Goal: Check status: Check status

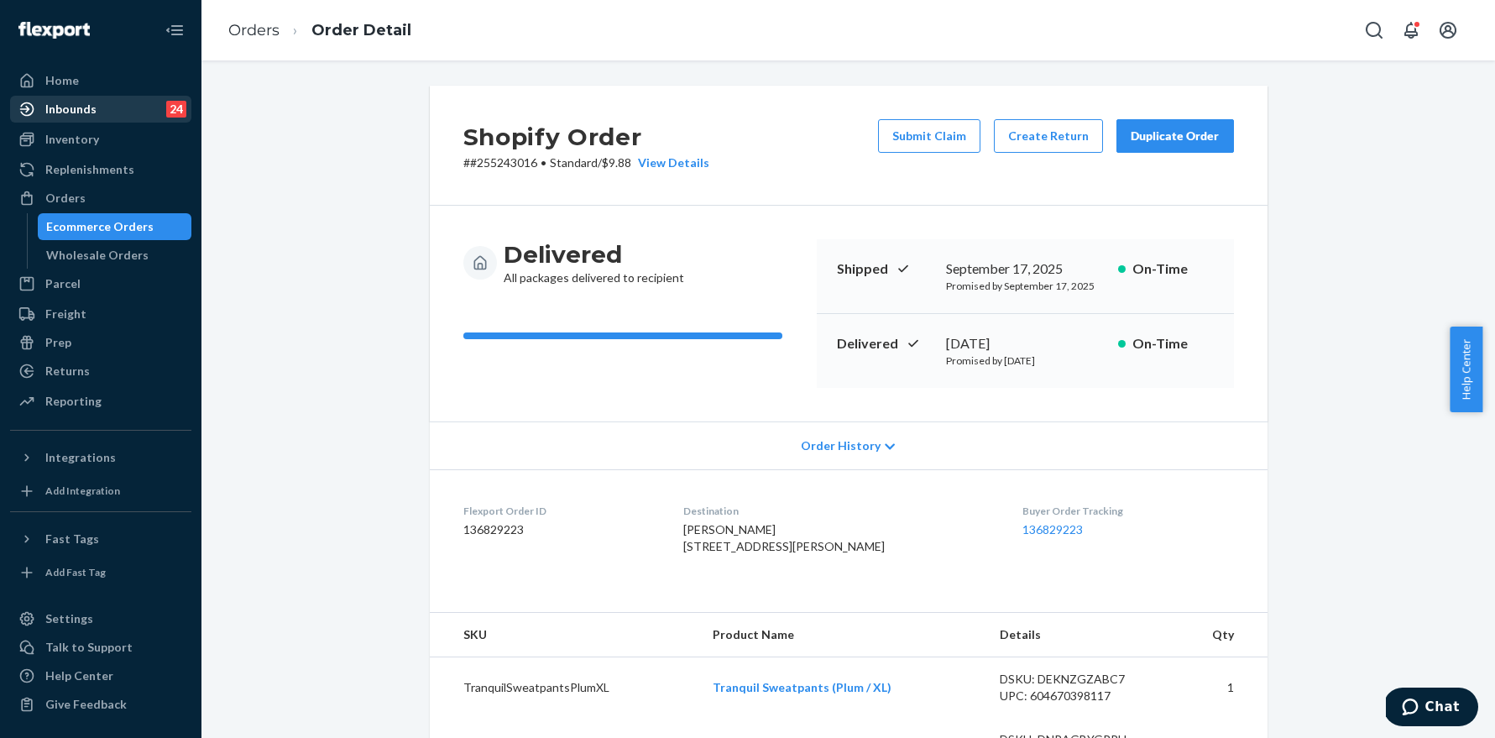
scroll to position [530, 0]
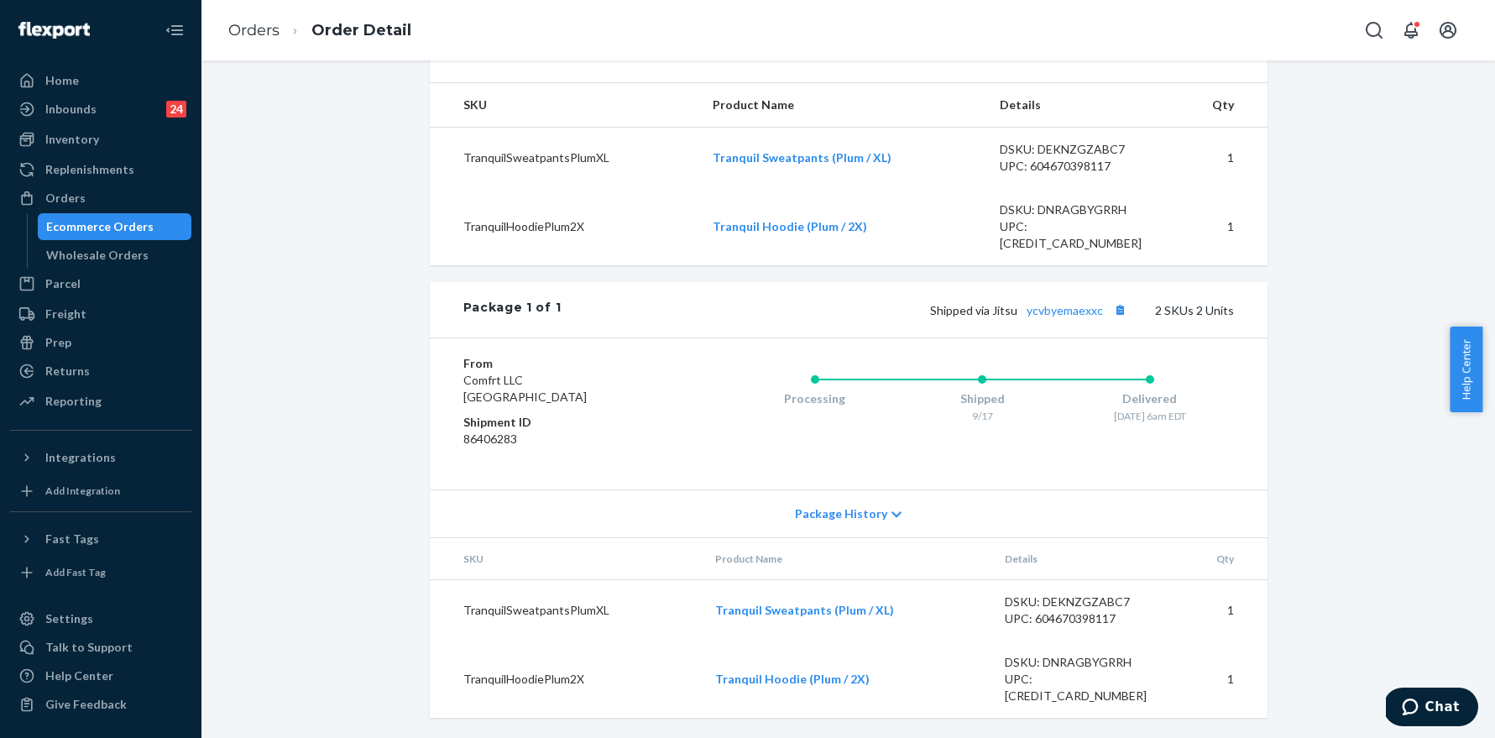
click at [259, 18] on ol "Orders Order Detail" at bounding box center [320, 31] width 210 height 50
click at [266, 30] on link "Orders" at bounding box center [253, 30] width 51 height 18
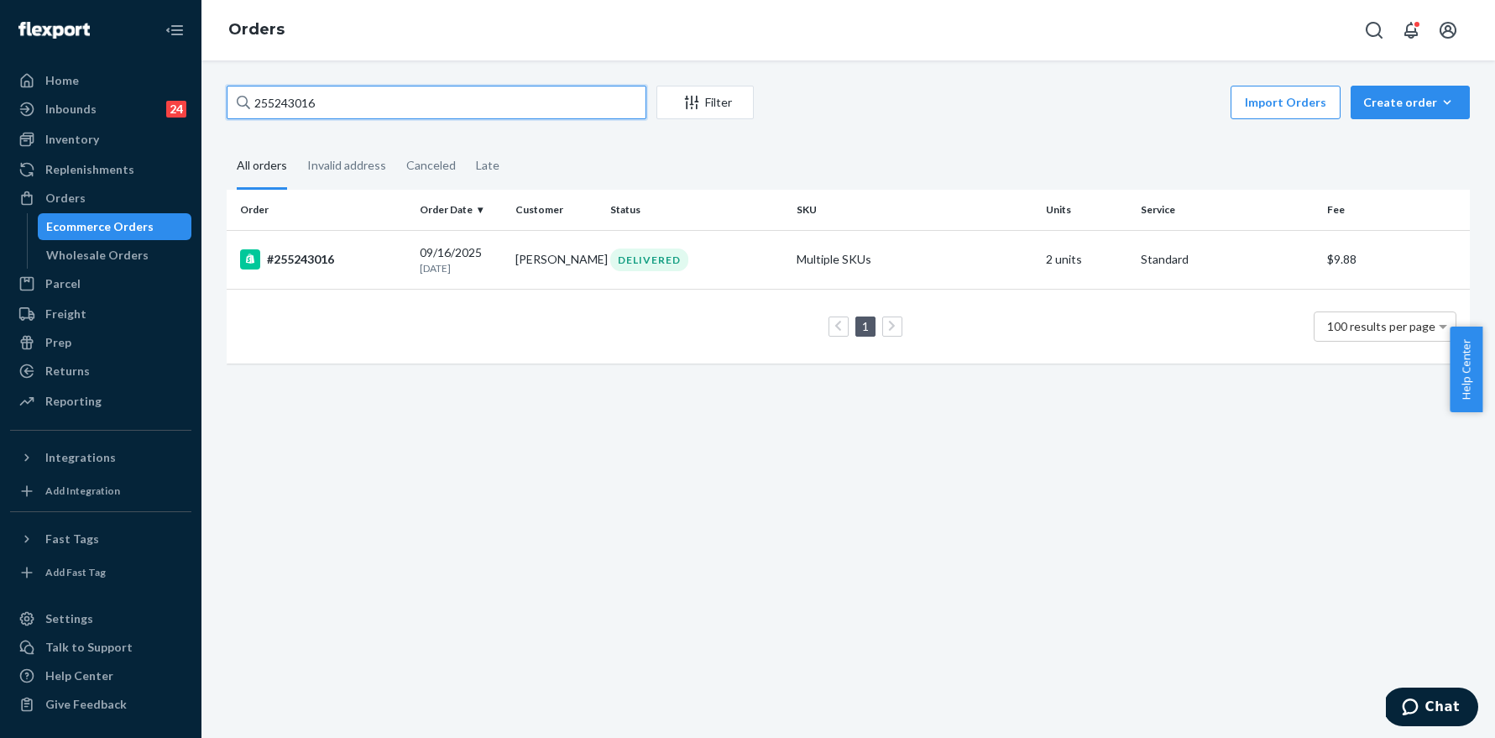
click at [412, 115] on input "255243016" at bounding box center [437, 103] width 420 height 34
paste input "79790"
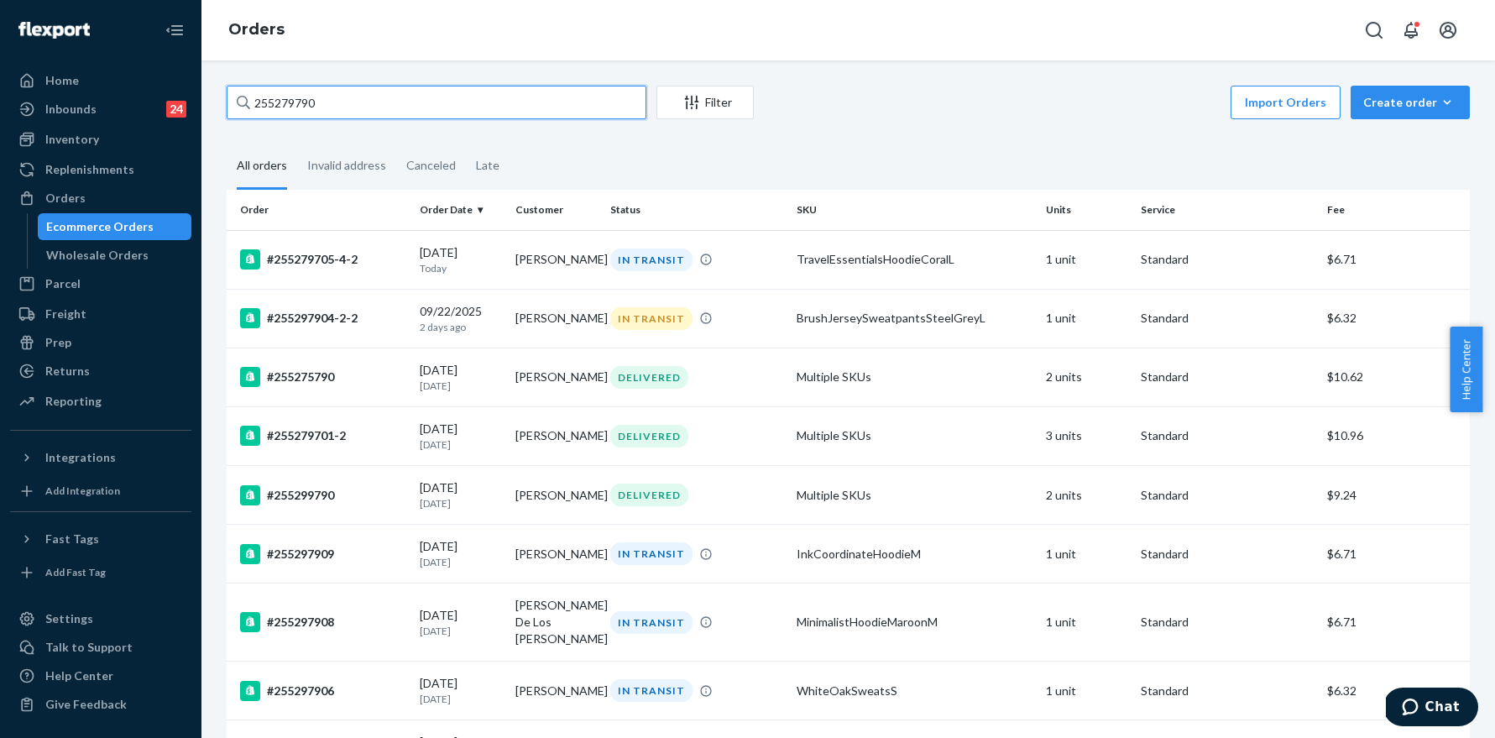
click at [360, 91] on input "255279790" at bounding box center [437, 103] width 420 height 34
click at [358, 99] on input "255279790" at bounding box center [437, 103] width 420 height 34
paste input "85437"
type input "255285437"
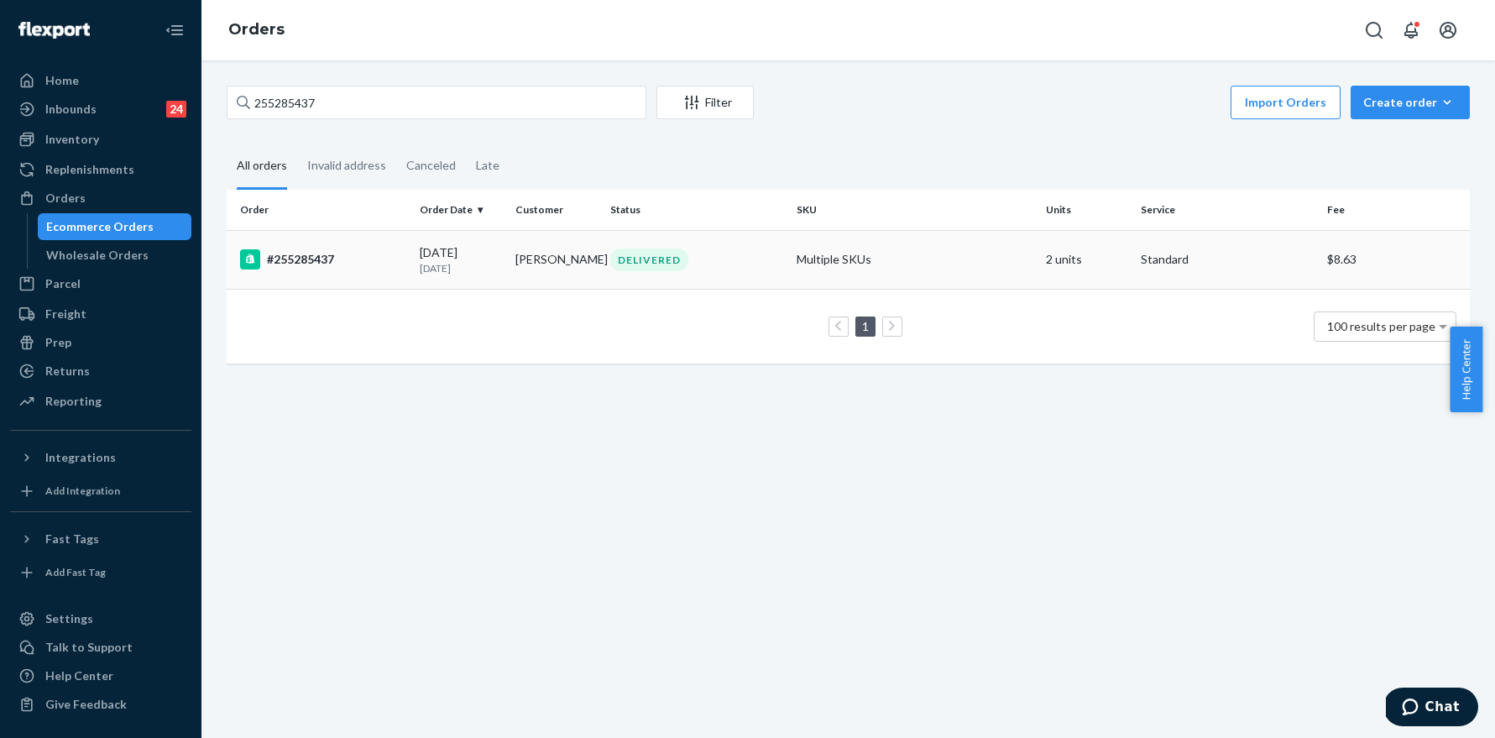
click at [322, 257] on div "#255285437" at bounding box center [323, 259] width 166 height 20
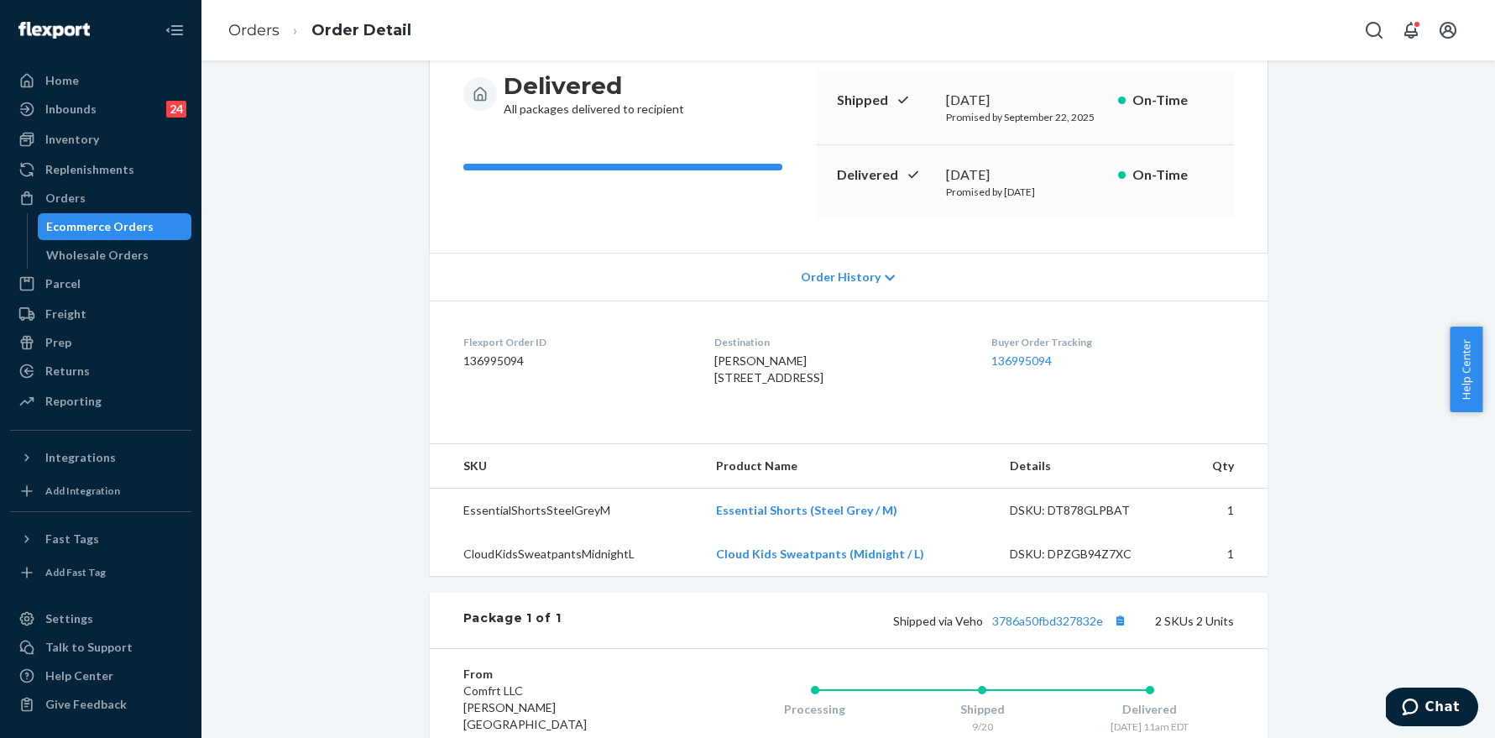
scroll to position [463, 0]
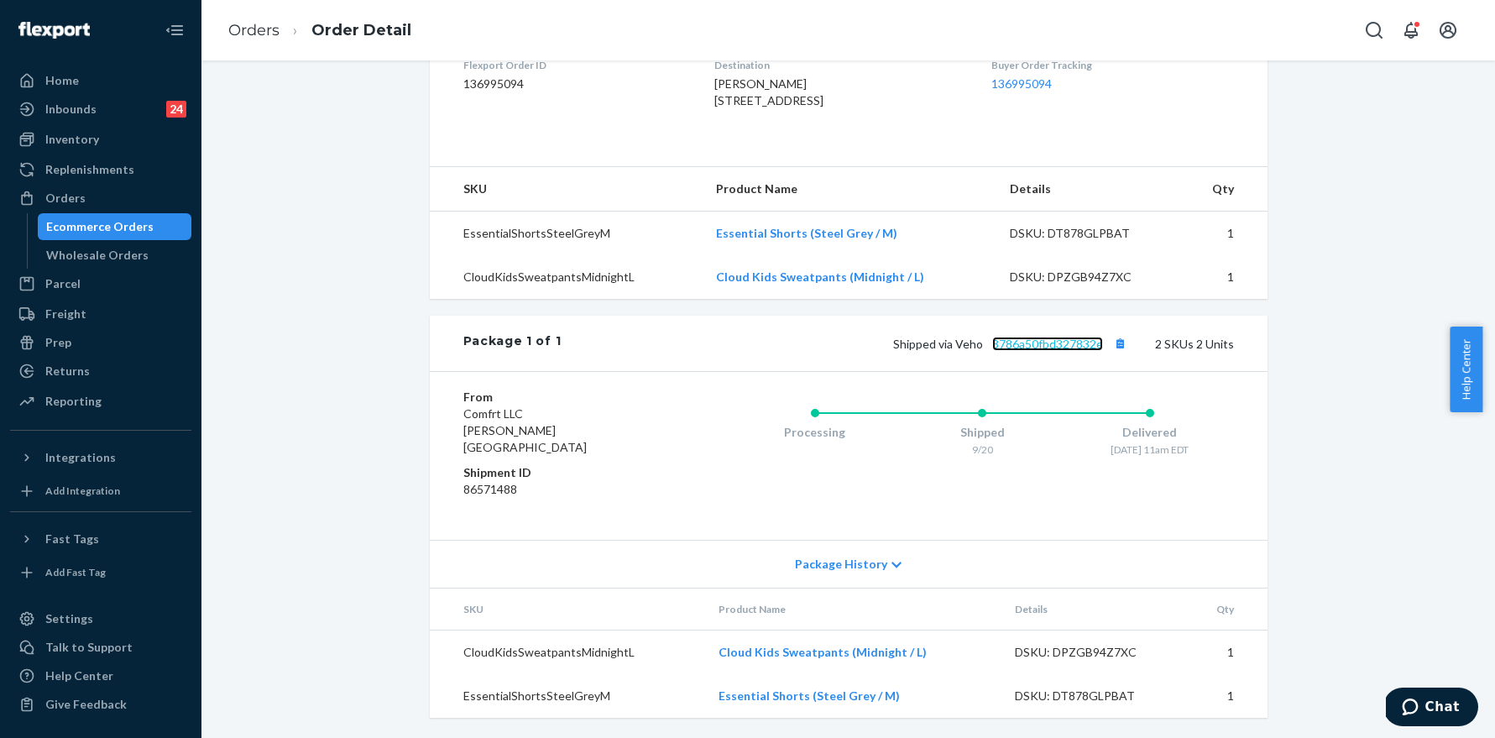
click at [1044, 351] on link "3786a50fbd327832e" at bounding box center [1047, 344] width 111 height 14
click at [240, 26] on link "Orders" at bounding box center [253, 30] width 51 height 18
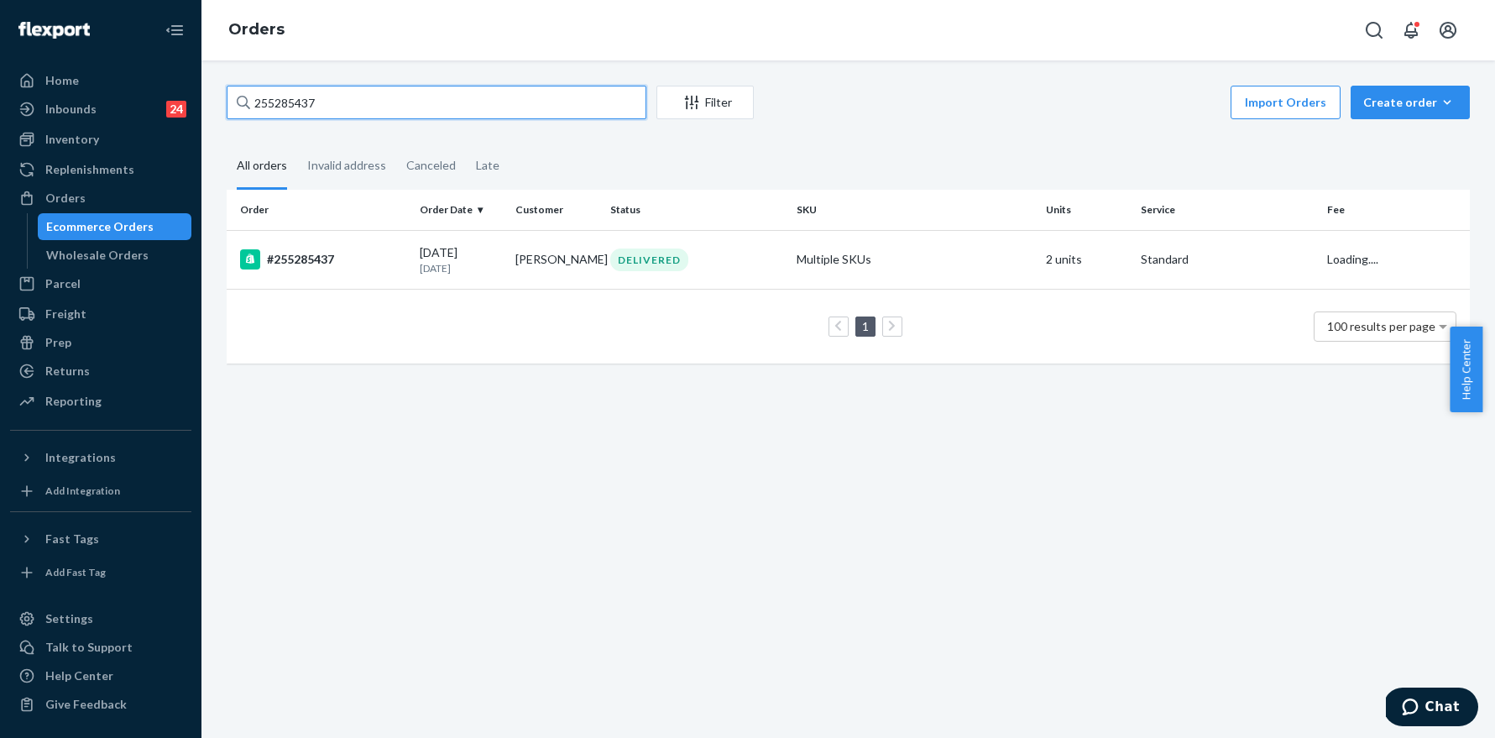
click at [328, 92] on input "255285437" at bounding box center [437, 103] width 420 height 34
click at [328, 93] on input "255285437" at bounding box center [437, 103] width 420 height 34
paste input "6626"
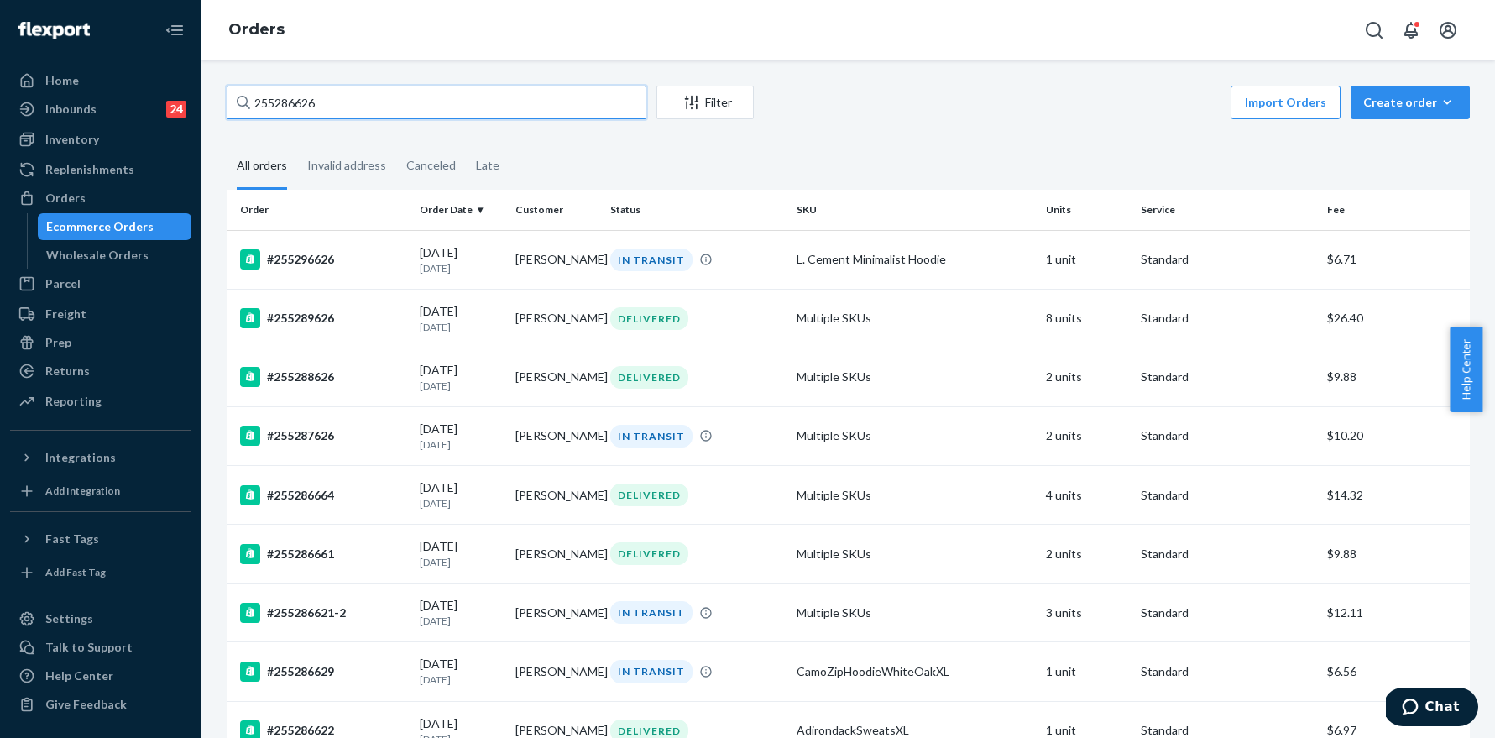
click at [384, 109] on input "255286626" at bounding box center [437, 103] width 420 height 34
paste input "9782"
type input "255289782"
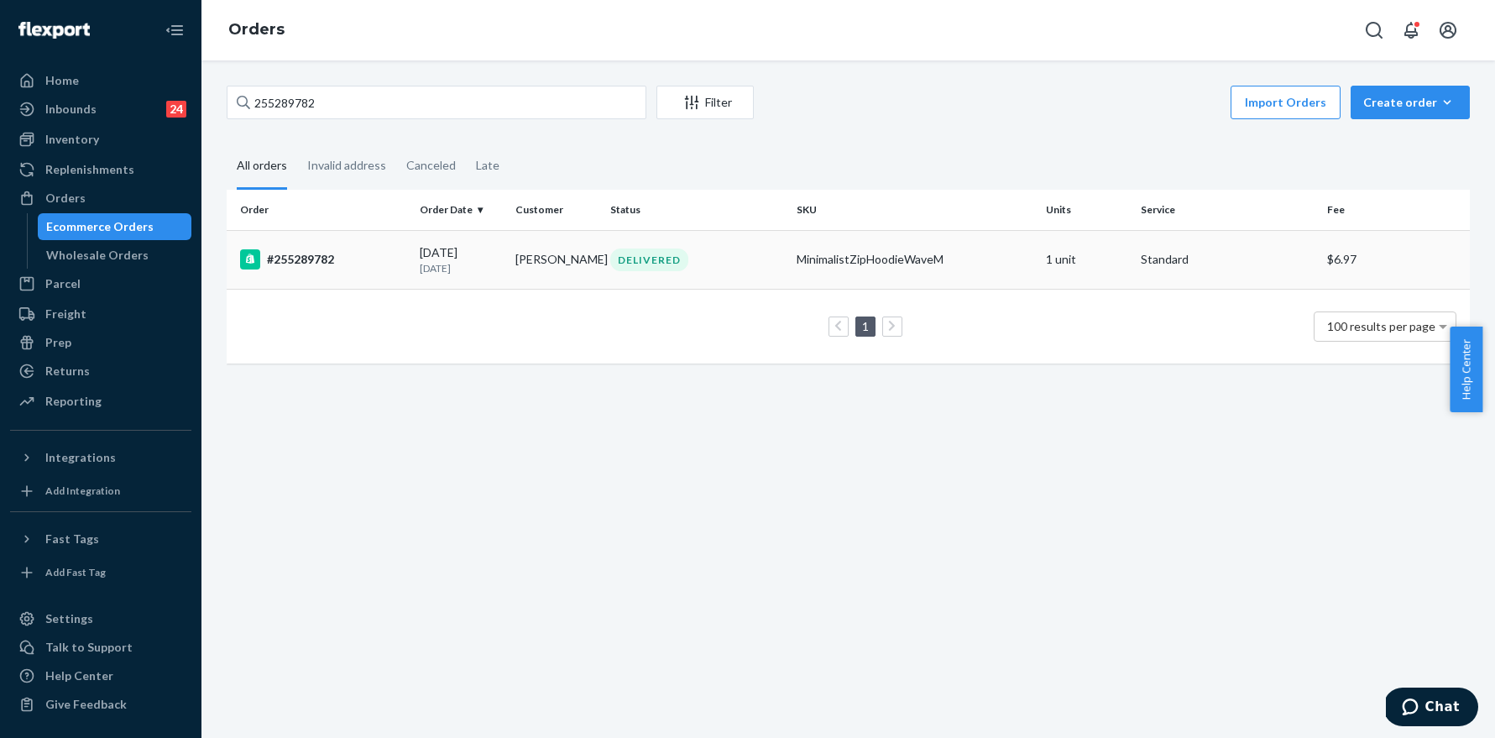
click at [306, 260] on div "#255289782" at bounding box center [323, 259] width 166 height 20
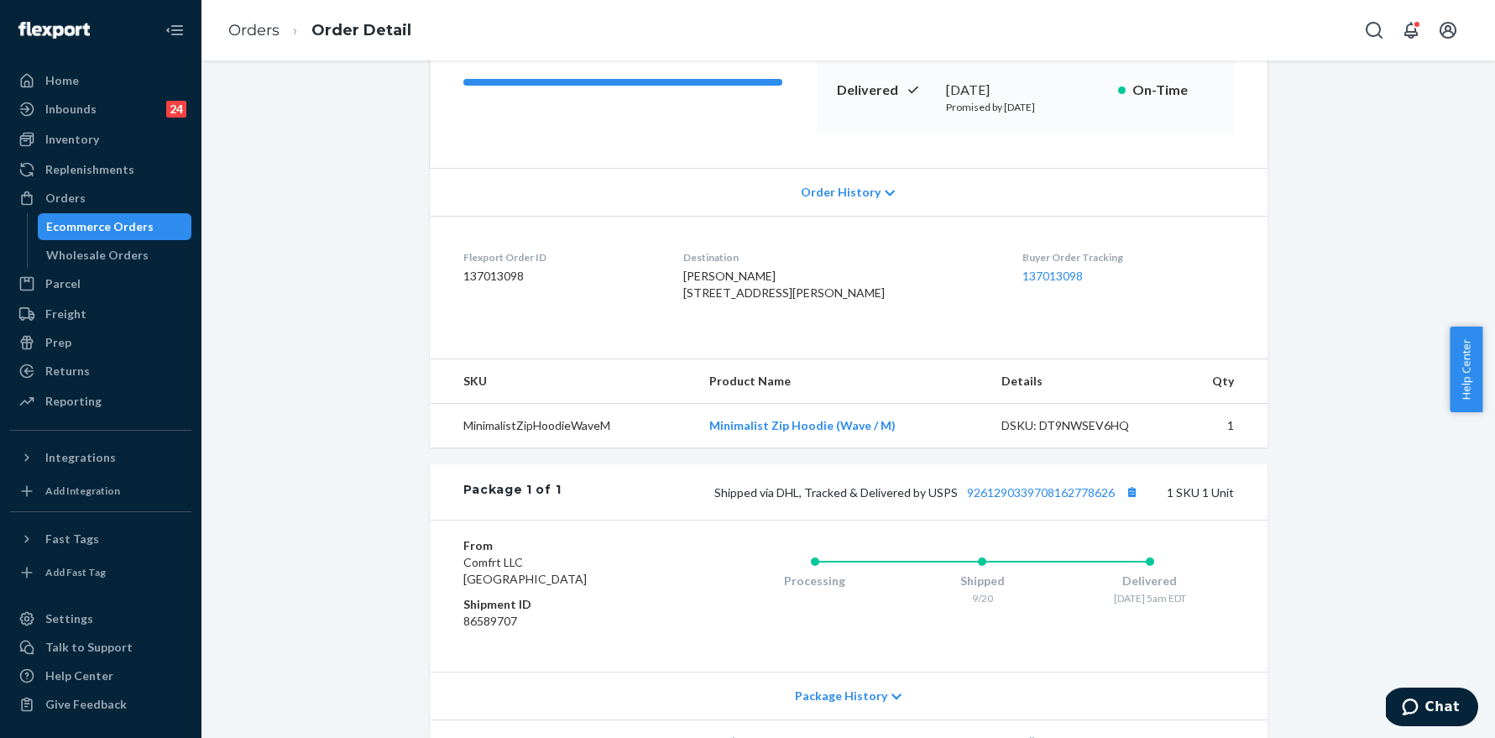
scroll to position [318, 0]
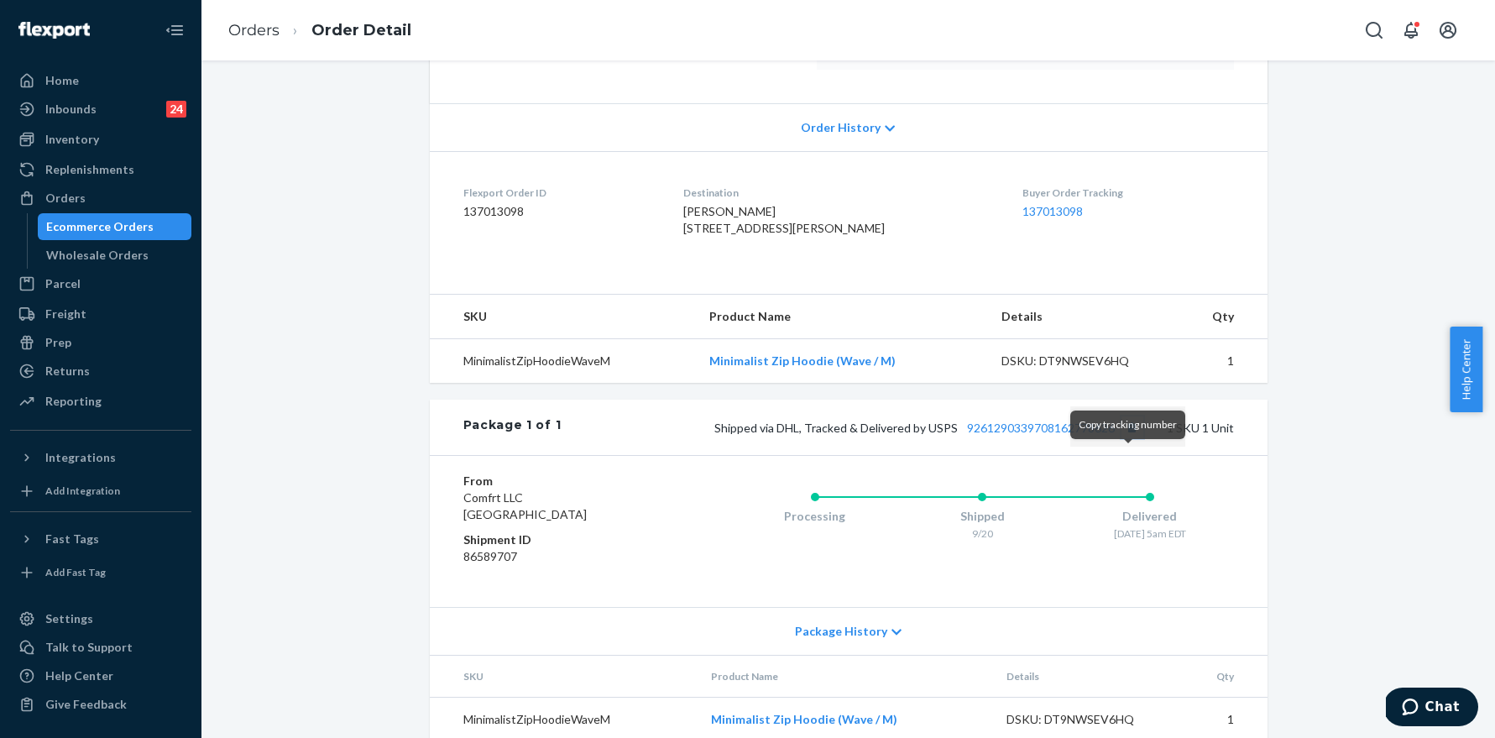
click at [1133, 438] on button "Copy tracking number" at bounding box center [1133, 427] width 22 height 22
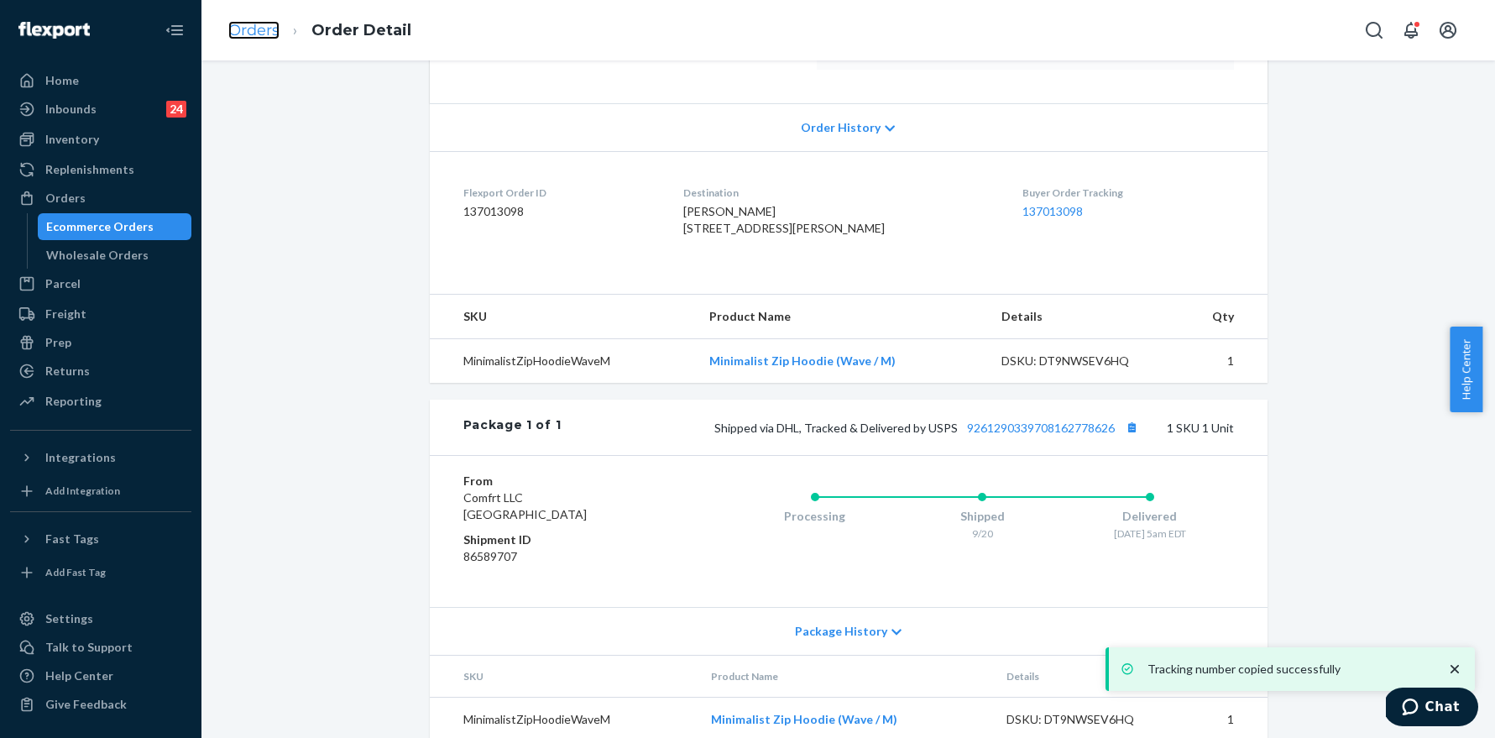
click at [264, 33] on link "Orders" at bounding box center [253, 30] width 51 height 18
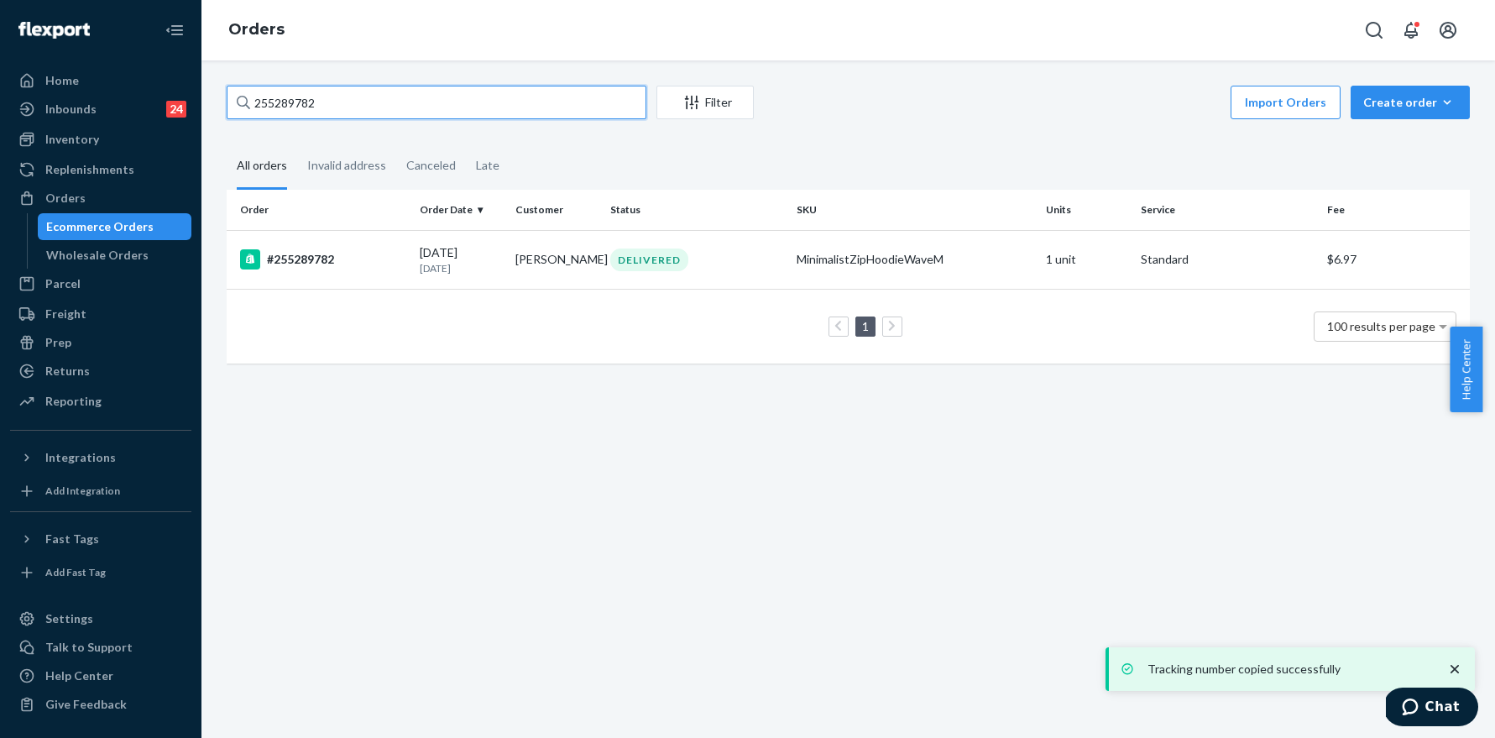
click at [432, 95] on input "255289782" at bounding box center [437, 103] width 420 height 34
paste input "93434"
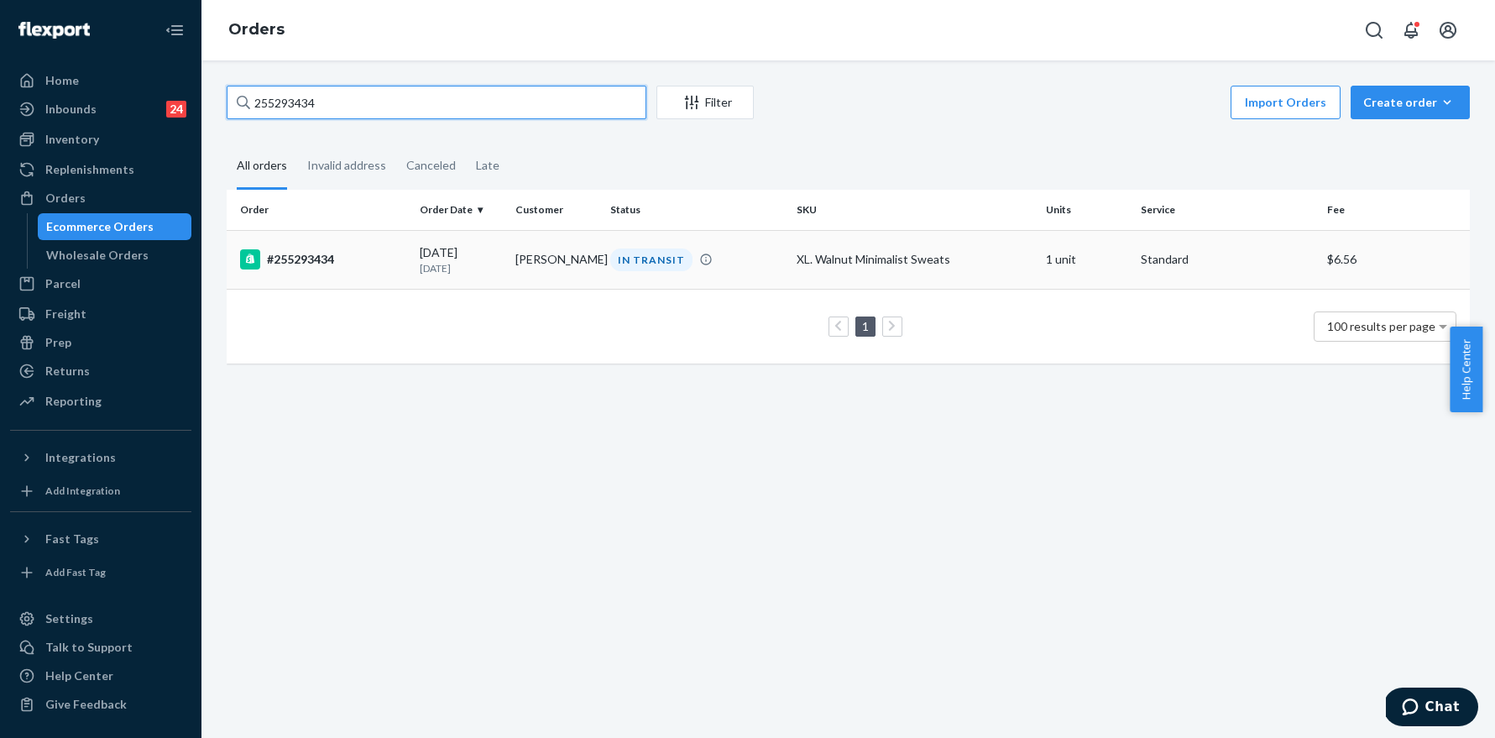
type input "255293434"
click at [306, 261] on div "#255293434" at bounding box center [323, 259] width 166 height 20
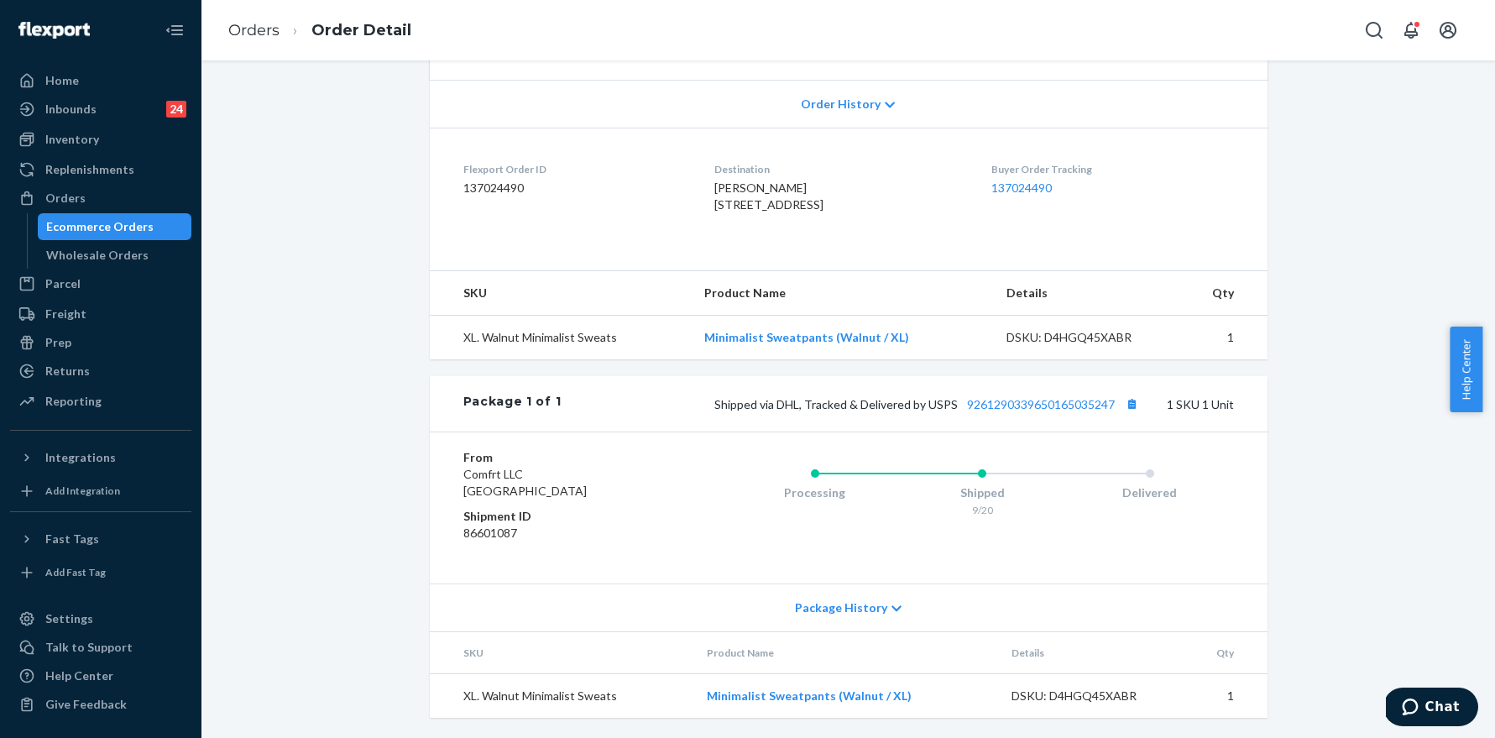
scroll to position [392, 0]
click at [1129, 406] on button "Copy tracking number" at bounding box center [1133, 404] width 22 height 22
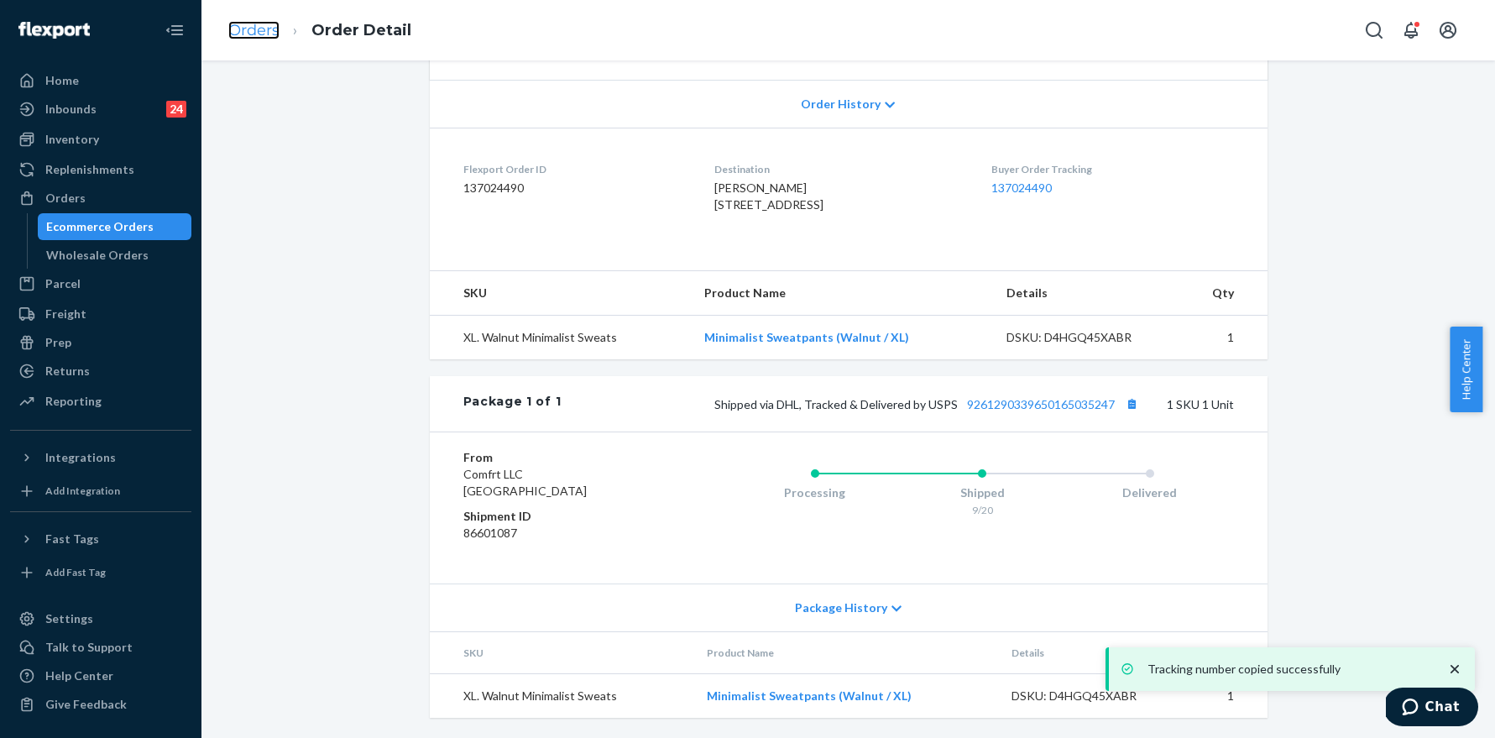
click at [254, 34] on link "Orders" at bounding box center [253, 30] width 51 height 18
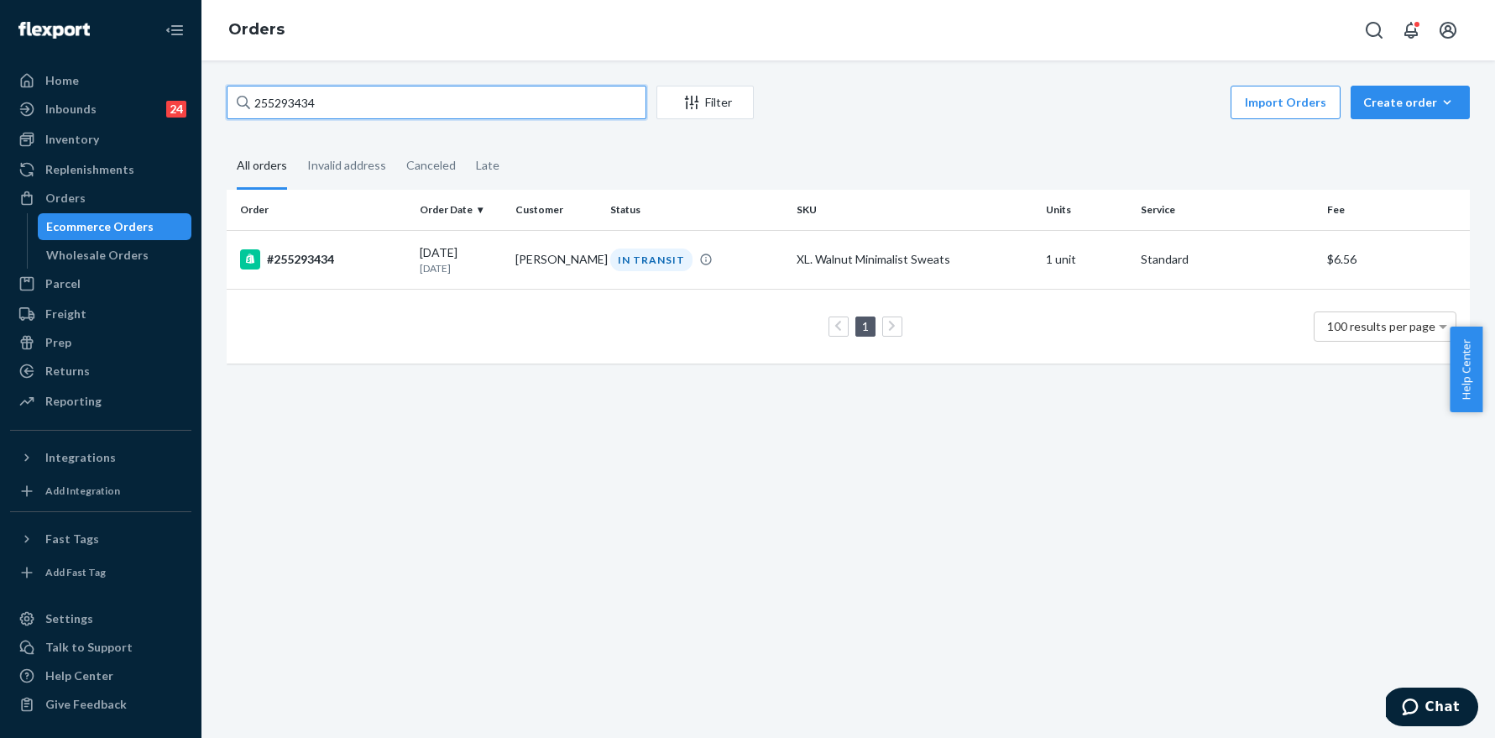
click at [440, 100] on input "255293434" at bounding box center [437, 103] width 420 height 34
paste input "4016"
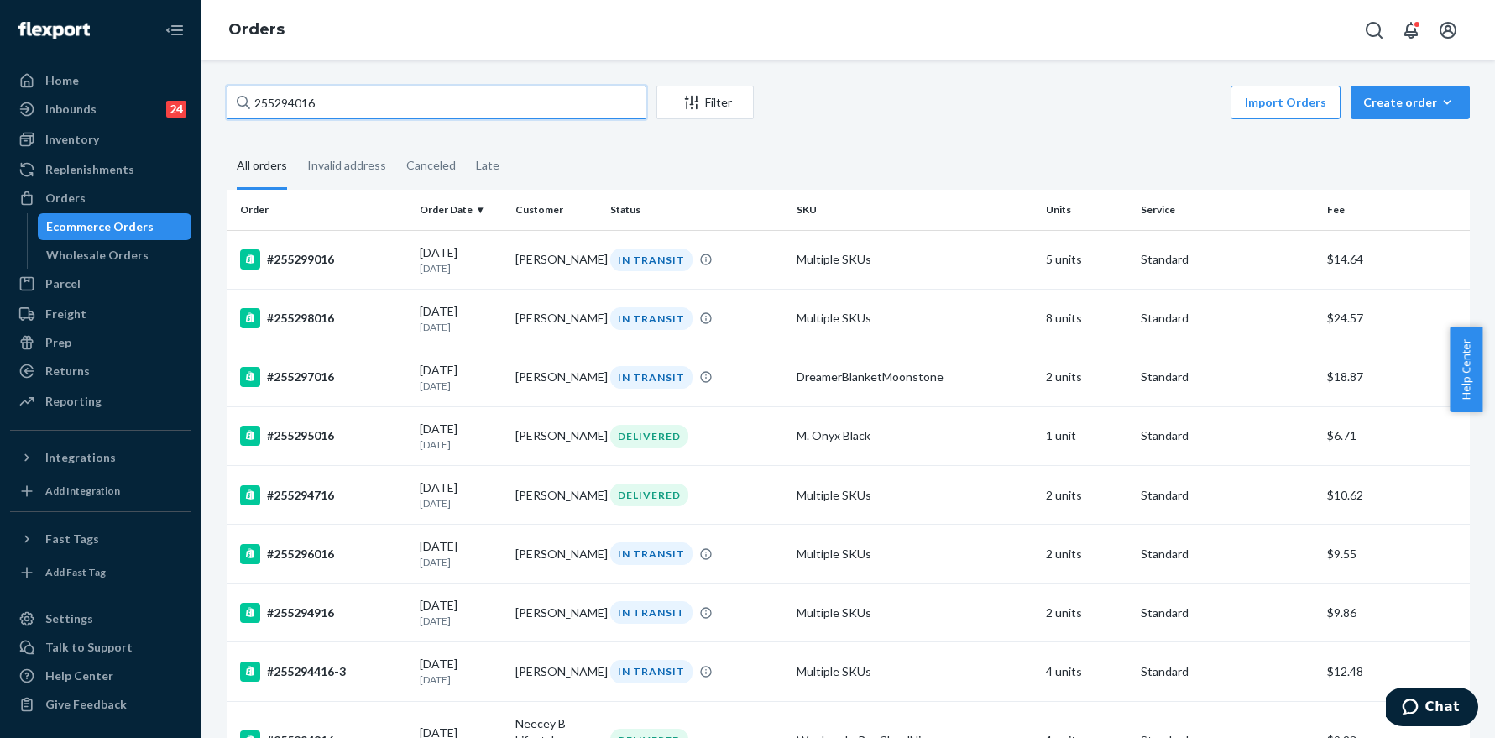
click at [365, 102] on input "255294016" at bounding box center [437, 103] width 420 height 34
paste input "30088"
type input "255300886"
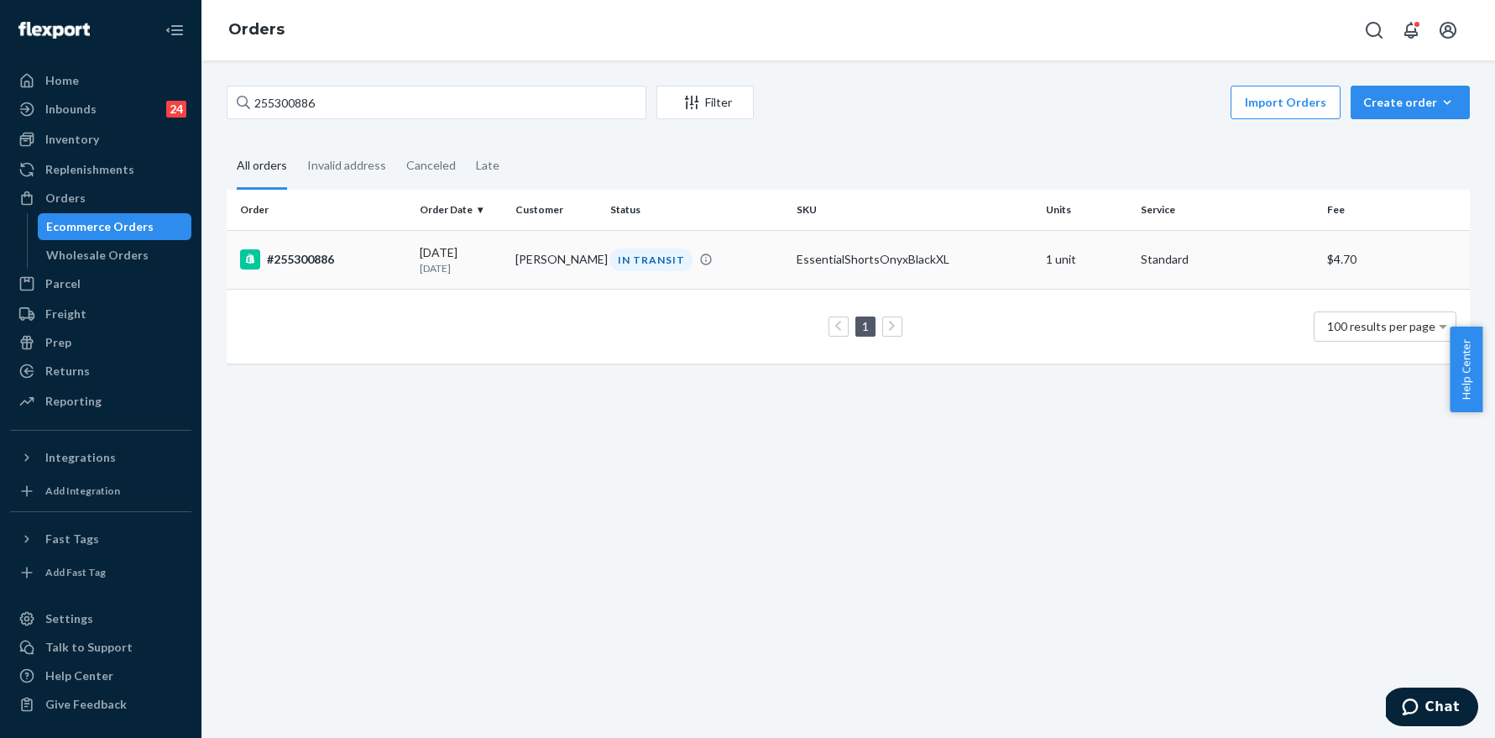
click at [330, 264] on div "#255300886" at bounding box center [323, 259] width 166 height 20
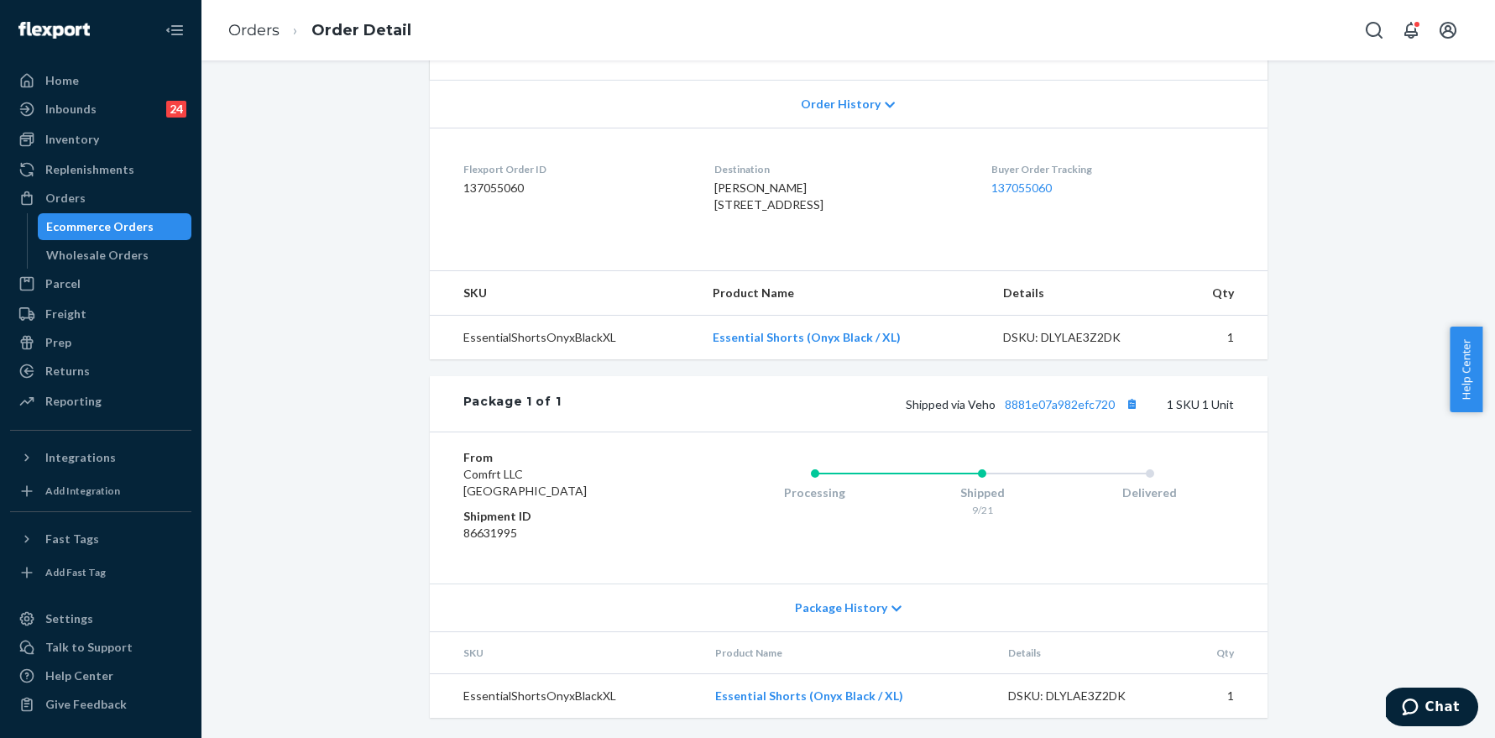
scroll to position [375, 0]
click at [1079, 407] on link "8881e07a982efc720" at bounding box center [1060, 404] width 110 height 14
click at [258, 29] on link "Orders" at bounding box center [253, 30] width 51 height 18
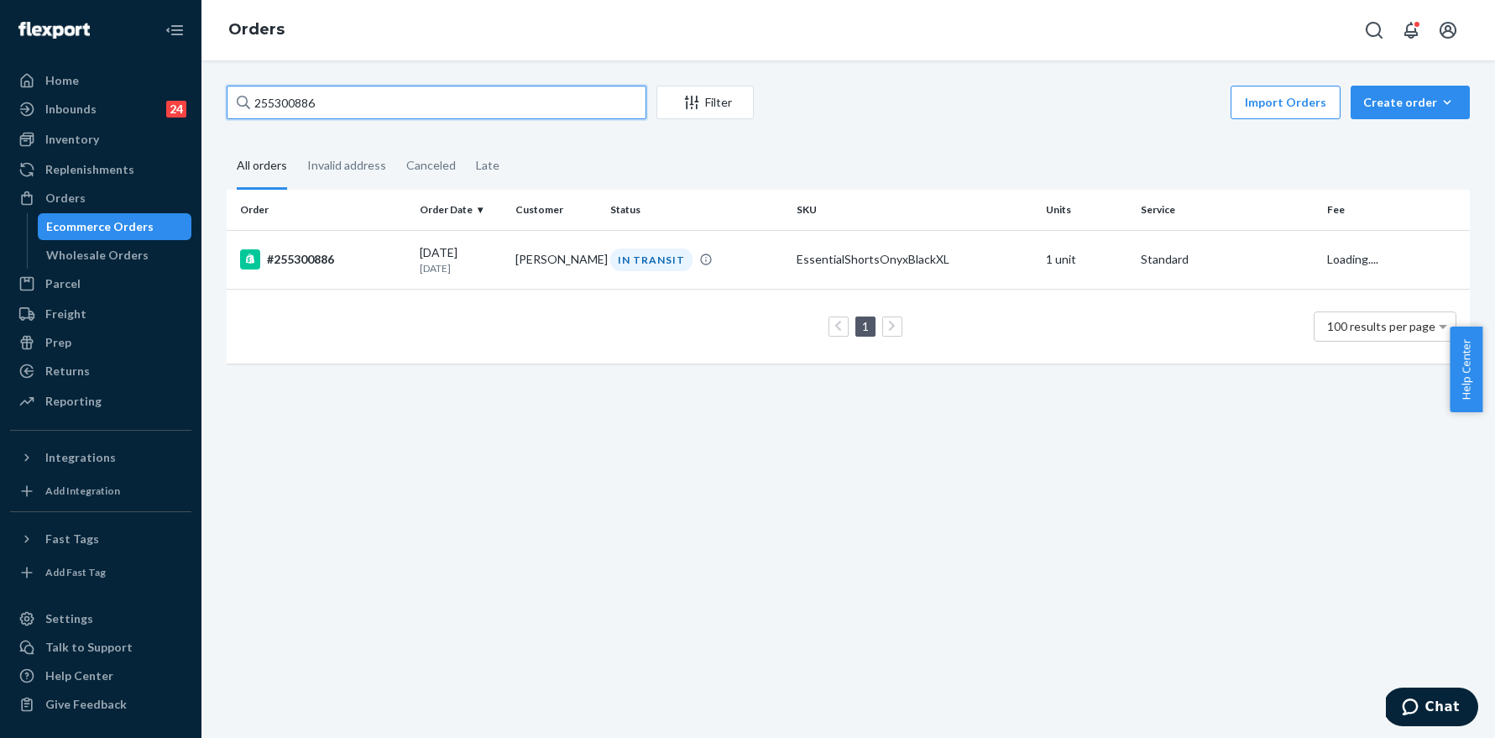
click at [406, 114] on input "255300886" at bounding box center [437, 103] width 420 height 34
paste input "6105"
type input "255306105"
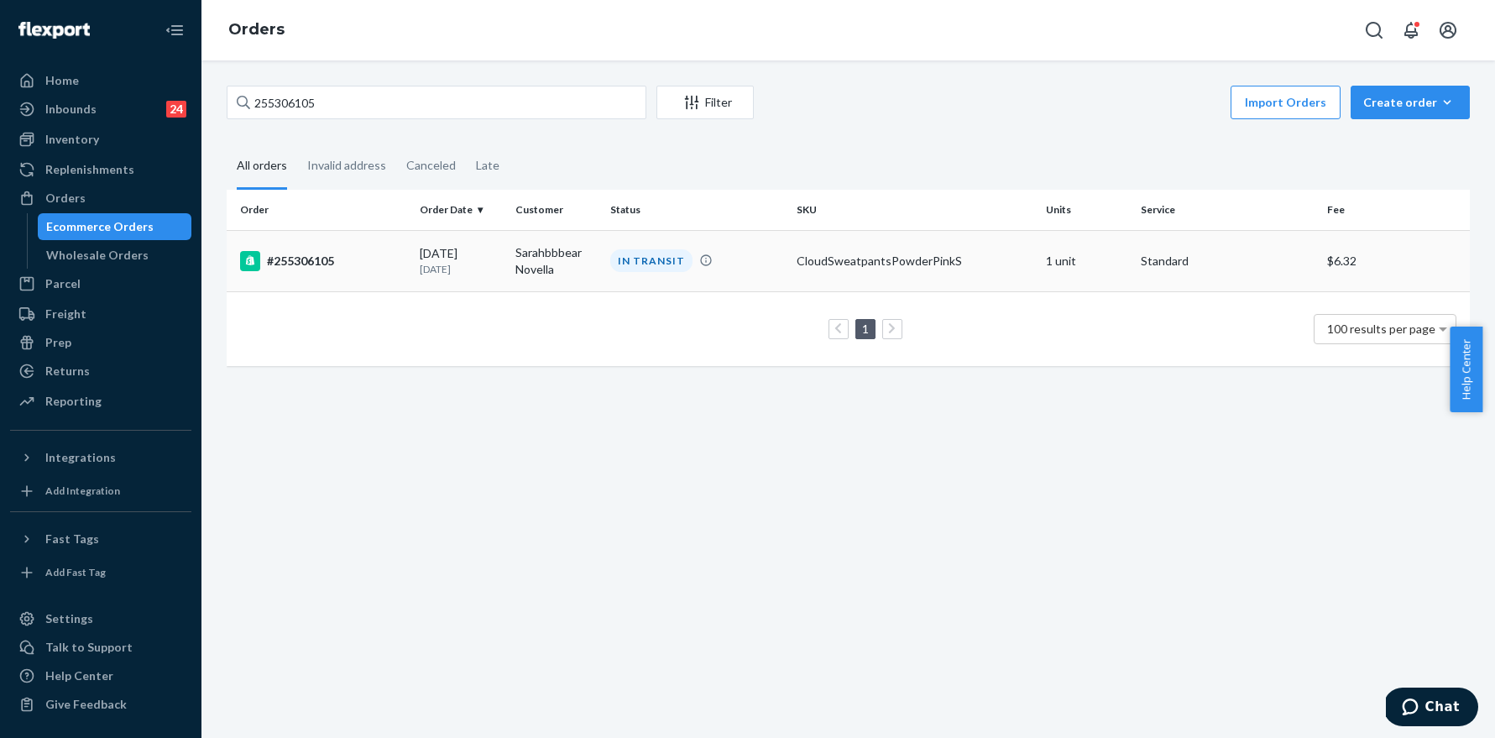
click at [313, 265] on div "#255306105" at bounding box center [323, 261] width 166 height 20
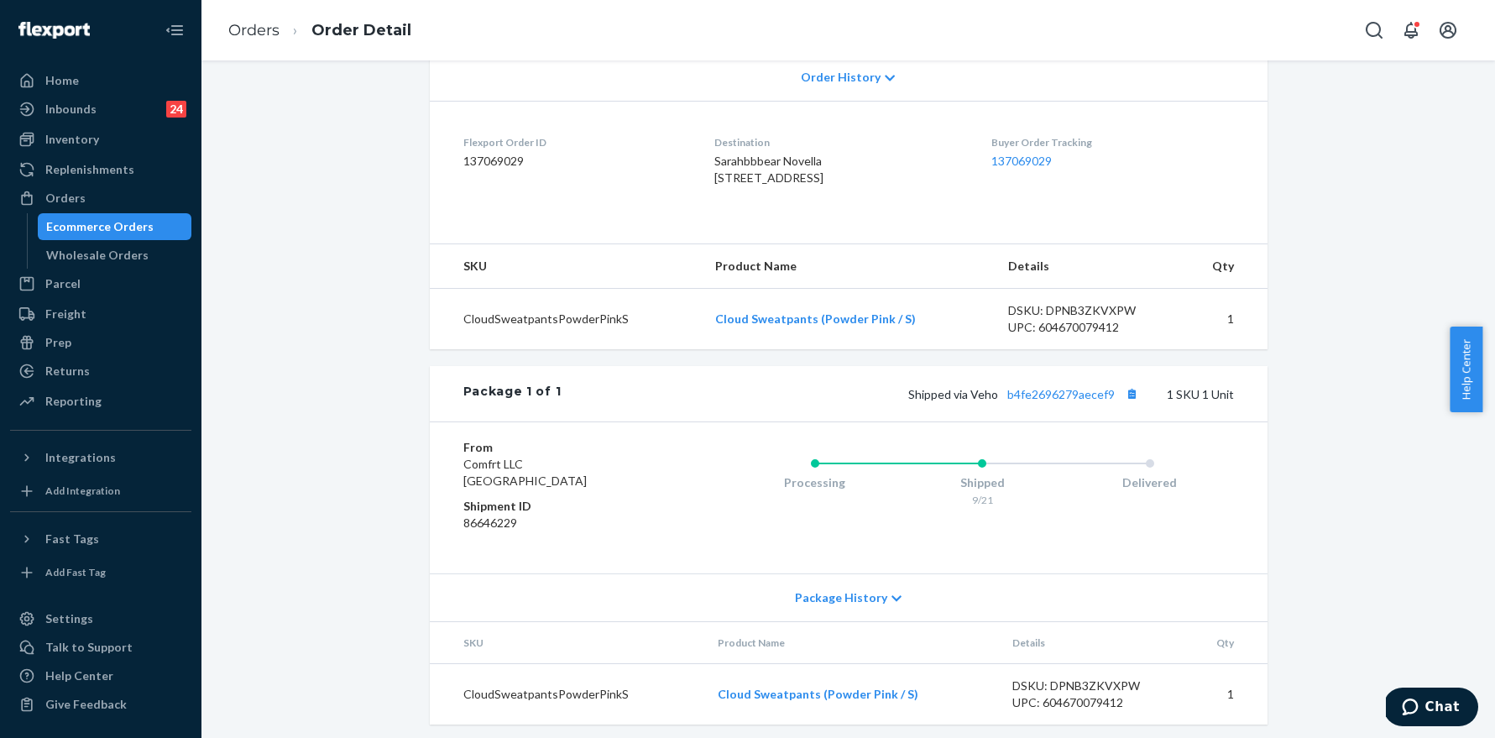
scroll to position [409, 0]
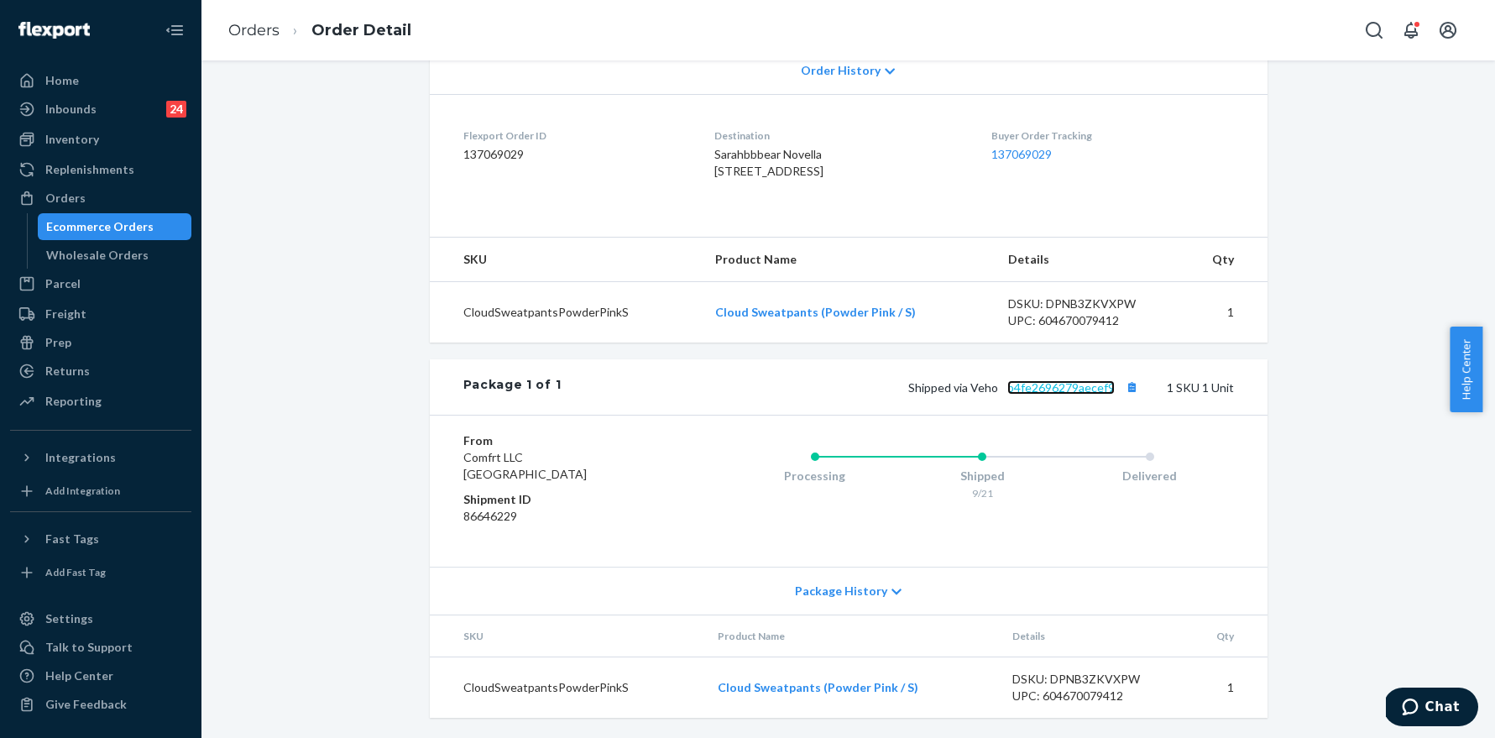
click at [1073, 385] on link "b4fe2696279aecef9" at bounding box center [1061, 387] width 107 height 14
click at [260, 22] on link "Orders" at bounding box center [253, 30] width 51 height 18
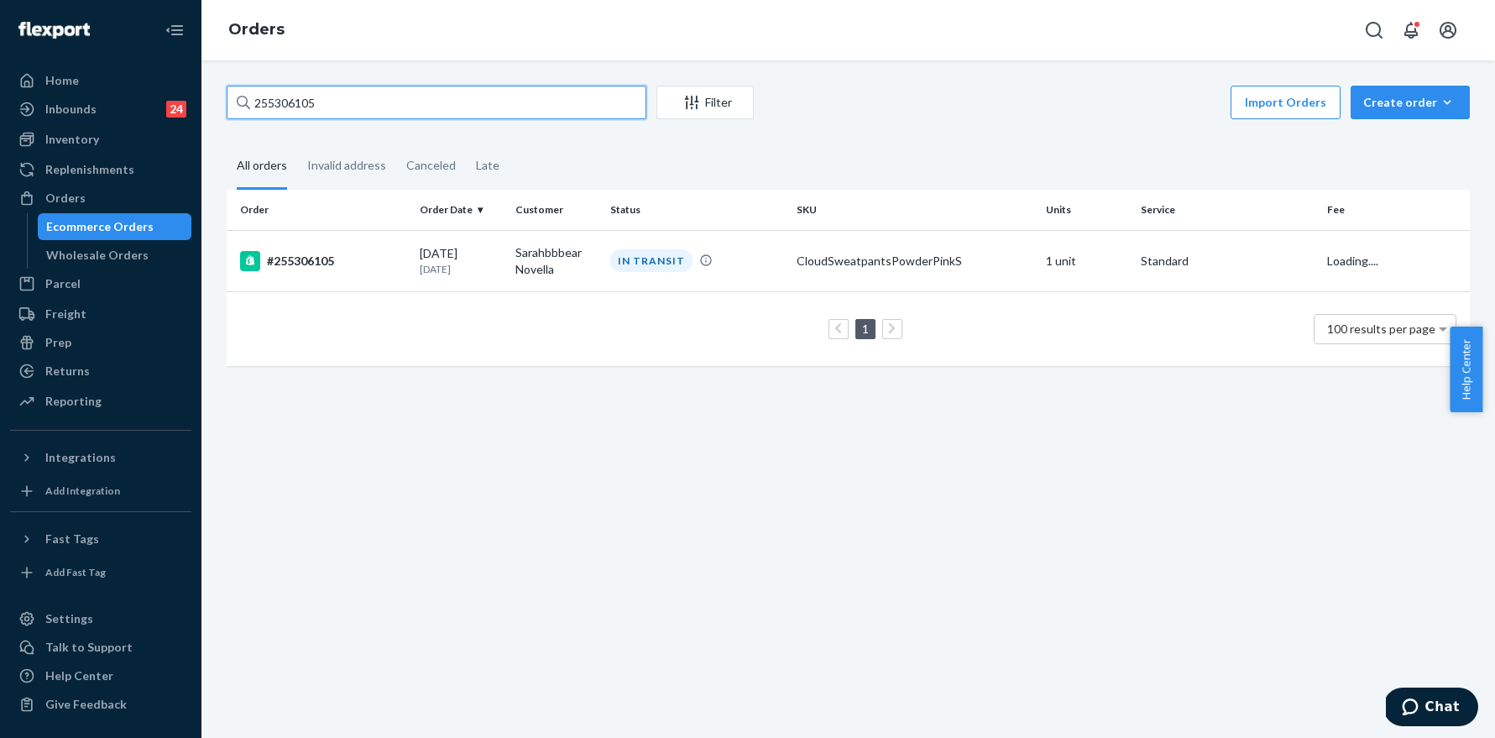
click at [436, 99] on input "255306105" at bounding box center [437, 103] width 420 height 34
paste input "292328"
type input "255292328"
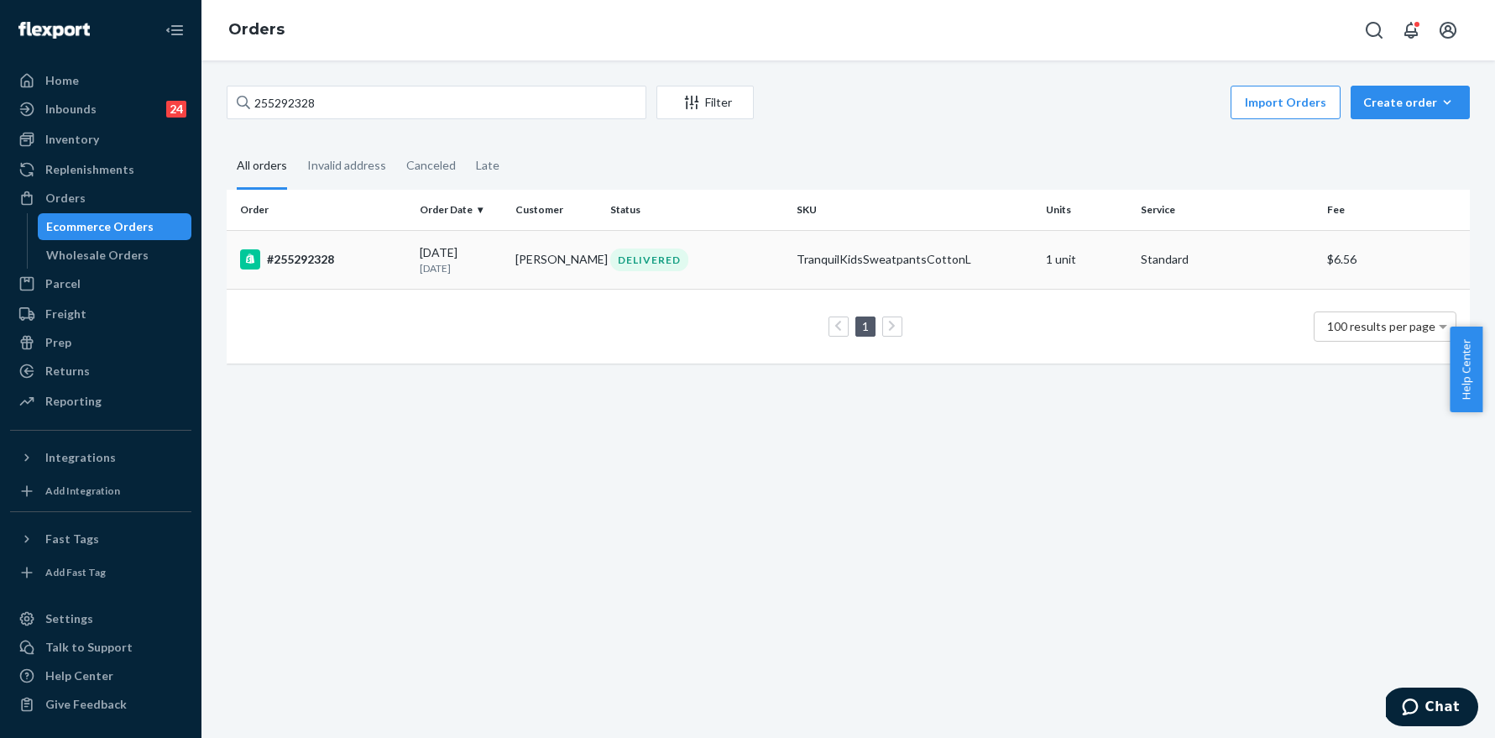
click at [315, 261] on div "#255292328" at bounding box center [323, 259] width 166 height 20
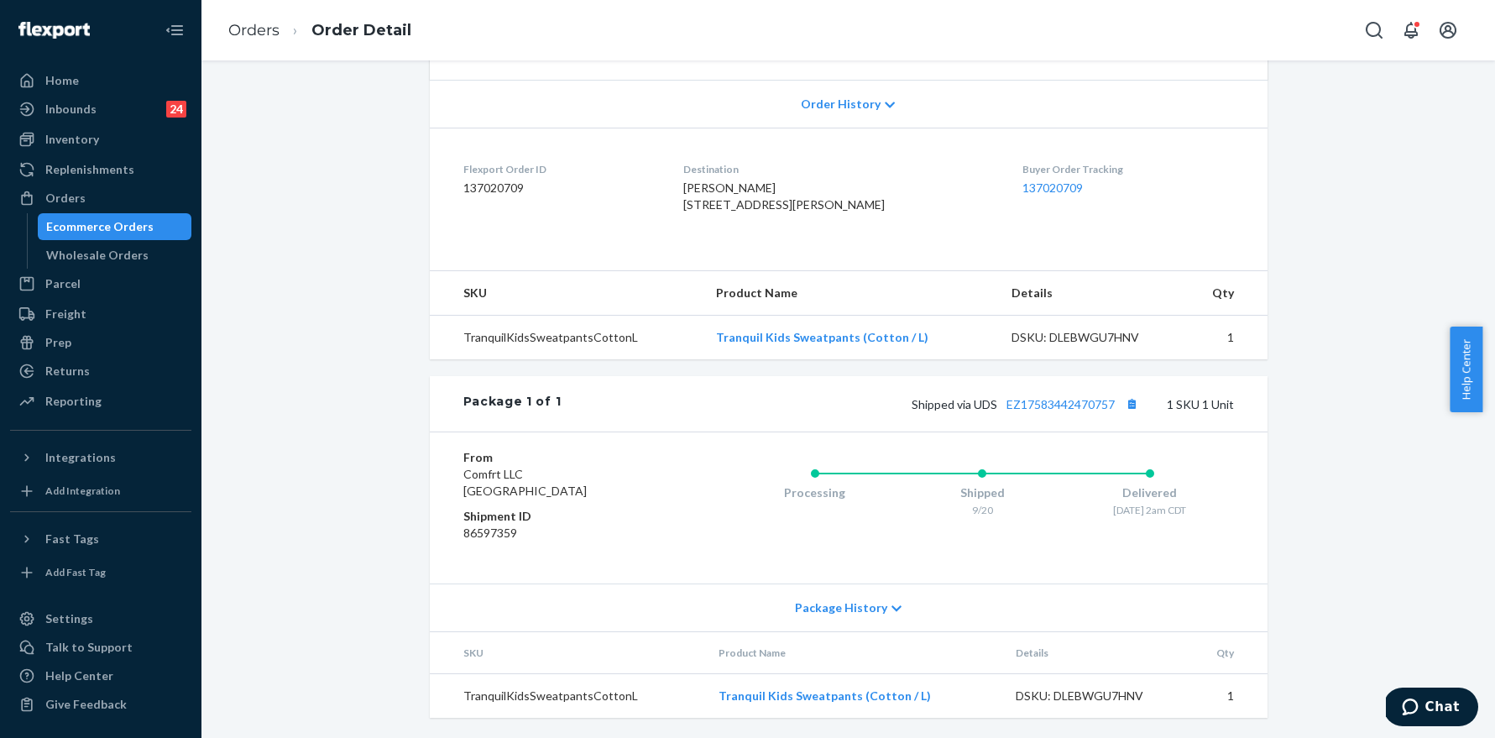
scroll to position [375, 0]
click at [1126, 404] on button "Copy tracking number" at bounding box center [1133, 404] width 22 height 22
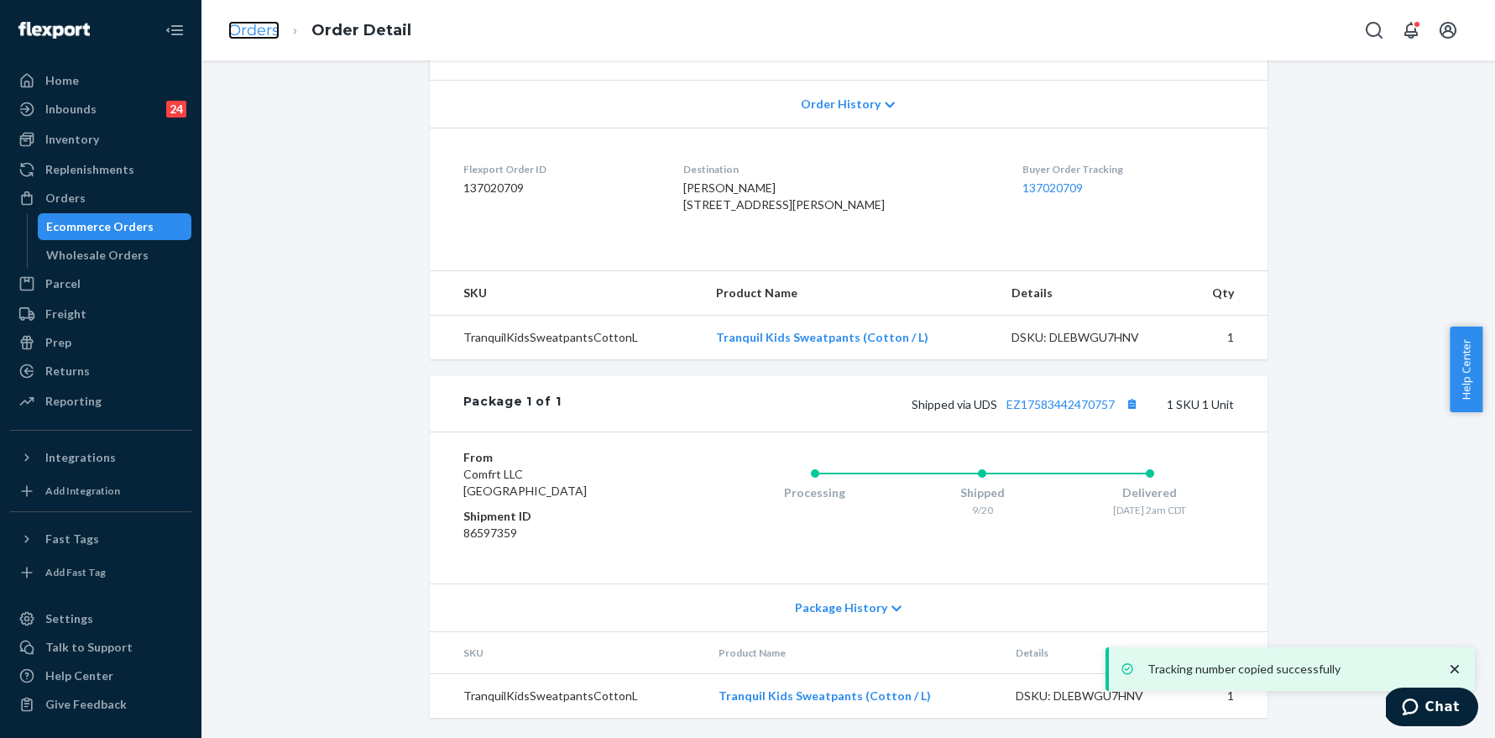
click at [259, 34] on link "Orders" at bounding box center [253, 30] width 51 height 18
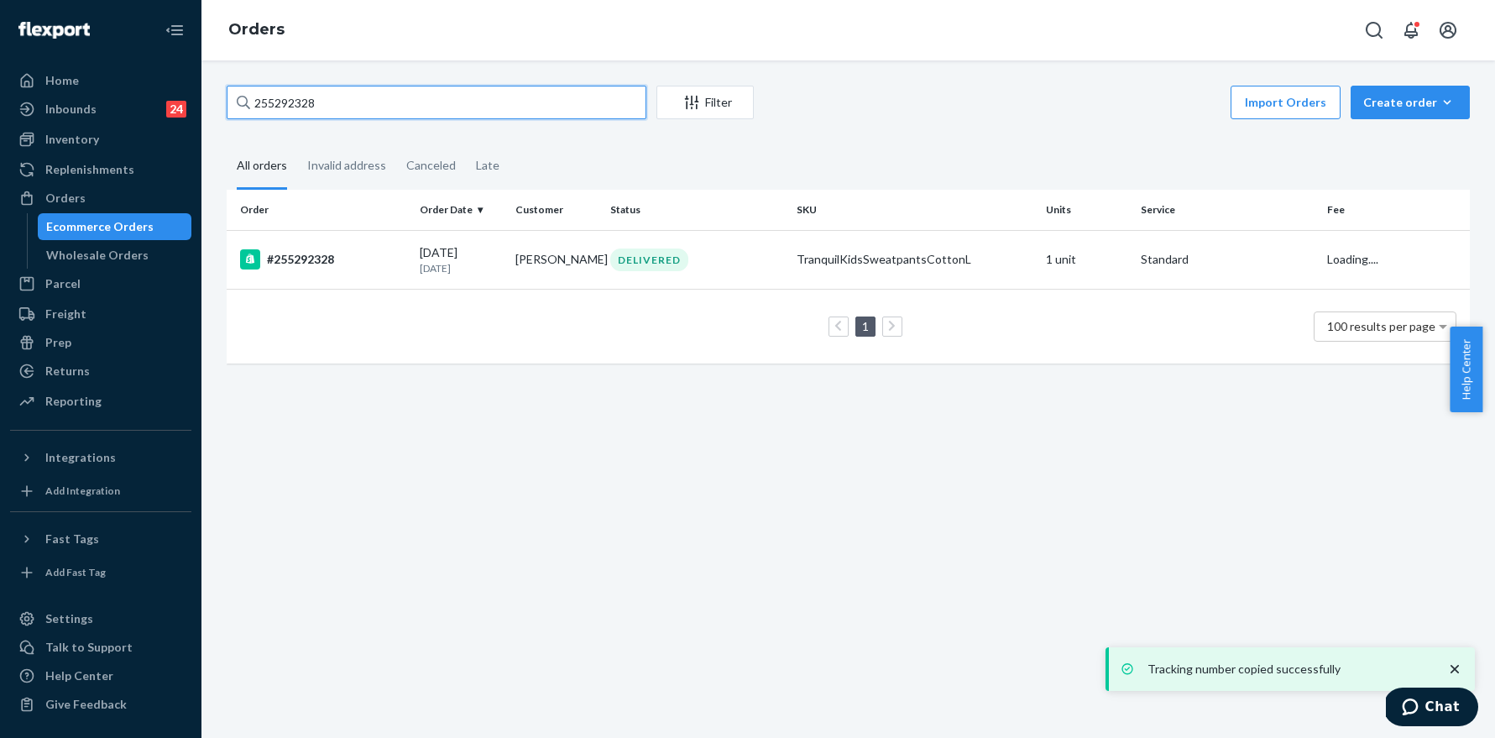
click at [362, 89] on input "255292328" at bounding box center [437, 103] width 420 height 34
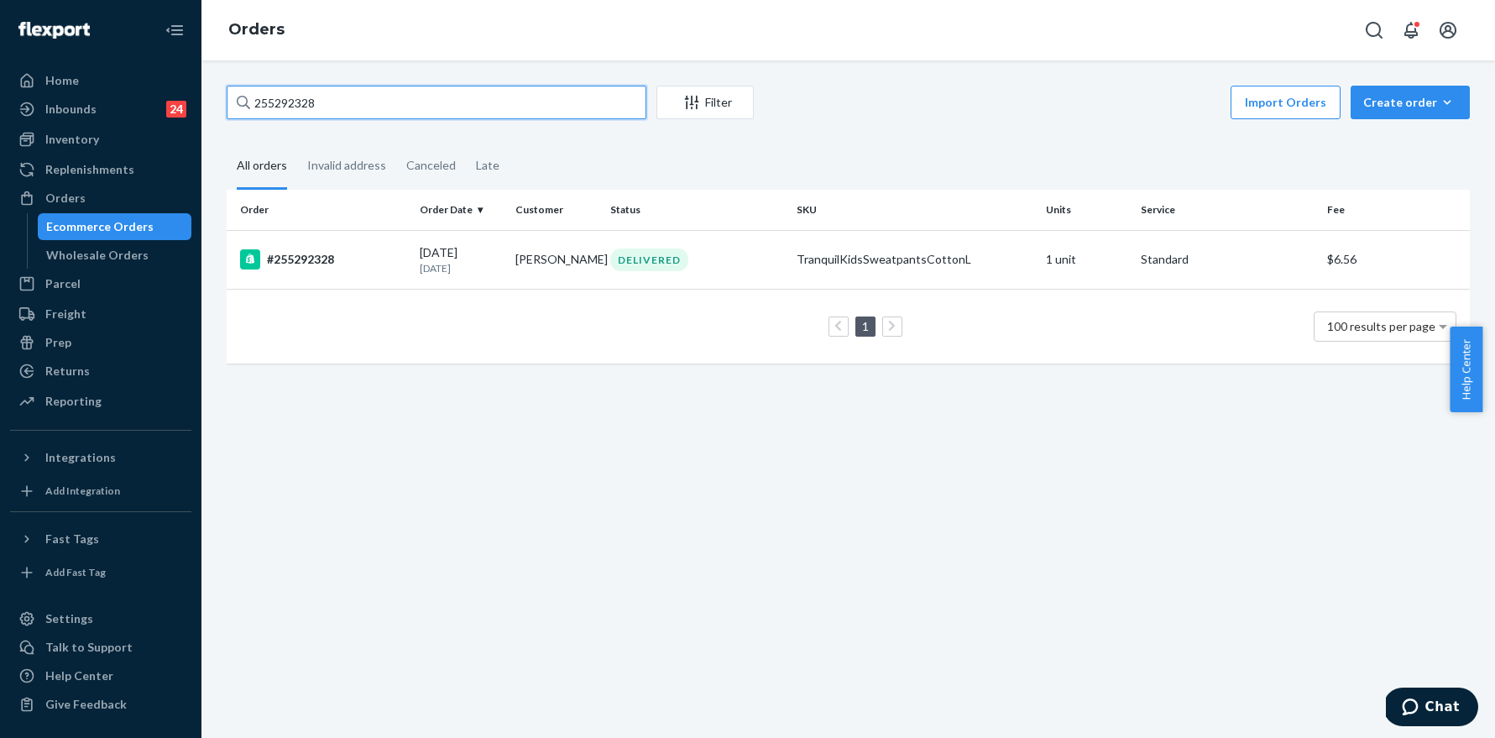
click at [361, 95] on input "255292328" at bounding box center [437, 103] width 420 height 34
paste input "314577"
type input "255314577"
click at [322, 262] on div "#255314577" at bounding box center [323, 259] width 166 height 20
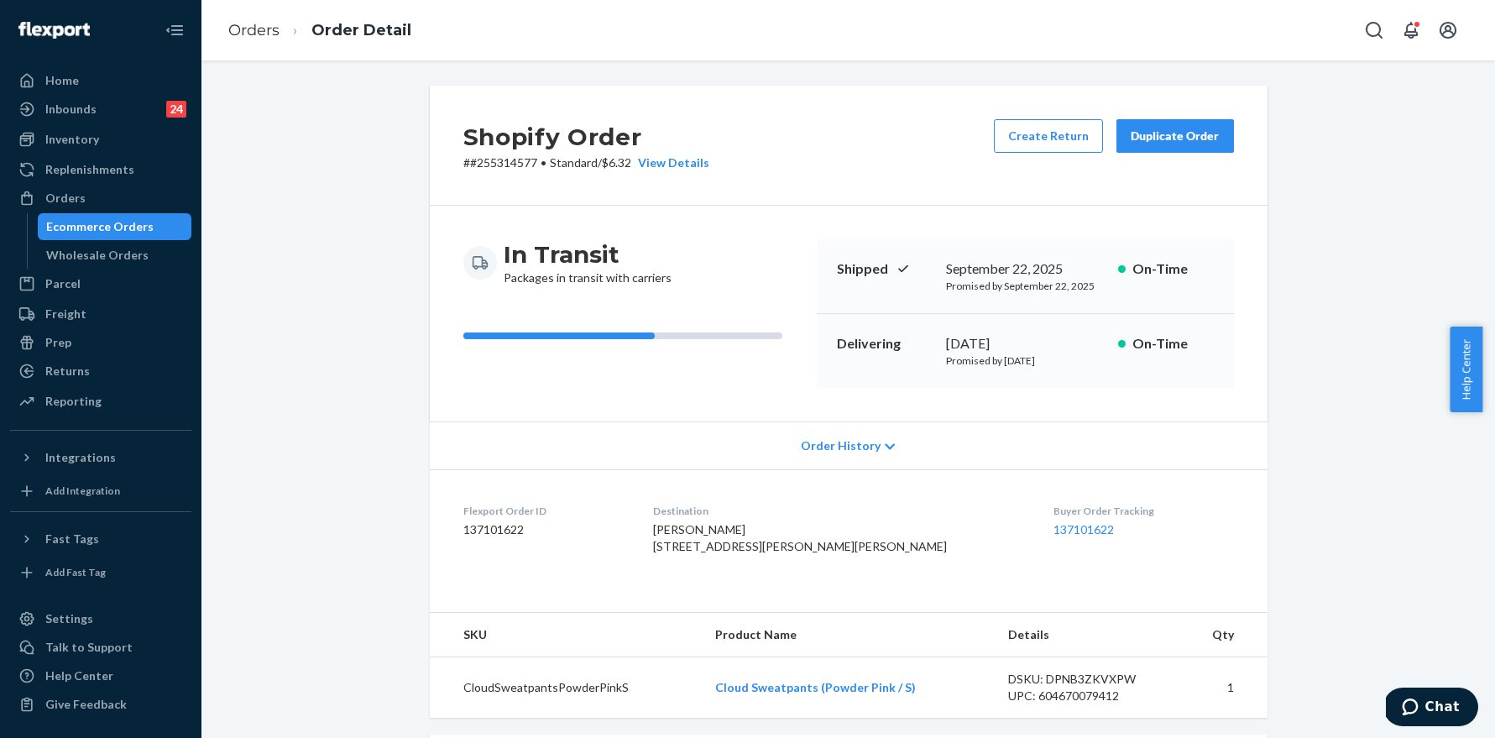
scroll to position [374, 0]
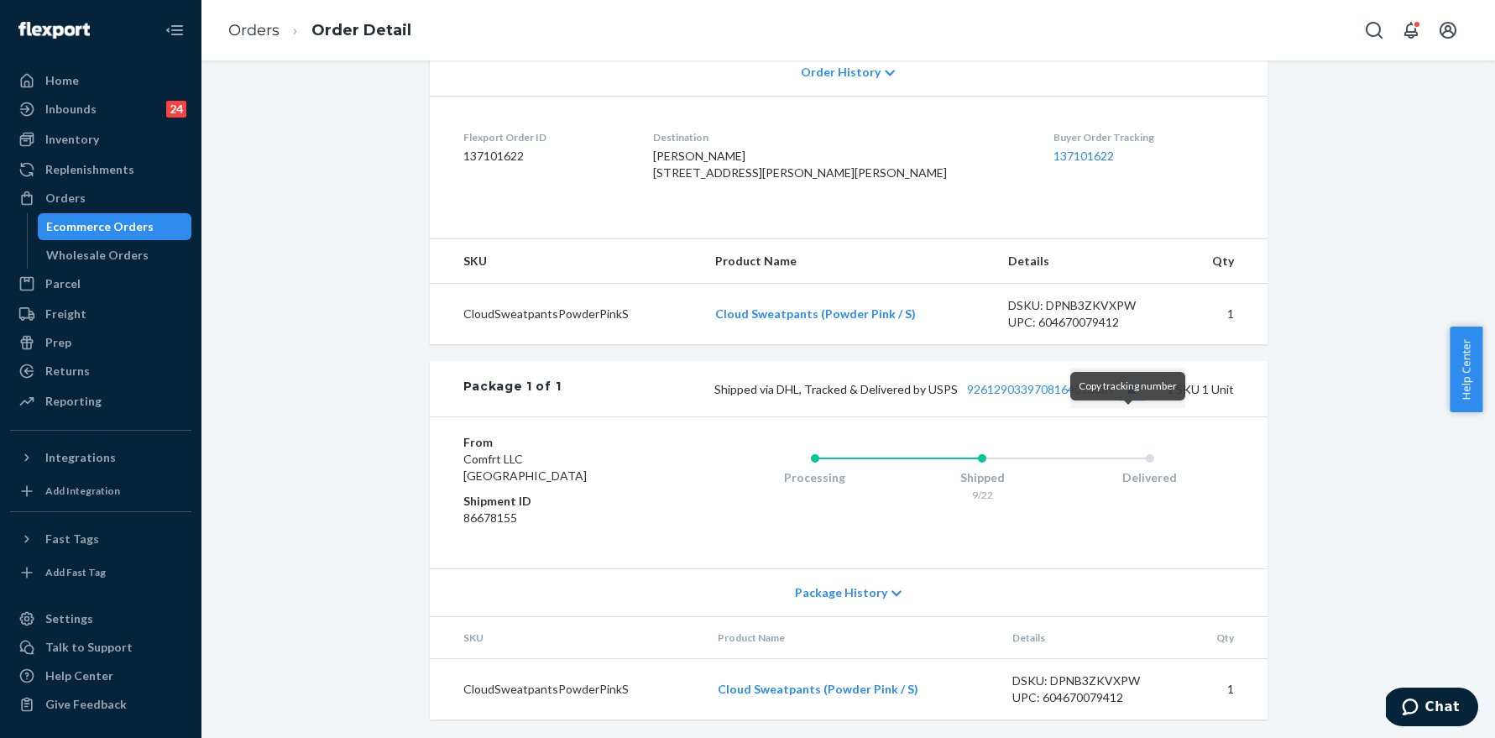
click at [1123, 400] on button "Copy tracking number" at bounding box center [1133, 389] width 22 height 22
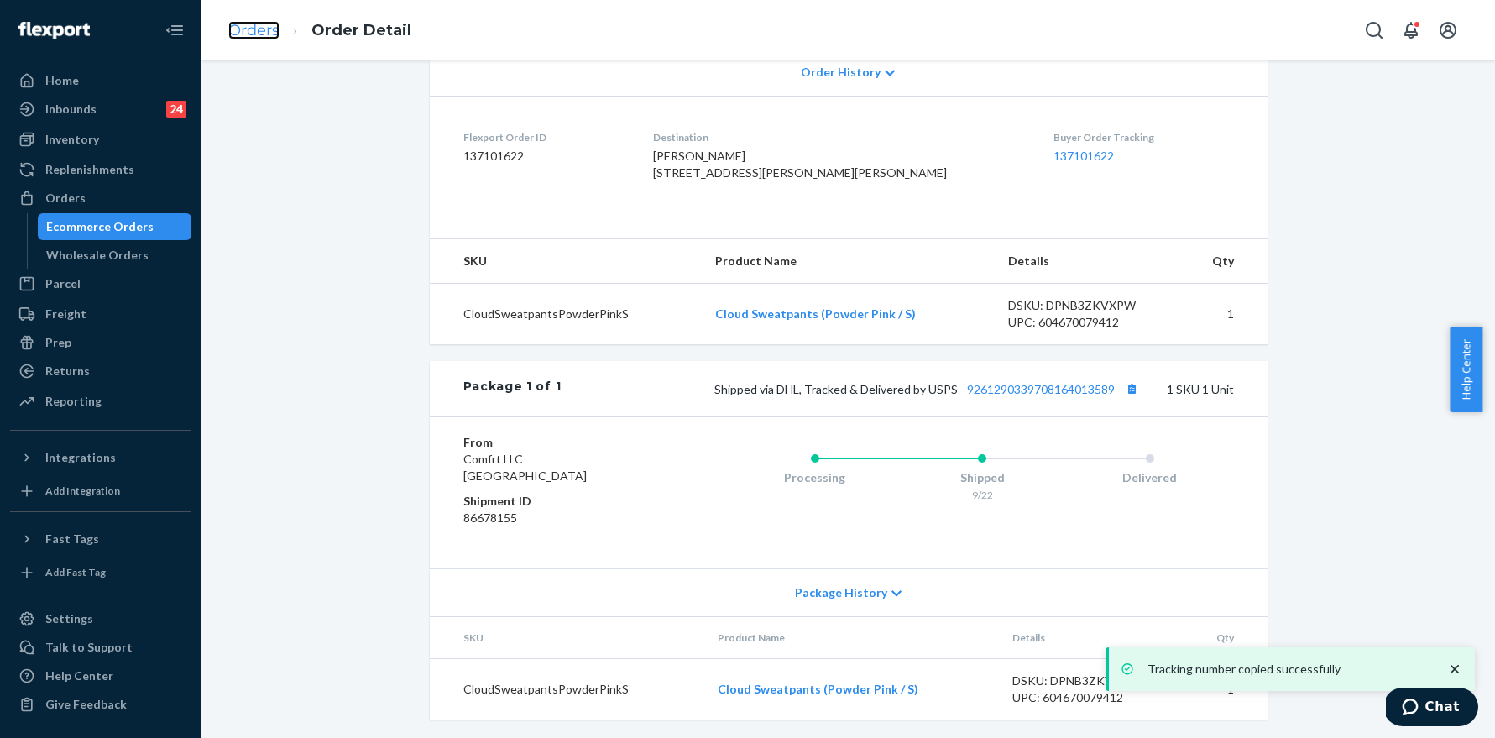
click at [256, 29] on link "Orders" at bounding box center [253, 30] width 51 height 18
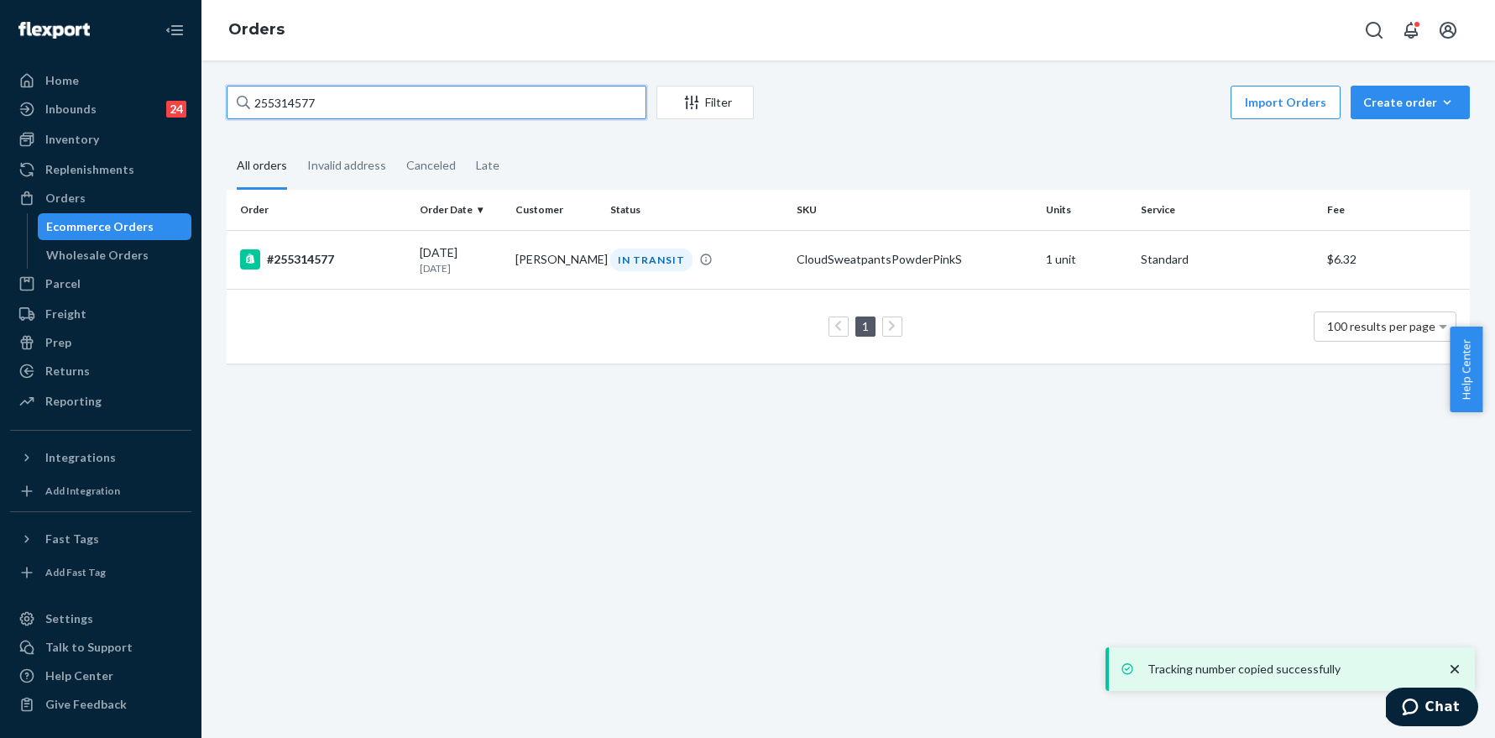
click at [347, 96] on input "255314577" at bounding box center [437, 103] width 420 height 34
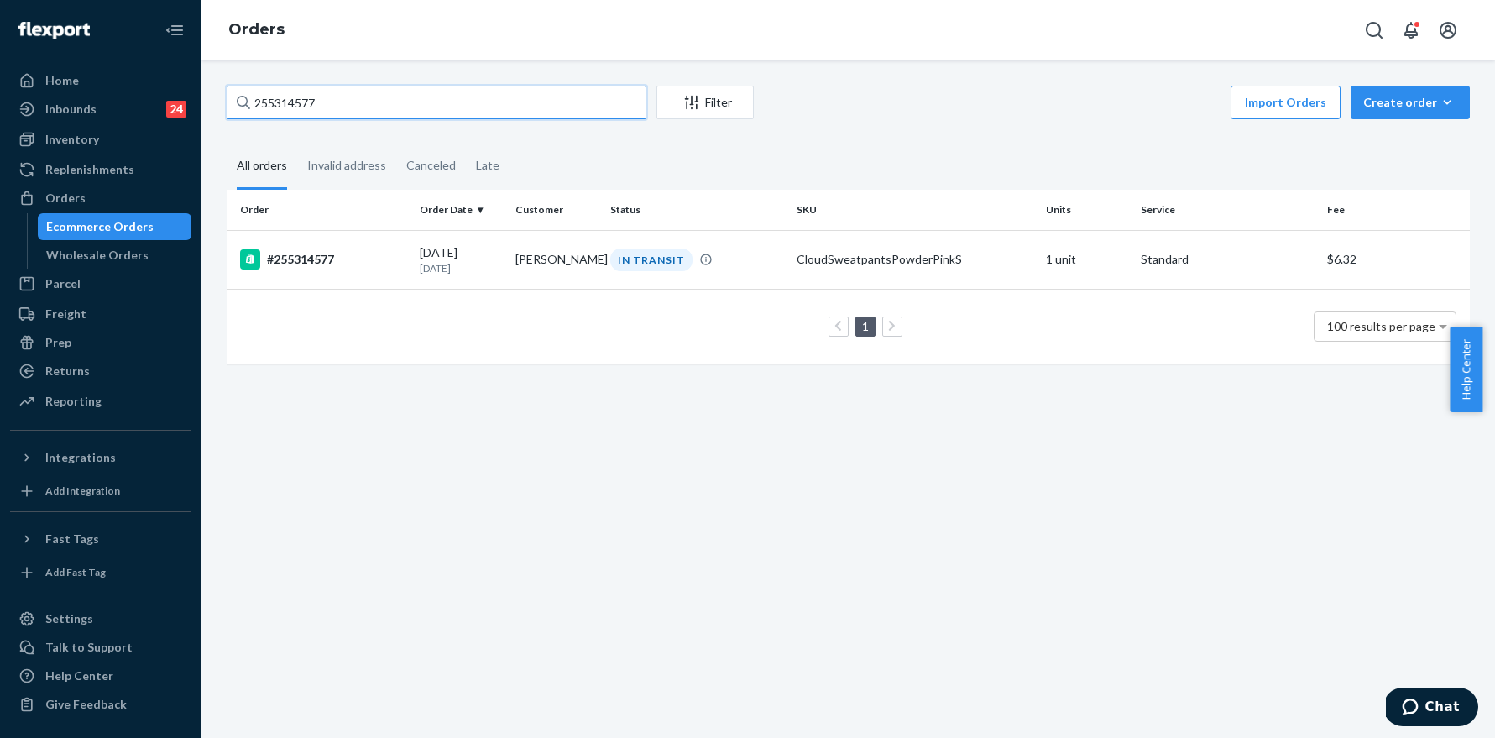
paste input "6255"
type input "255316255"
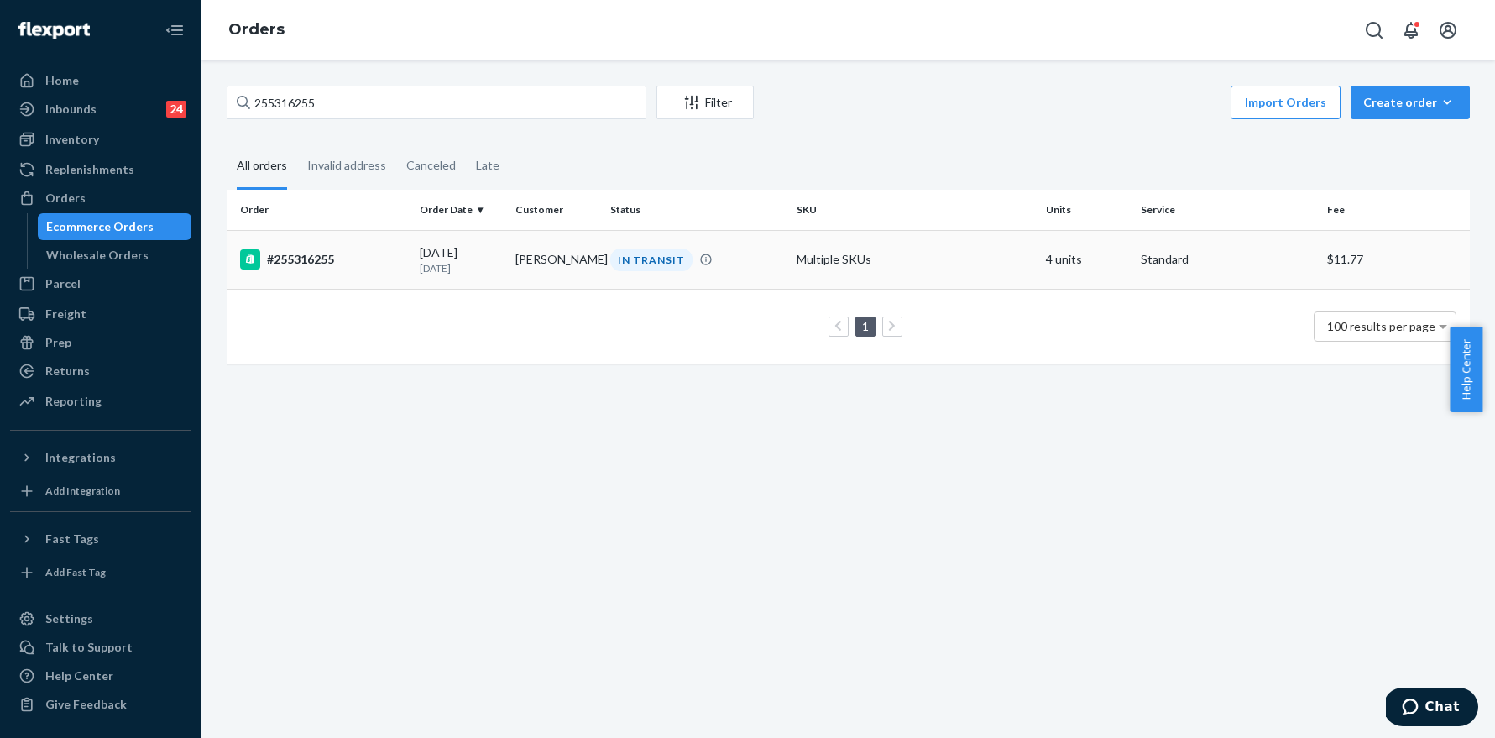
click at [327, 264] on div "#255316255" at bounding box center [323, 259] width 166 height 20
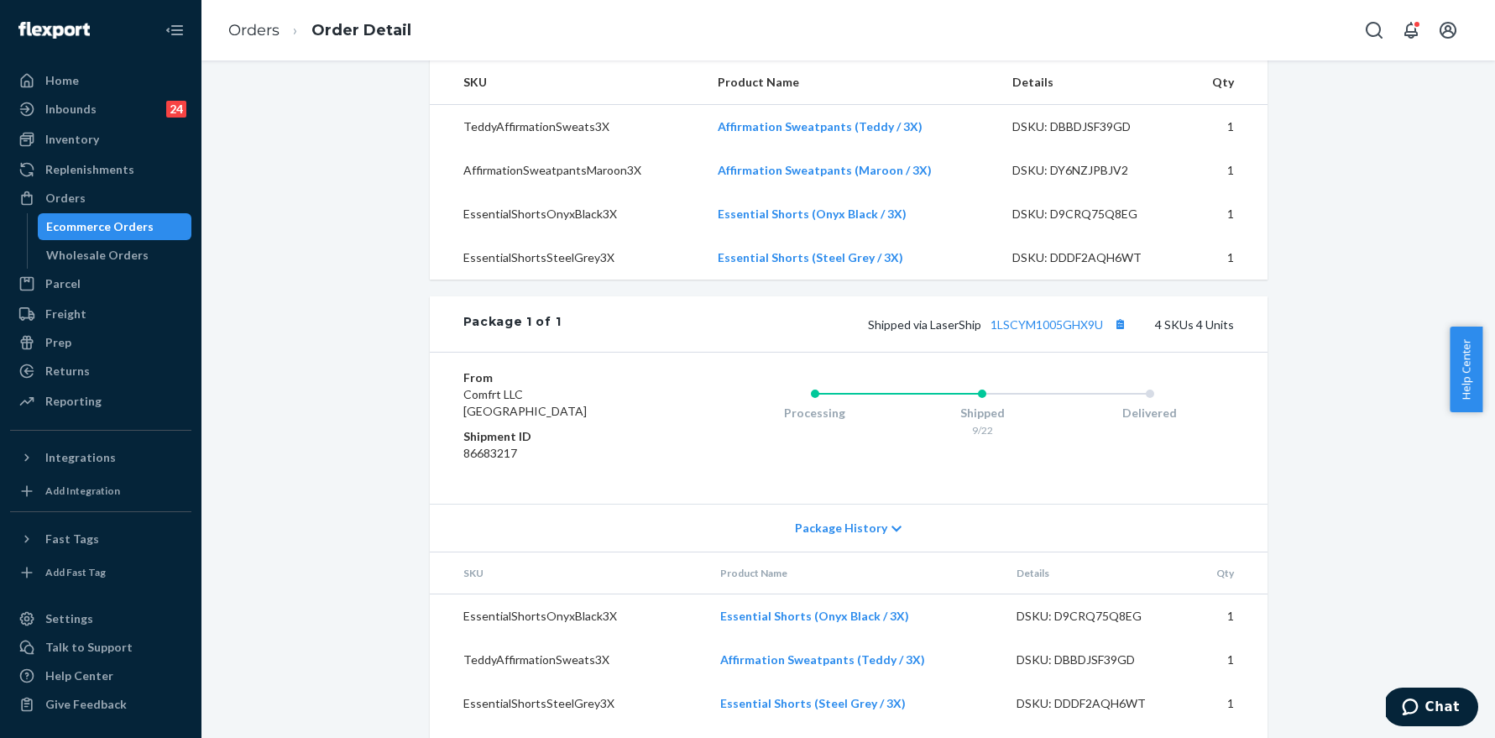
scroll to position [637, 0]
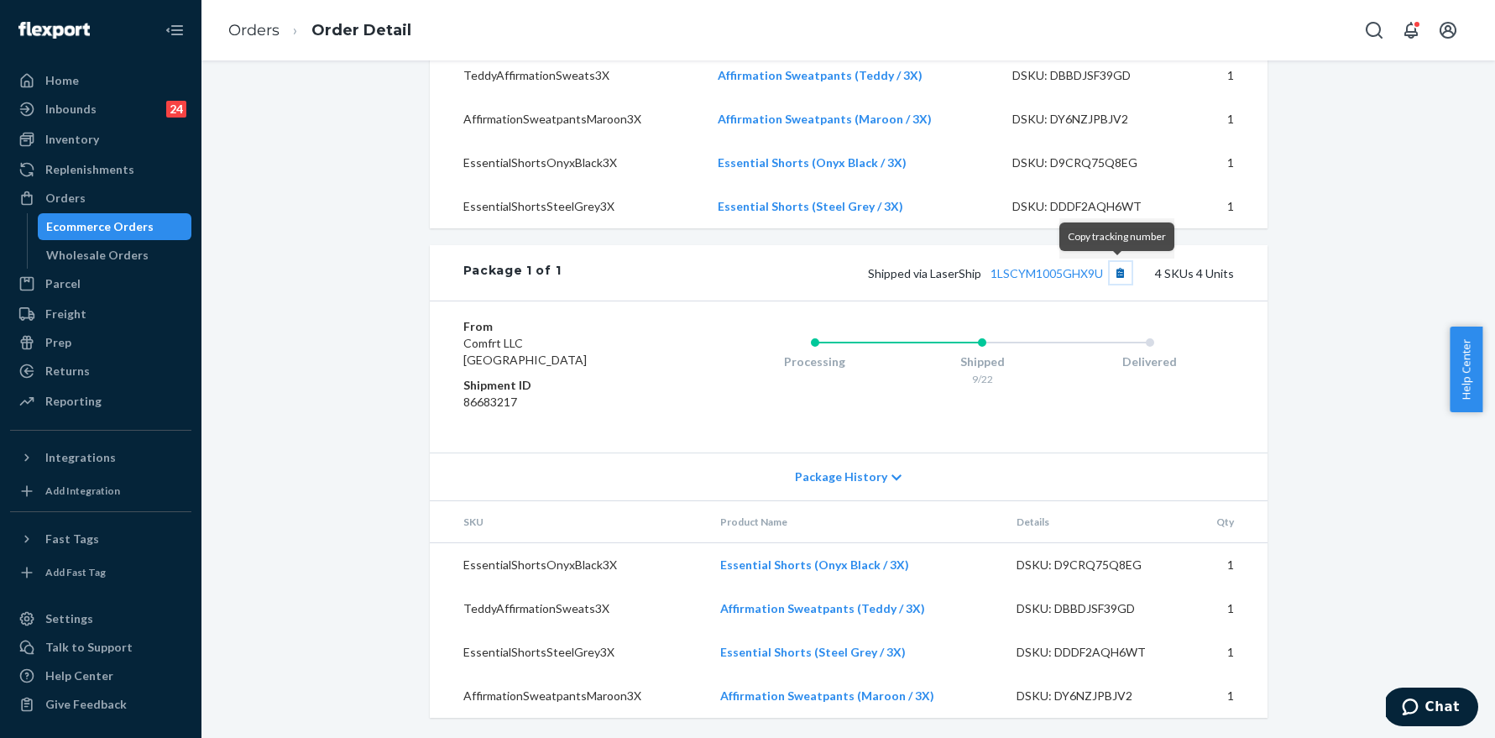
click at [1115, 277] on button "Copy tracking number" at bounding box center [1121, 273] width 22 height 22
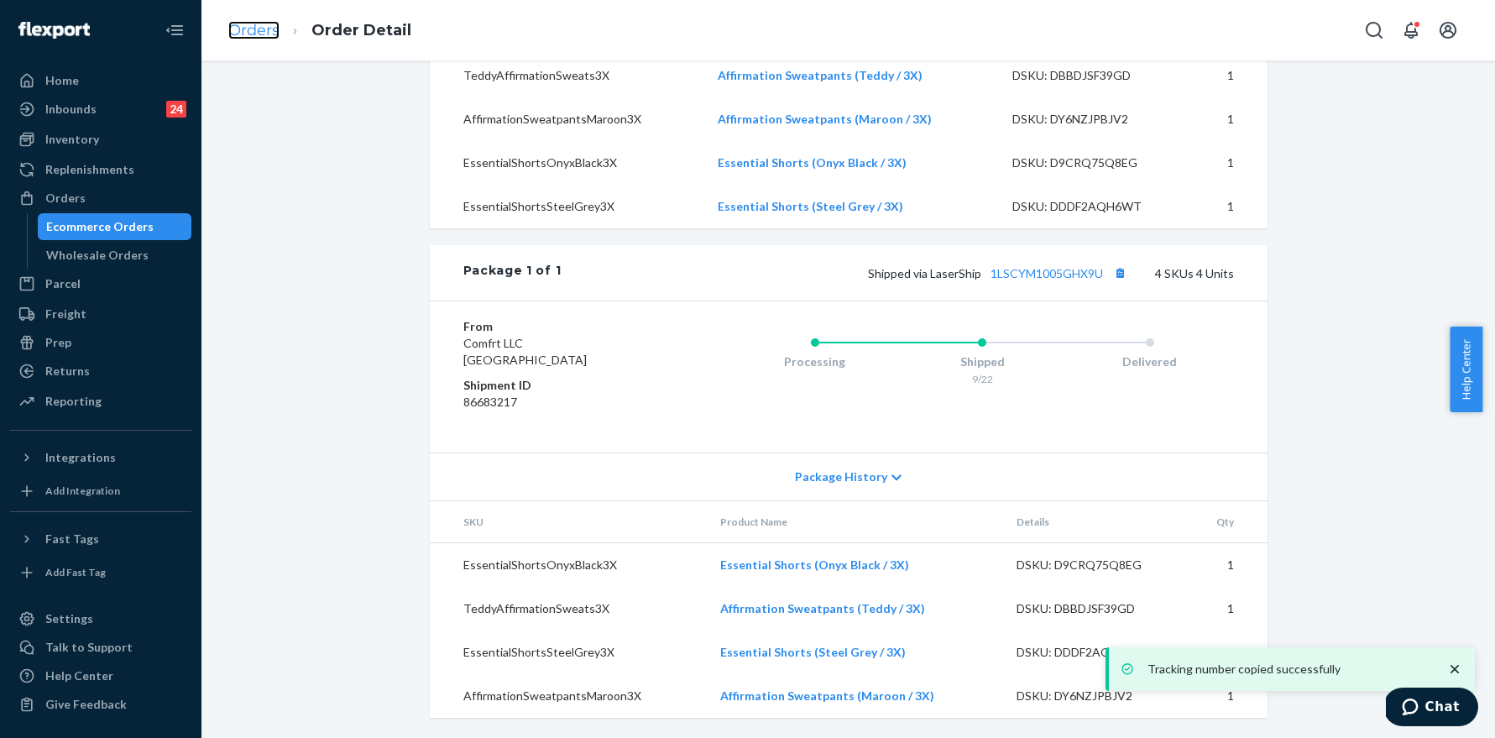
click at [242, 28] on link "Orders" at bounding box center [253, 30] width 51 height 18
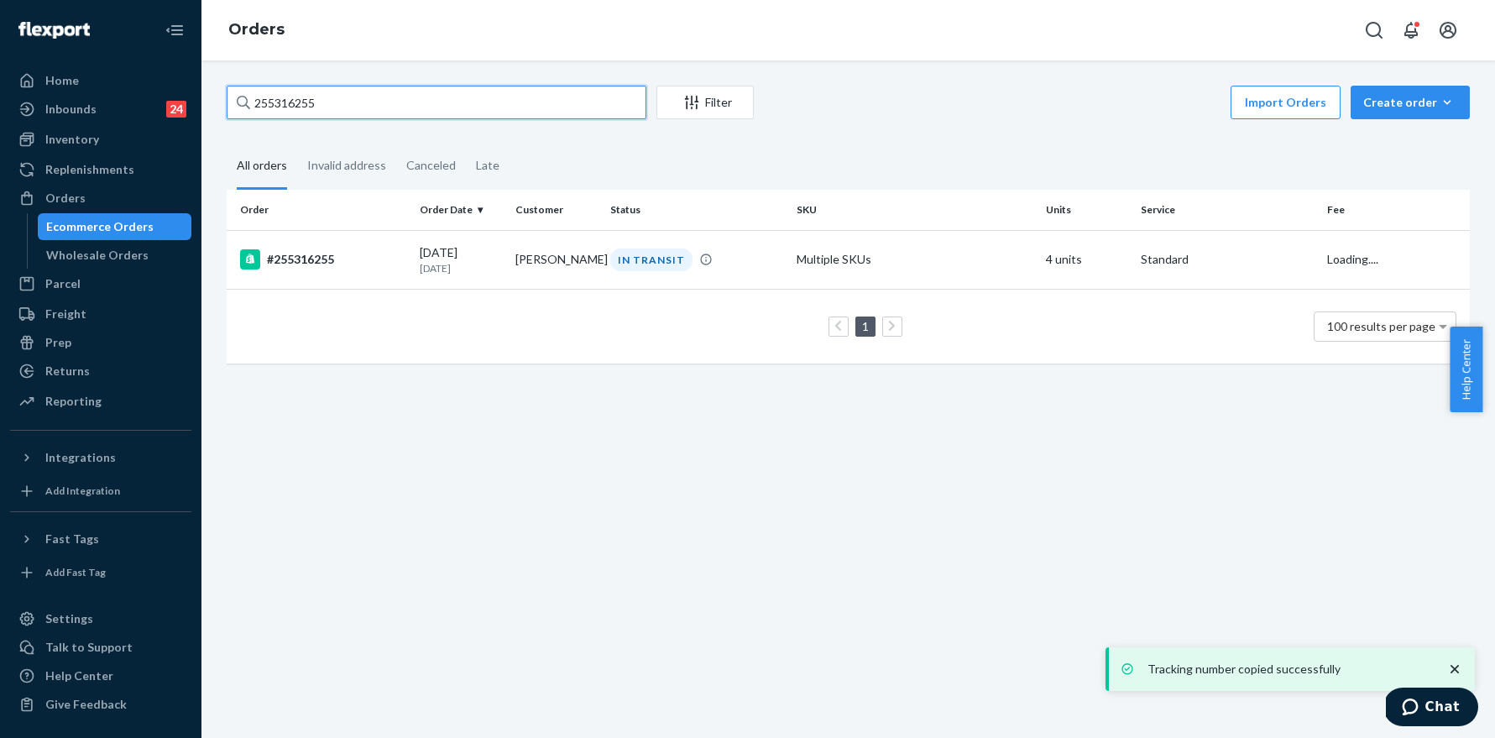
click at [369, 112] on input "255316255" at bounding box center [437, 103] width 420 height 34
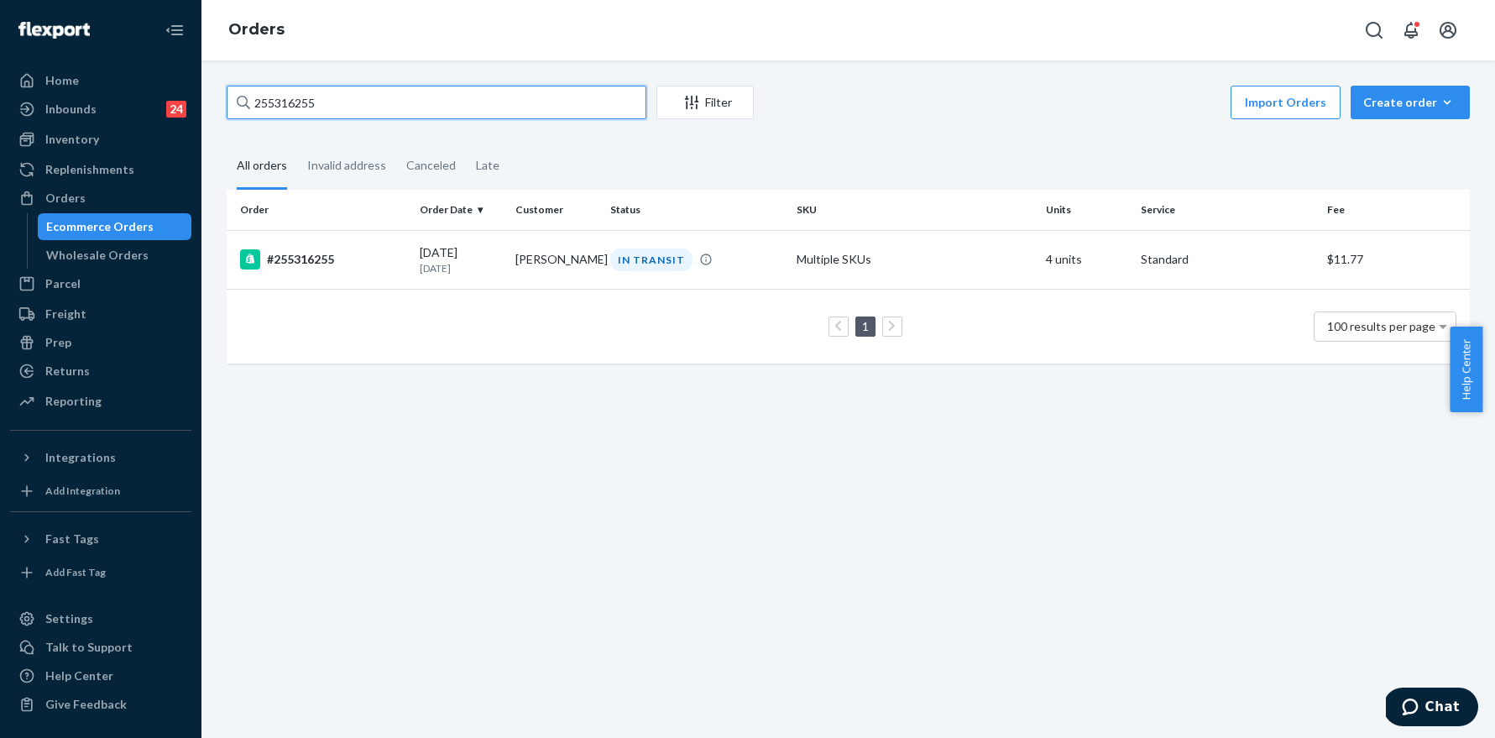
paste input "25788"
type input "255325788"
click at [321, 253] on div "#255325788" at bounding box center [323, 259] width 166 height 20
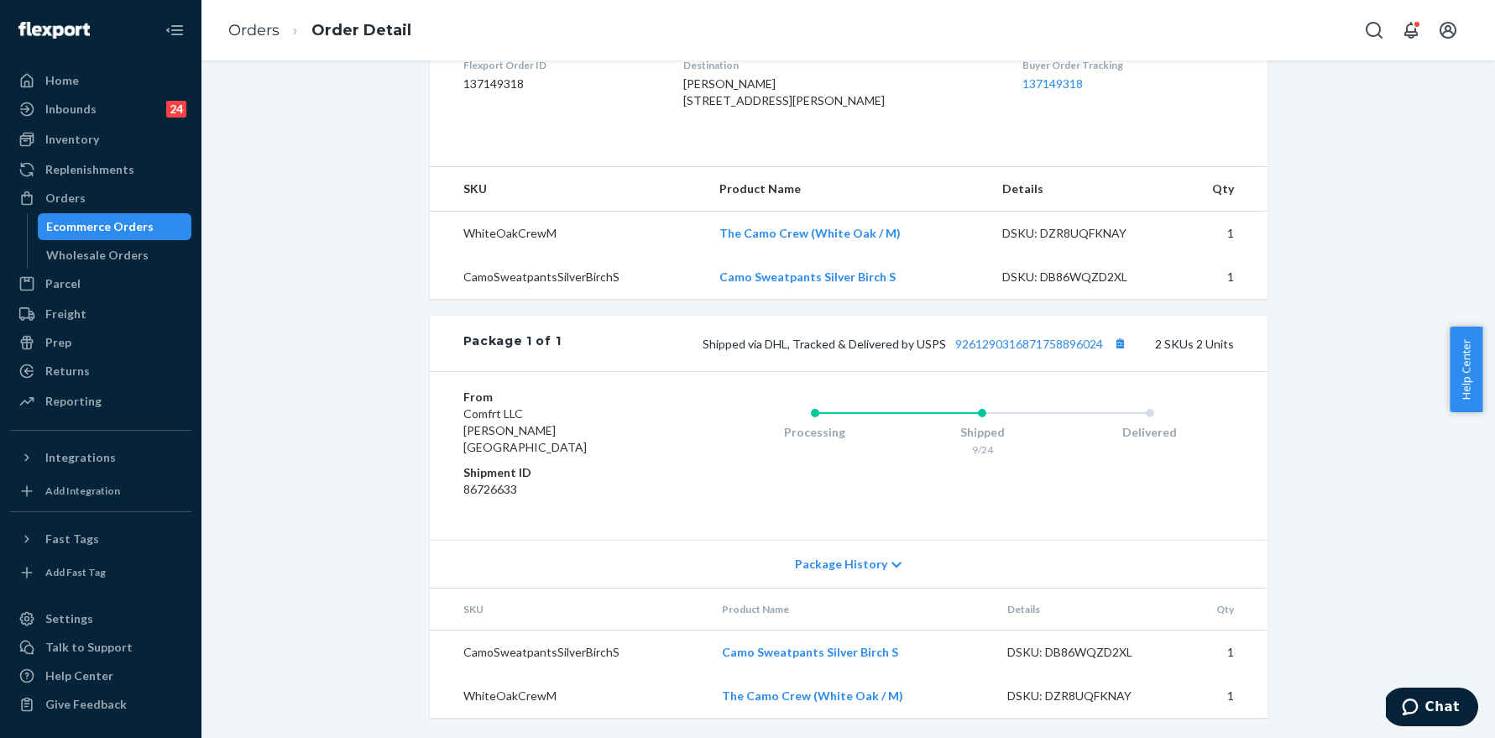
scroll to position [463, 0]
click at [1119, 354] on button "Copy tracking number" at bounding box center [1121, 343] width 22 height 22
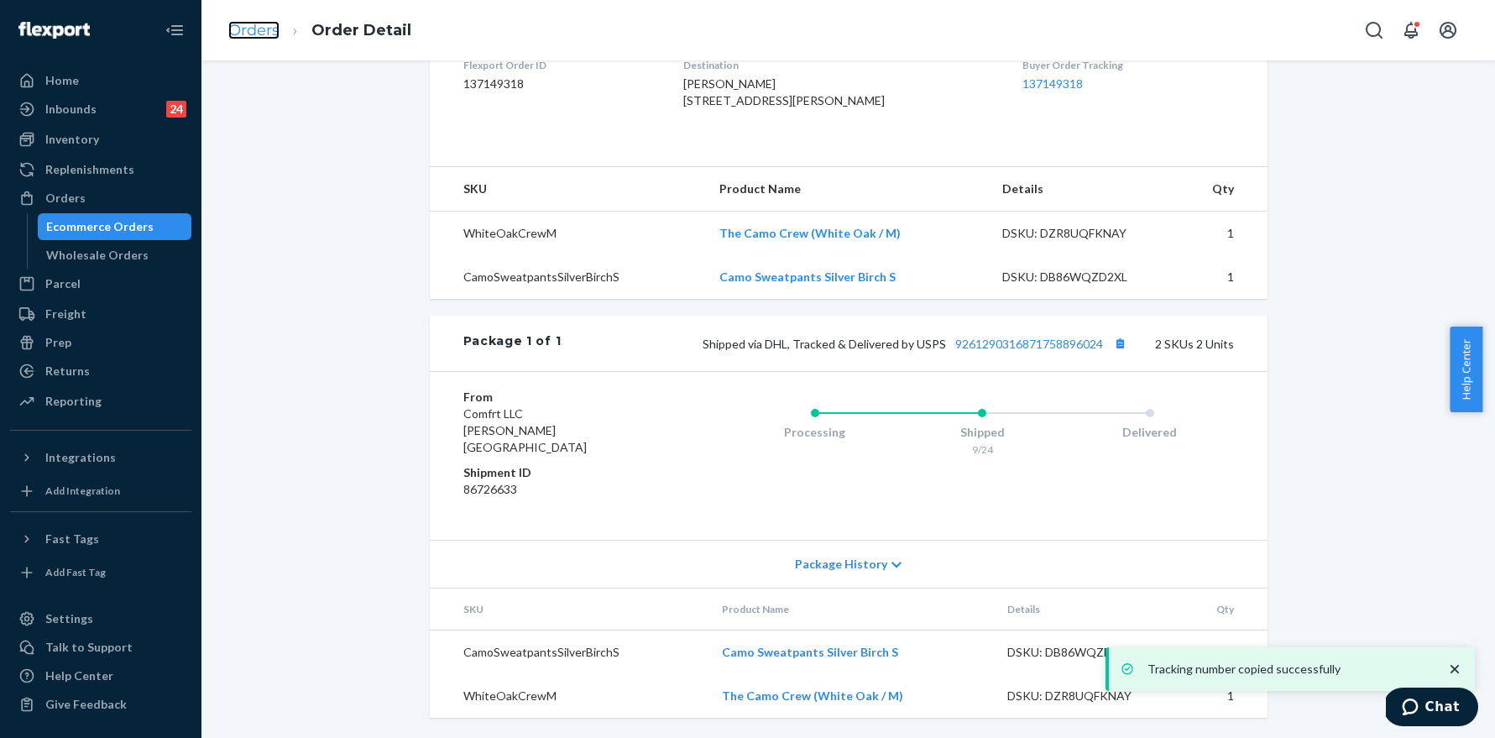
click at [250, 25] on link "Orders" at bounding box center [253, 30] width 51 height 18
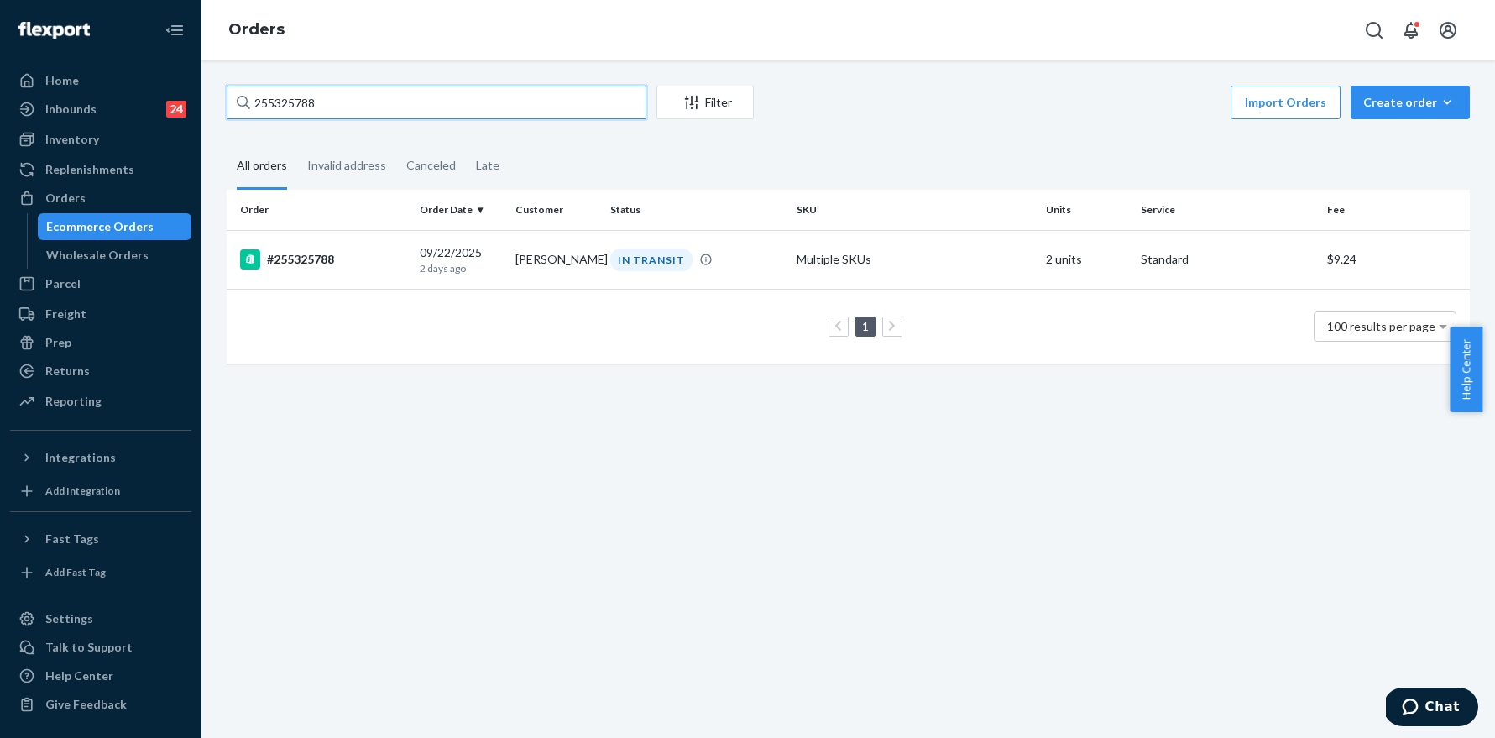
click at [444, 103] on input "255325788" at bounding box center [437, 103] width 420 height 34
paste input "9662"
type input "255329662"
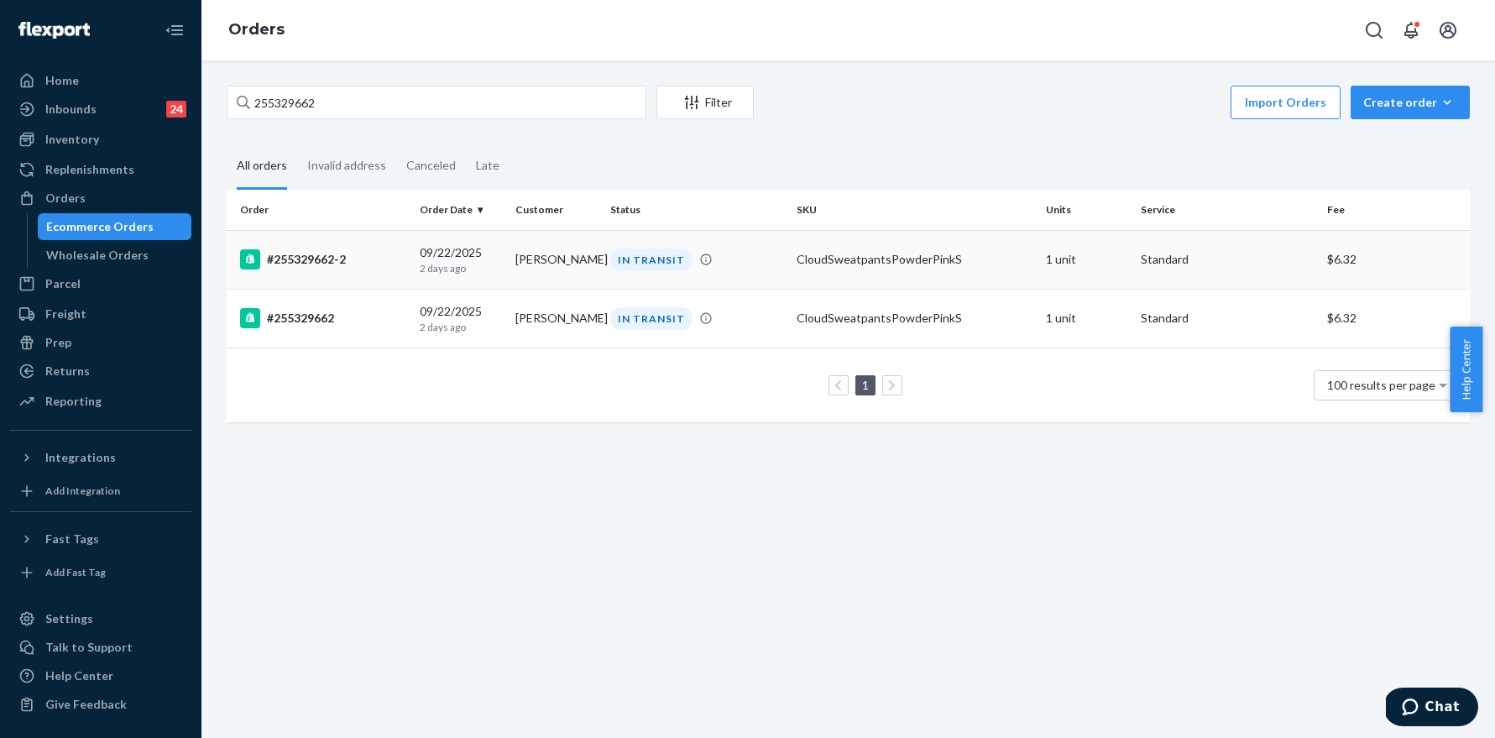
click at [308, 259] on div "#255329662-2" at bounding box center [323, 259] width 166 height 20
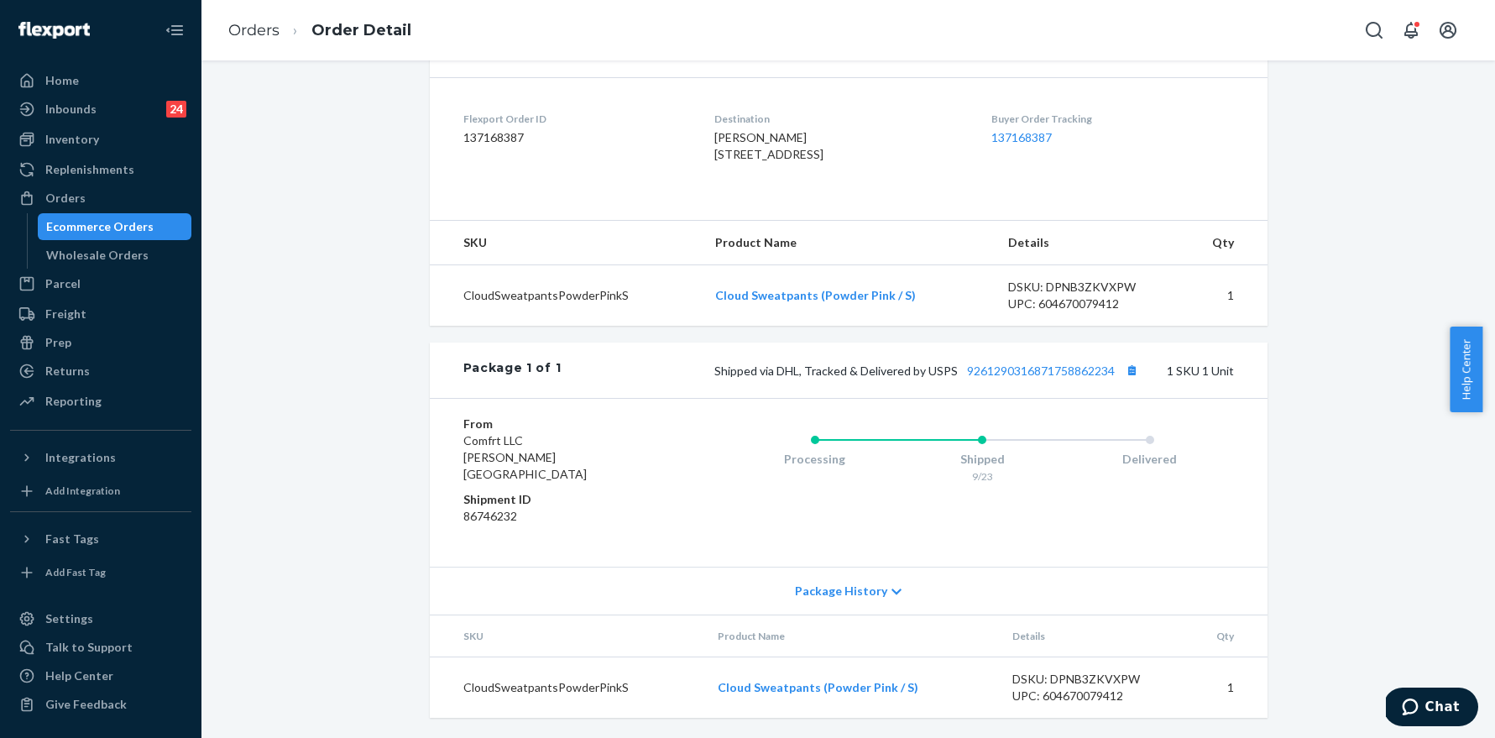
scroll to position [409, 0]
click at [1128, 381] on button "Copy tracking number" at bounding box center [1133, 370] width 22 height 22
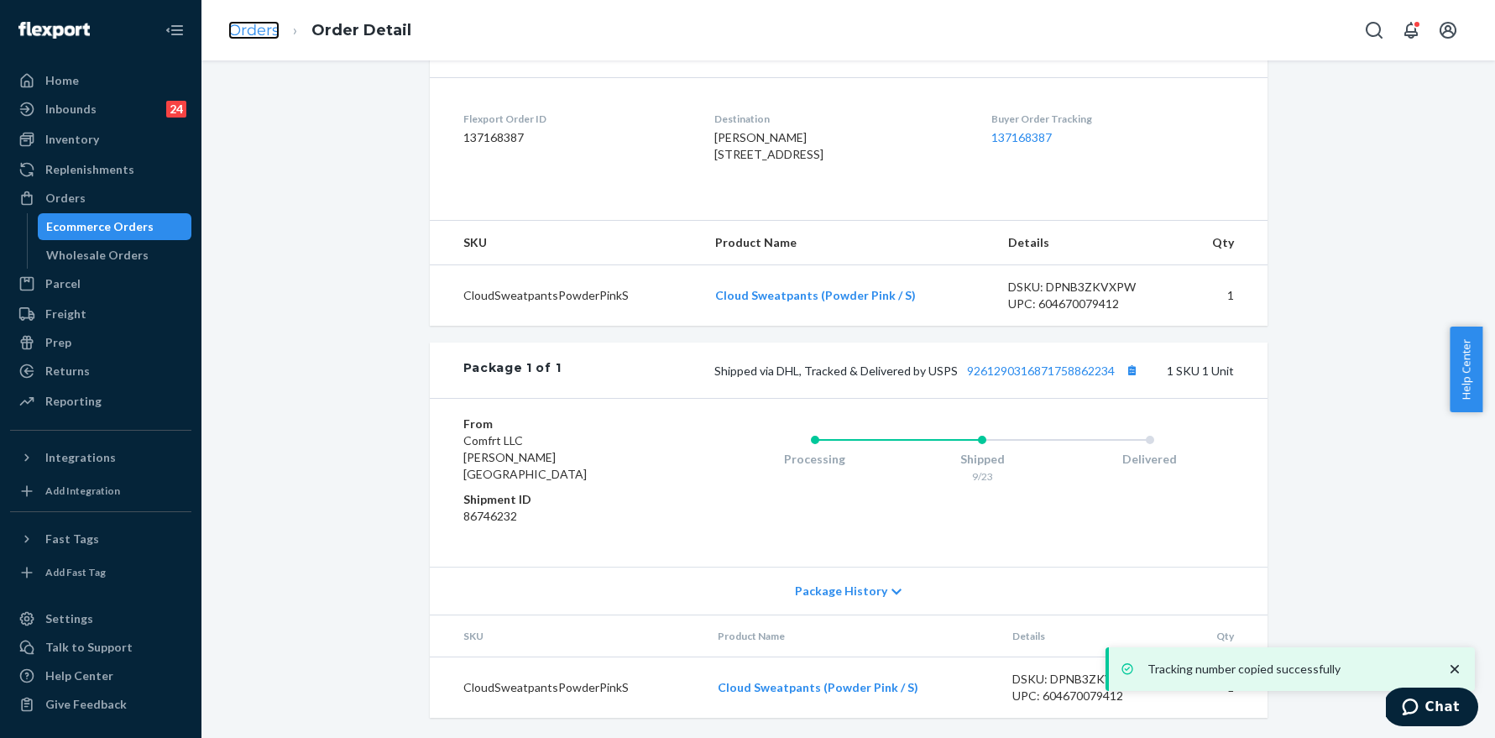
click at [242, 26] on link "Orders" at bounding box center [253, 30] width 51 height 18
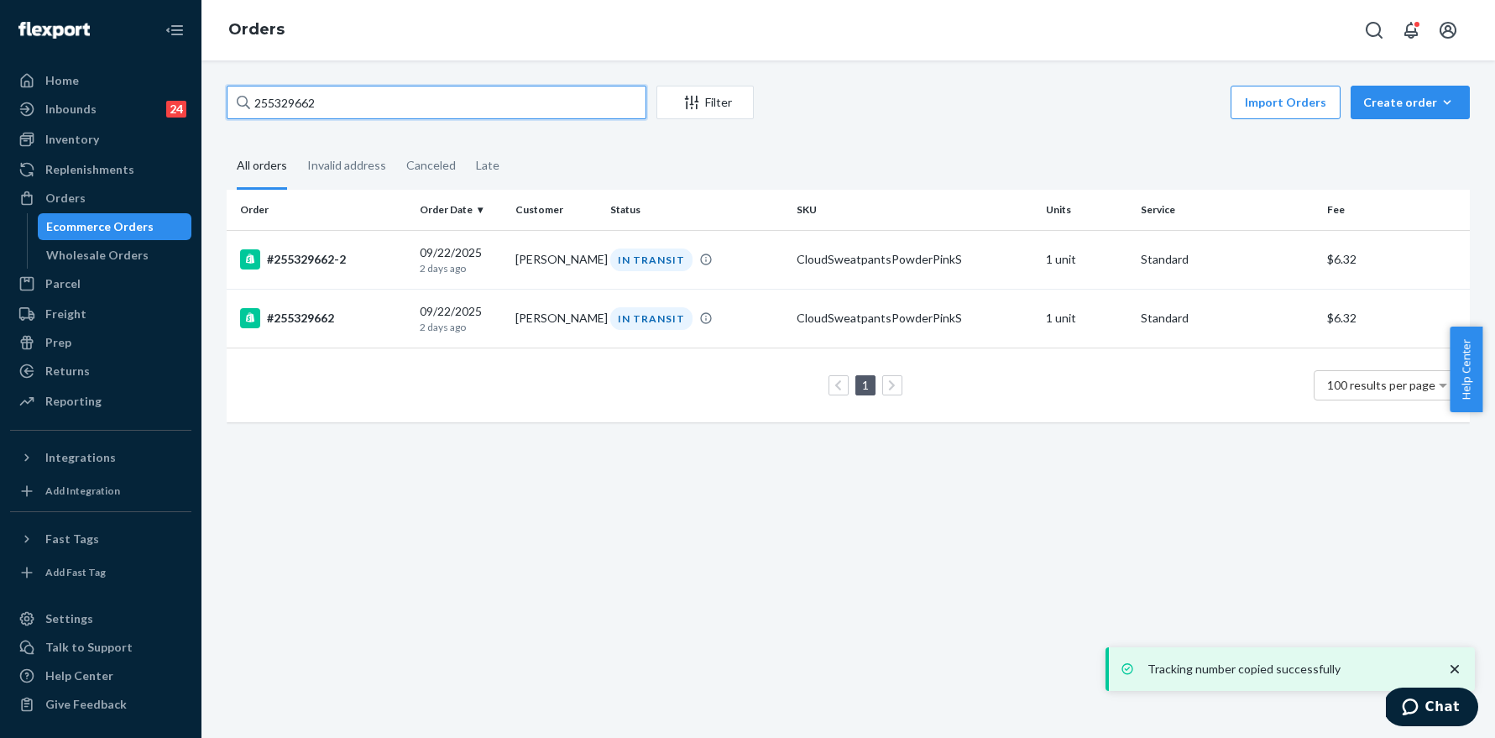
click at [367, 97] on input "255329662" at bounding box center [437, 103] width 420 height 34
paste input "34099"
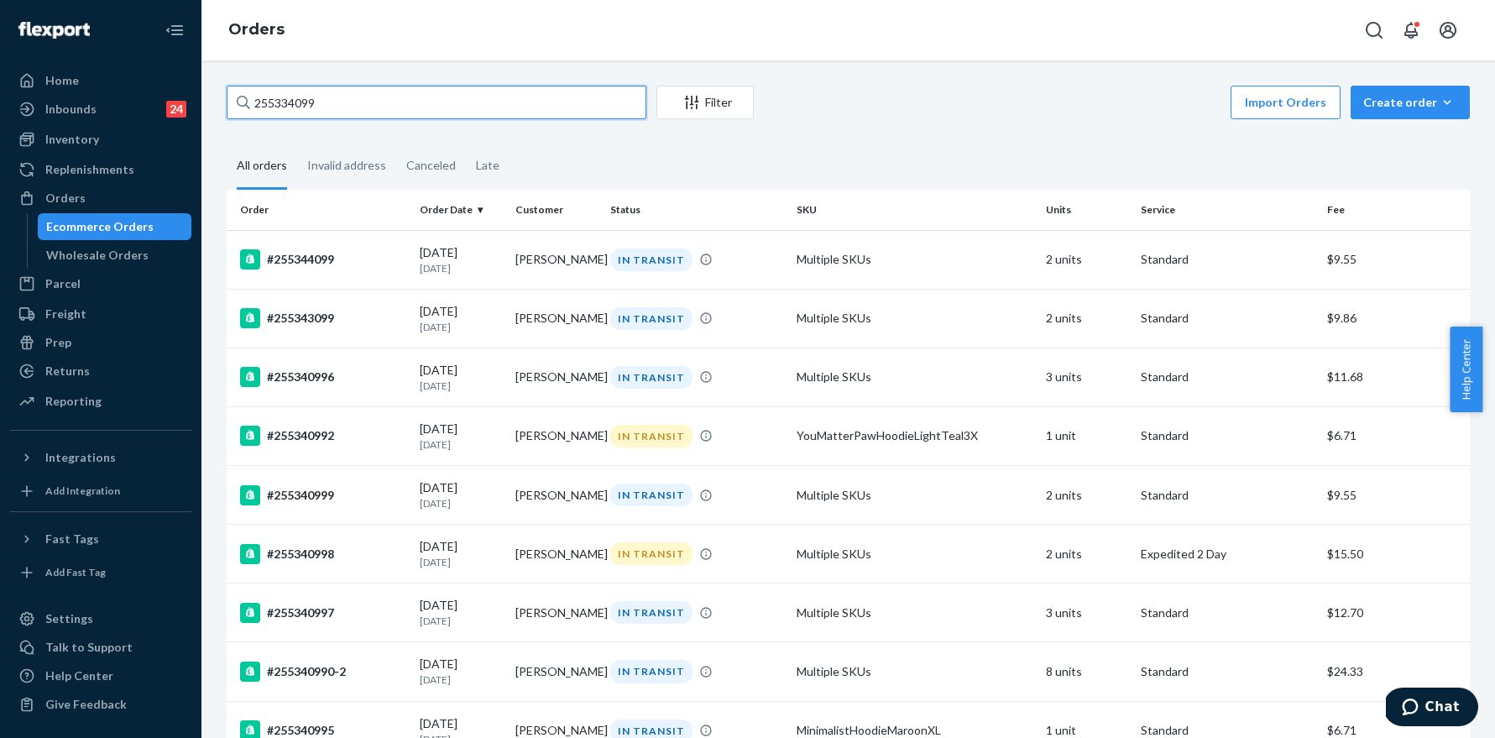
click at [363, 93] on input "255334099" at bounding box center [437, 103] width 420 height 34
paste input "347"
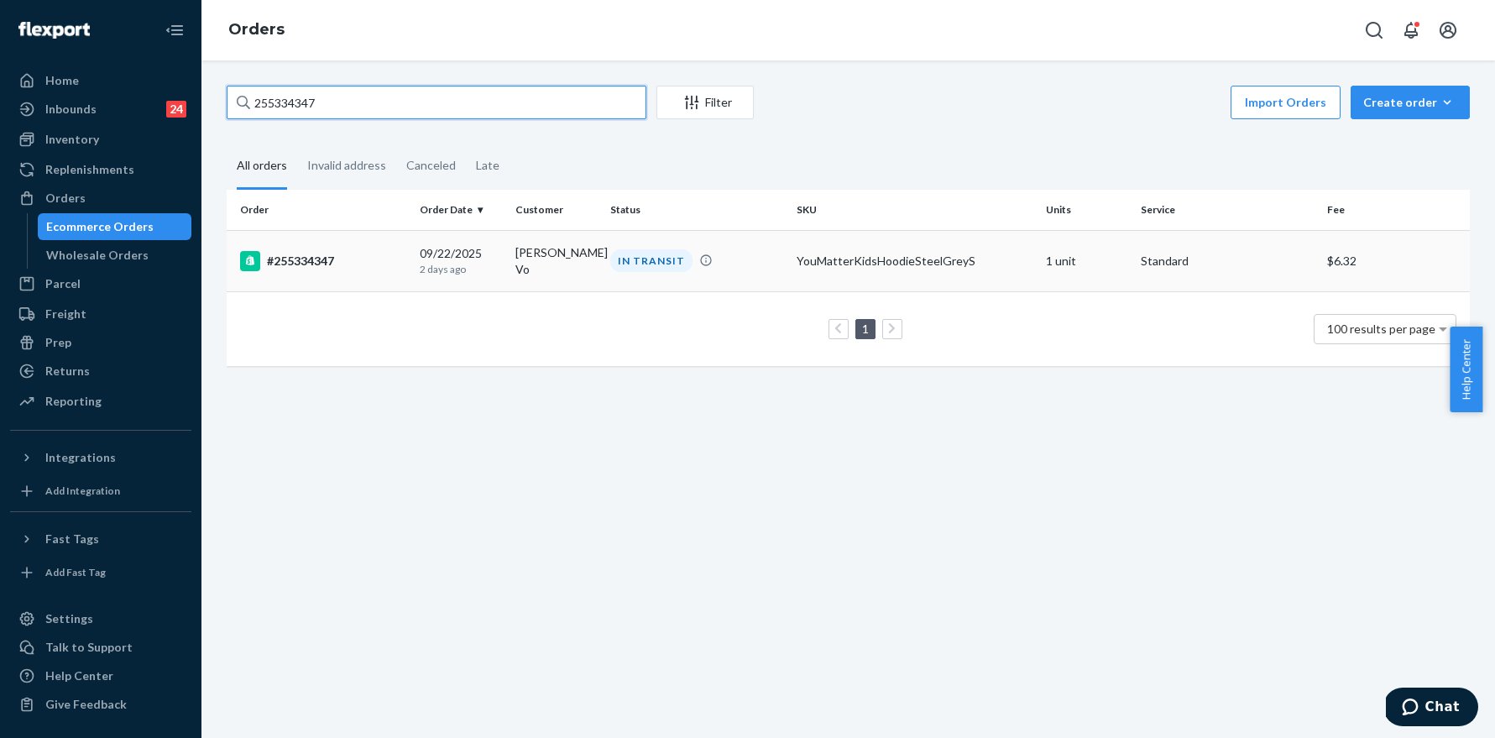
type input "255334347"
click at [295, 266] on div "#255334347" at bounding box center [323, 261] width 166 height 20
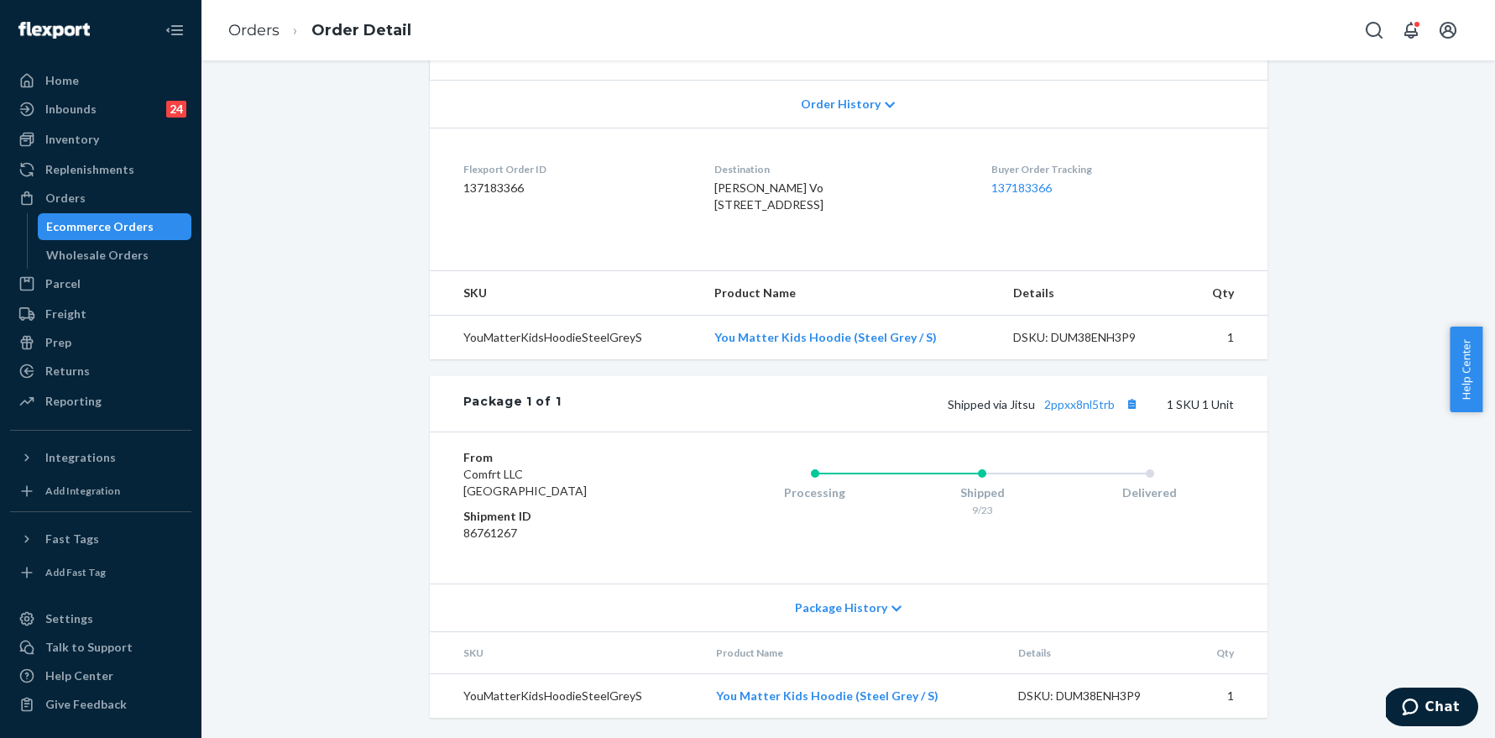
scroll to position [375, 0]
click at [247, 28] on link "Orders" at bounding box center [253, 30] width 51 height 18
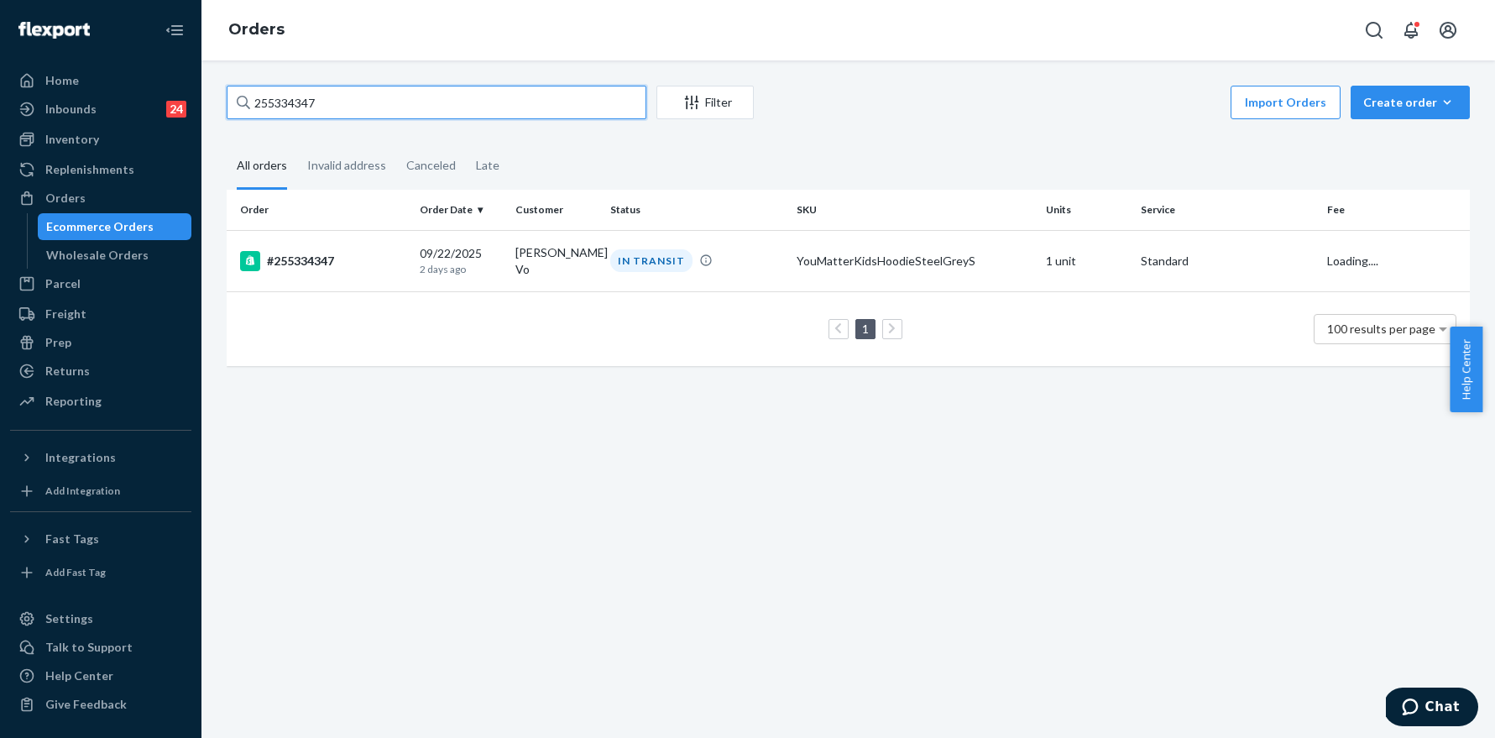
click at [338, 107] on input "255334347" at bounding box center [437, 103] width 420 height 34
paste input "5051"
type input "255335051"
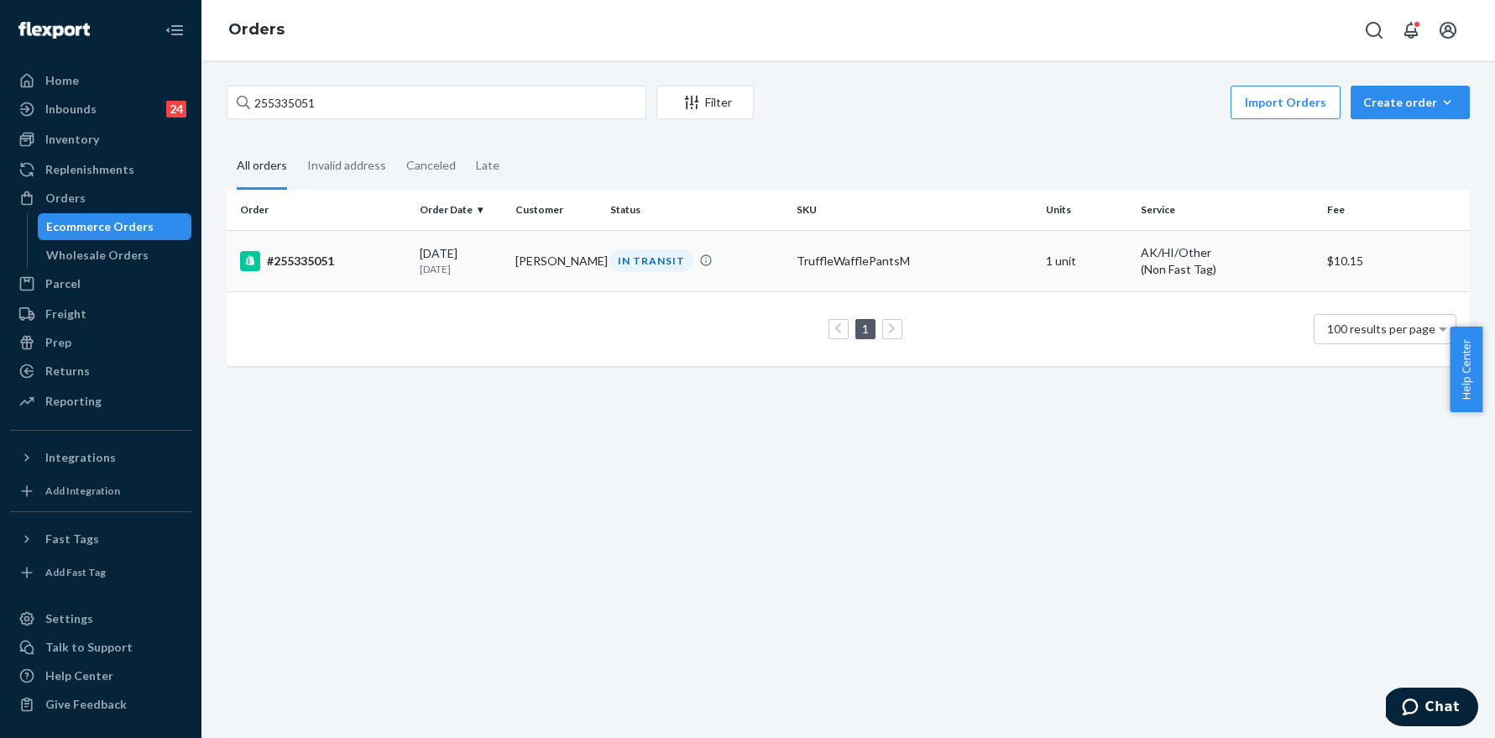
click at [321, 259] on div "#255335051" at bounding box center [323, 261] width 166 height 20
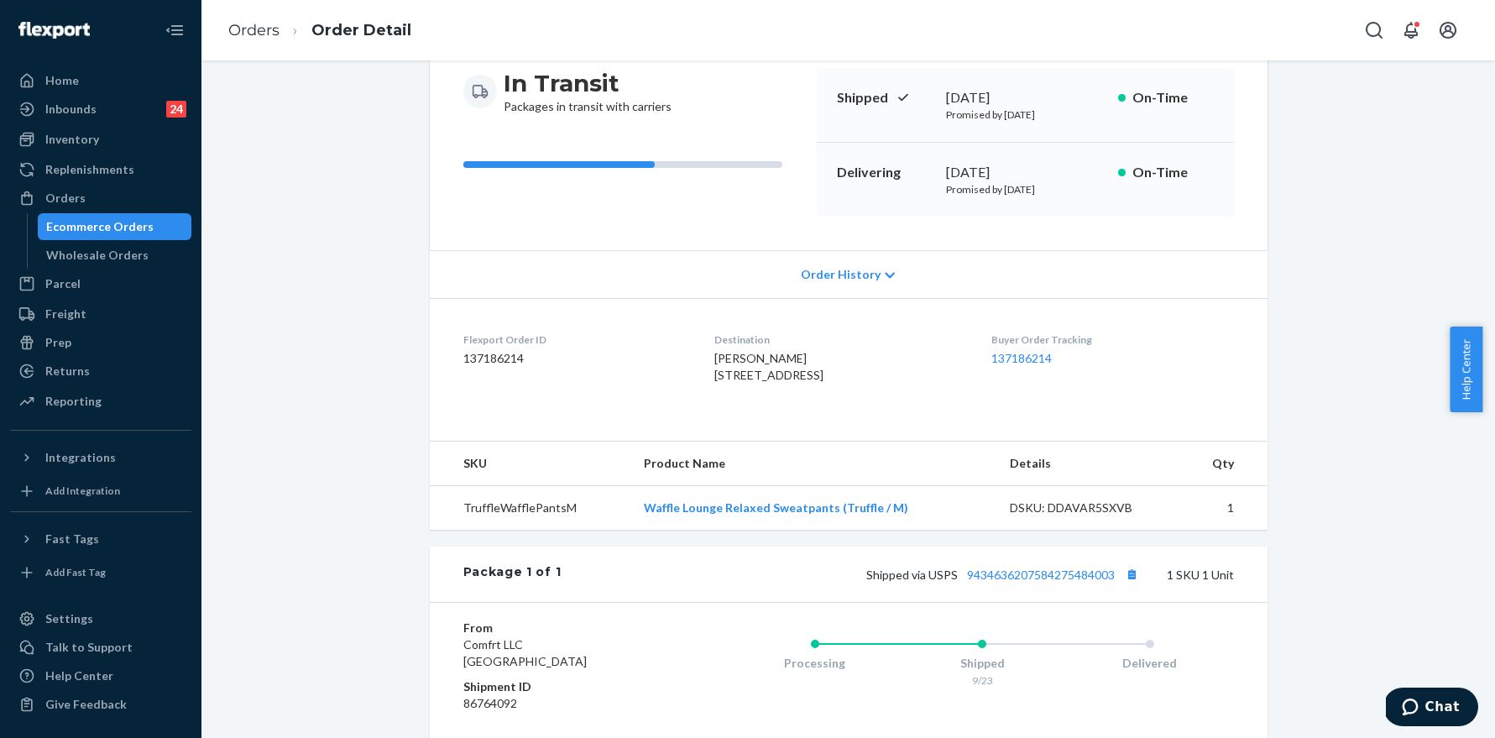
scroll to position [375, 0]
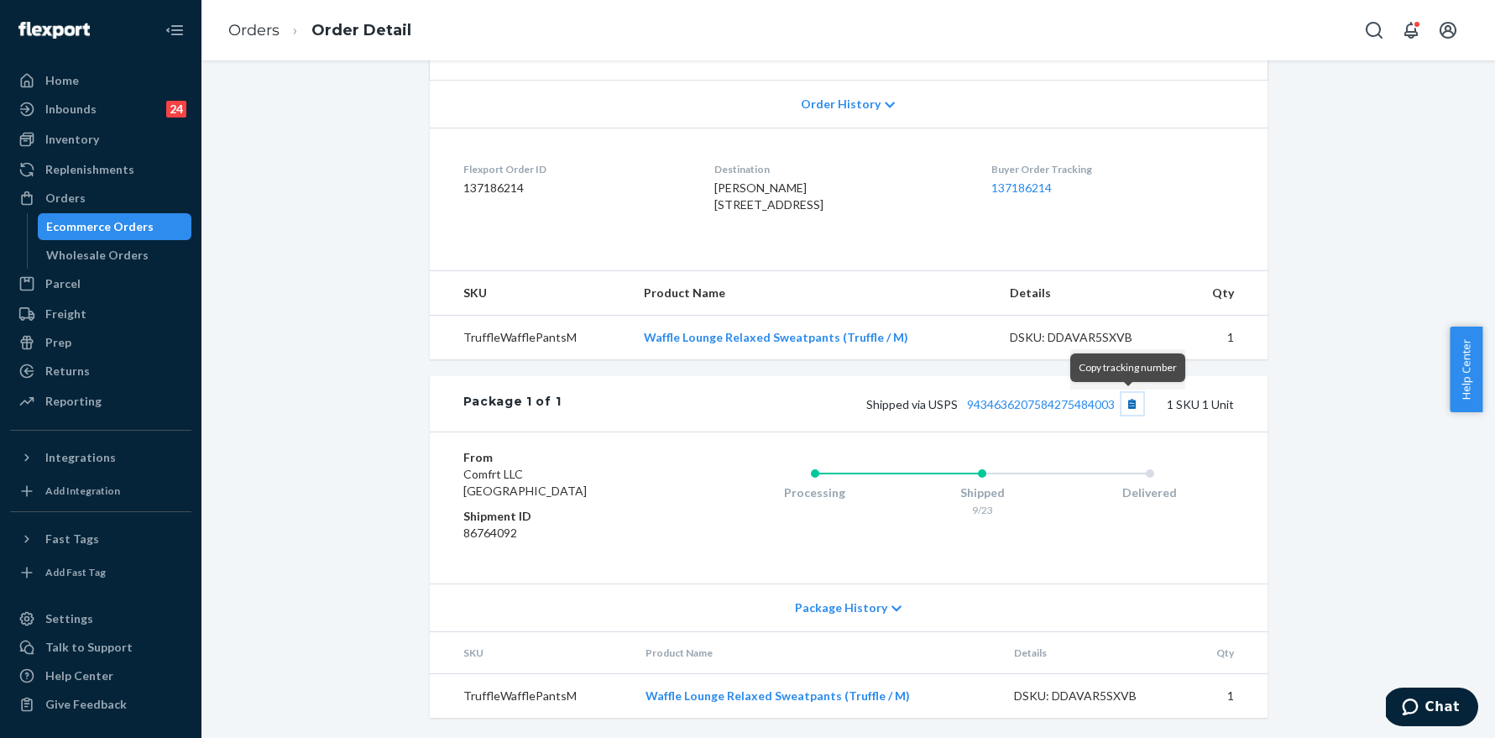
click at [1128, 406] on button "Copy tracking number" at bounding box center [1133, 404] width 22 height 22
click at [243, 27] on link "Orders" at bounding box center [253, 30] width 51 height 18
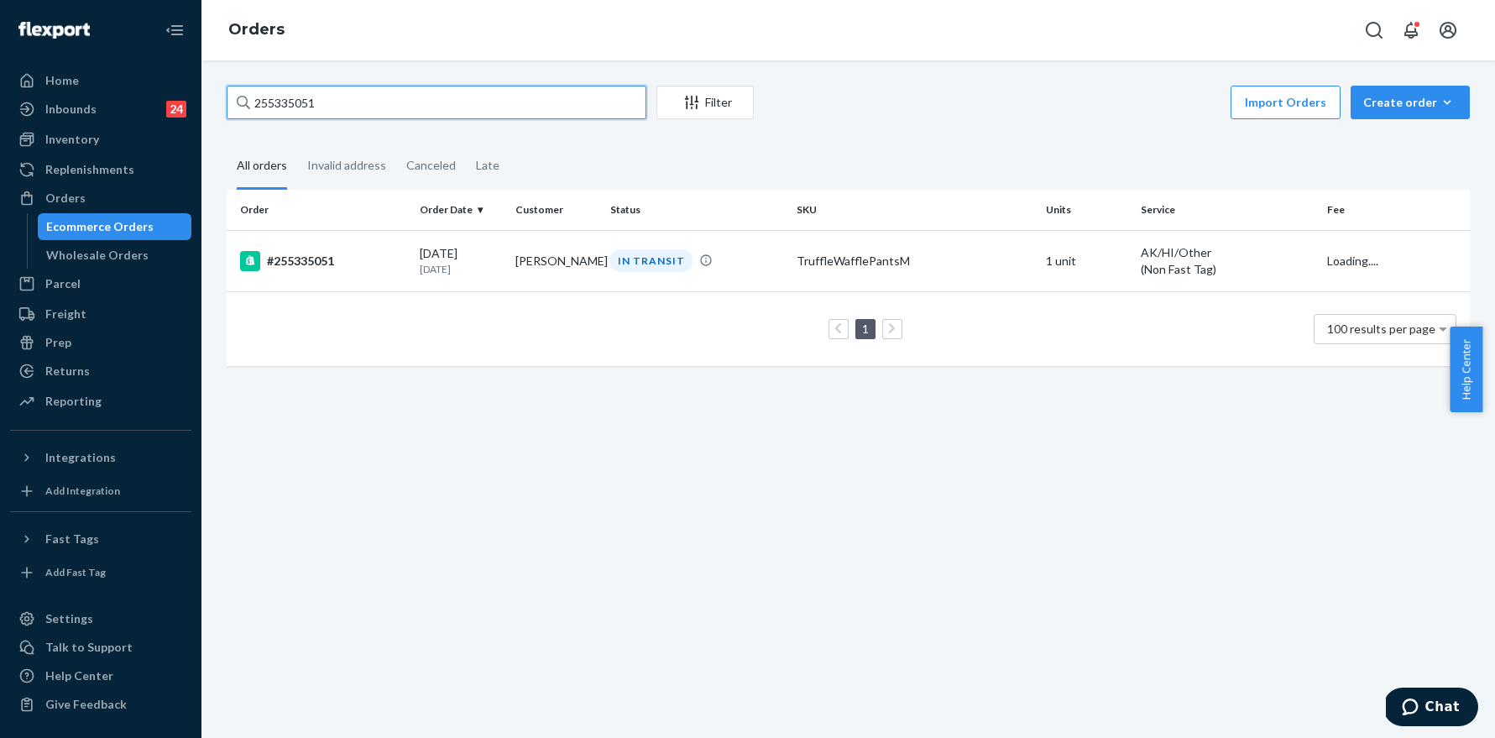
click at [495, 106] on input "255335051" at bounding box center [437, 103] width 420 height 34
paste input "279624"
type input "255279624"
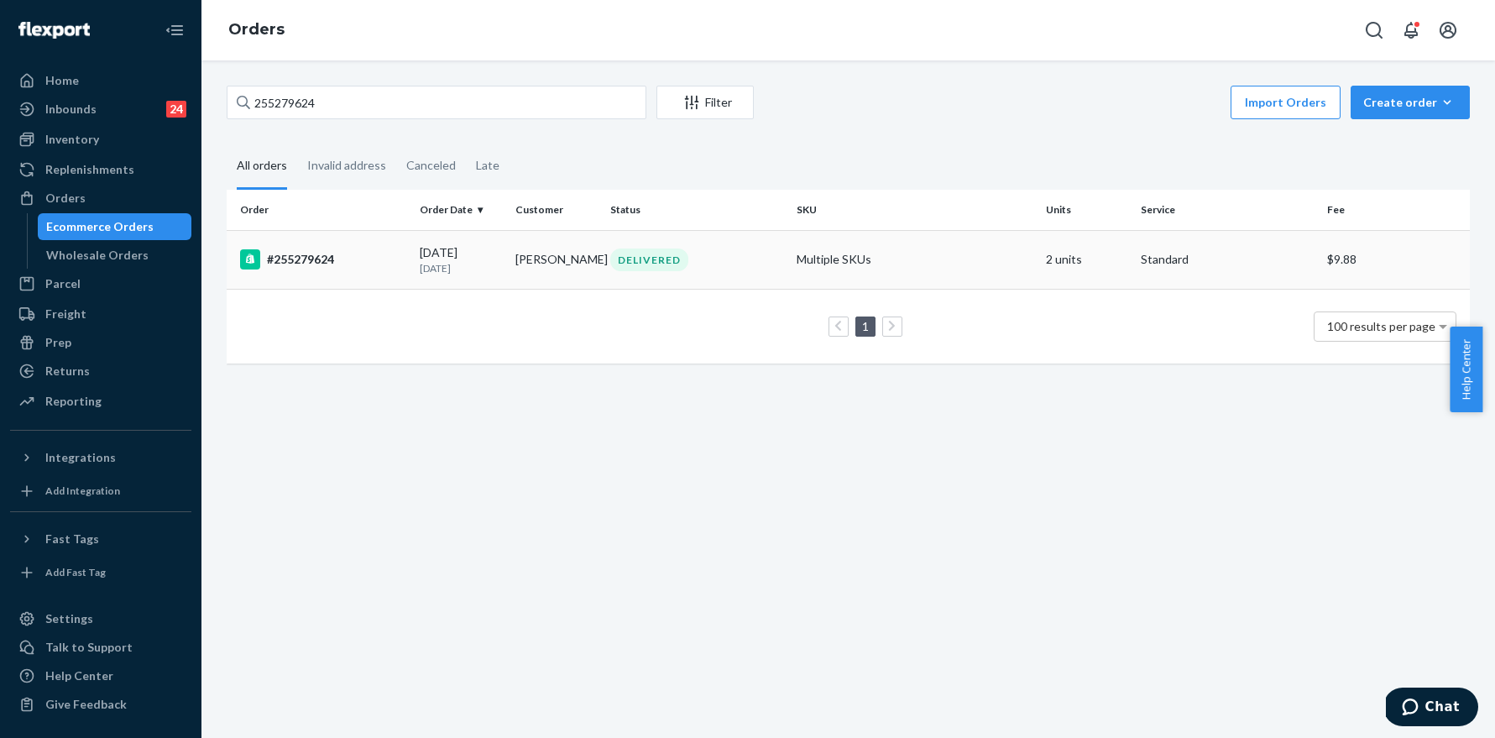
click at [309, 255] on div "#255279624" at bounding box center [323, 259] width 166 height 20
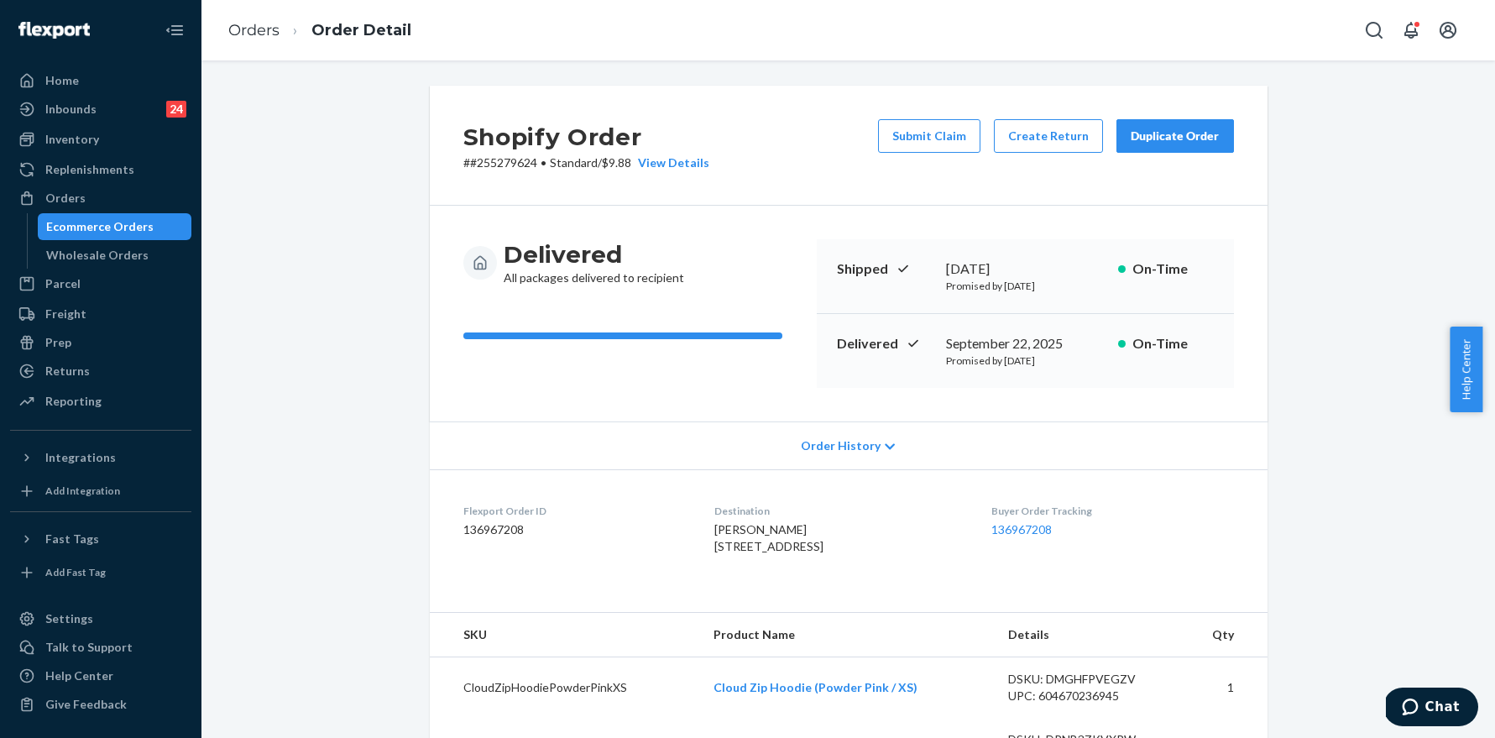
scroll to position [530, 0]
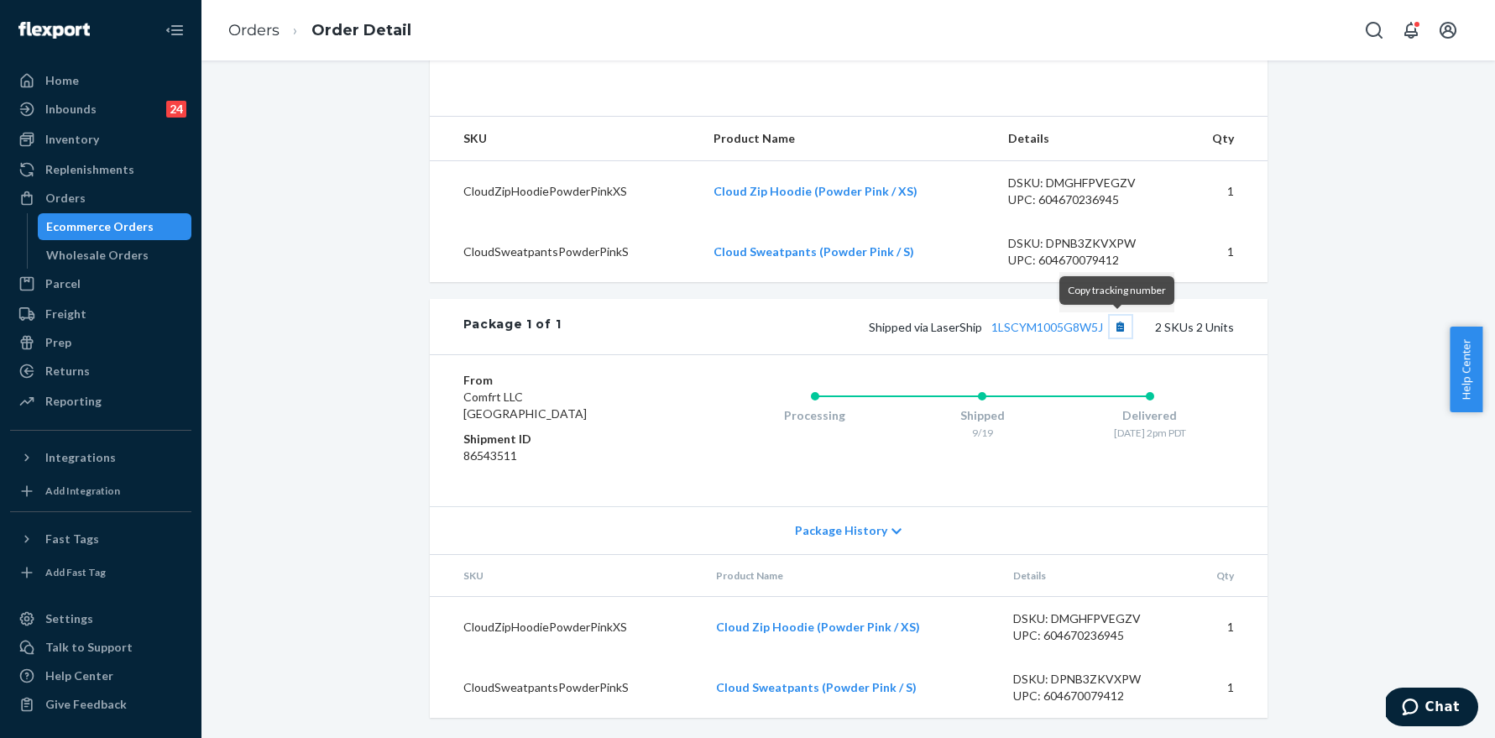
click at [1118, 332] on button "Copy tracking number" at bounding box center [1121, 327] width 22 height 22
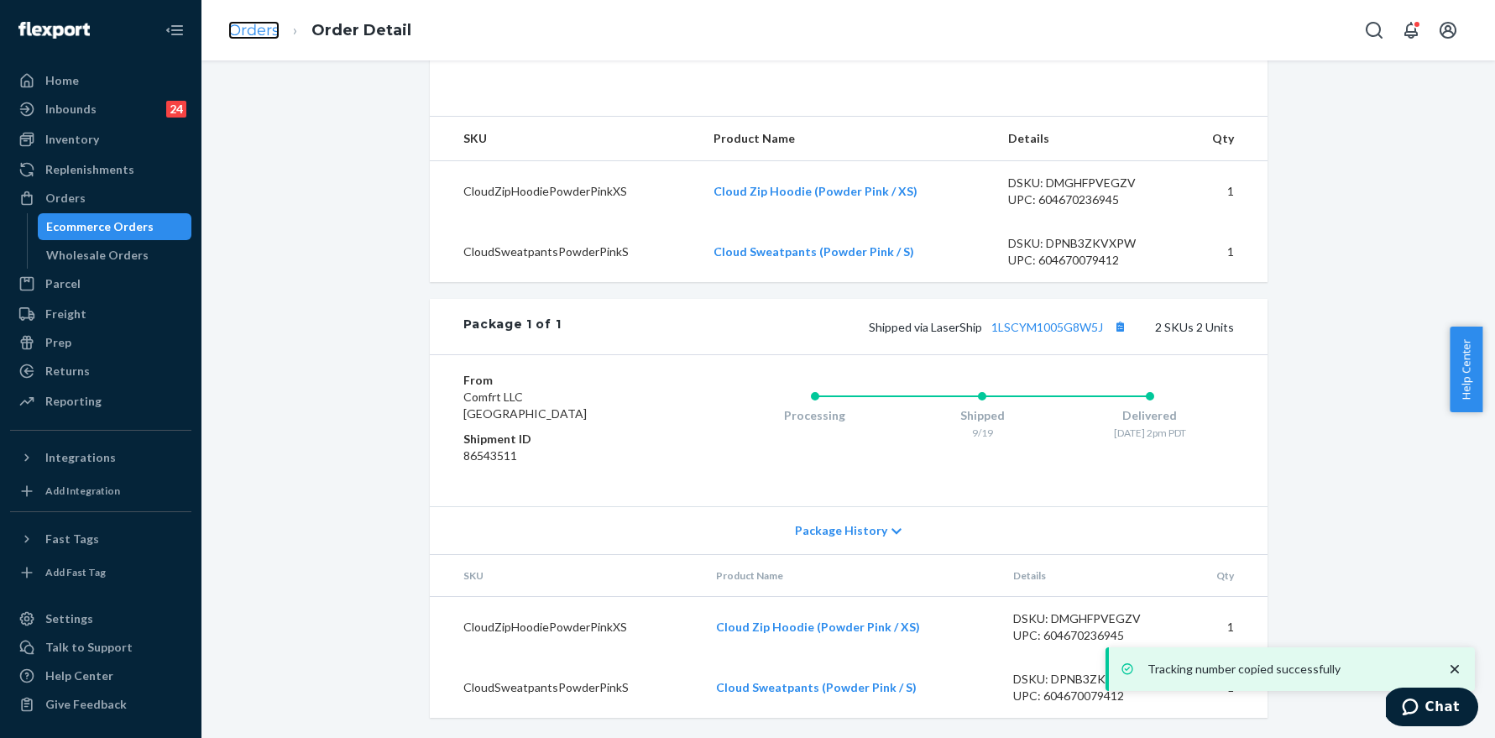
click at [265, 23] on link "Orders" at bounding box center [253, 30] width 51 height 18
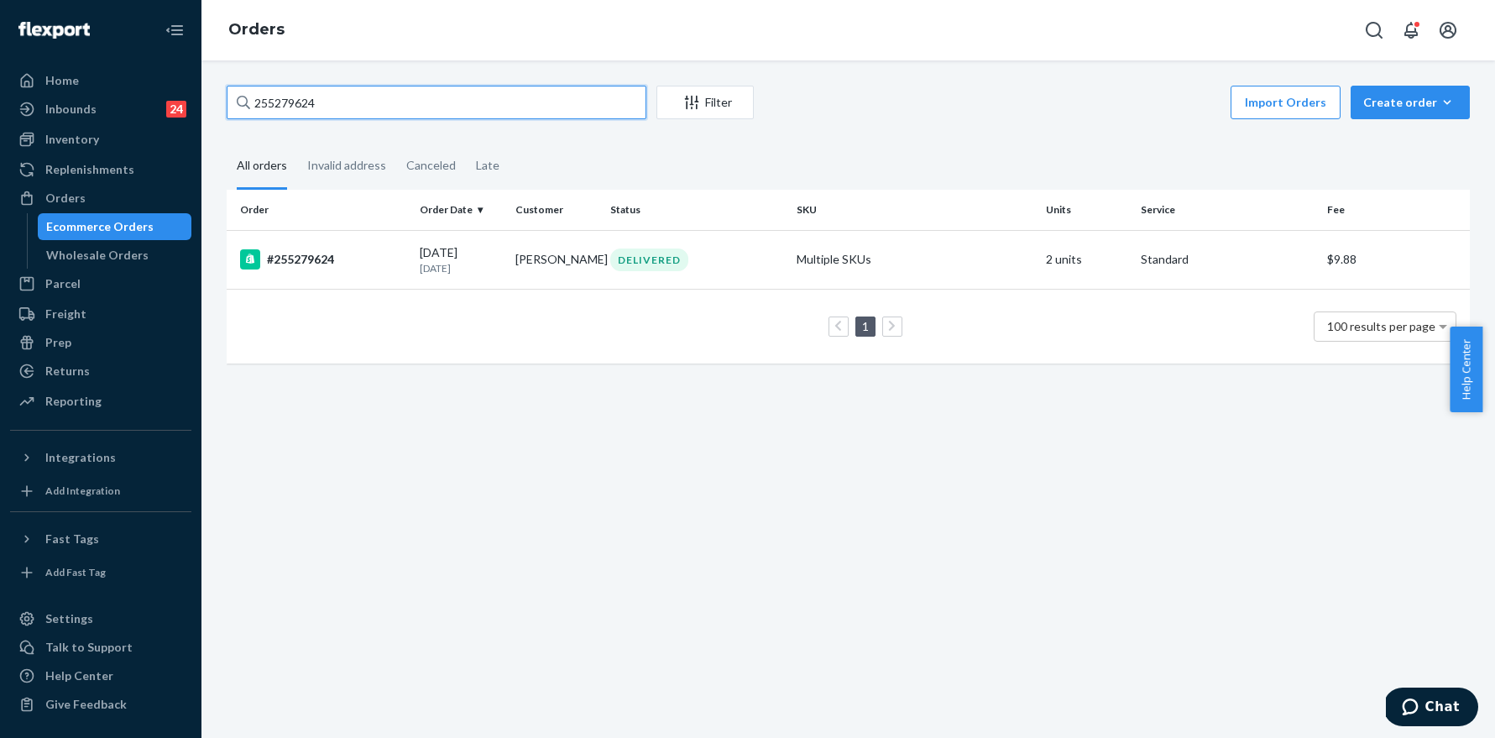
click at [364, 97] on input "255279624" at bounding box center [437, 103] width 420 height 34
paste input "98"
type input "255279984"
click at [322, 255] on div "#255279984" at bounding box center [323, 259] width 166 height 20
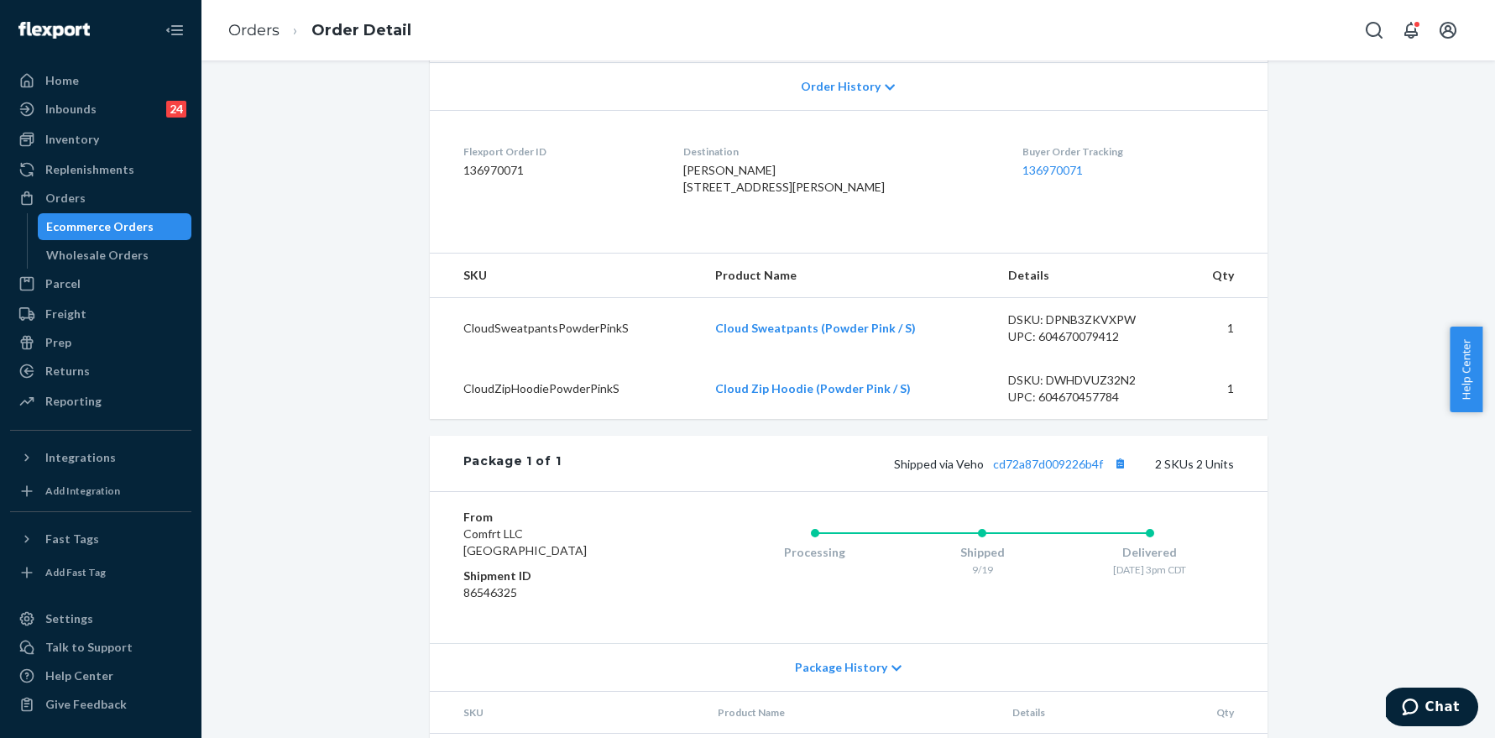
scroll to position [530, 0]
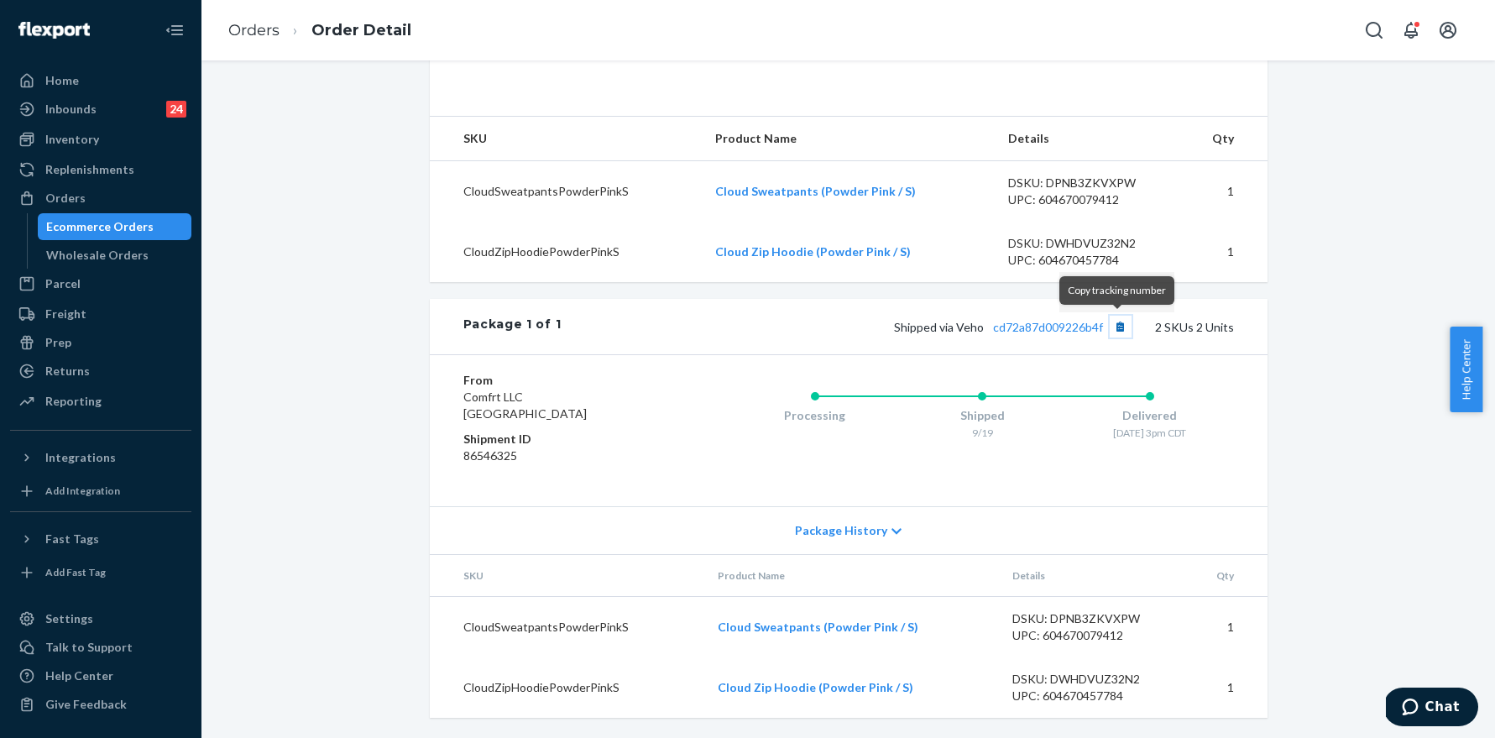
click at [1113, 327] on button "Copy tracking number" at bounding box center [1121, 327] width 22 height 22
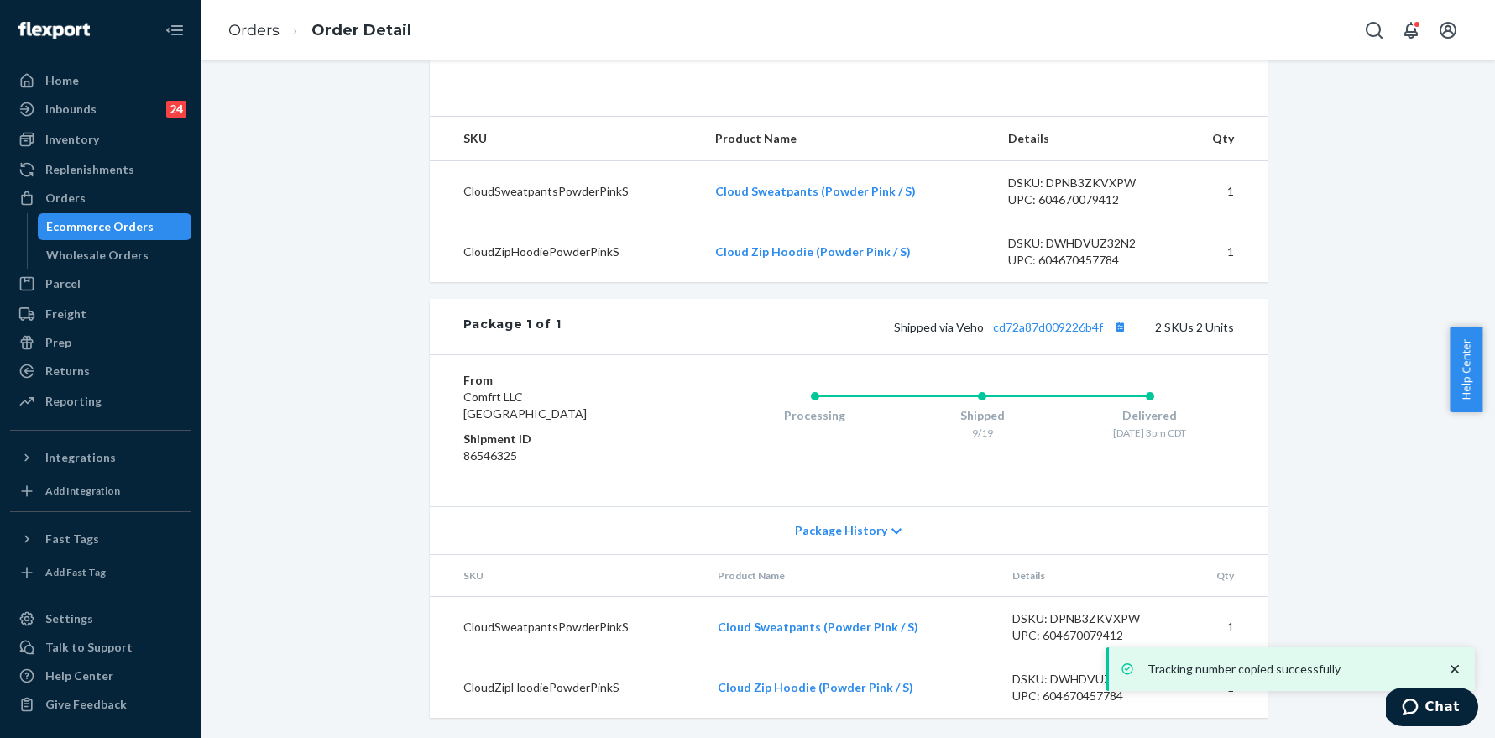
click at [283, 23] on li "Order Detail" at bounding box center [346, 30] width 132 height 23
click at [280, 29] on li "Order Detail" at bounding box center [346, 30] width 132 height 23
click at [259, 42] on ol "Orders Order Detail" at bounding box center [320, 31] width 210 height 50
click at [260, 39] on li "Orders" at bounding box center [253, 31] width 51 height 22
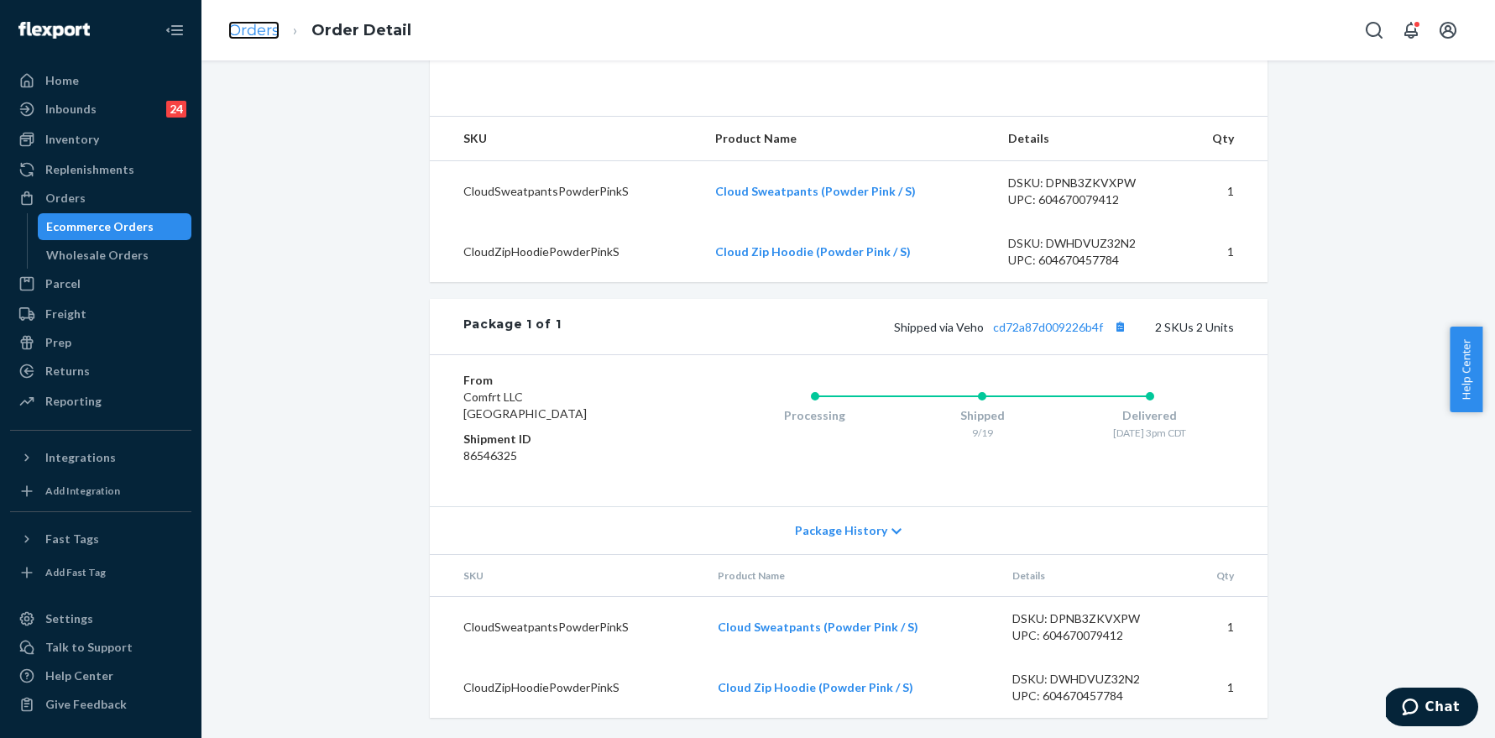
click at [265, 29] on link "Orders" at bounding box center [253, 30] width 51 height 18
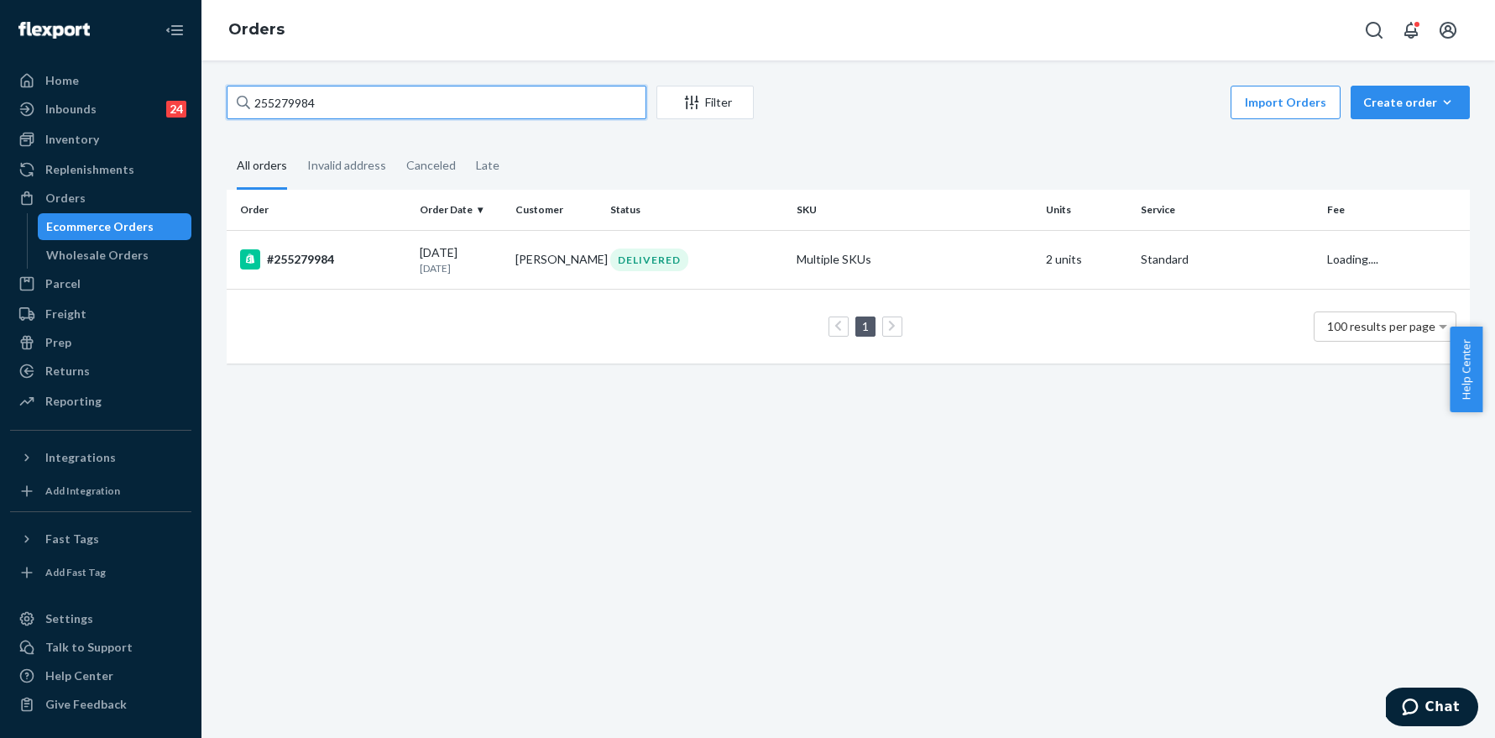
click at [410, 112] on input "255279984" at bounding box center [437, 103] width 420 height 34
paste input "8096"
type input "255280964"
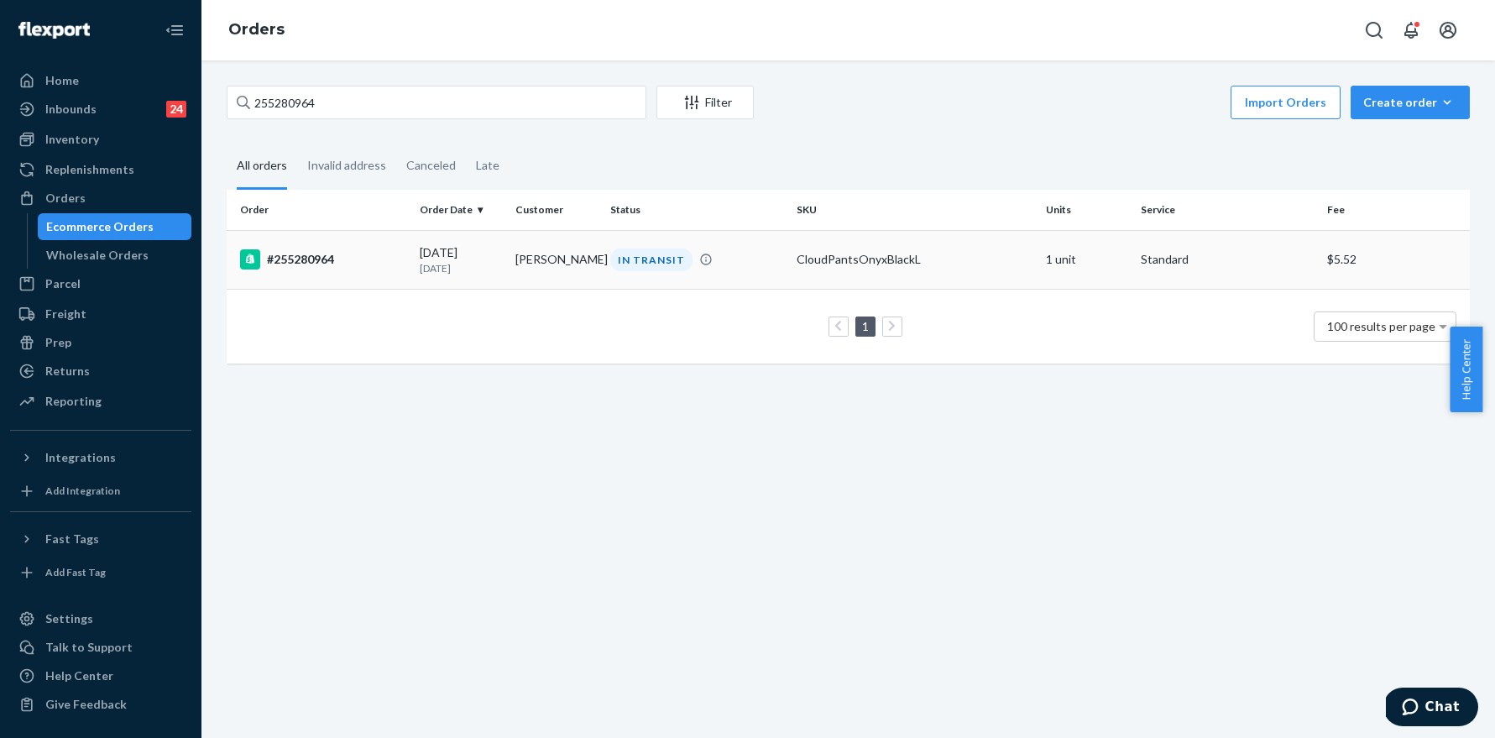
click at [307, 267] on div "#255280964" at bounding box center [323, 259] width 166 height 20
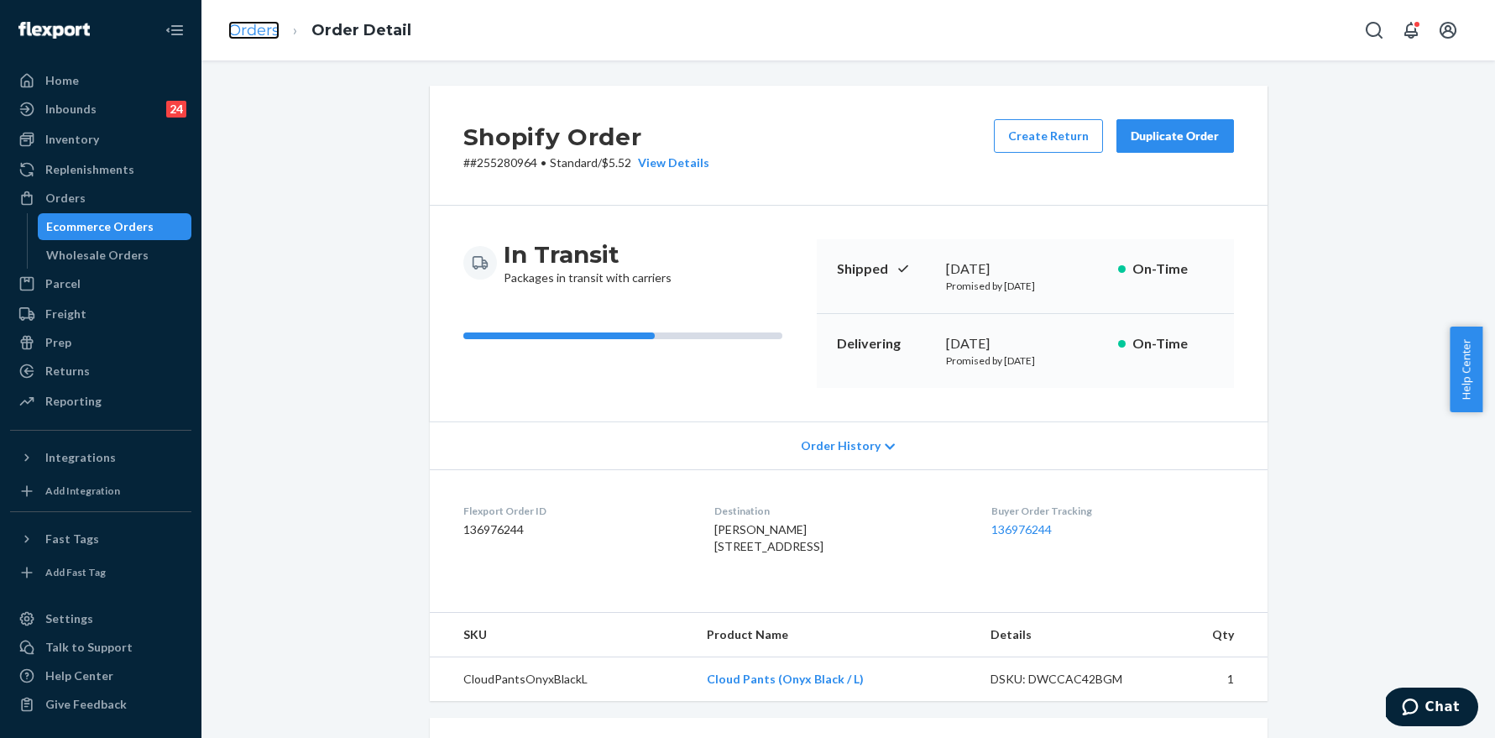
click at [278, 21] on link "Orders" at bounding box center [253, 30] width 51 height 18
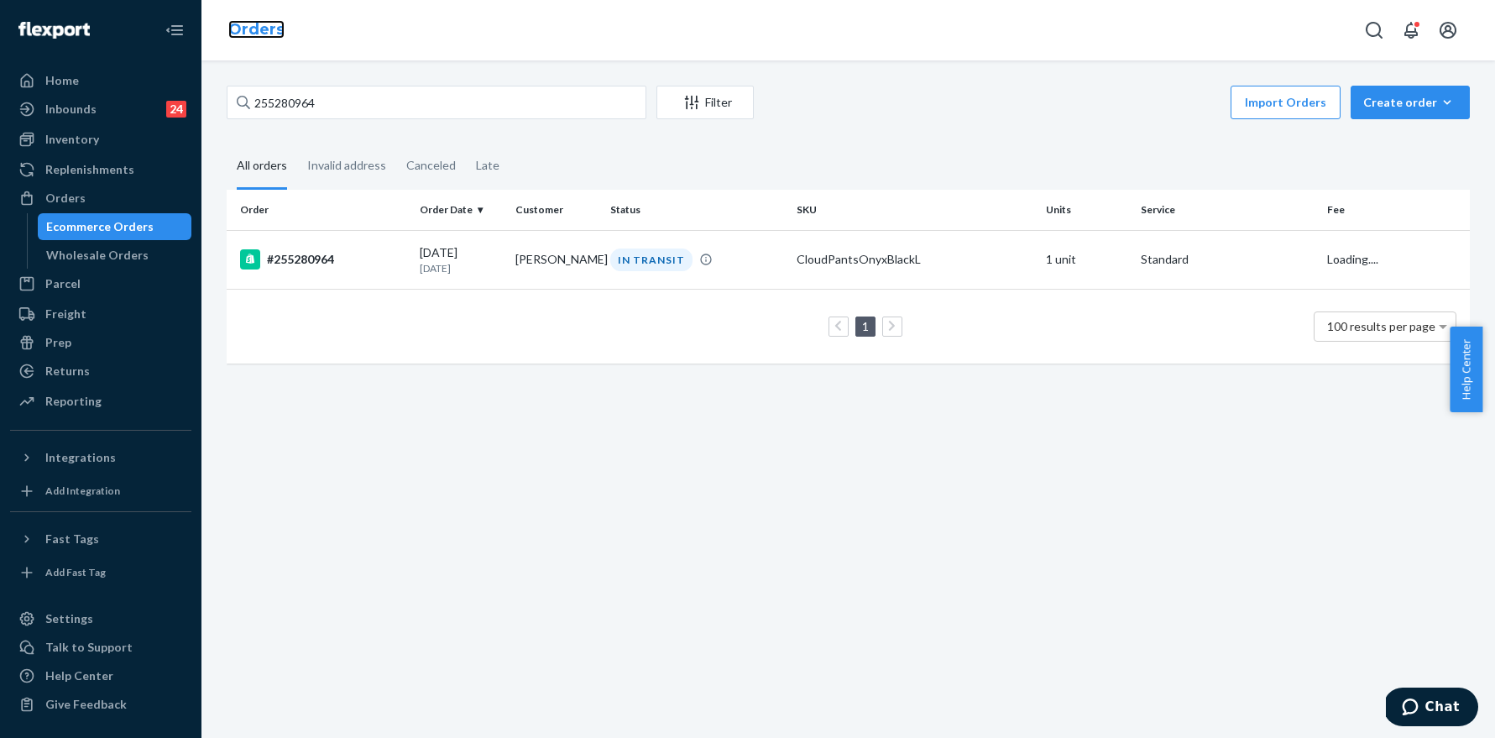
click at [275, 23] on link "Orders" at bounding box center [256, 29] width 56 height 18
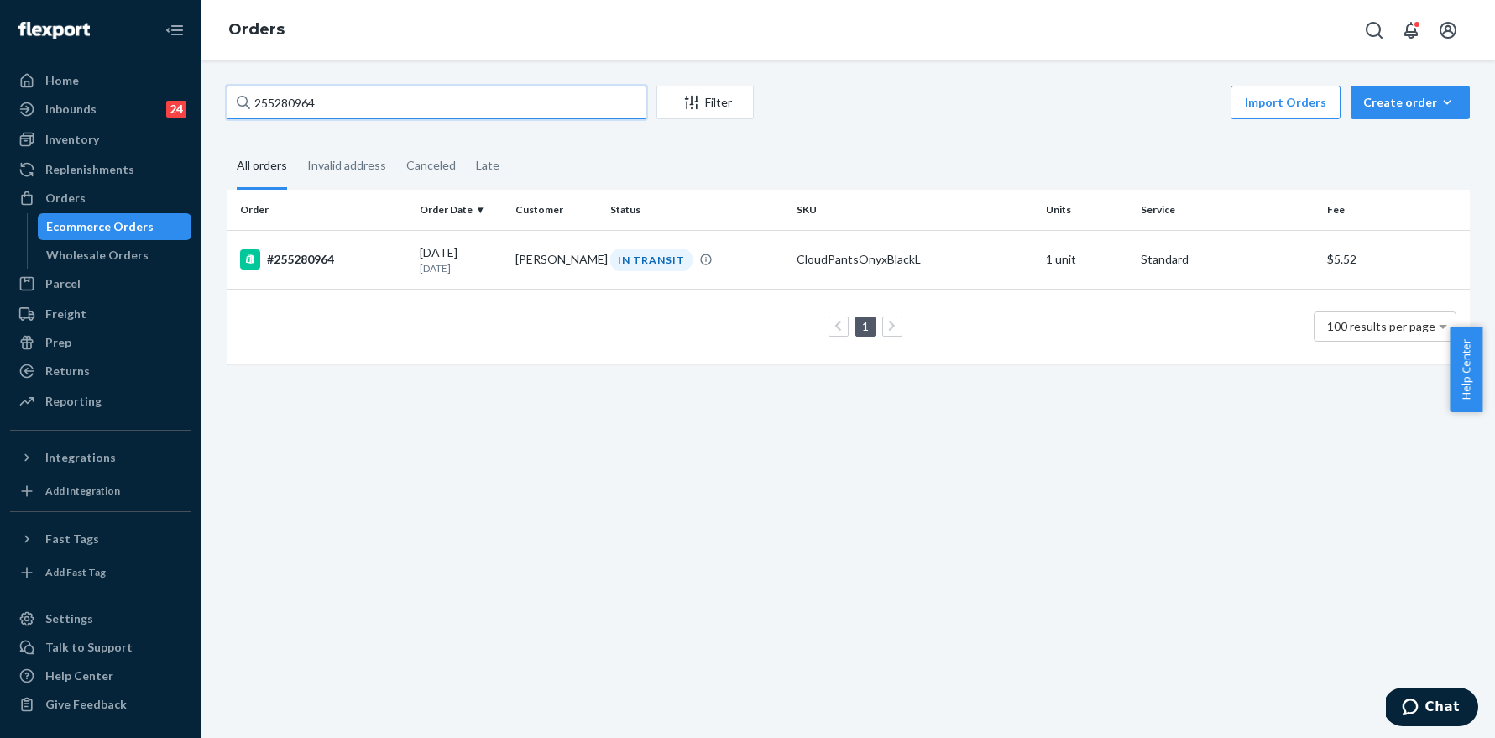
click at [368, 91] on input "255280964" at bounding box center [437, 103] width 420 height 34
paste input "243"
type input "255282434"
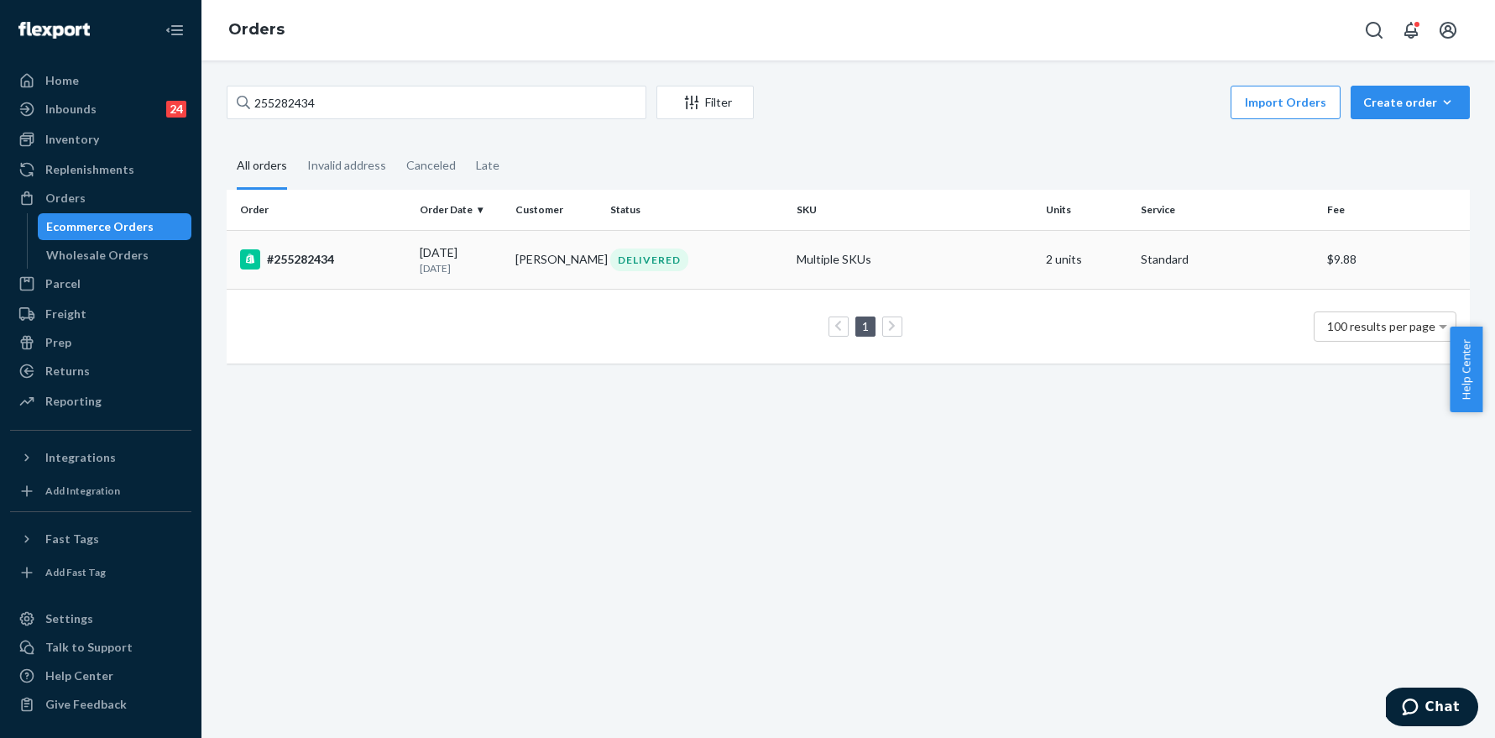
click at [314, 252] on div "#255282434" at bounding box center [323, 259] width 166 height 20
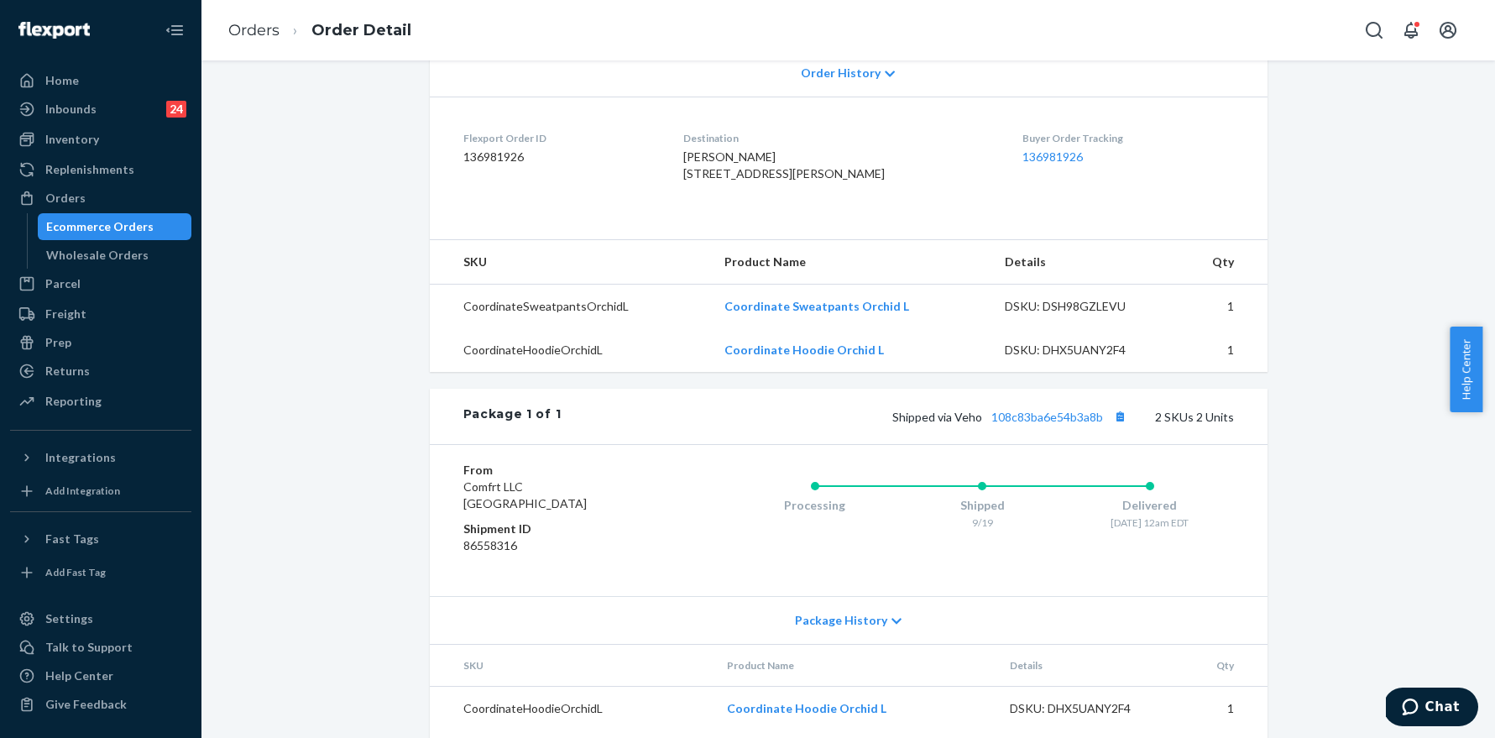
scroll to position [463, 0]
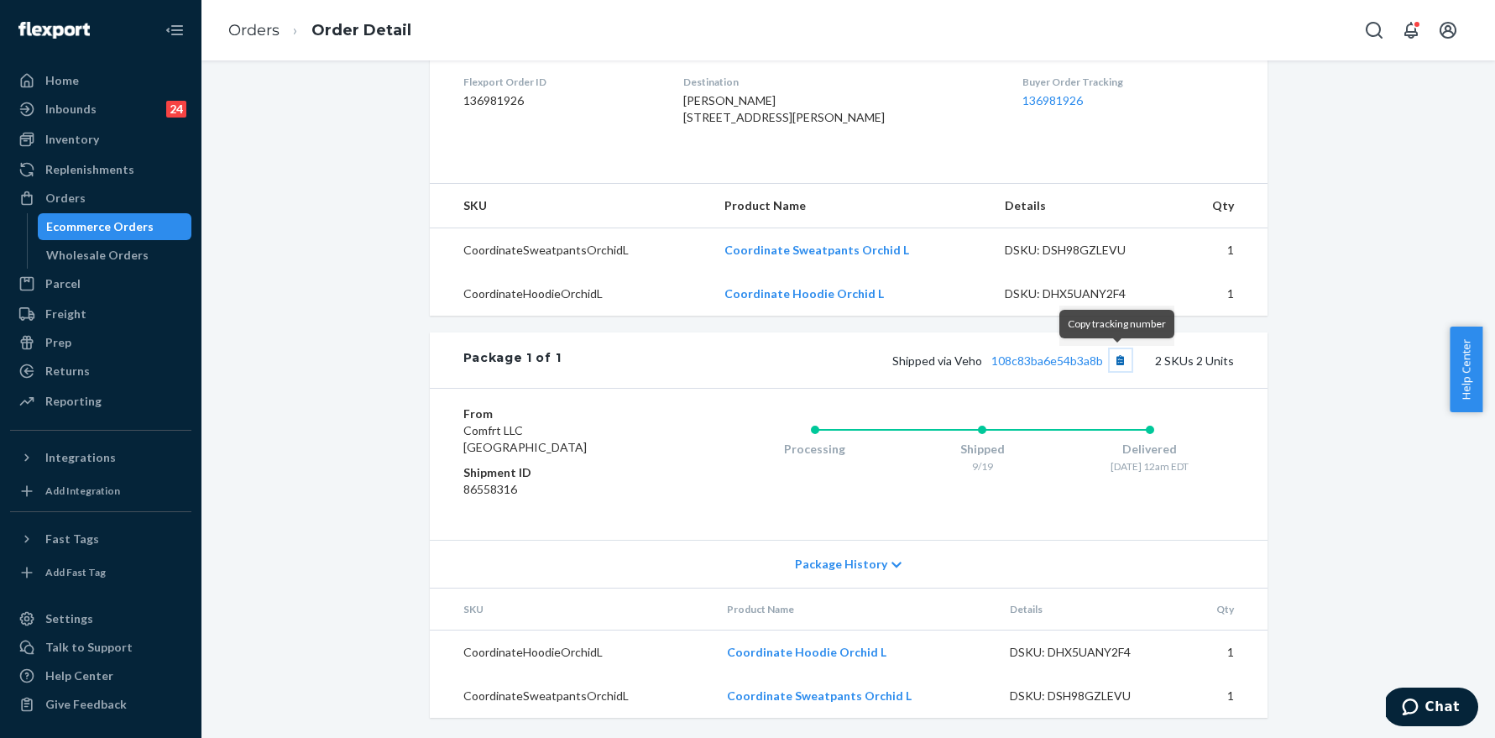
click at [1118, 363] on button "Copy tracking number" at bounding box center [1121, 360] width 22 height 22
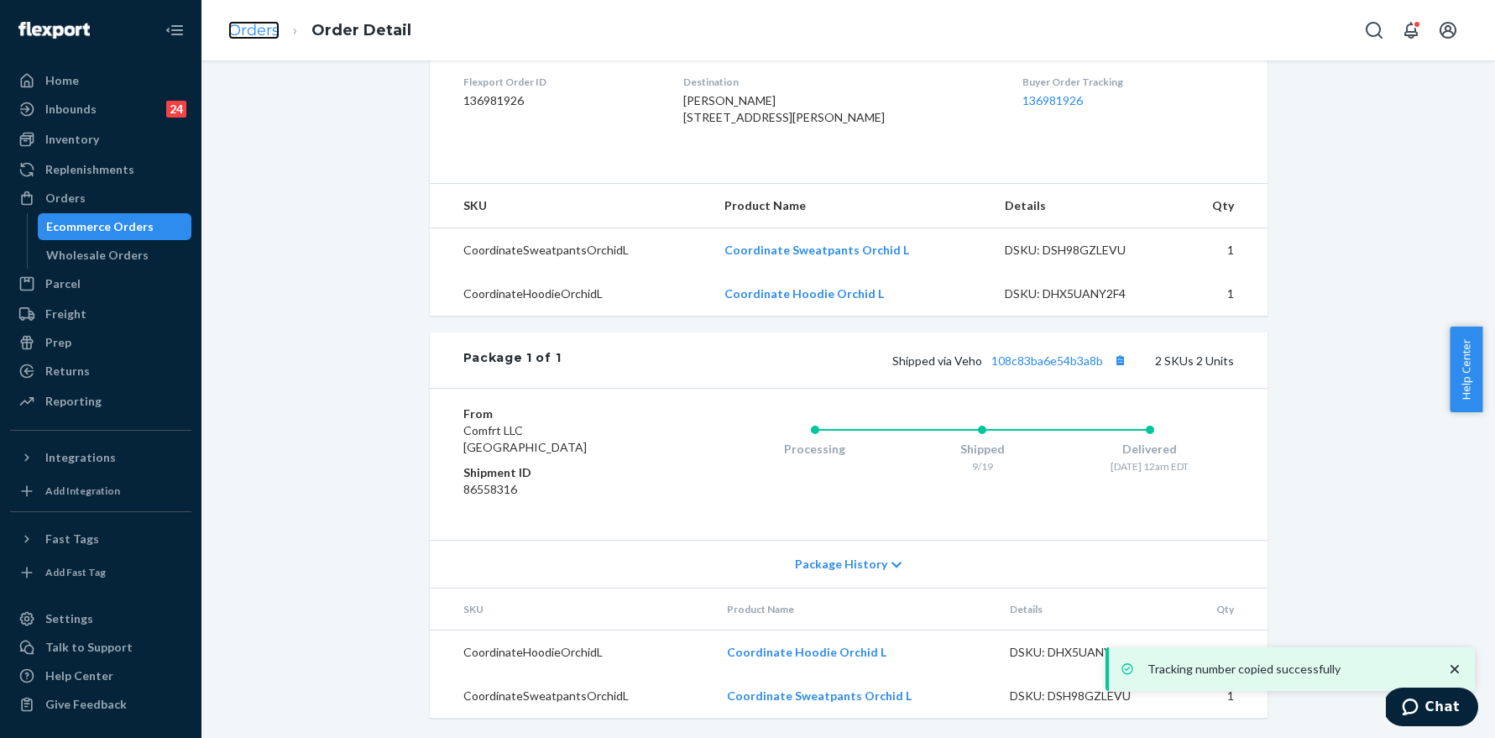
click at [241, 24] on link "Orders" at bounding box center [253, 30] width 51 height 18
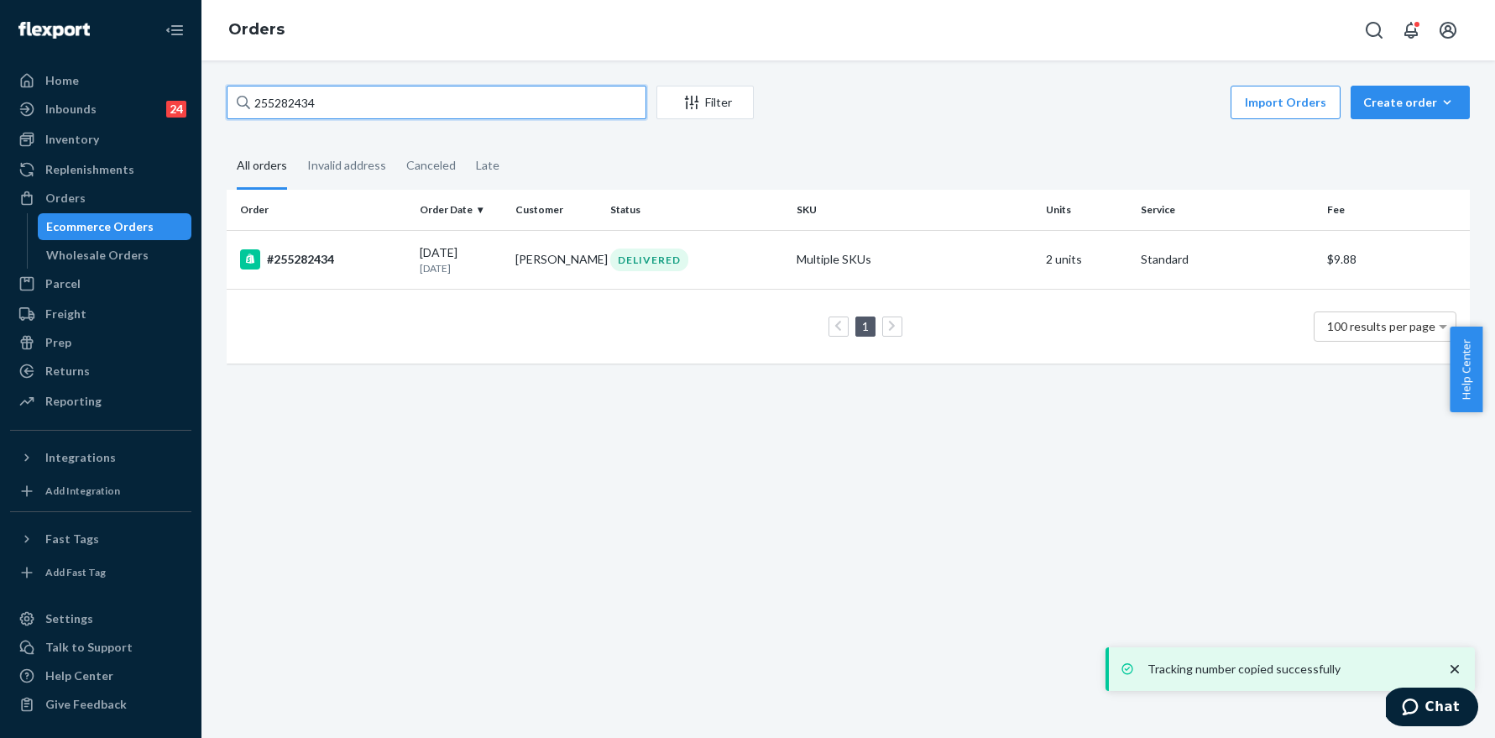
click at [361, 102] on input "255282434" at bounding box center [437, 103] width 420 height 34
paste input "3941"
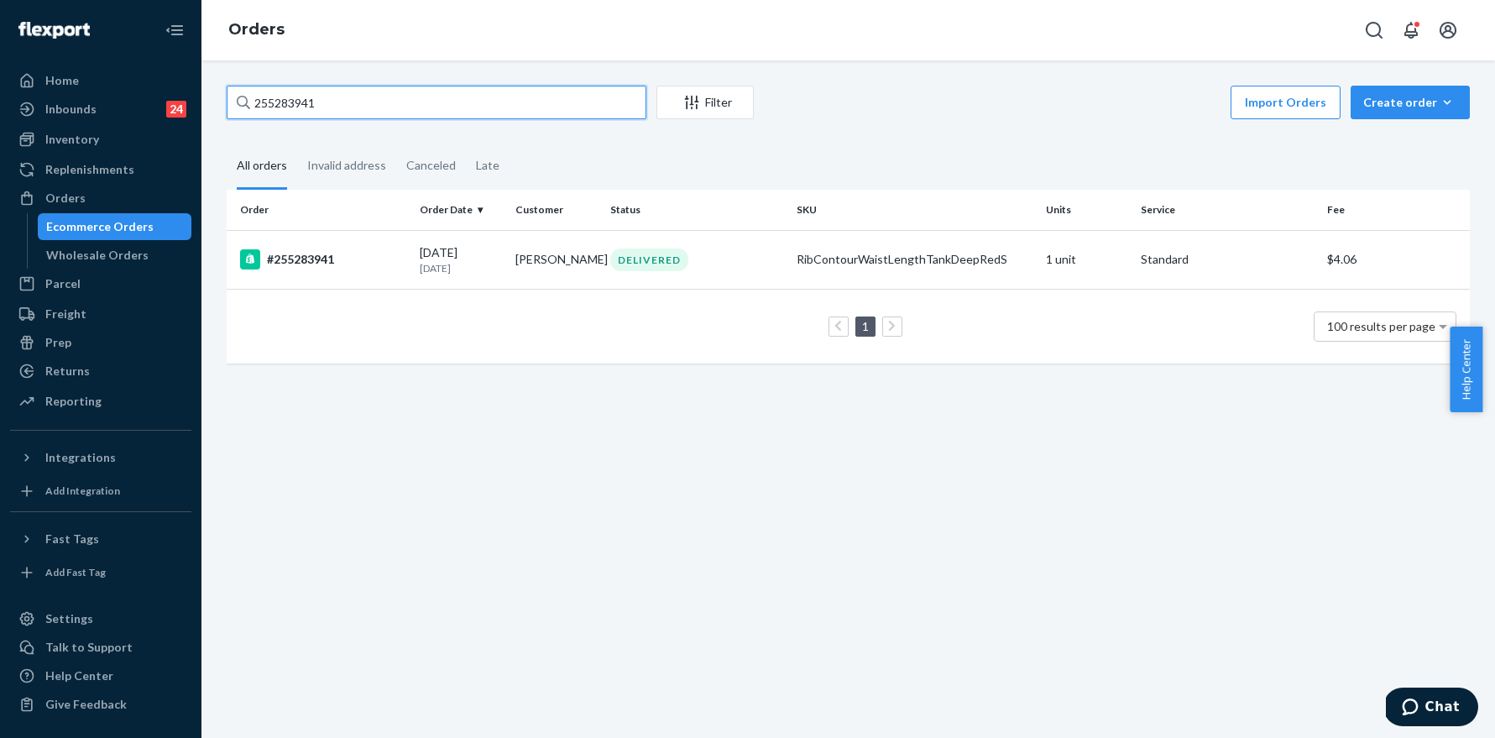
click at [339, 111] on input "255283941" at bounding box center [437, 103] width 420 height 34
click at [340, 111] on input "255283941" at bounding box center [437, 103] width 420 height 34
paste input "4306"
type input "255284306"
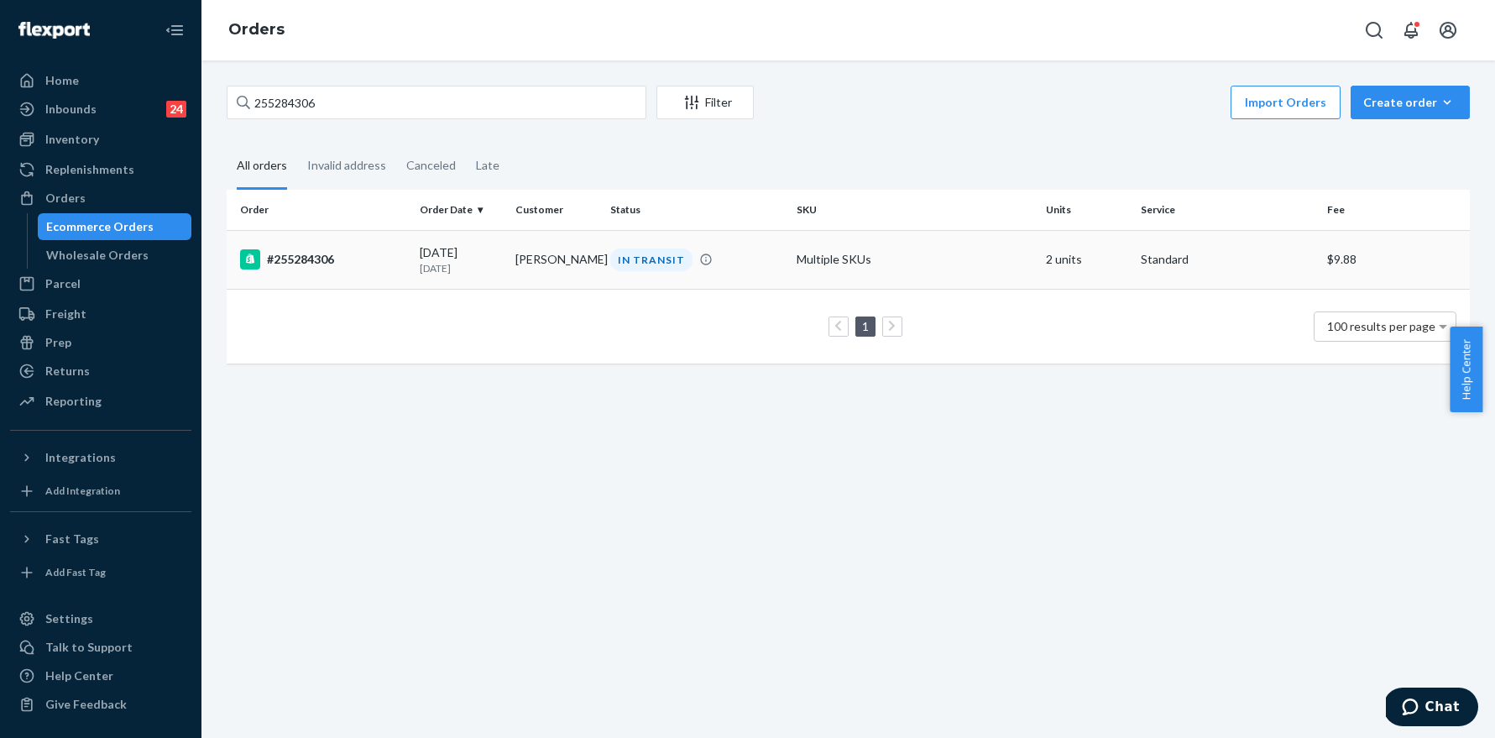
click at [283, 254] on div "#255284306" at bounding box center [323, 259] width 166 height 20
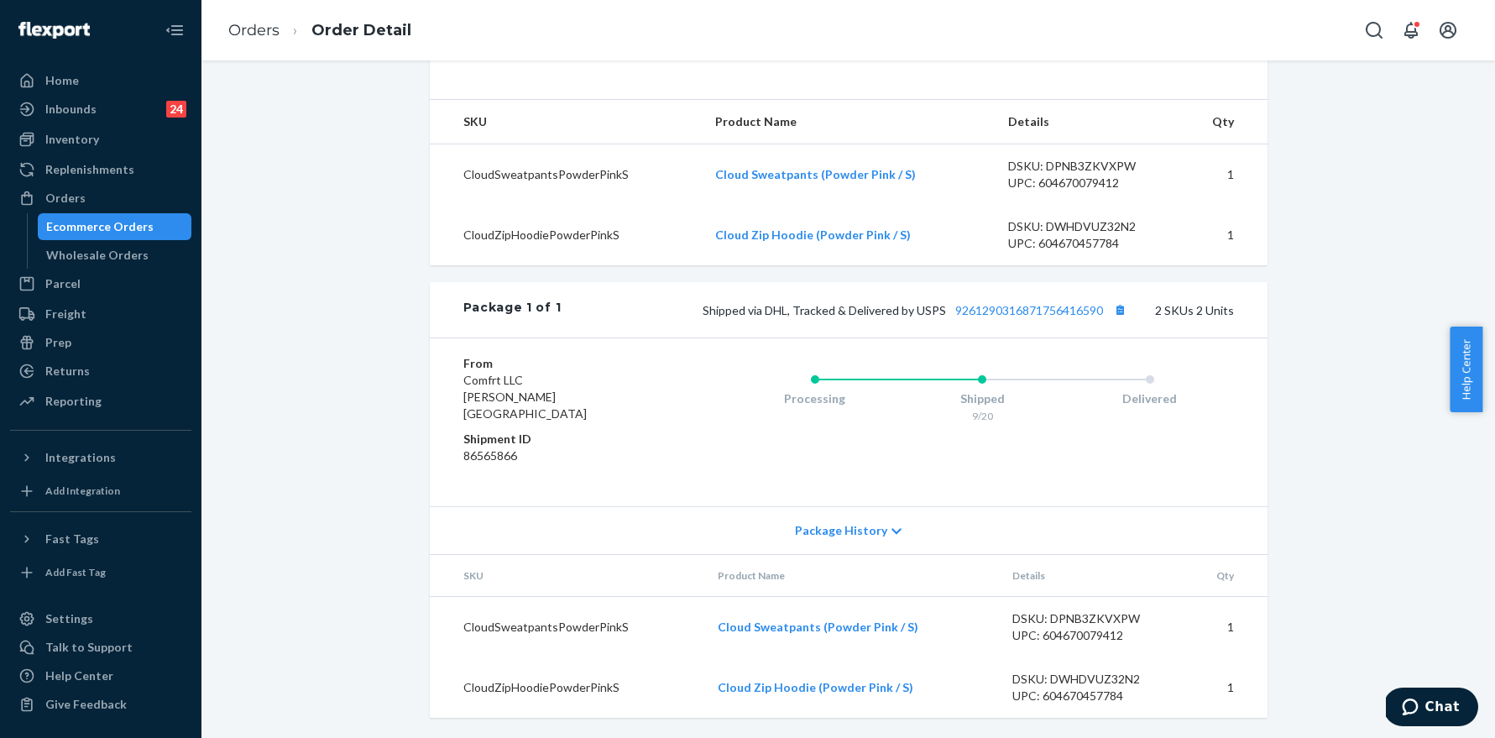
scroll to position [530, 0]
click at [1115, 321] on button "Copy tracking number" at bounding box center [1121, 310] width 22 height 22
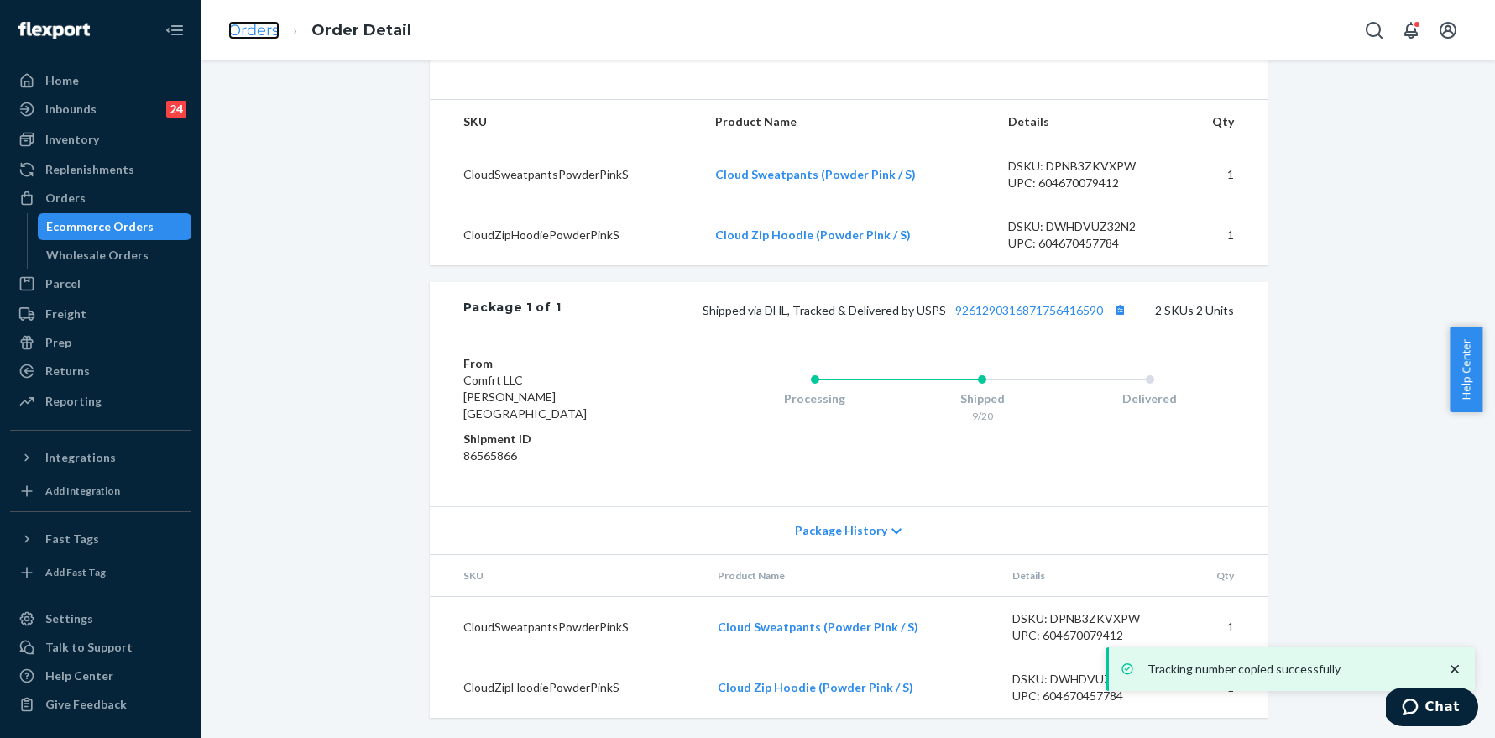
click at [257, 25] on link "Orders" at bounding box center [253, 30] width 51 height 18
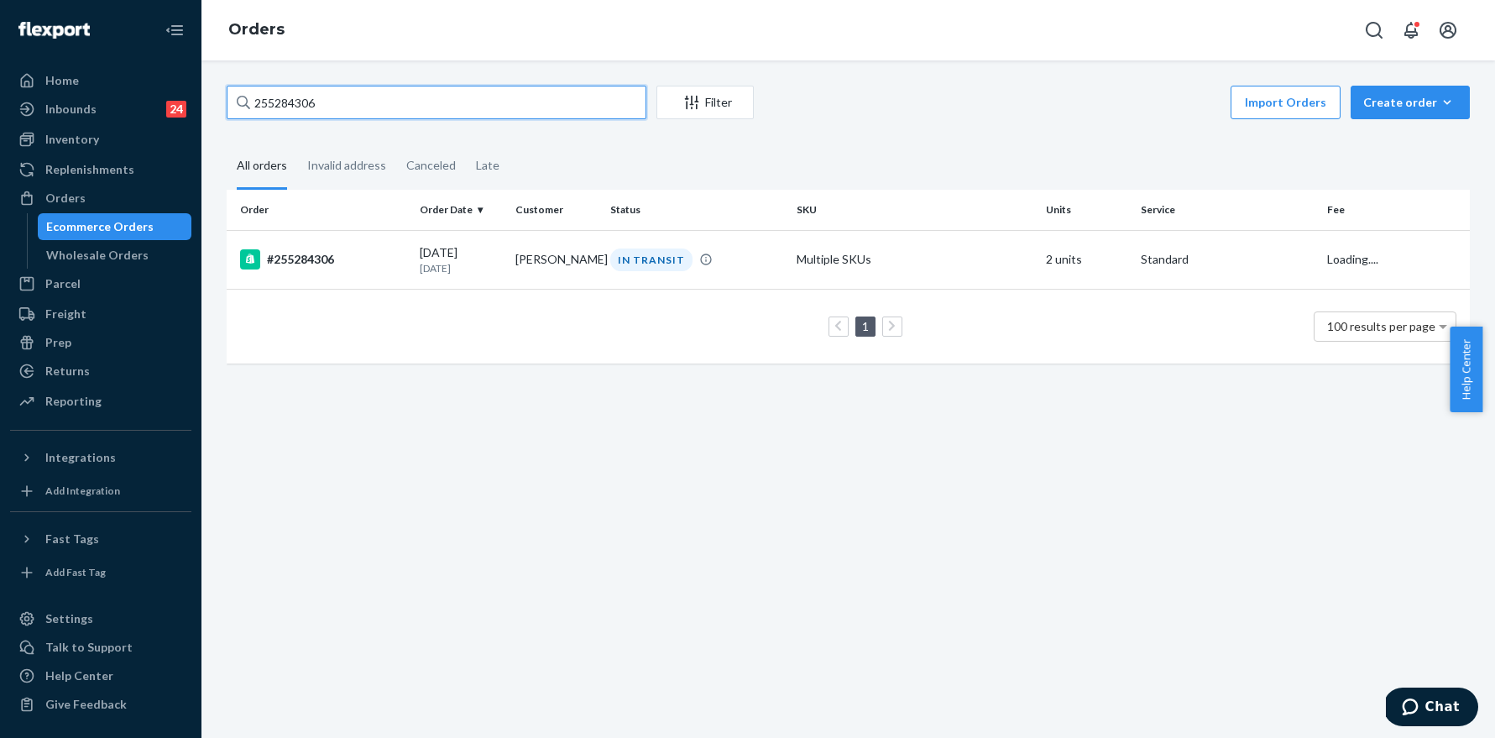
click at [367, 102] on input "255284306" at bounding box center [437, 103] width 420 height 34
paste input "945"
type input "255284945"
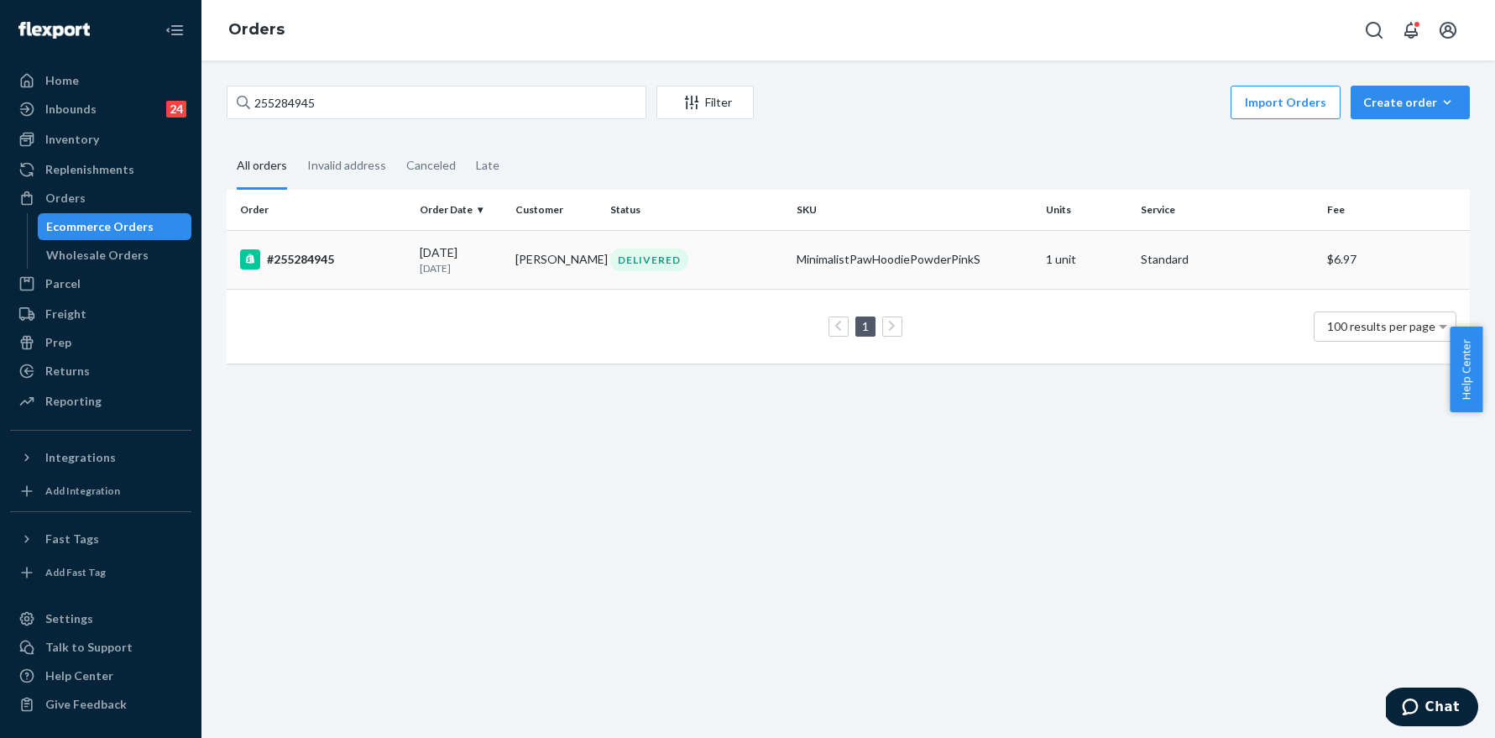
click at [296, 259] on div "#255284945" at bounding box center [323, 259] width 166 height 20
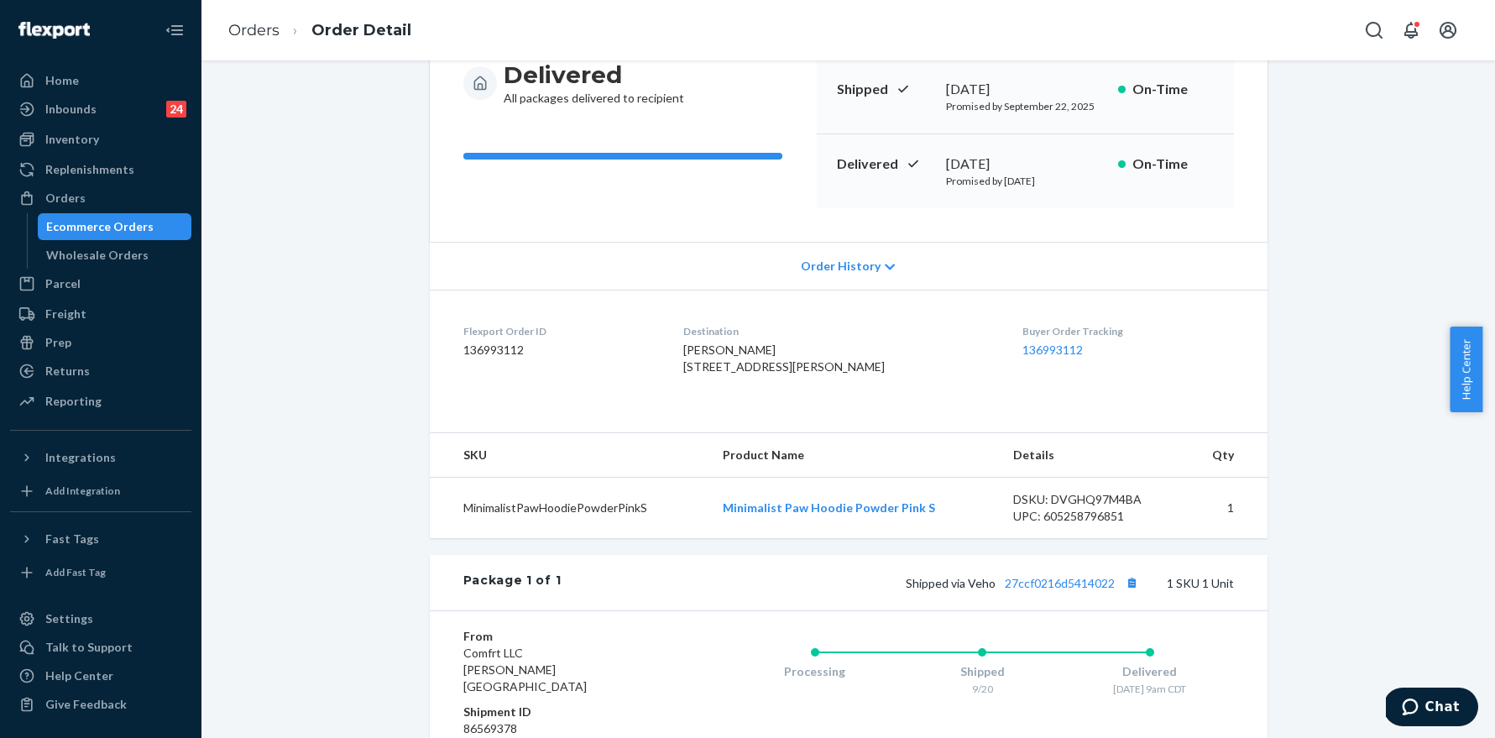
scroll to position [409, 0]
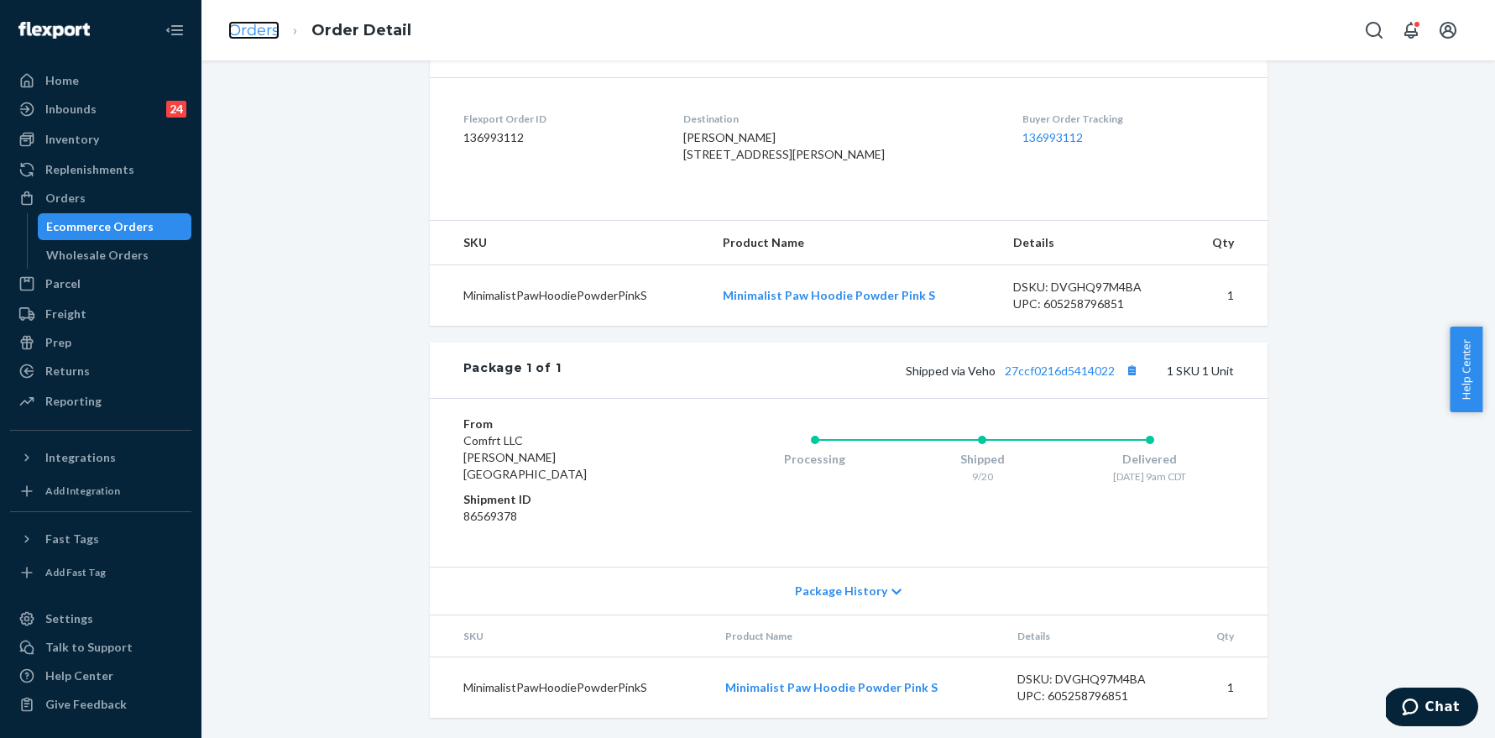
click at [266, 27] on link "Orders" at bounding box center [253, 30] width 51 height 18
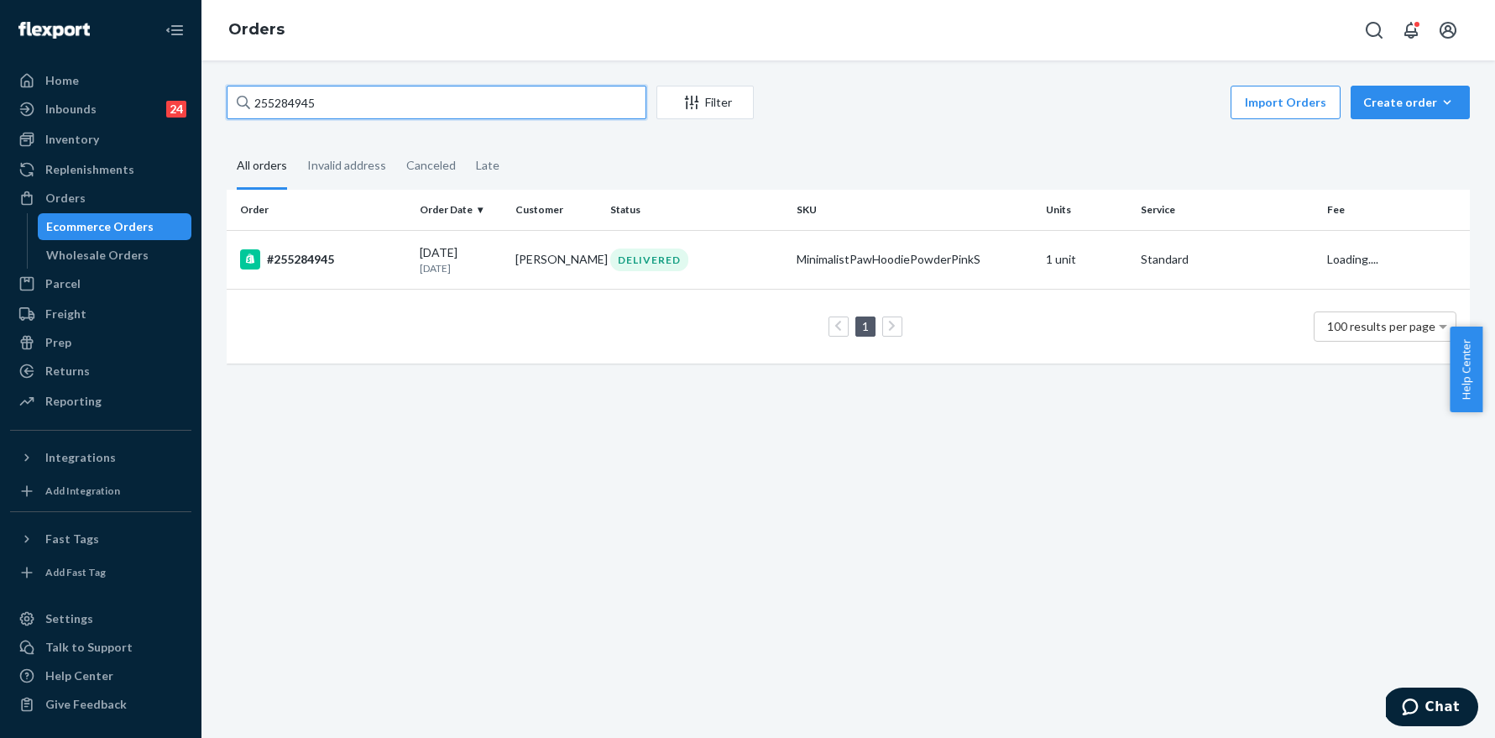
click at [374, 91] on input "255284945" at bounding box center [437, 103] width 420 height 34
paste input "9300"
type input "255293005"
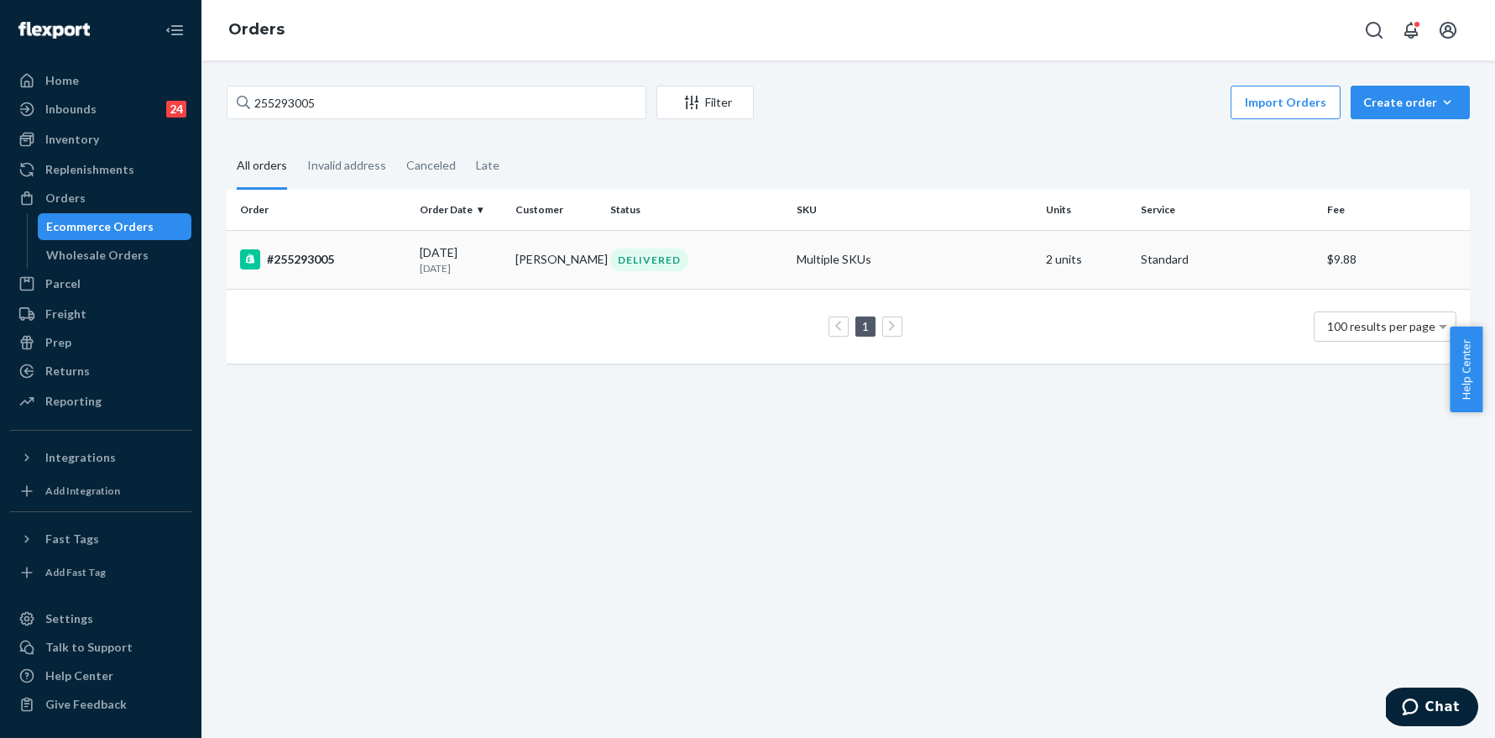
click at [308, 261] on div "#255293005" at bounding box center [323, 259] width 166 height 20
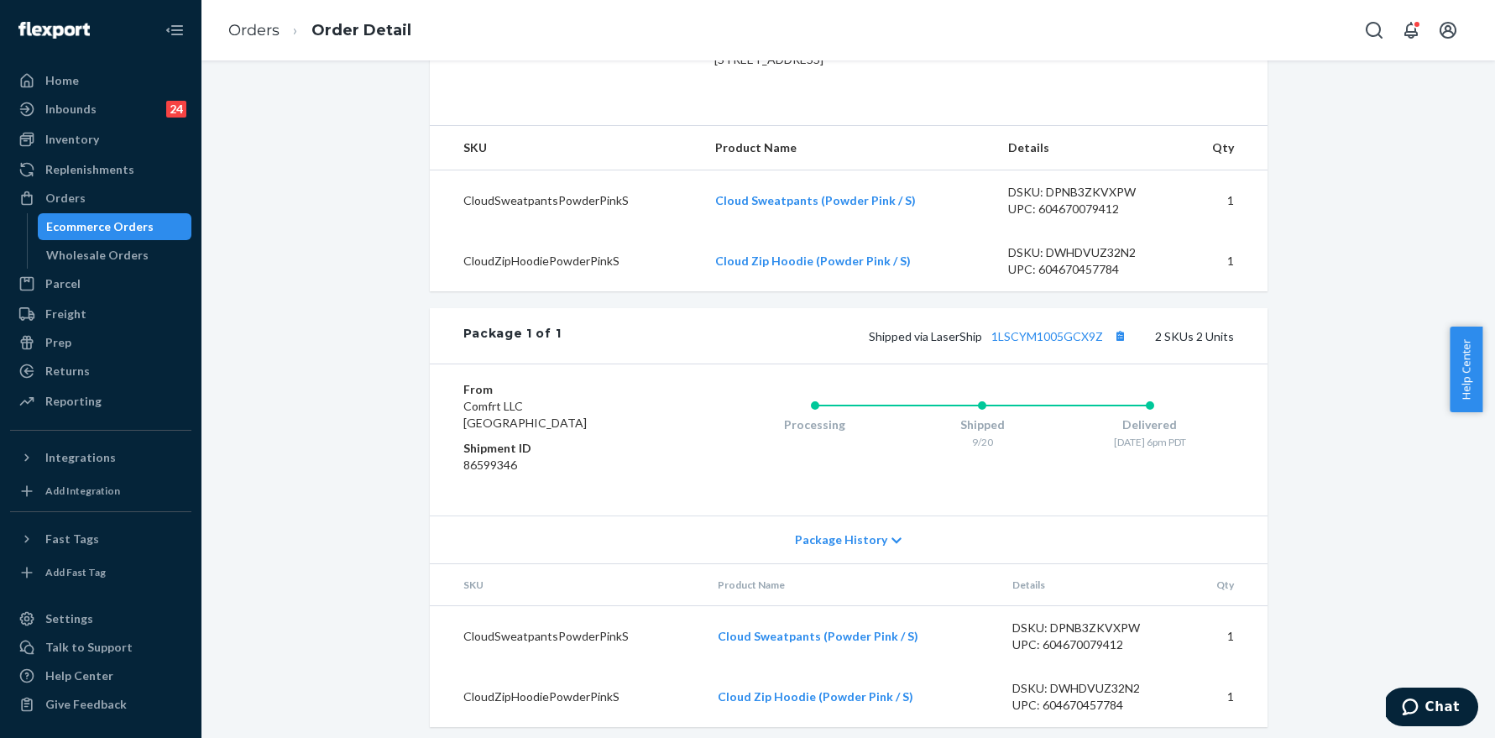
scroll to position [530, 0]
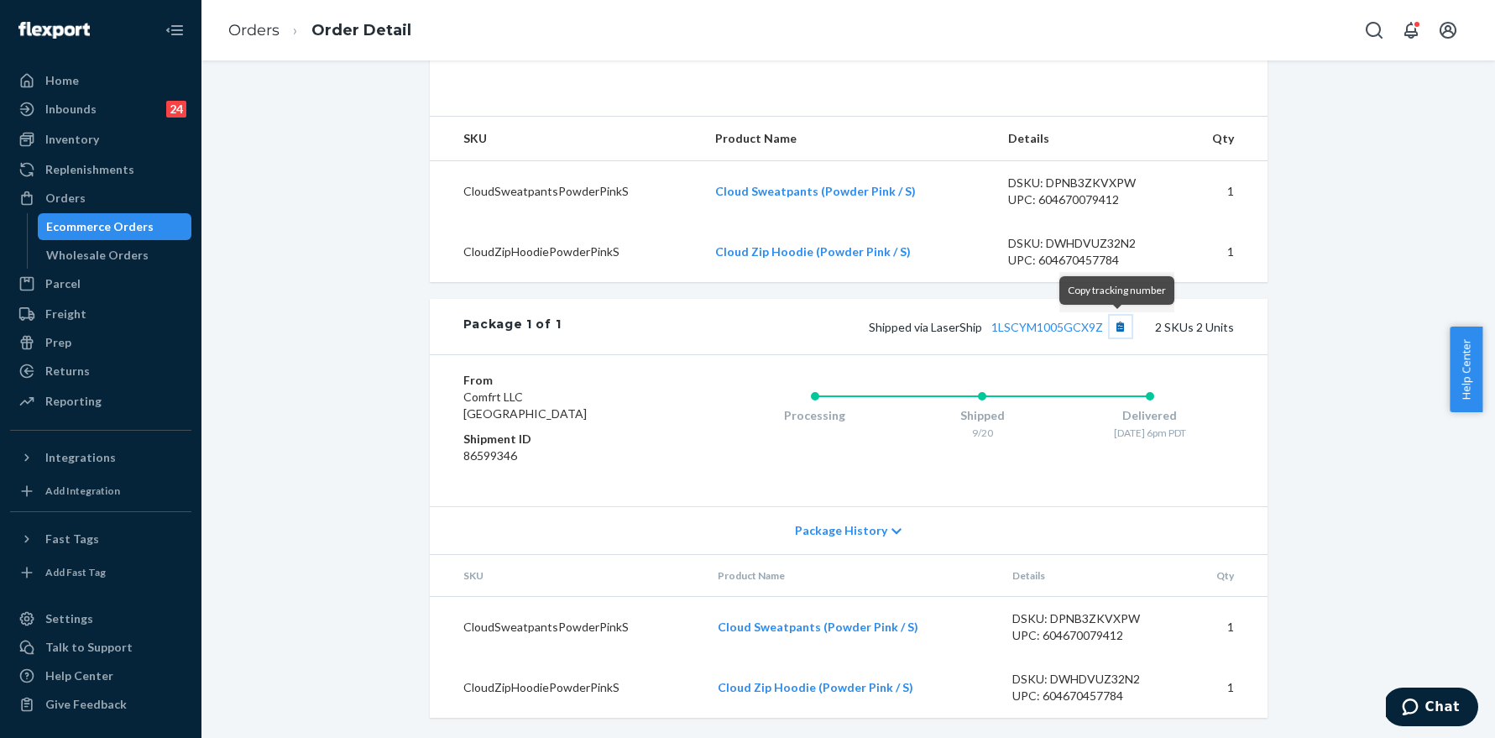
click at [1117, 326] on button "Copy tracking number" at bounding box center [1121, 327] width 22 height 22
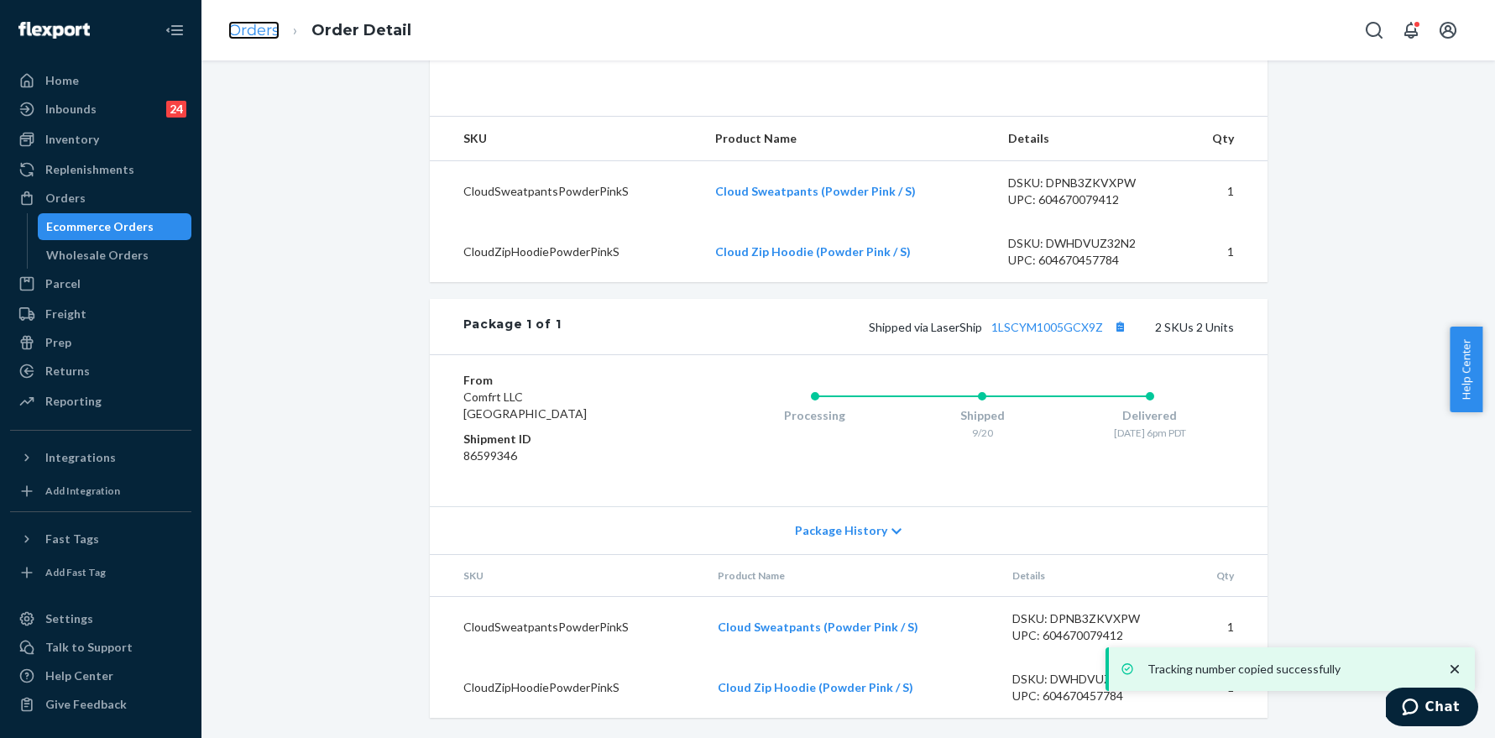
click at [251, 32] on link "Orders" at bounding box center [253, 30] width 51 height 18
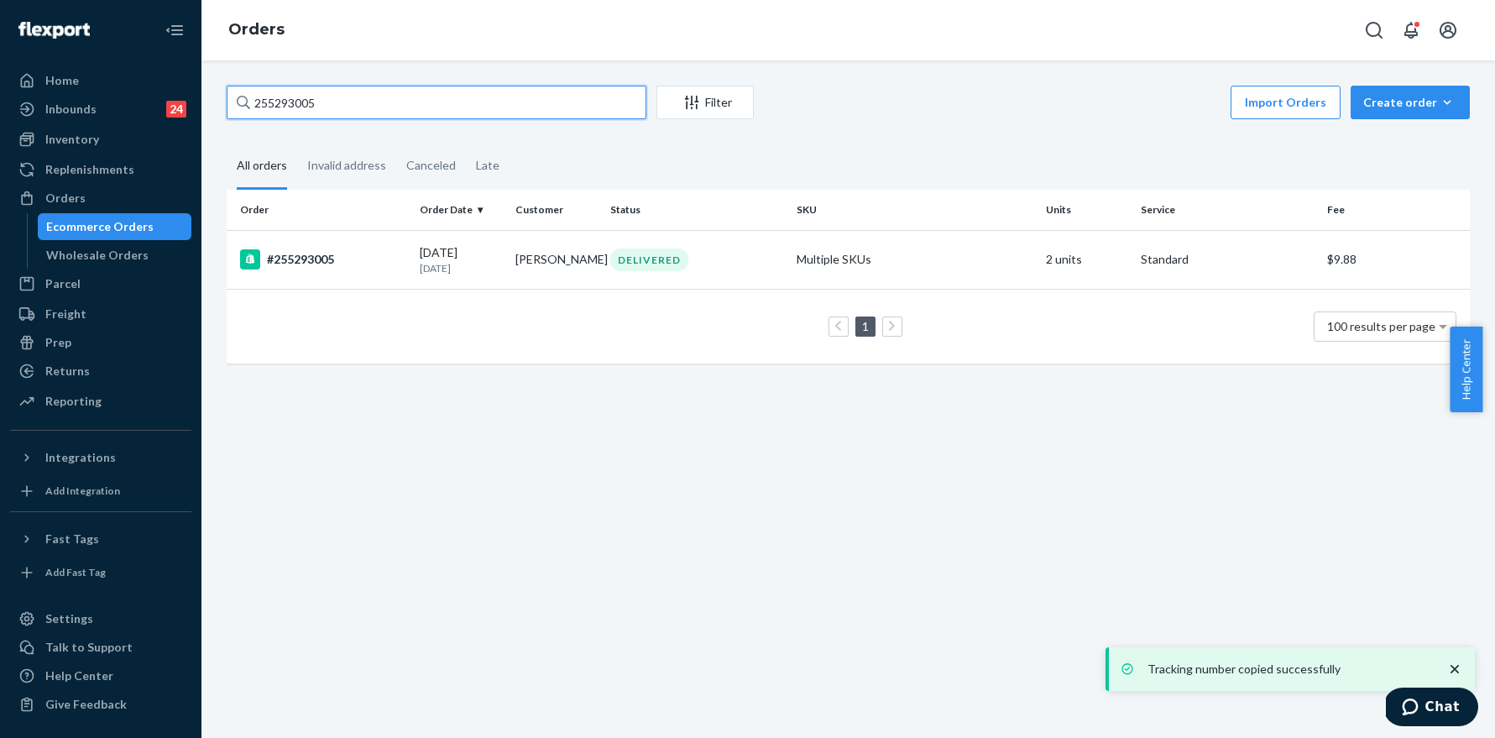
click at [359, 93] on input "255293005" at bounding box center [437, 103] width 420 height 34
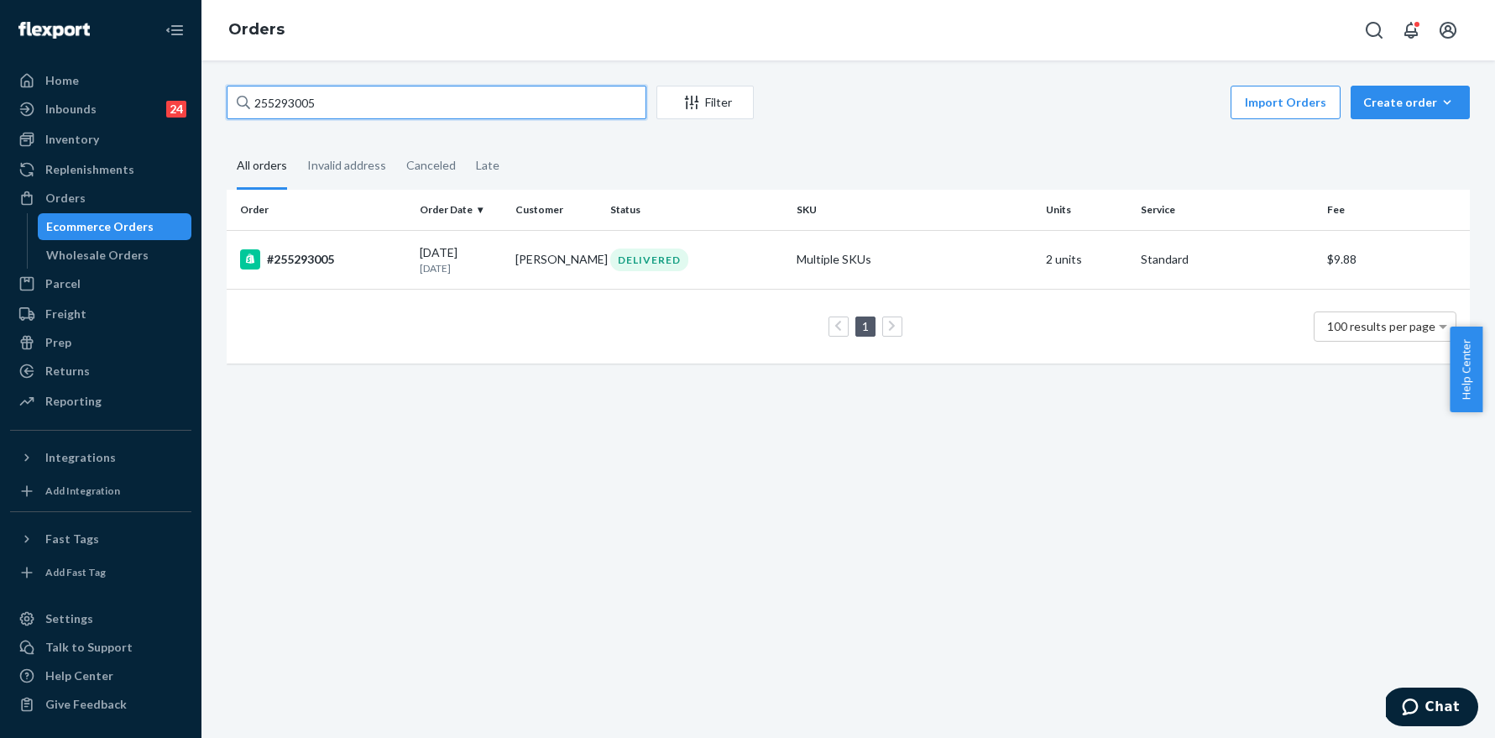
click at [361, 95] on input "255293005" at bounding box center [437, 103] width 420 height 34
paste input "255297560"
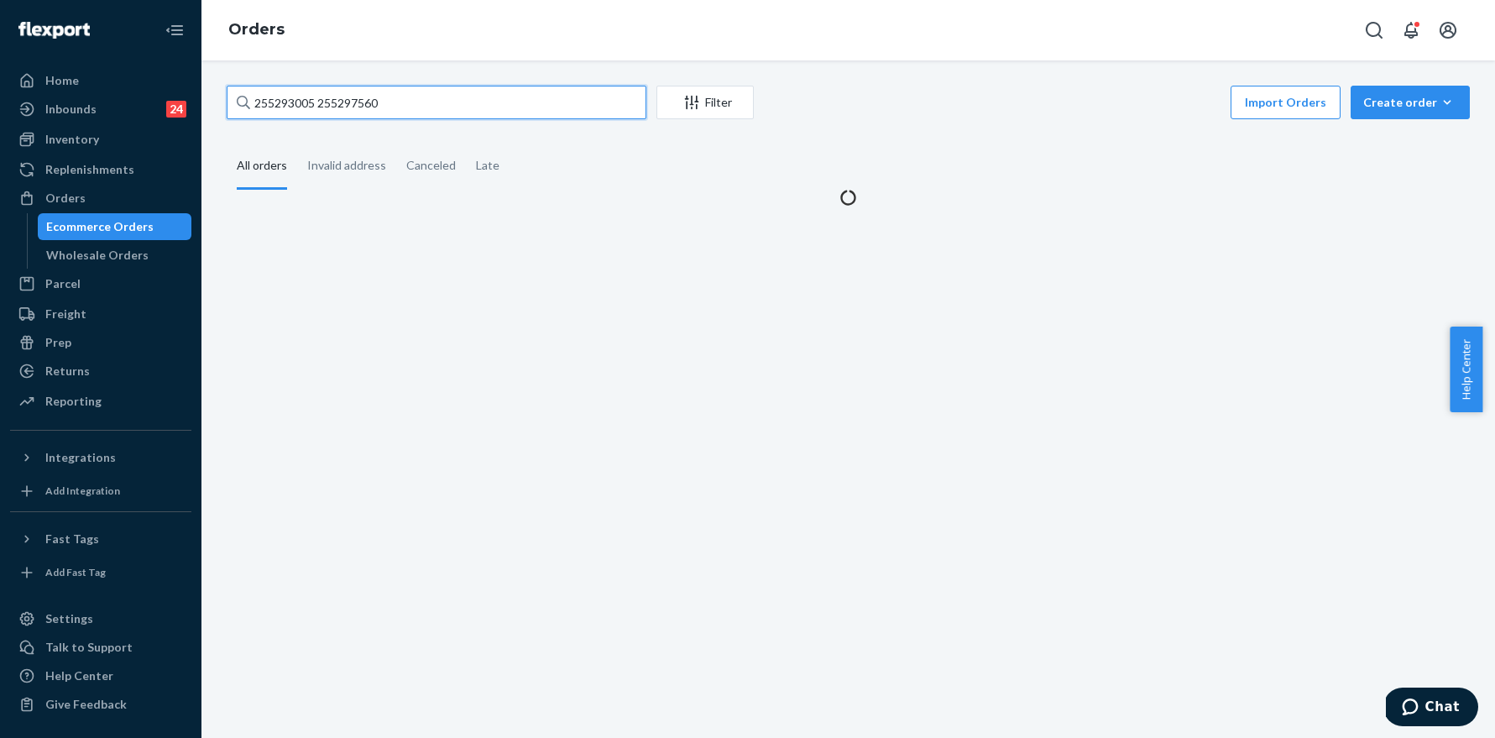
click at [437, 102] on input "255293005 255297560" at bounding box center [437, 103] width 420 height 34
paste input "text"
type input "255297560"
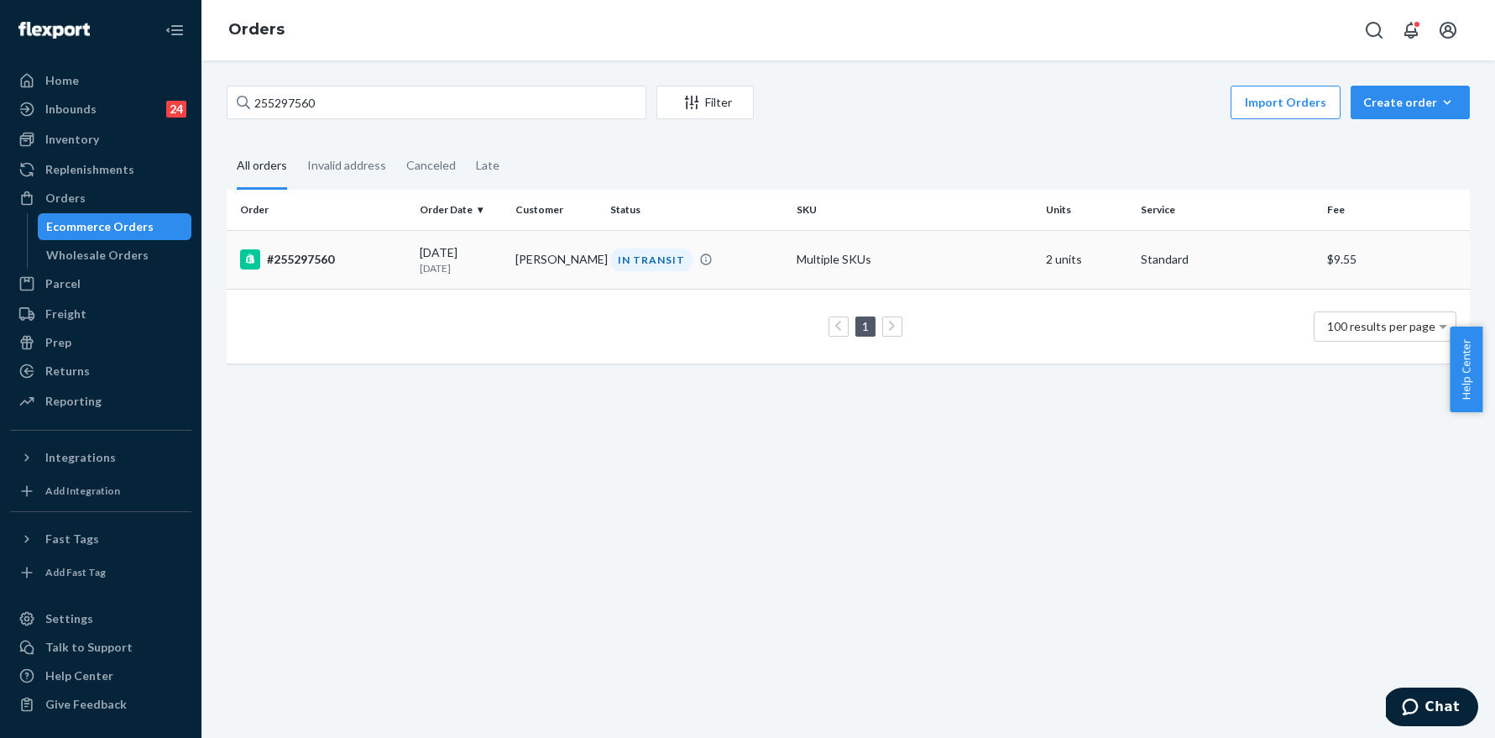
click at [324, 248] on td "#255297560" at bounding box center [320, 259] width 186 height 59
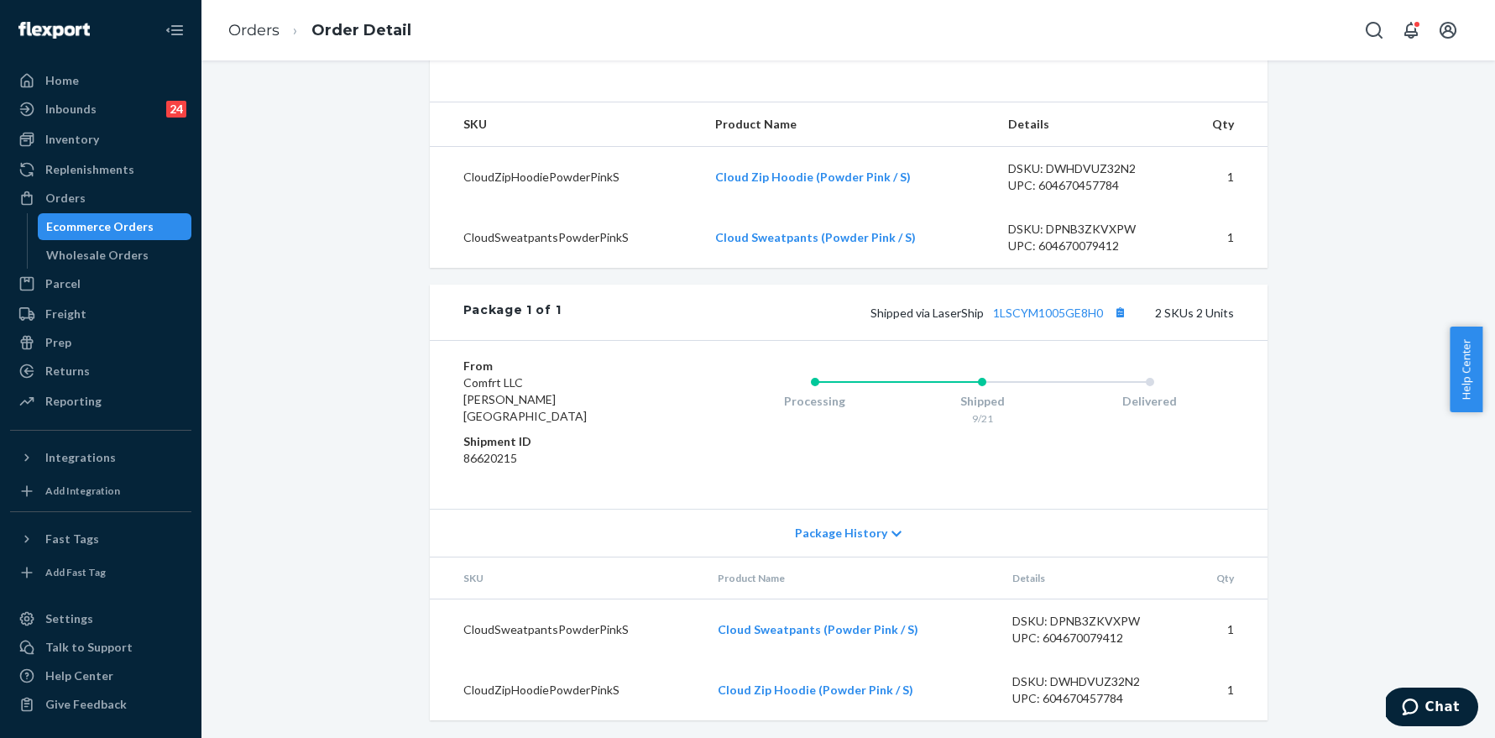
scroll to position [530, 0]
click at [1120, 321] on button "Copy tracking number" at bounding box center [1121, 310] width 22 height 22
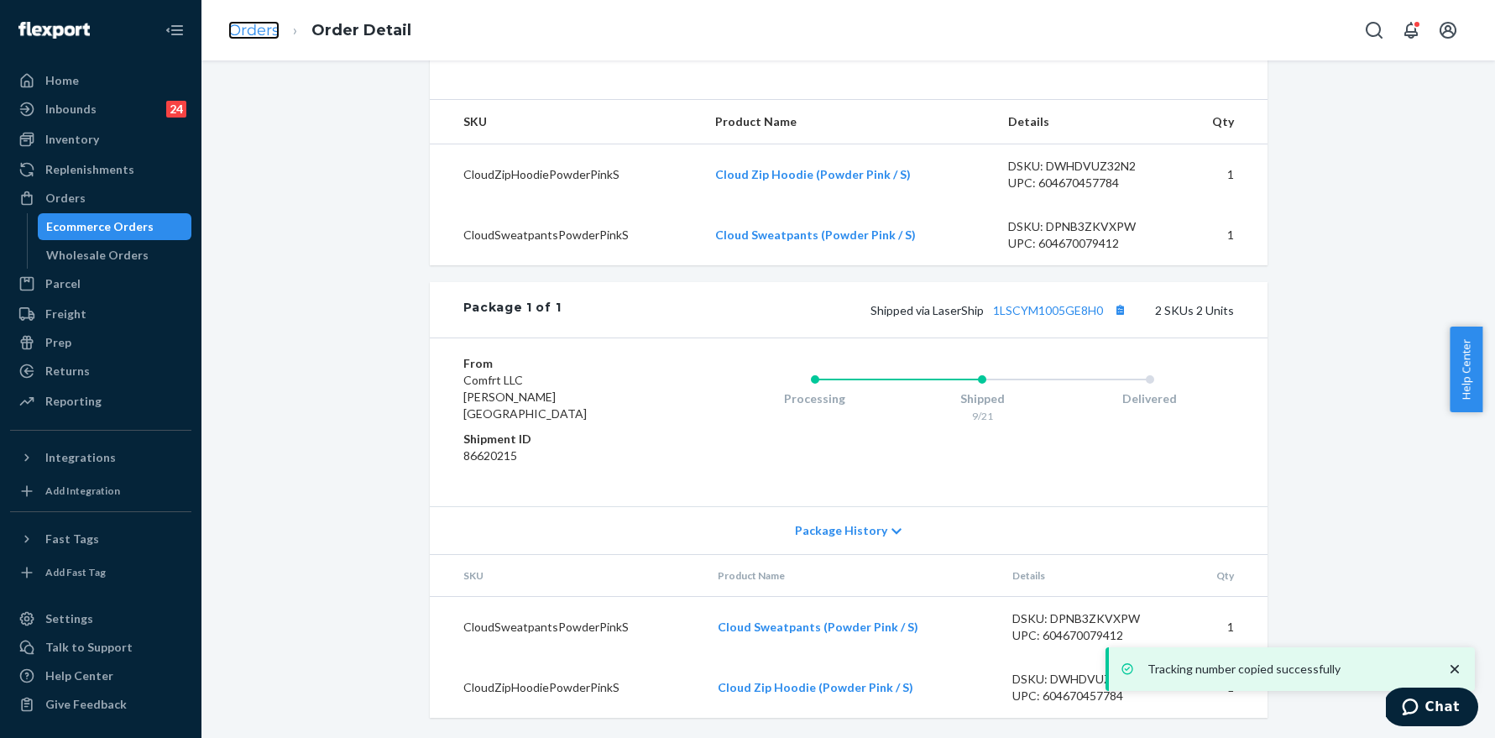
click at [247, 36] on link "Orders" at bounding box center [253, 30] width 51 height 18
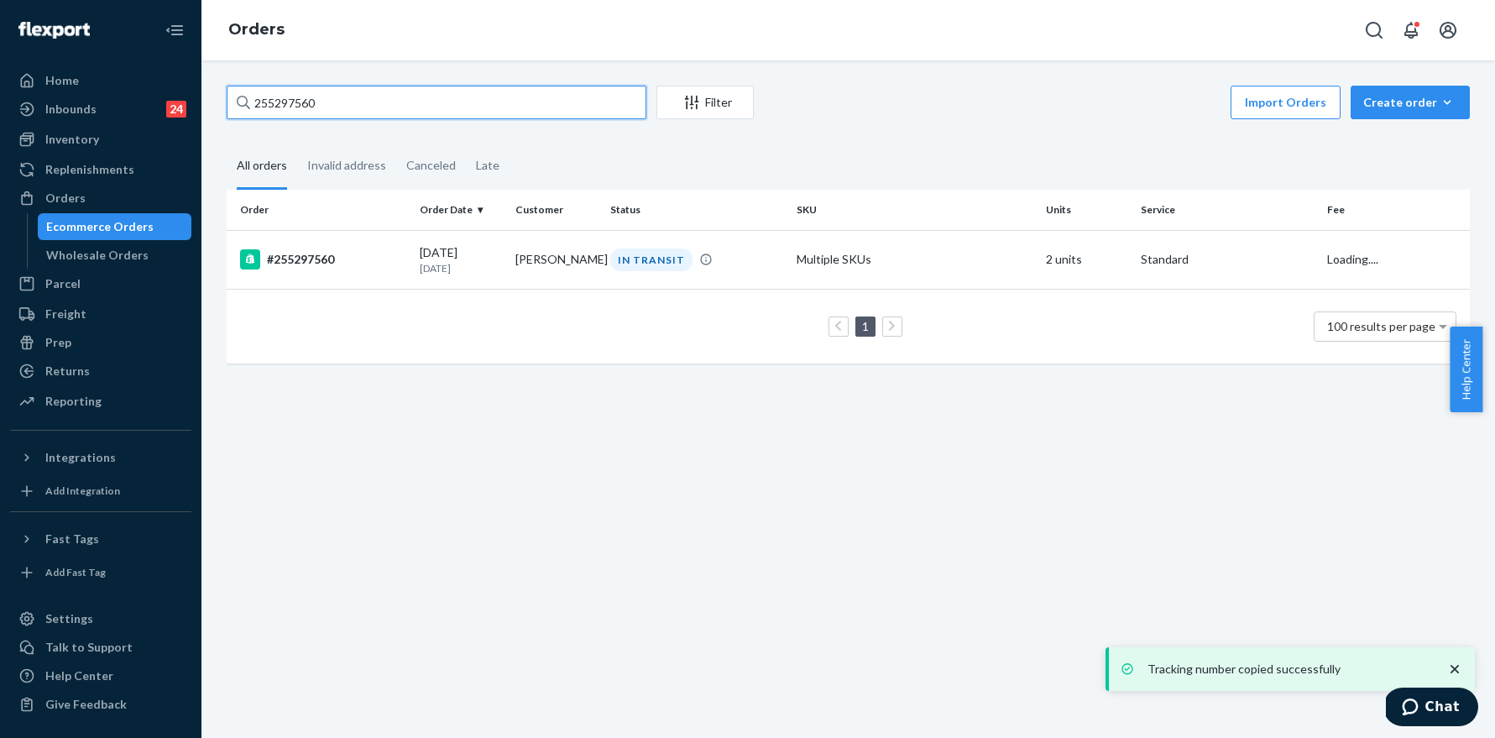
click at [387, 100] on input "255297560" at bounding box center [437, 103] width 420 height 34
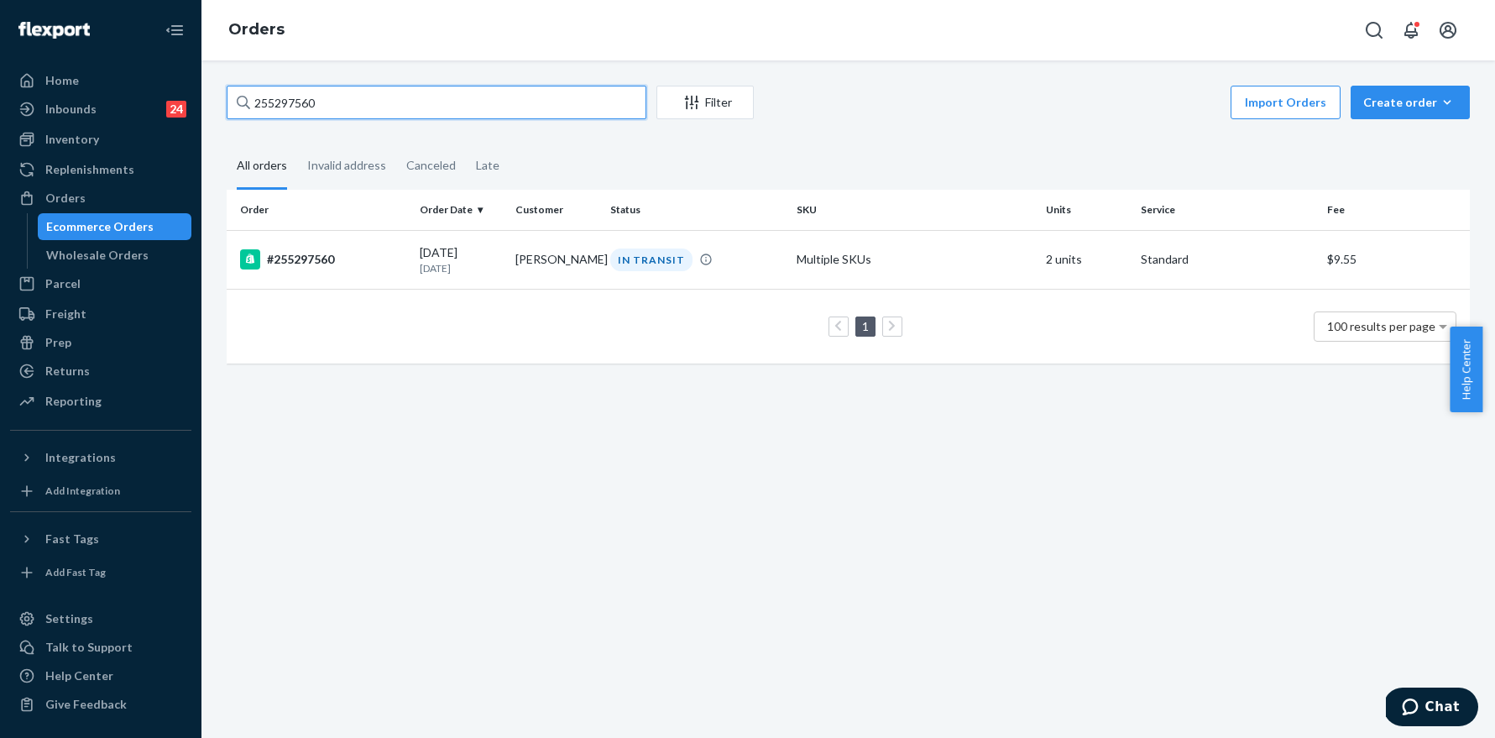
click at [387, 100] on input "255297560" at bounding box center [437, 103] width 420 height 34
paste input "306807"
type input "255306807"
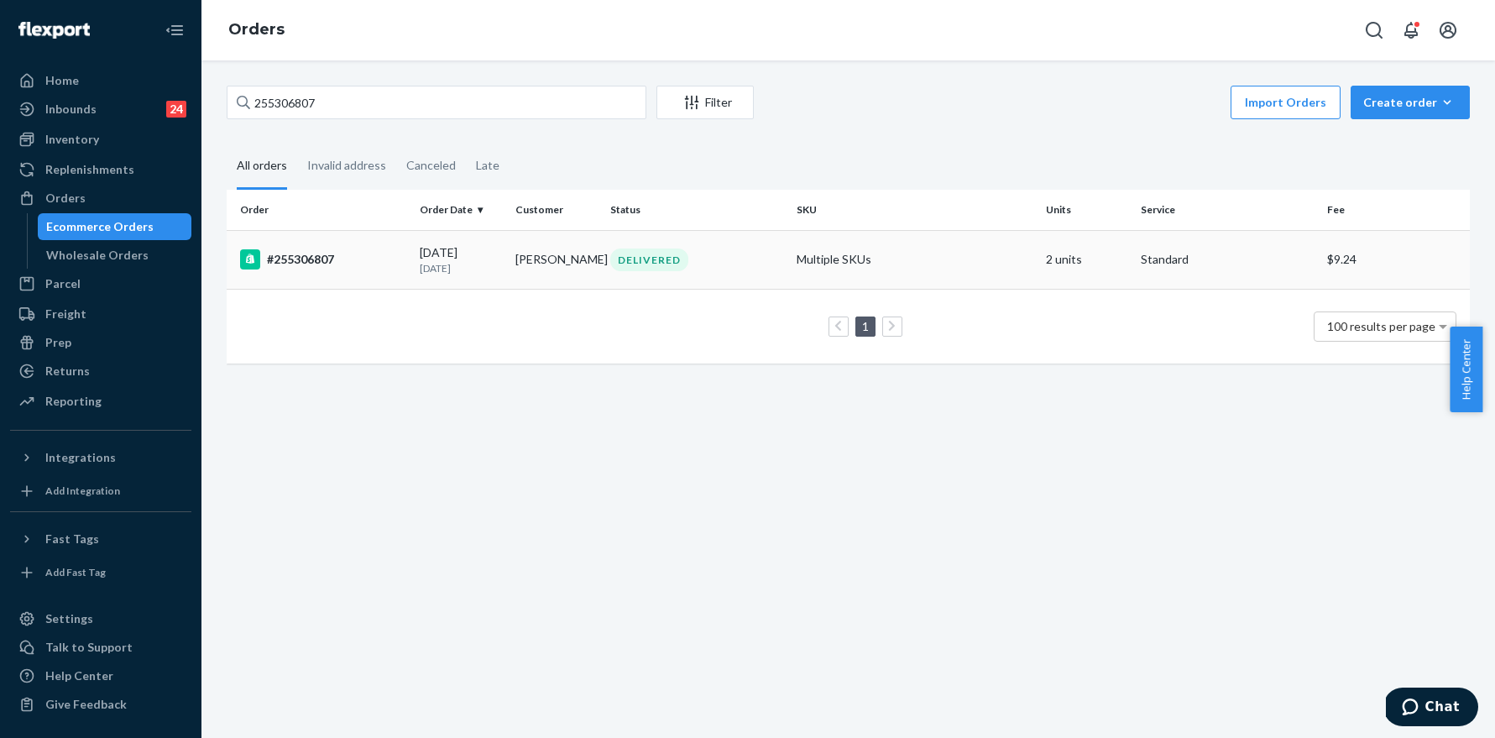
click at [321, 253] on div "#255306807" at bounding box center [323, 259] width 166 height 20
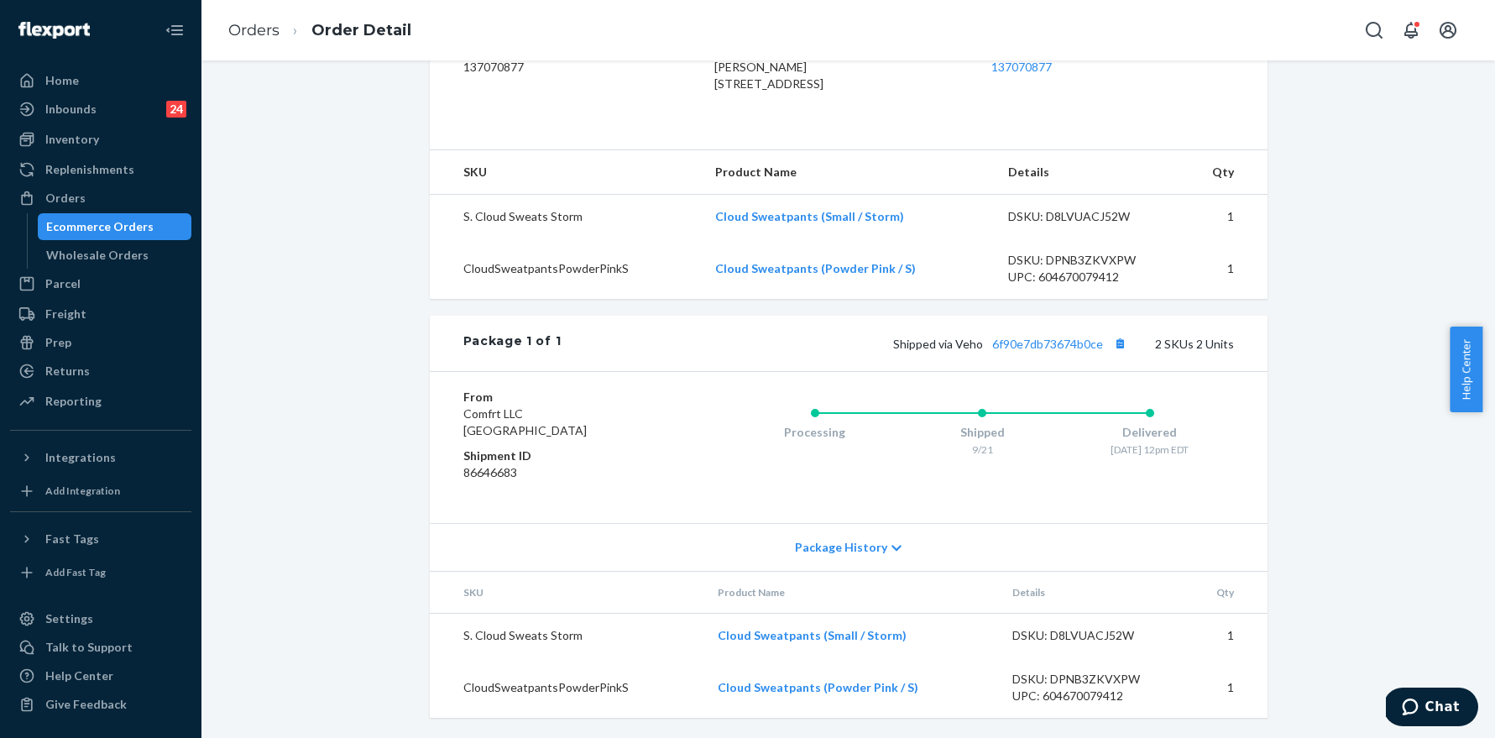
scroll to position [496, 0]
click at [1122, 345] on button "Copy tracking number" at bounding box center [1121, 343] width 22 height 22
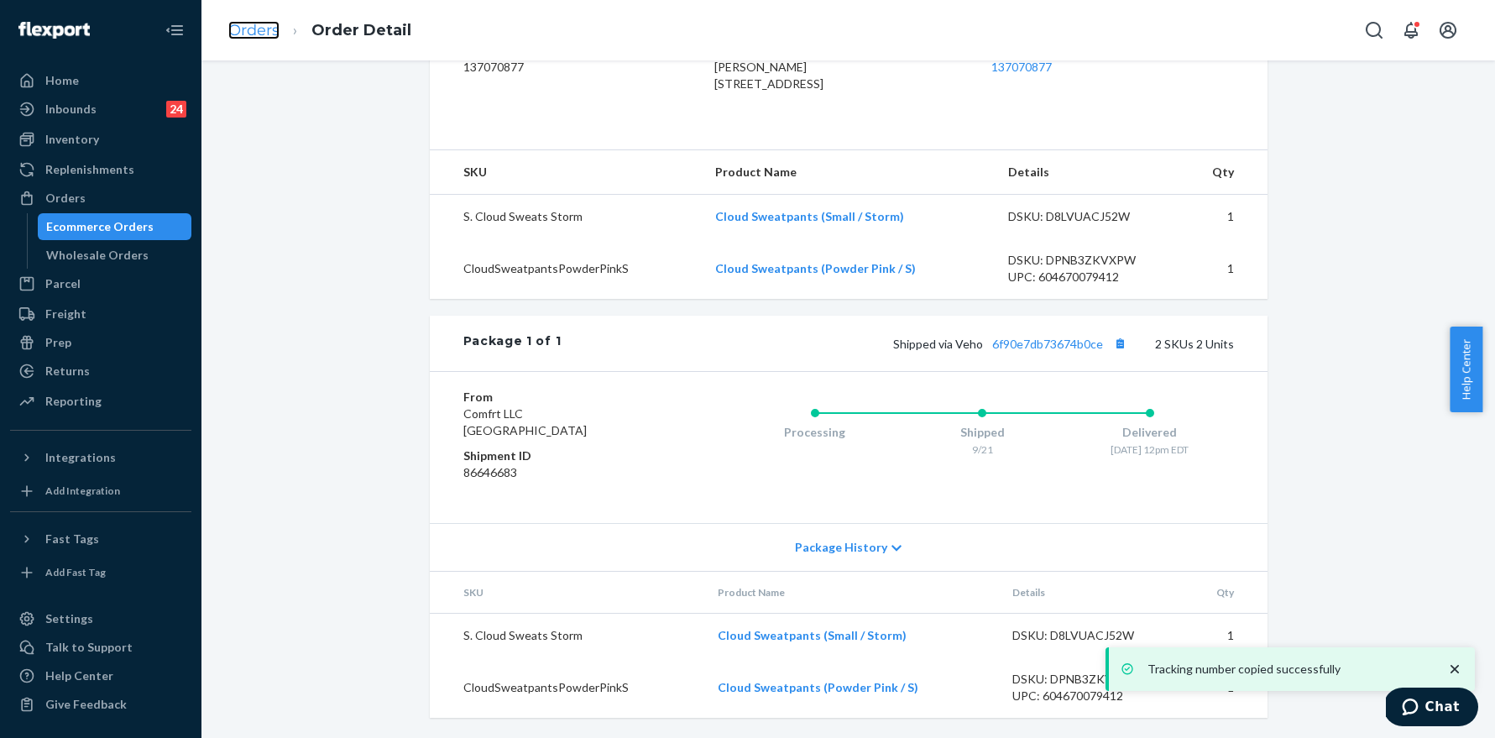
click at [257, 34] on link "Orders" at bounding box center [253, 30] width 51 height 18
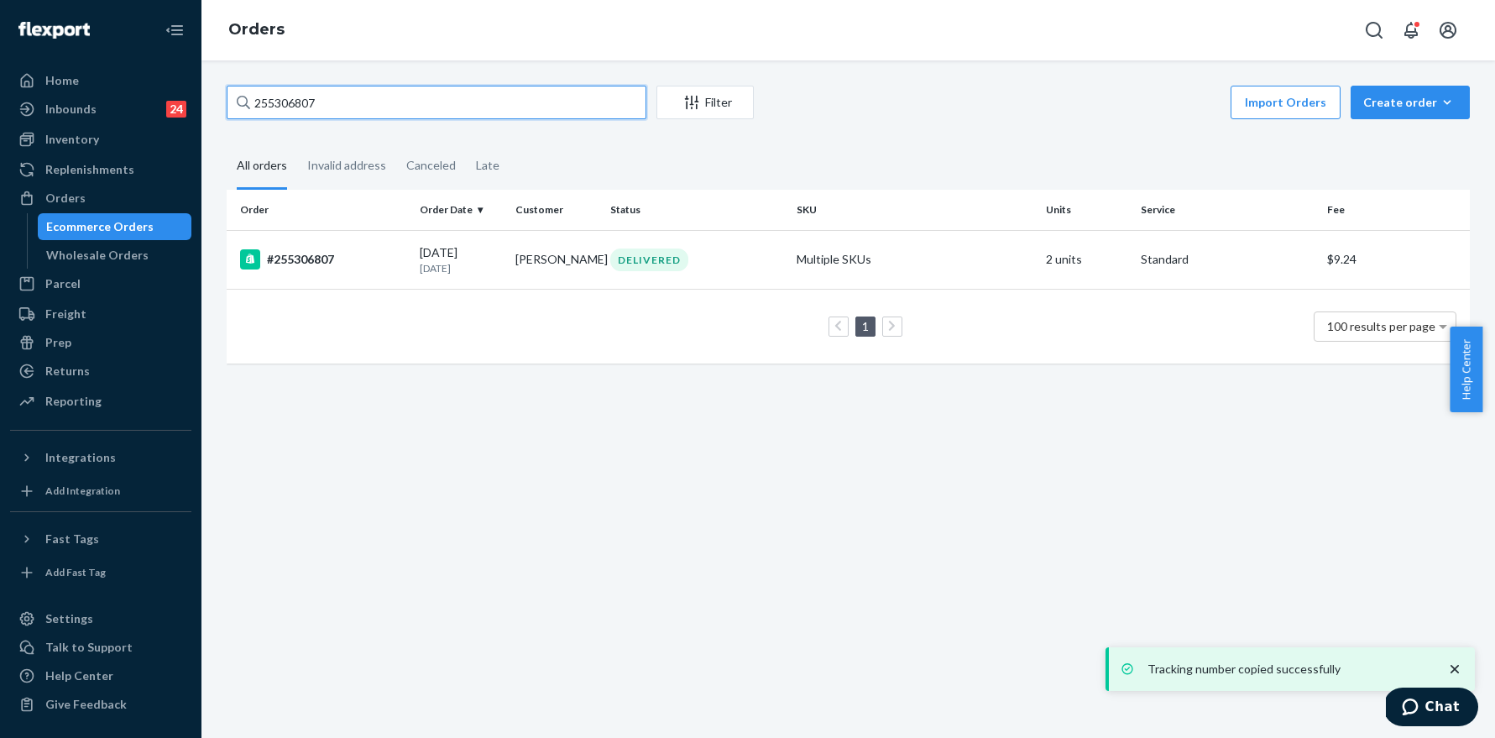
click at [382, 86] on input "255306807" at bounding box center [437, 103] width 420 height 34
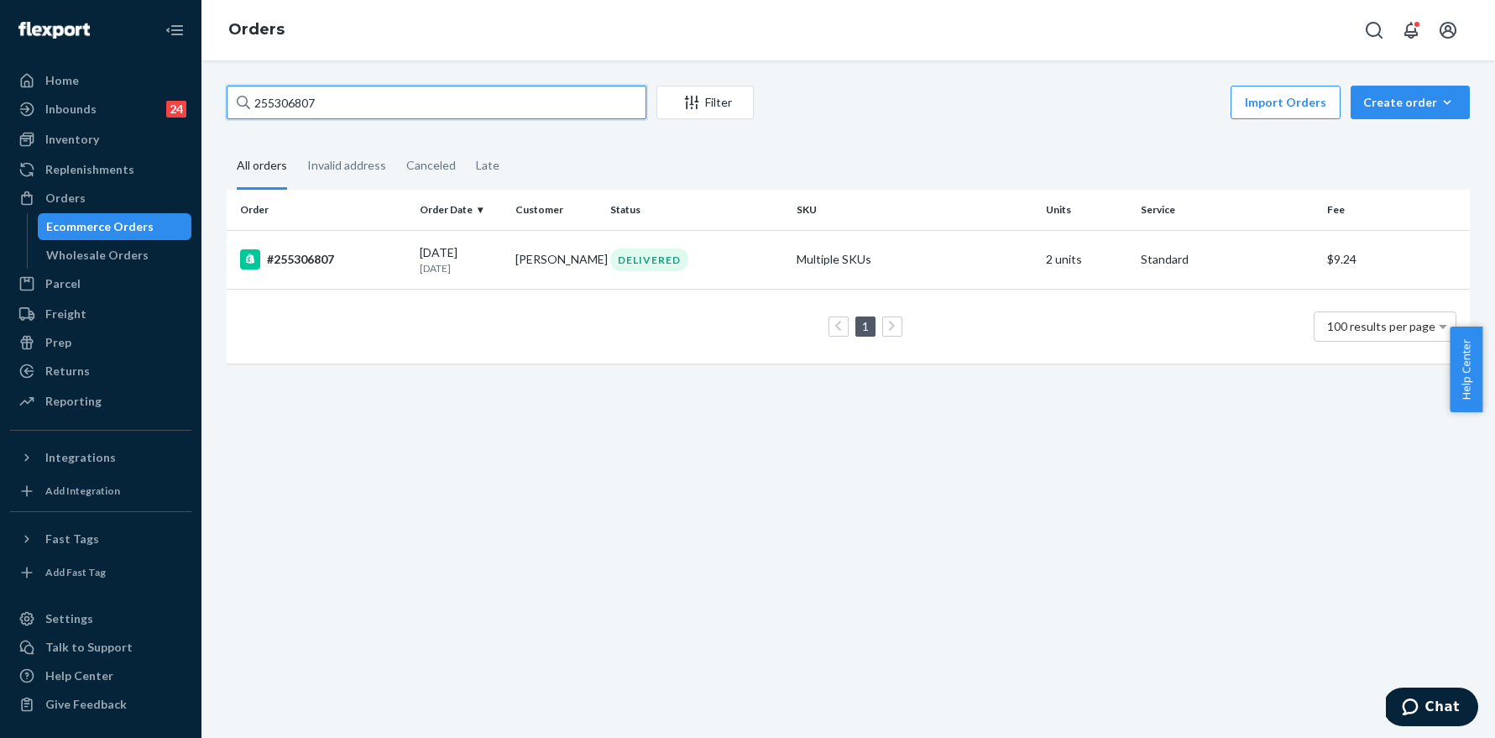
click at [382, 87] on input "255306807" at bounding box center [437, 103] width 420 height 34
paste input "9014"
type input "255309014"
click at [322, 256] on div "#255309014" at bounding box center [323, 259] width 166 height 20
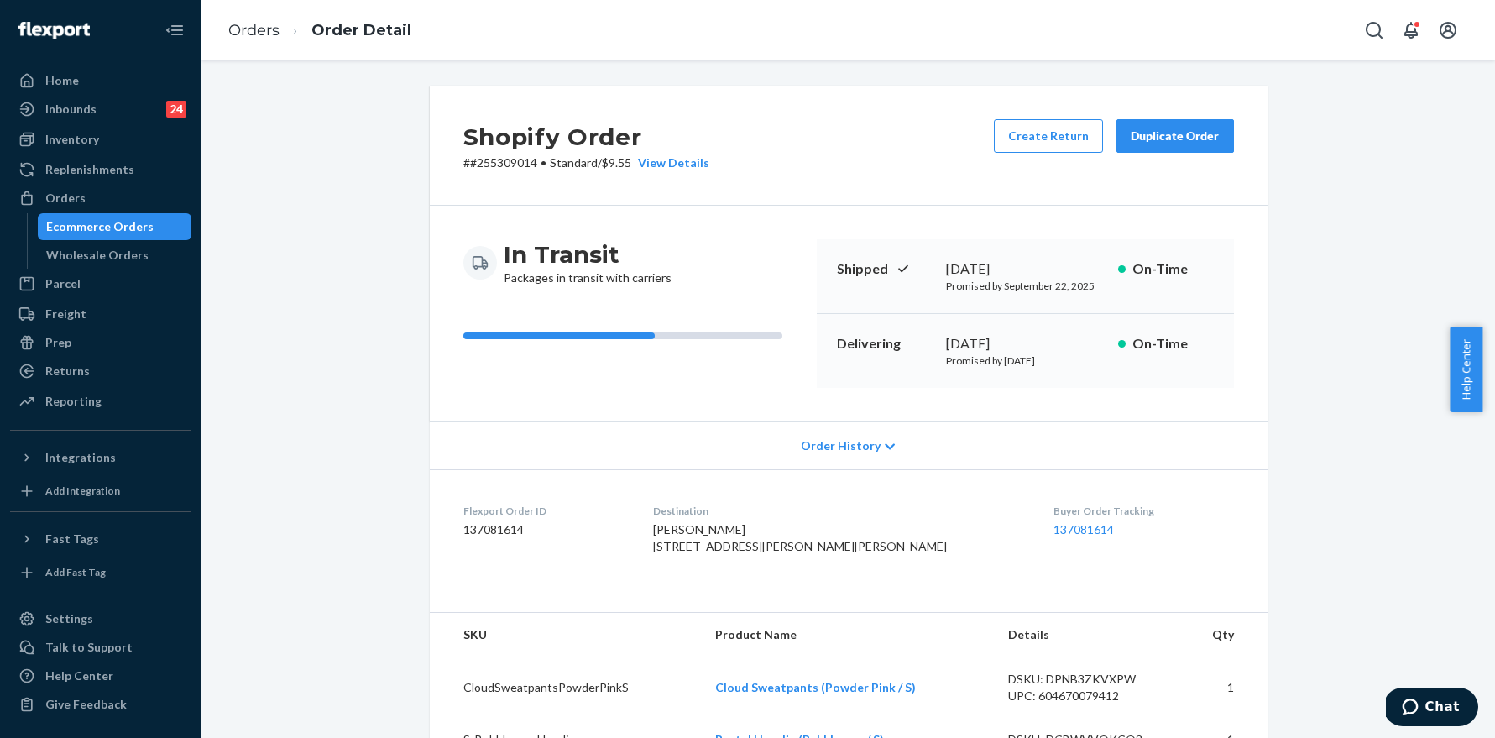
scroll to position [496, 0]
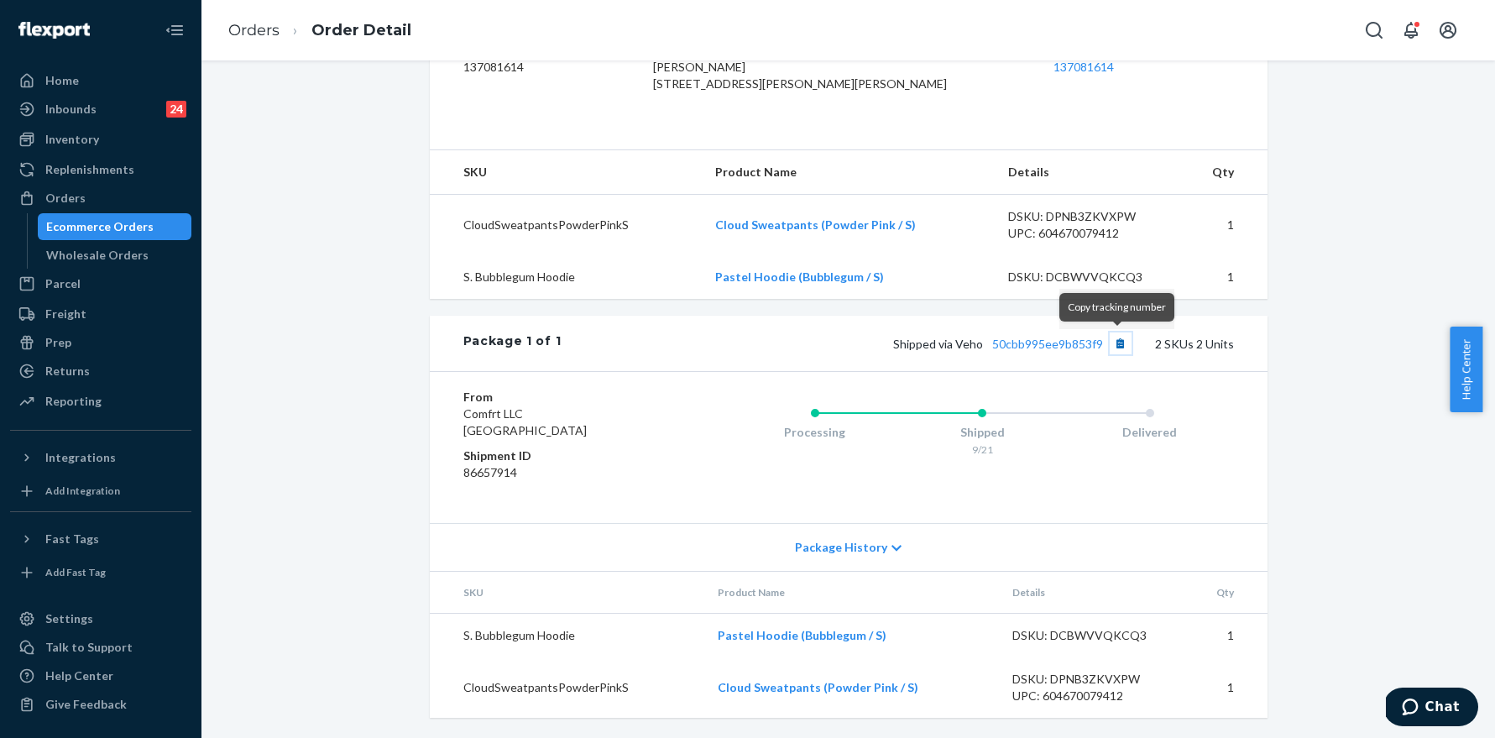
click at [1119, 343] on button "Copy tracking number" at bounding box center [1121, 343] width 22 height 22
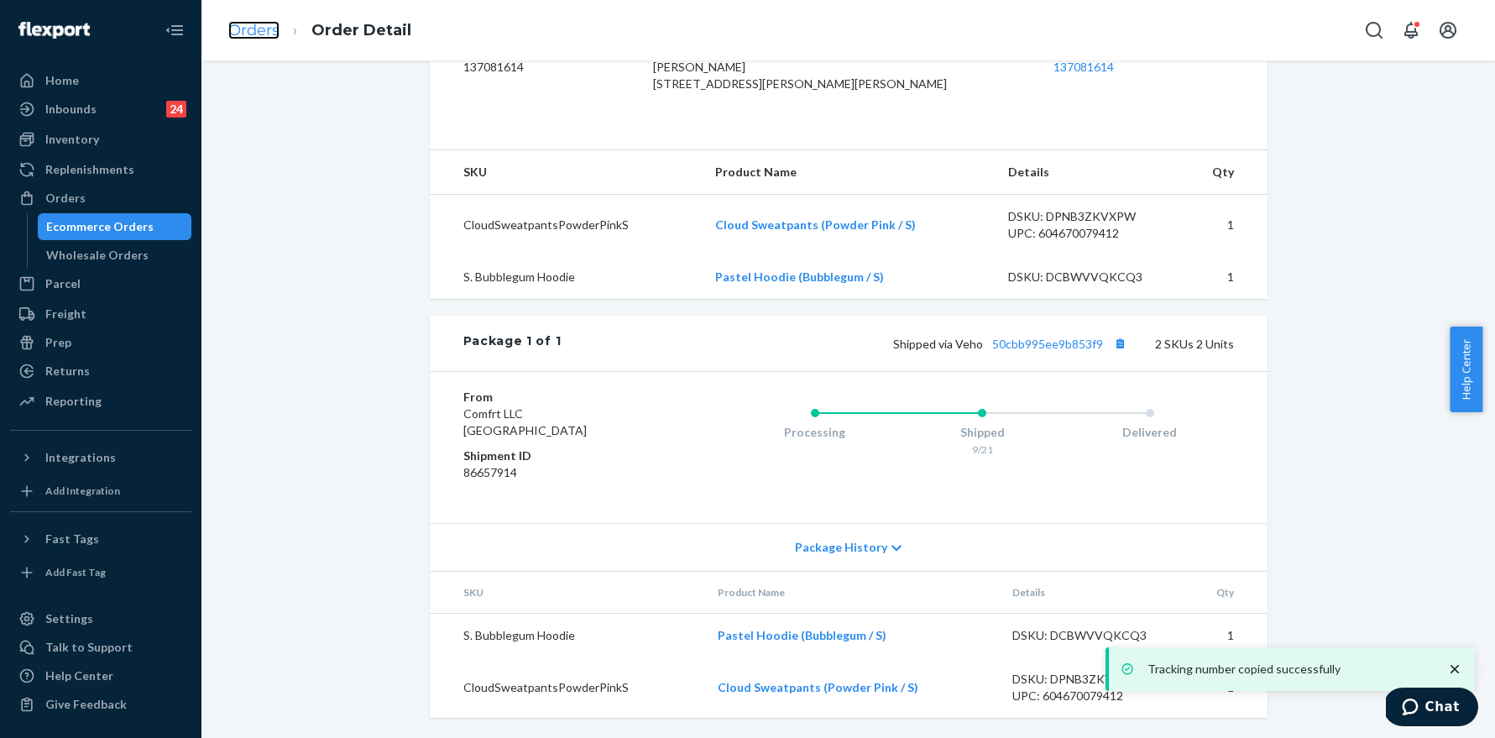
click at [251, 26] on link "Orders" at bounding box center [253, 30] width 51 height 18
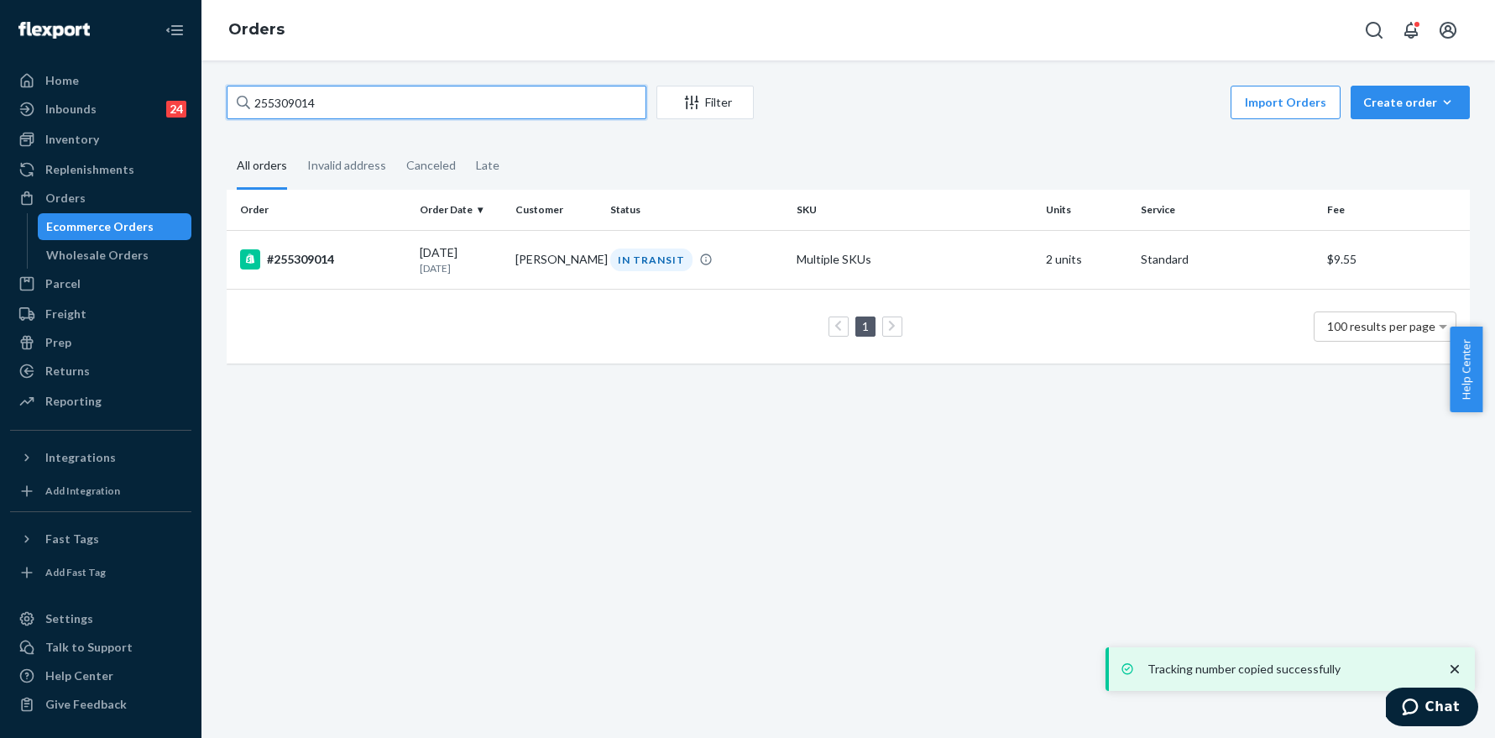
click at [355, 106] on input "255309014" at bounding box center [437, 103] width 420 height 34
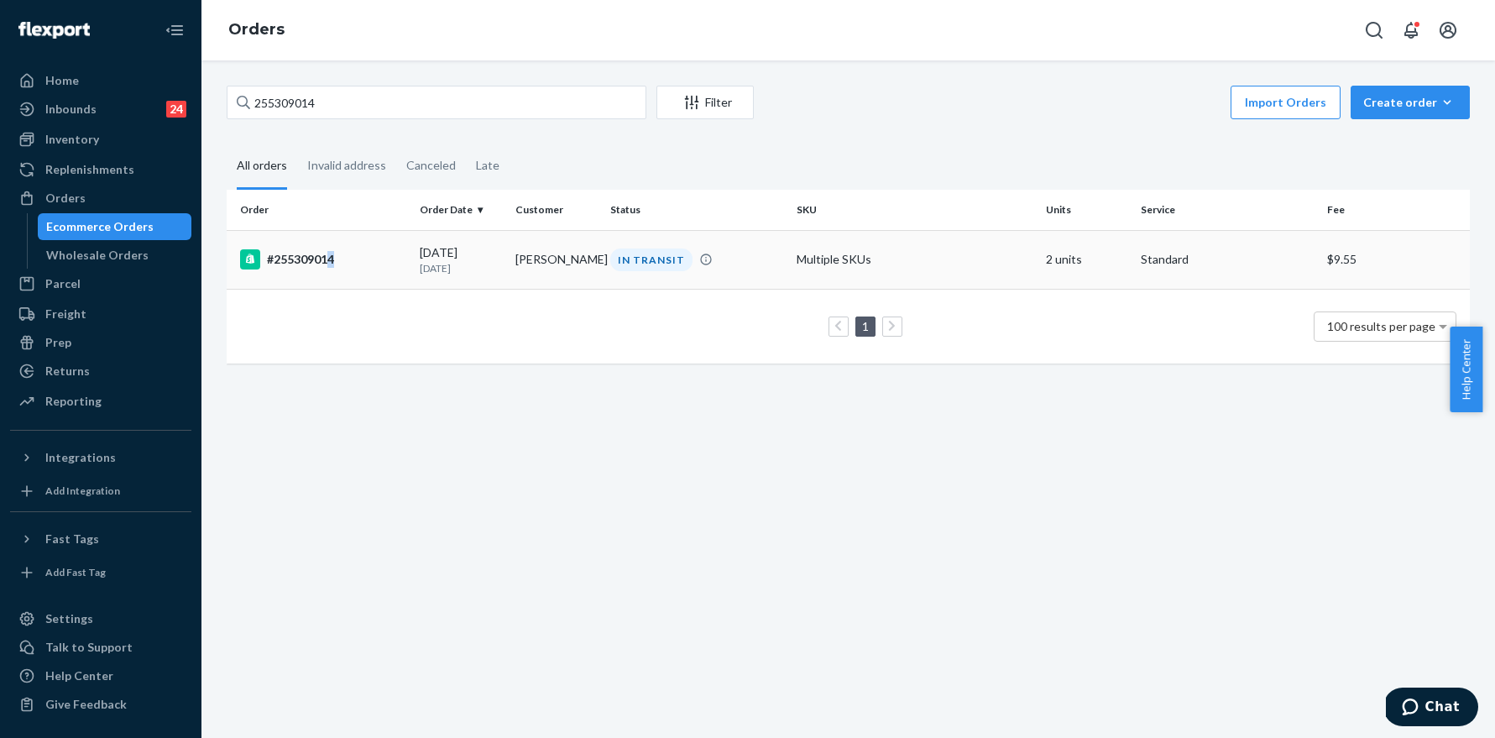
click at [332, 254] on div "#255309014" at bounding box center [323, 259] width 166 height 20
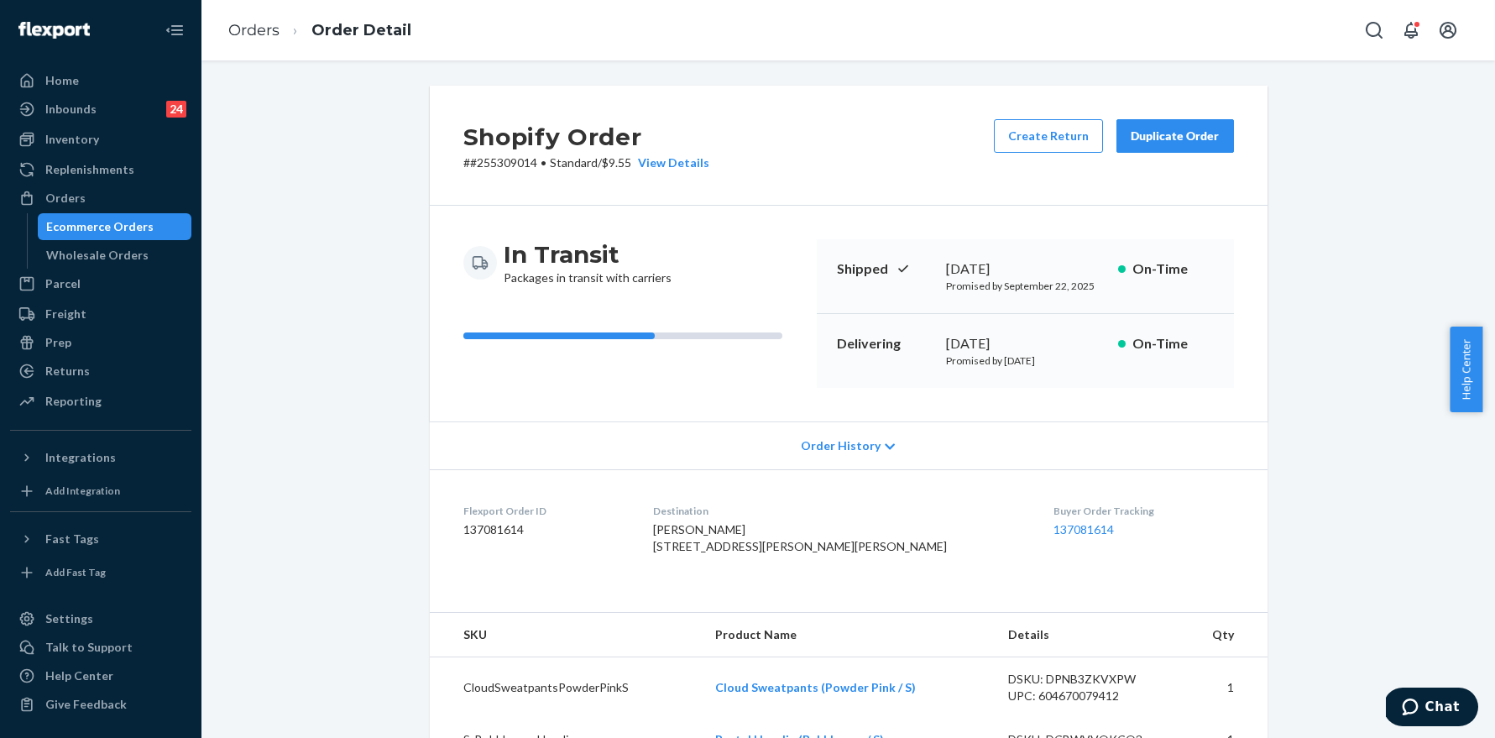
click at [280, 27] on li "Order Detail" at bounding box center [346, 30] width 132 height 23
click at [248, 34] on link "Orders" at bounding box center [253, 30] width 51 height 18
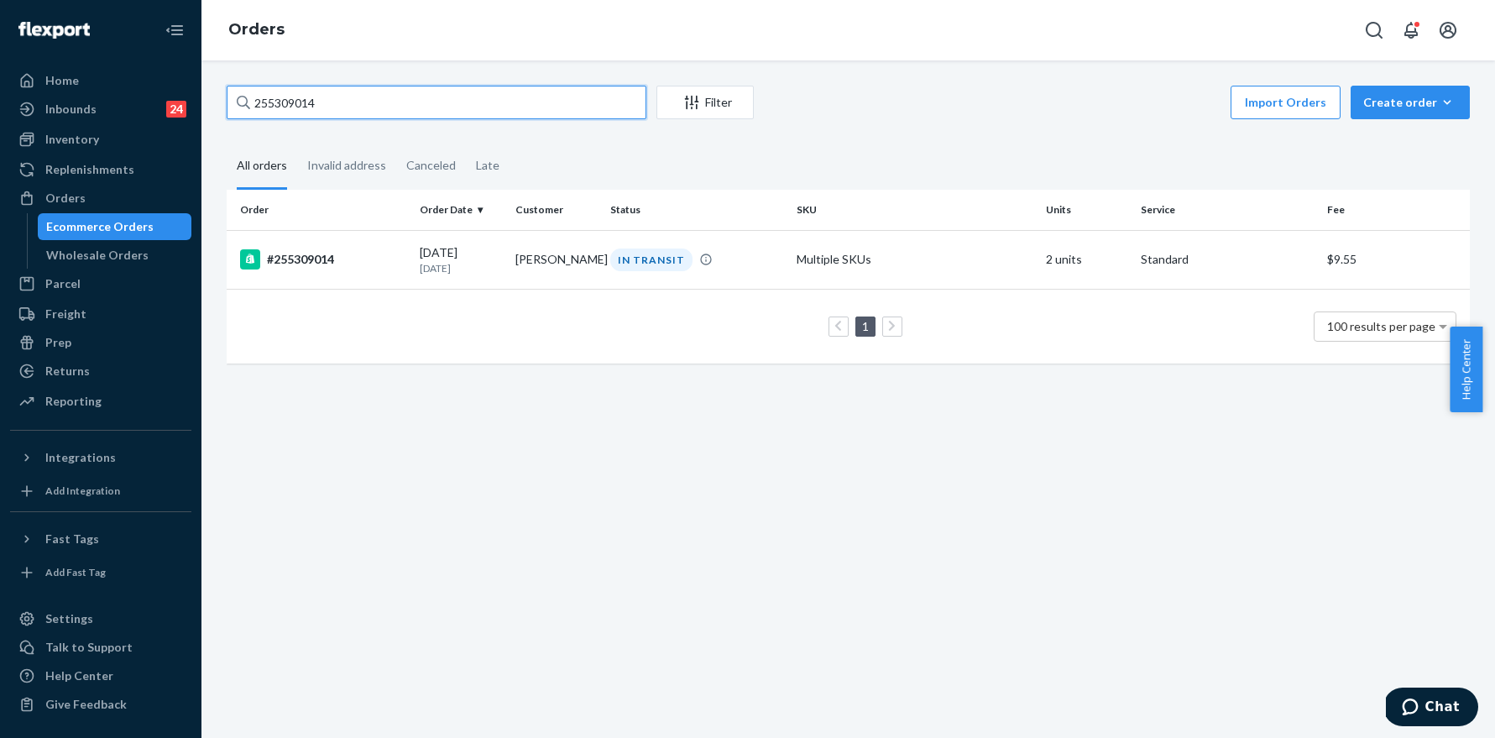
click at [412, 104] on input "255309014" at bounding box center [437, 103] width 420 height 34
paste input "13121"
type input "255313121"
click at [315, 257] on div "#255313121" at bounding box center [323, 259] width 166 height 20
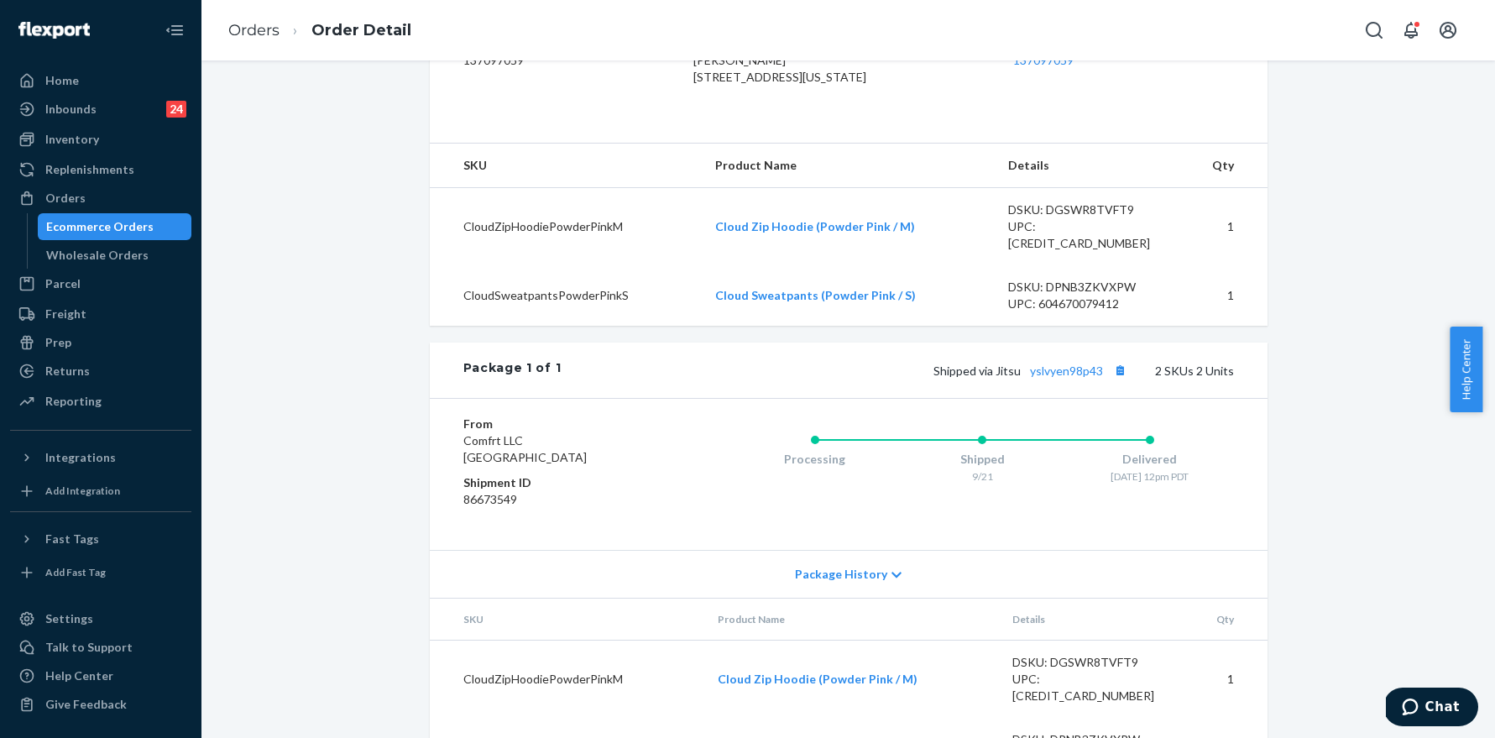
scroll to position [530, 0]
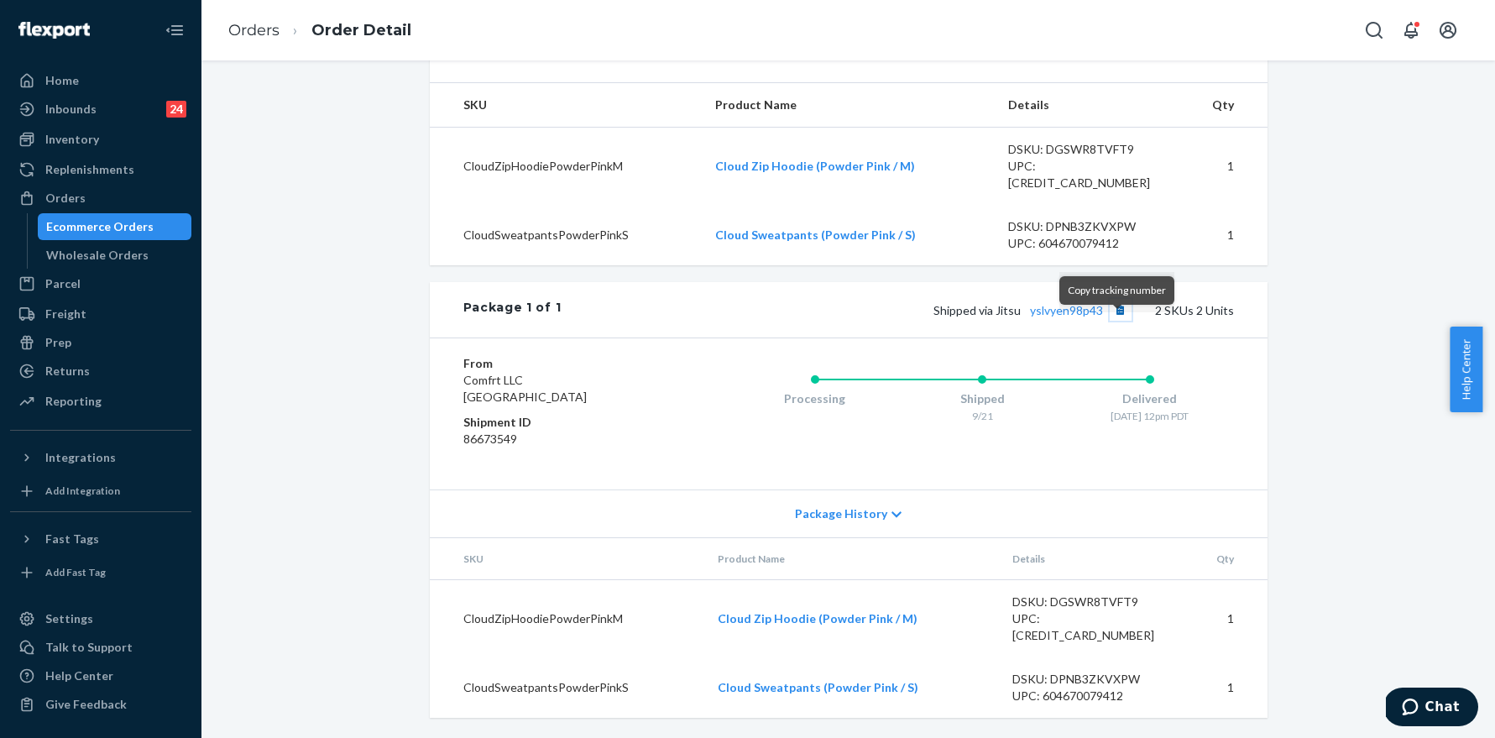
click at [1123, 321] on button "Copy tracking number" at bounding box center [1121, 310] width 22 height 22
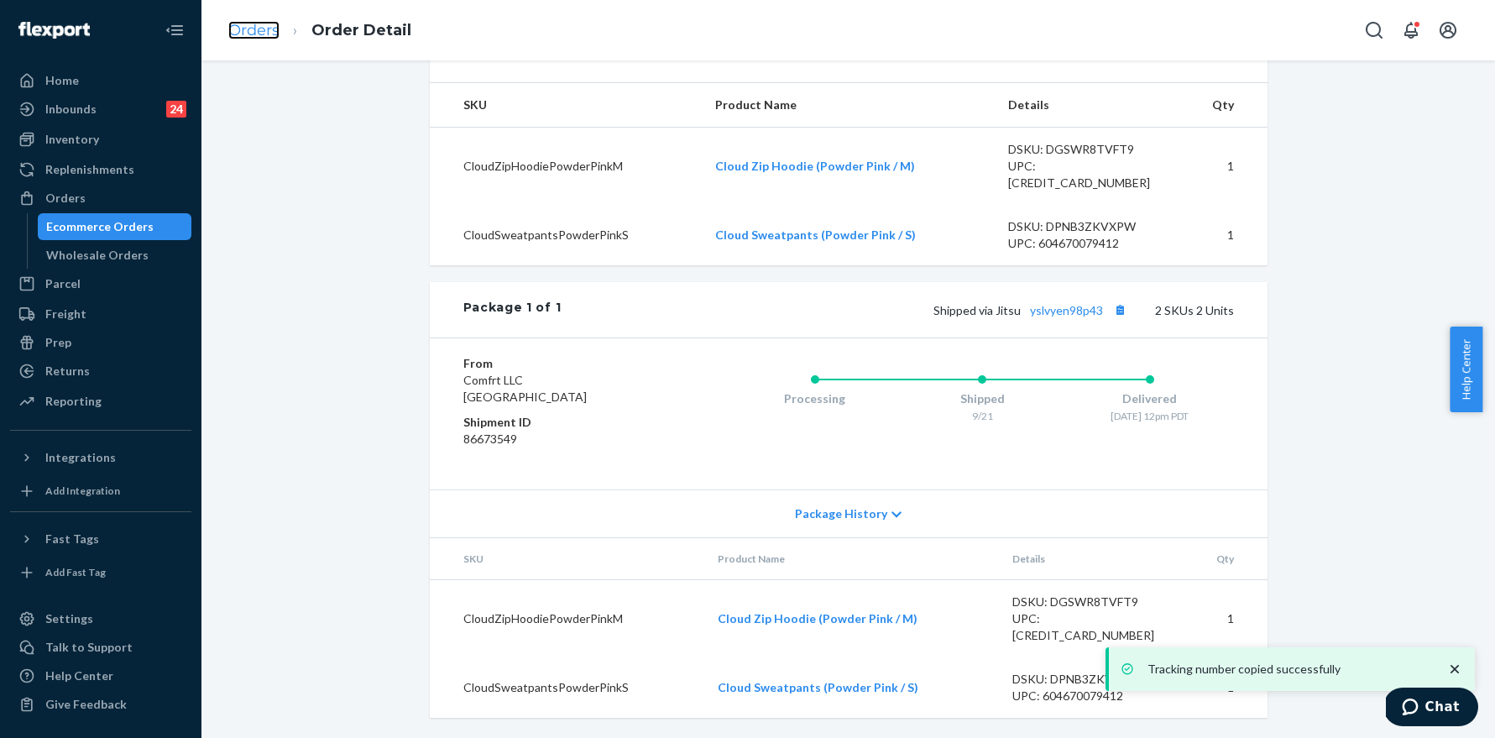
click at [247, 33] on link "Orders" at bounding box center [253, 30] width 51 height 18
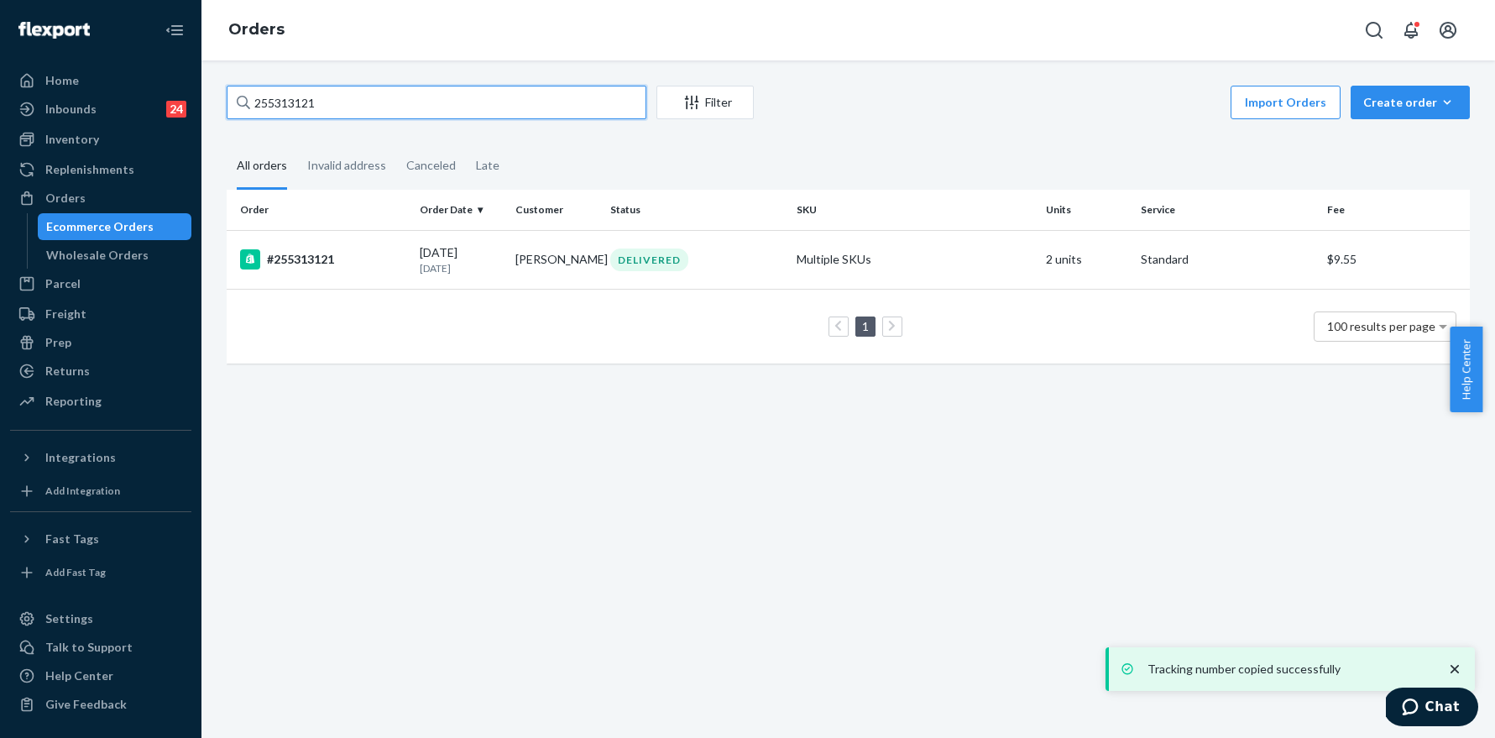
click at [375, 102] on input "255313121" at bounding box center [437, 103] width 420 height 34
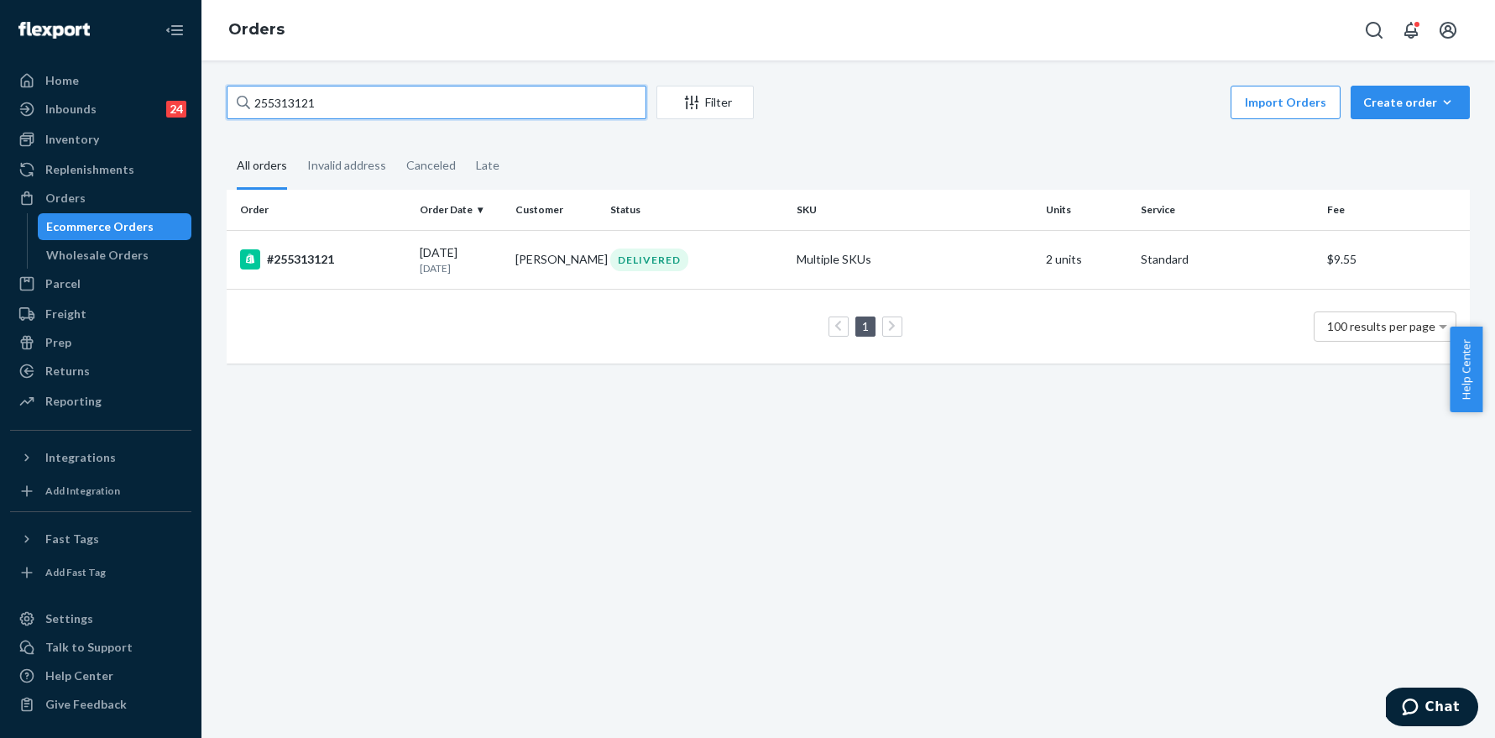
paste input "8496"
type input "255318496"
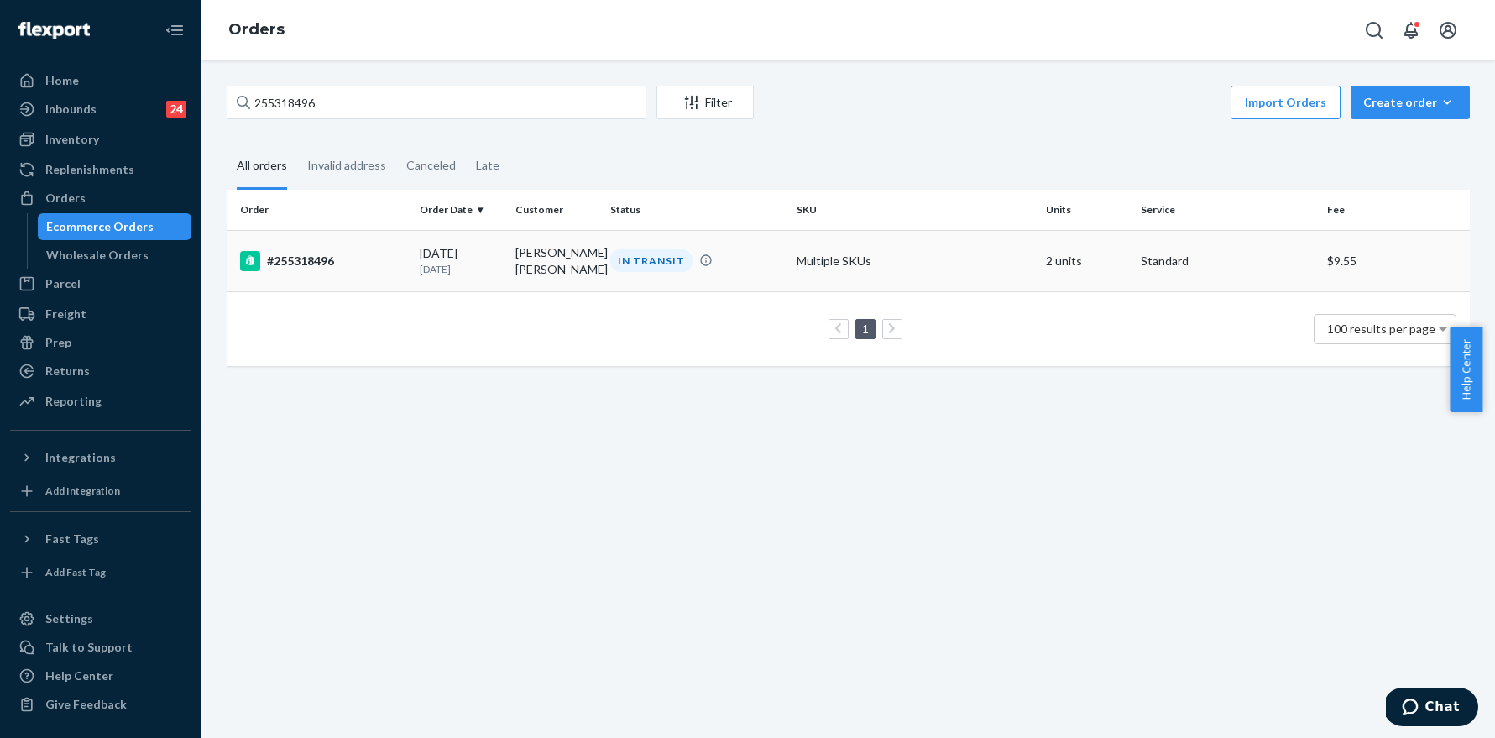
click at [296, 266] on div "#255318496" at bounding box center [323, 261] width 166 height 20
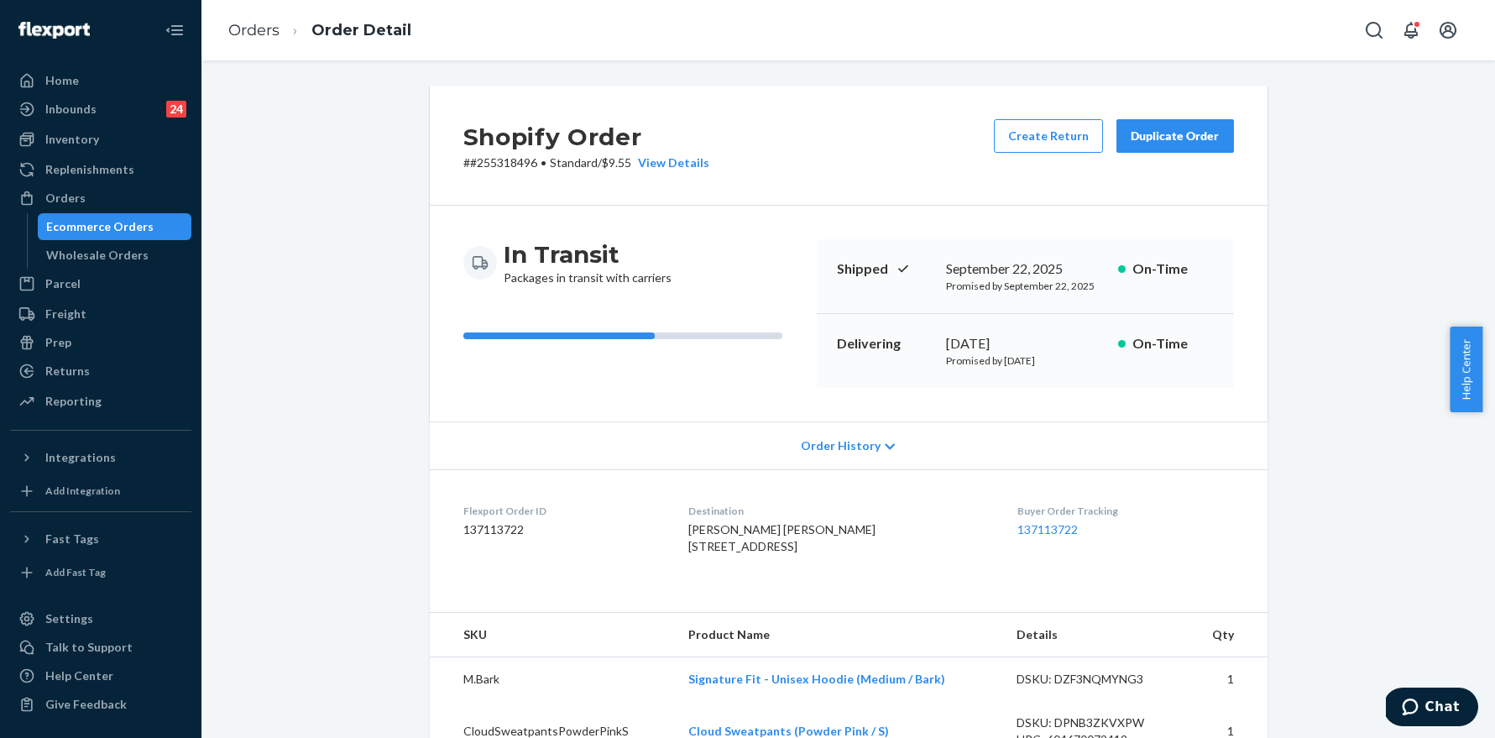
scroll to position [496, 0]
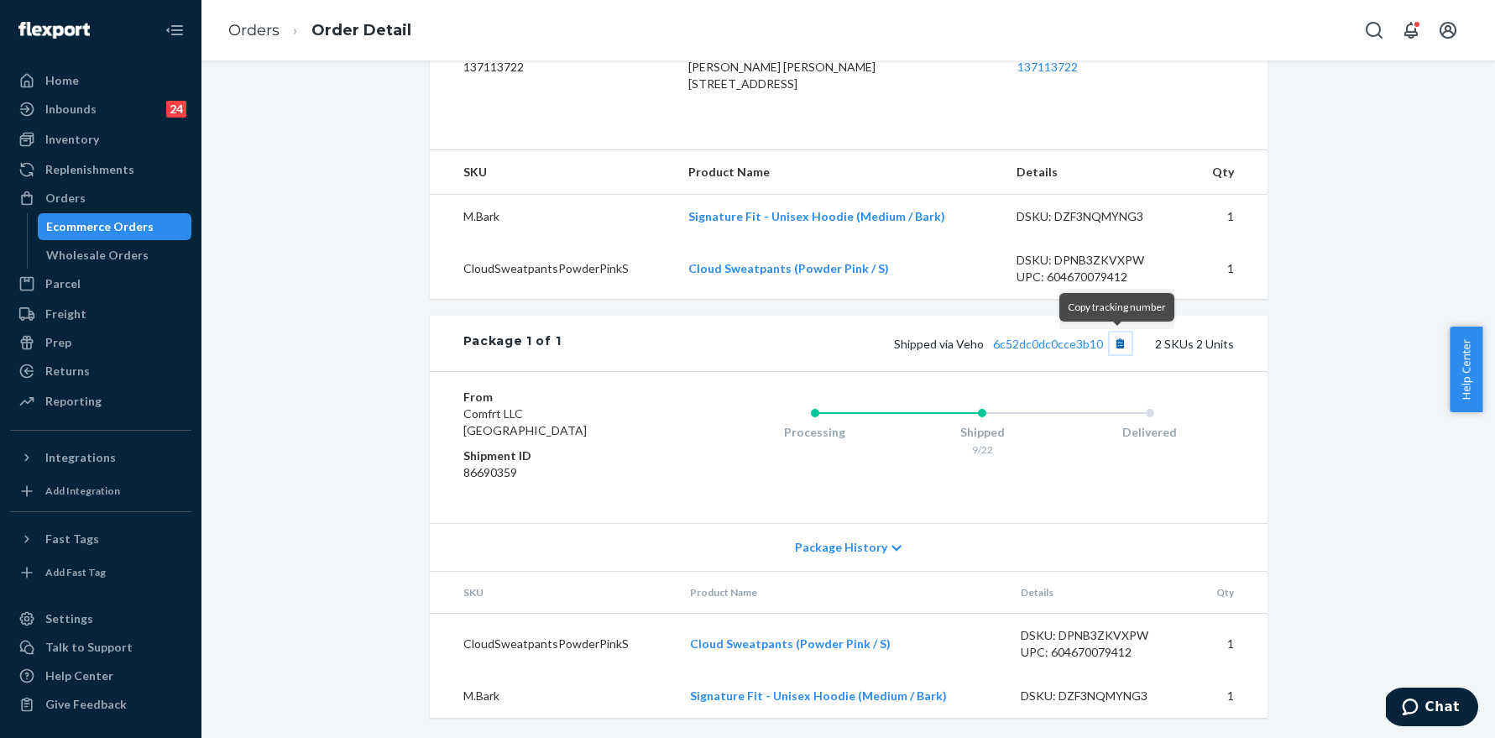
click at [1120, 346] on button "Copy tracking number" at bounding box center [1121, 343] width 22 height 22
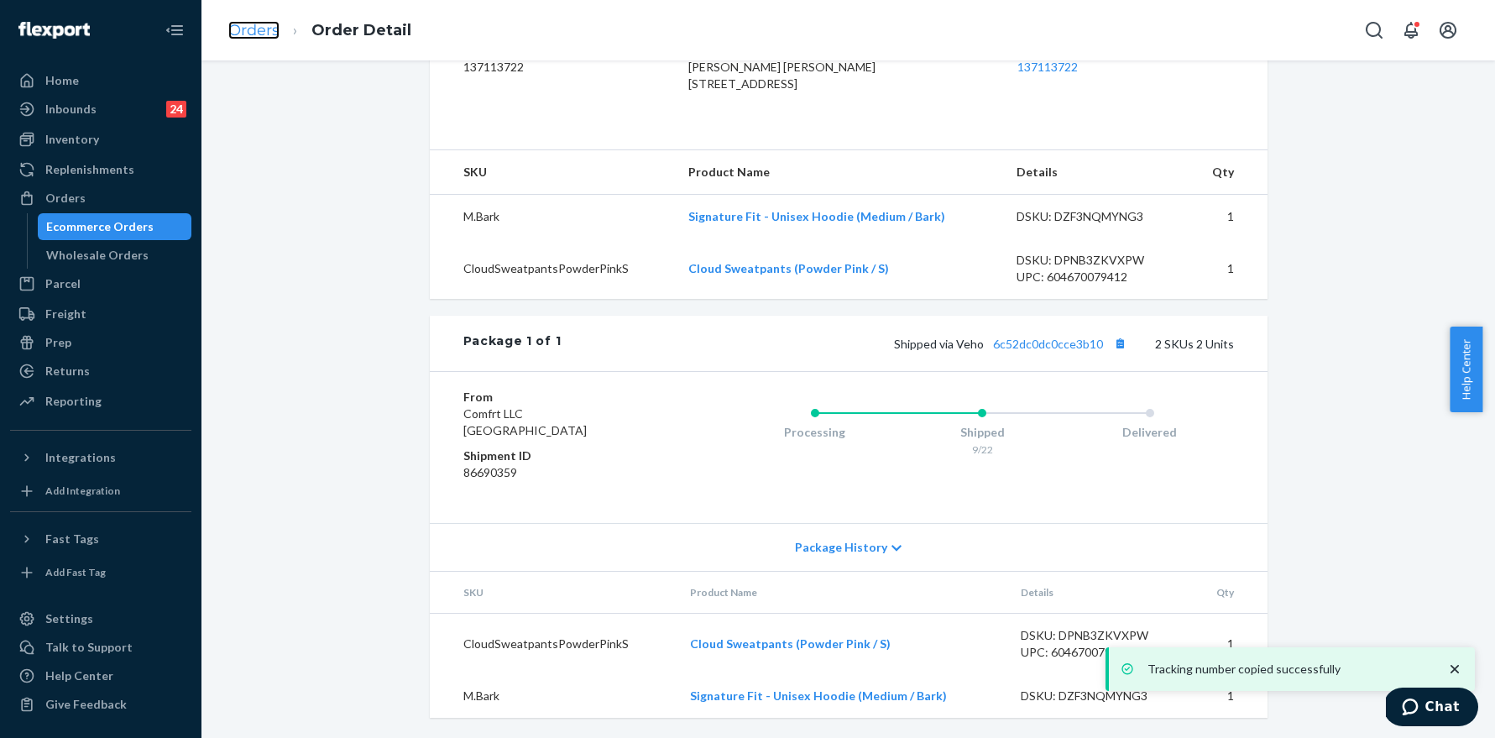
click at [240, 21] on link "Orders" at bounding box center [253, 30] width 51 height 18
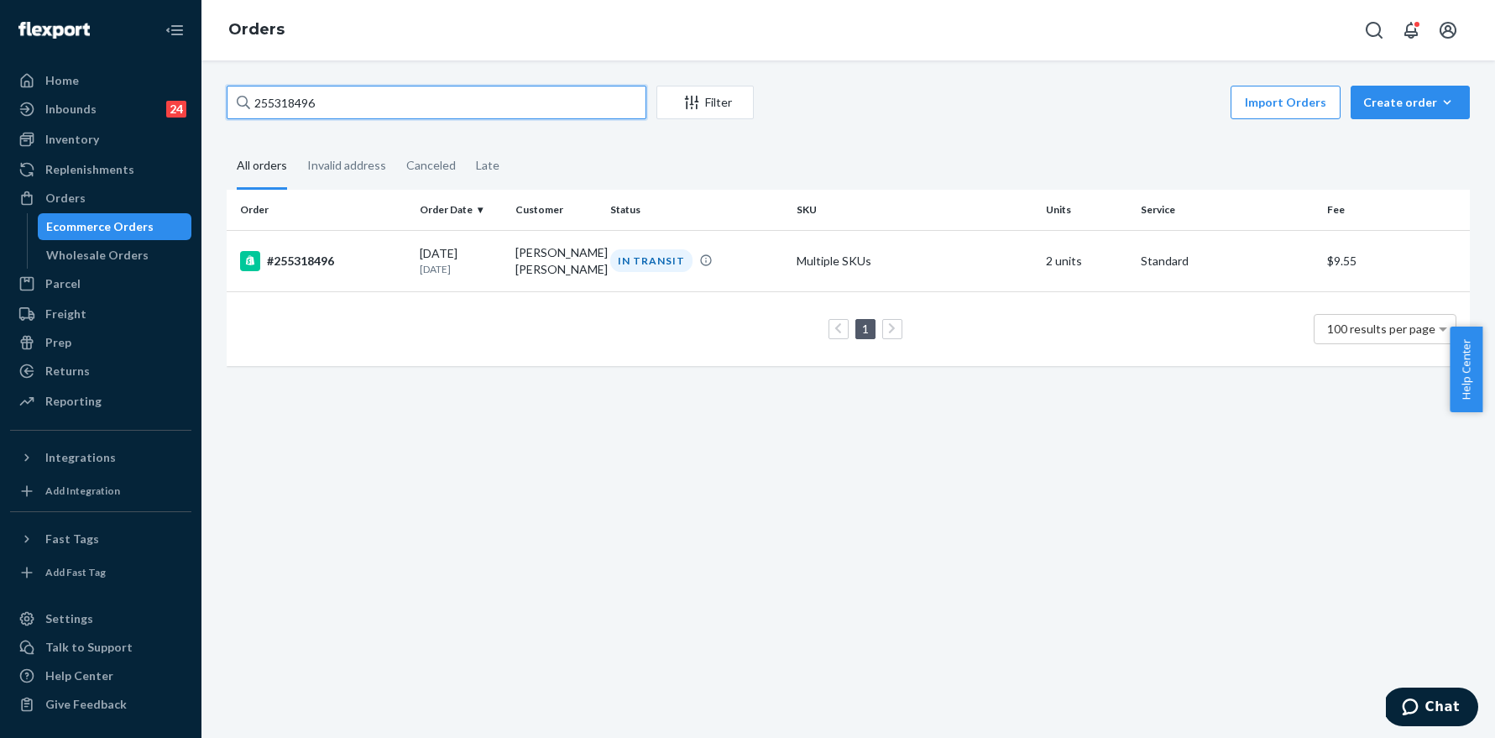
click at [362, 105] on input "255318496" at bounding box center [437, 103] width 420 height 34
paste input "735"
type input "255318735"
click at [325, 251] on div "#255318735" at bounding box center [323, 261] width 166 height 20
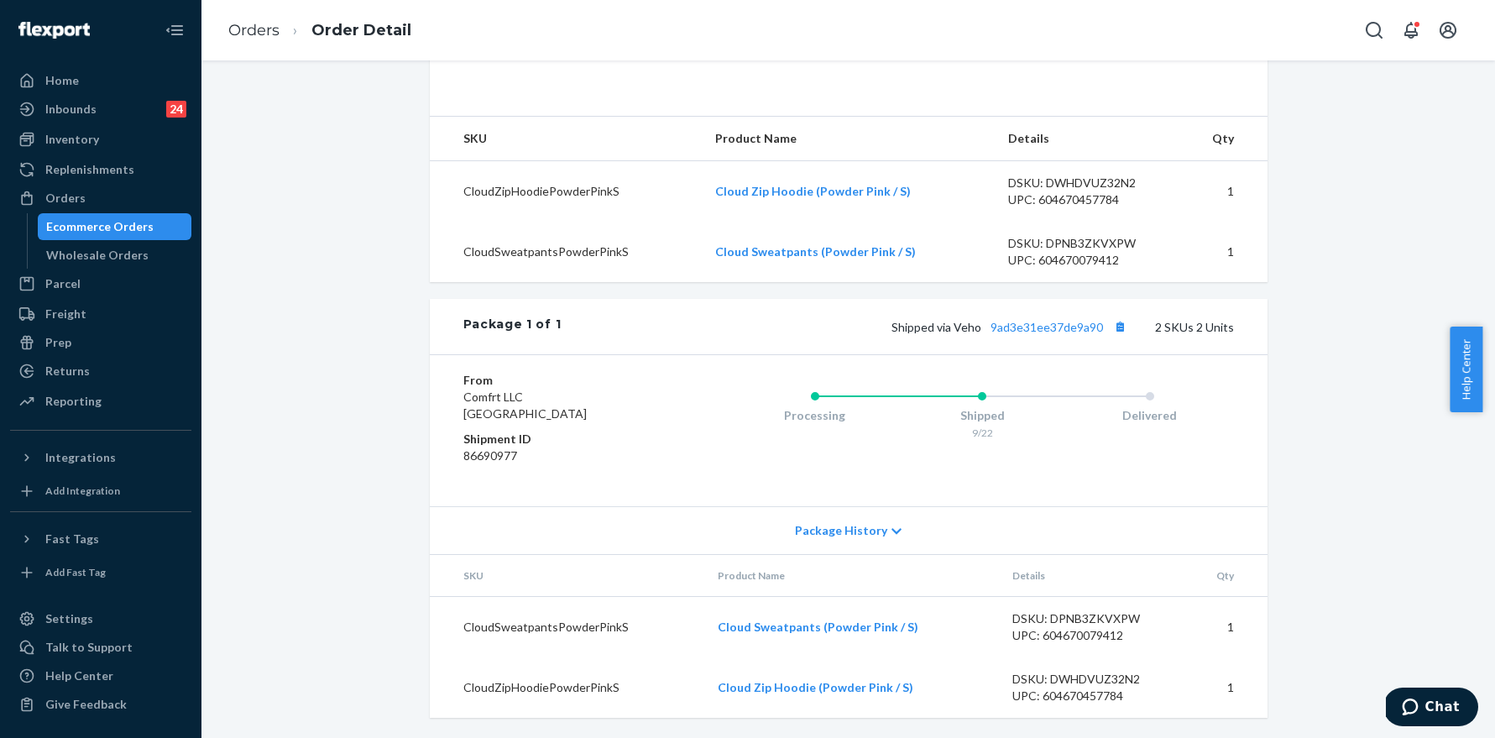
scroll to position [530, 0]
click at [1123, 330] on button "Copy tracking number" at bounding box center [1121, 327] width 22 height 22
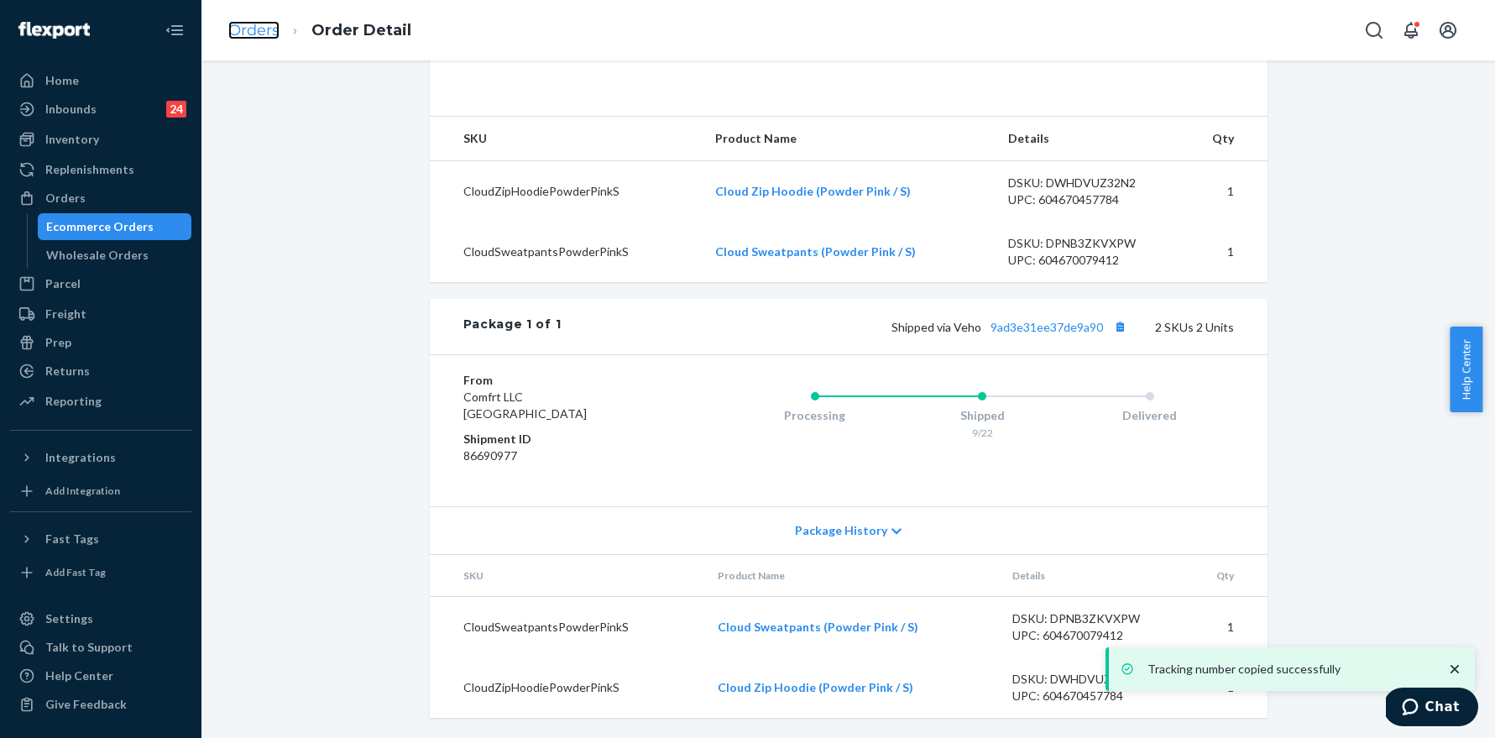
click at [259, 37] on link "Orders" at bounding box center [253, 30] width 51 height 18
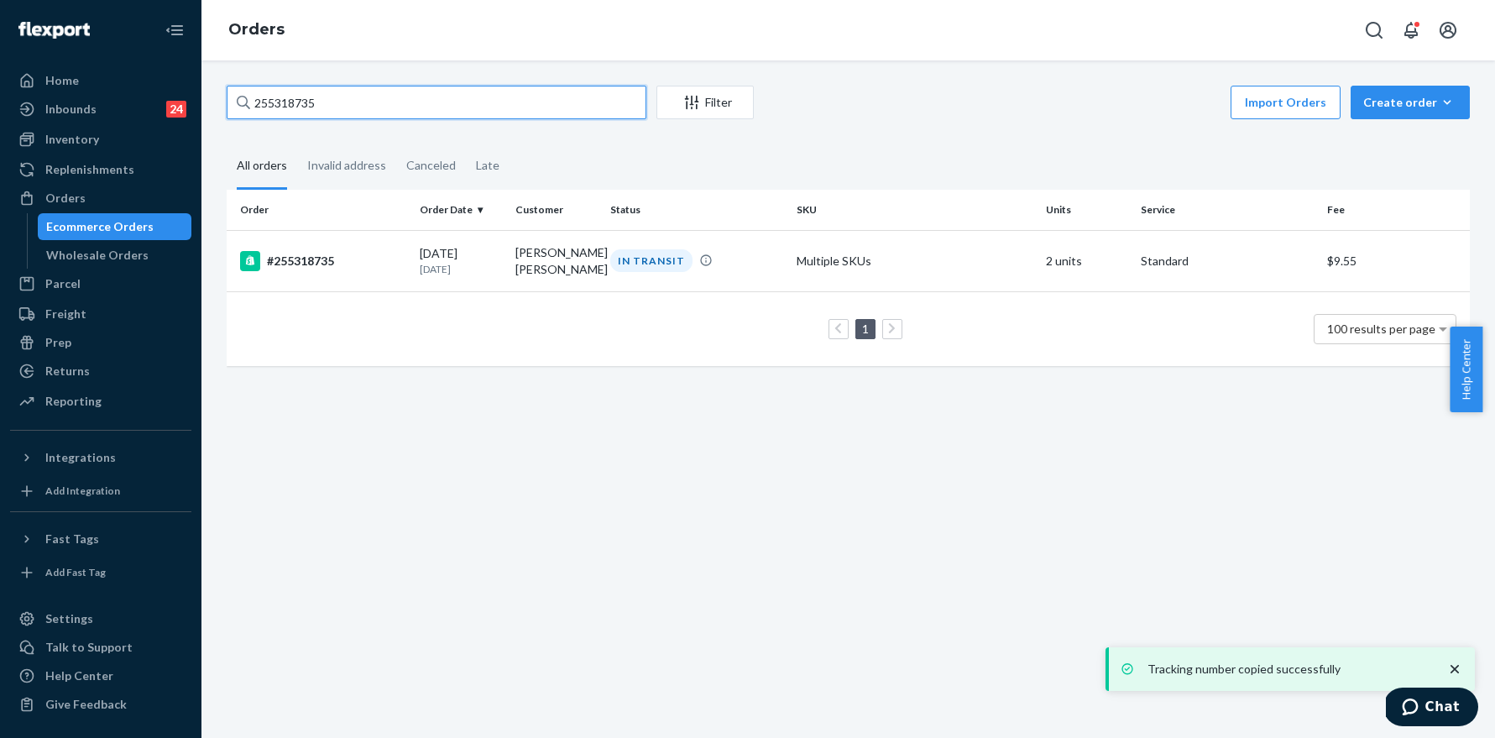
click at [369, 106] on input "255318735" at bounding box center [437, 103] width 420 height 34
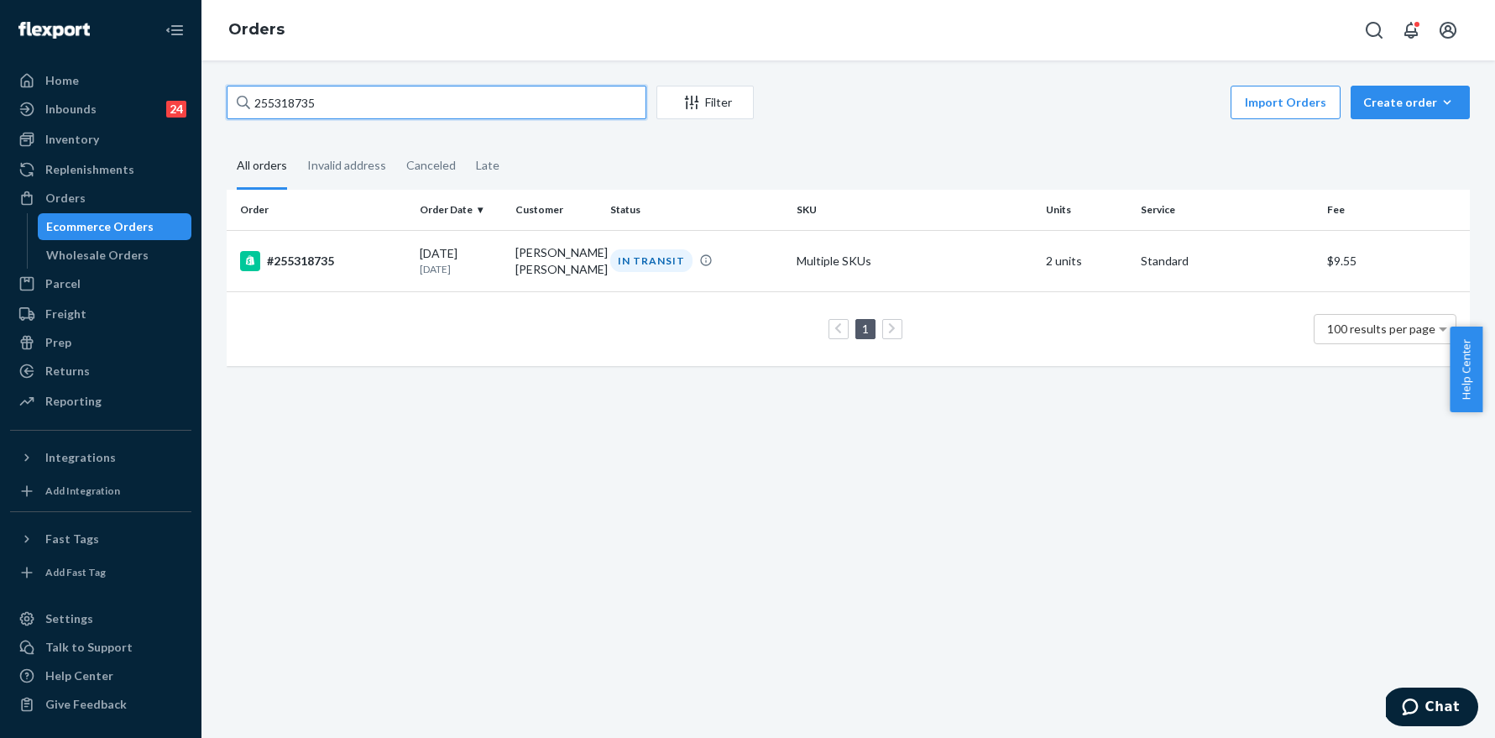
paste input "229424"
type input "255229424"
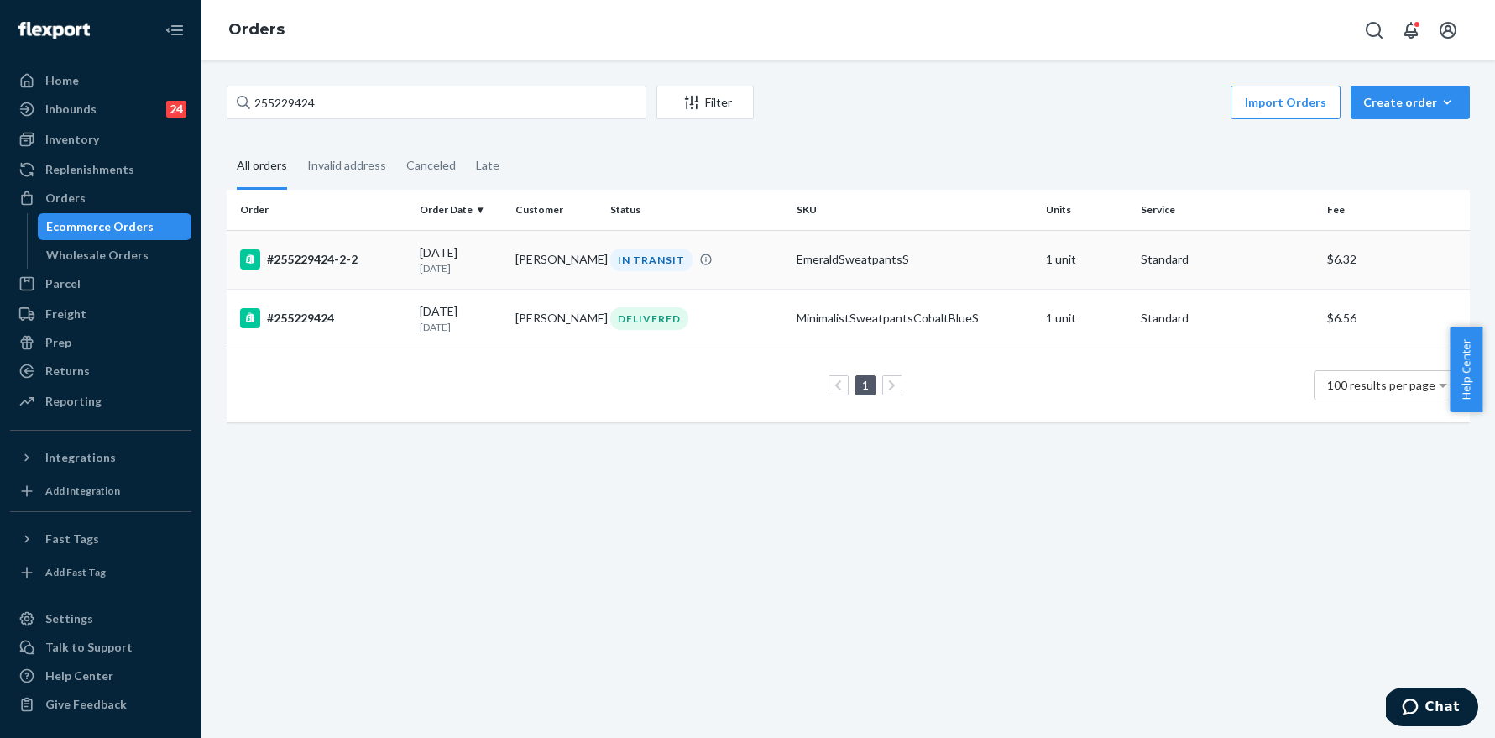
click at [347, 253] on div "#255229424-2-2" at bounding box center [323, 259] width 166 height 20
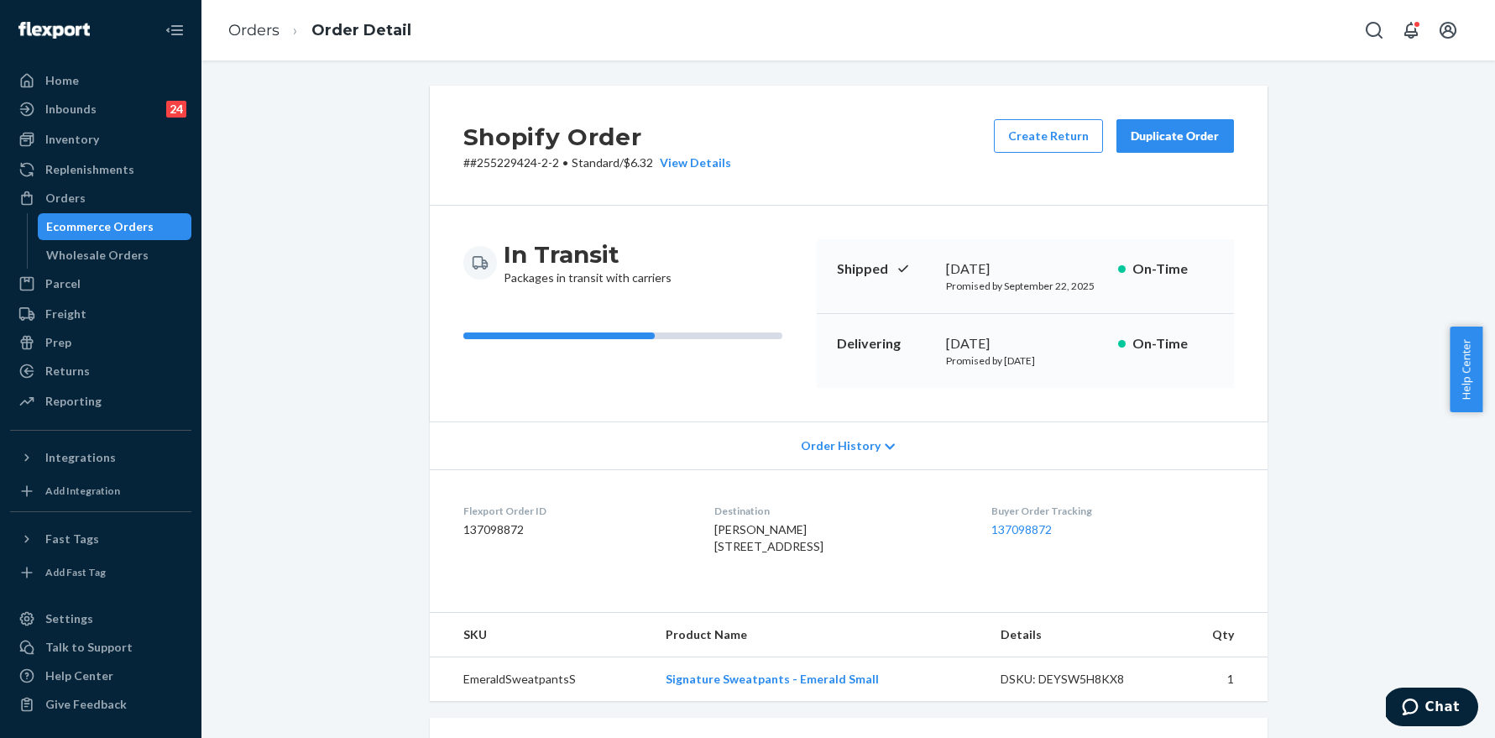
scroll to position [369, 0]
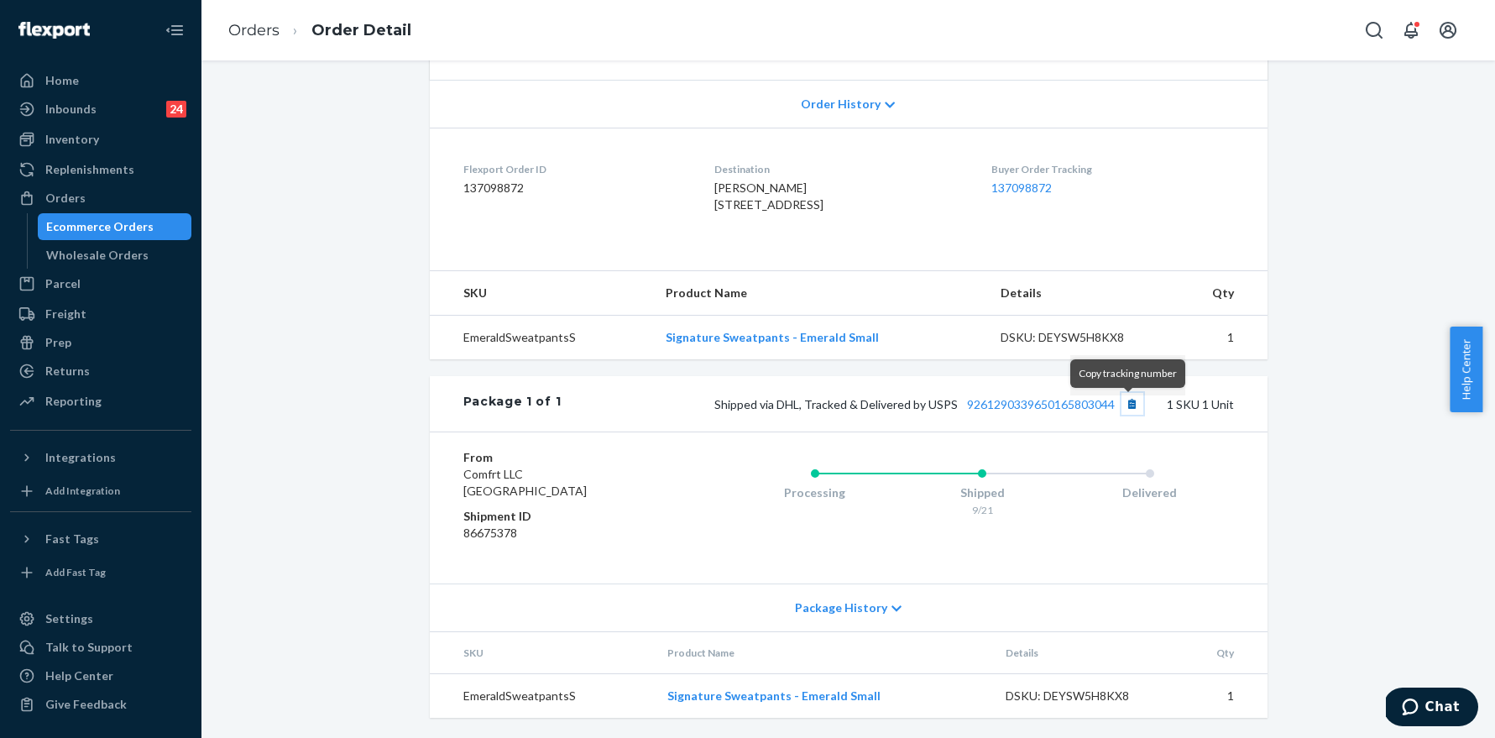
click at [1128, 411] on button "Copy tracking number" at bounding box center [1133, 404] width 22 height 22
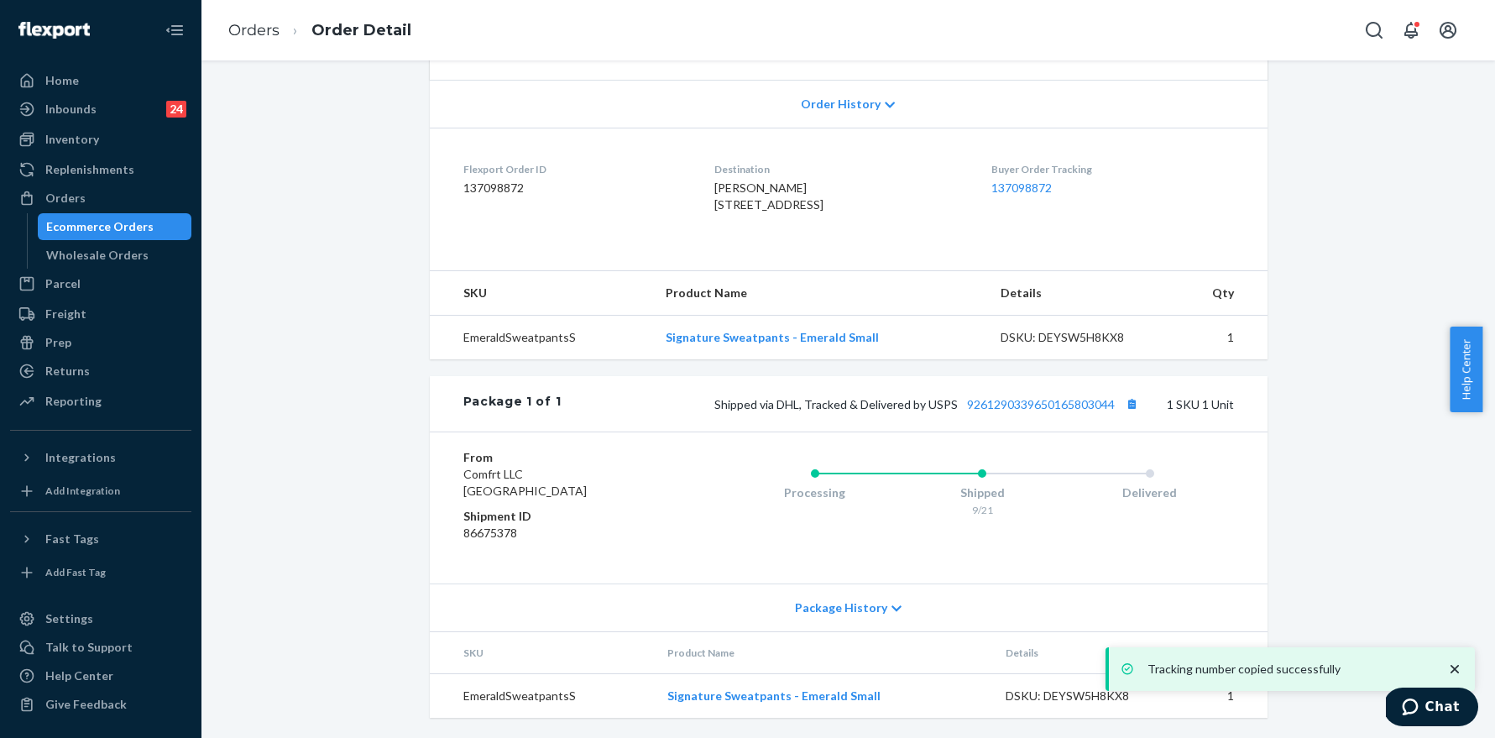
click at [259, 40] on li "Orders" at bounding box center [253, 31] width 51 height 22
click at [262, 37] on link "Orders" at bounding box center [253, 30] width 51 height 18
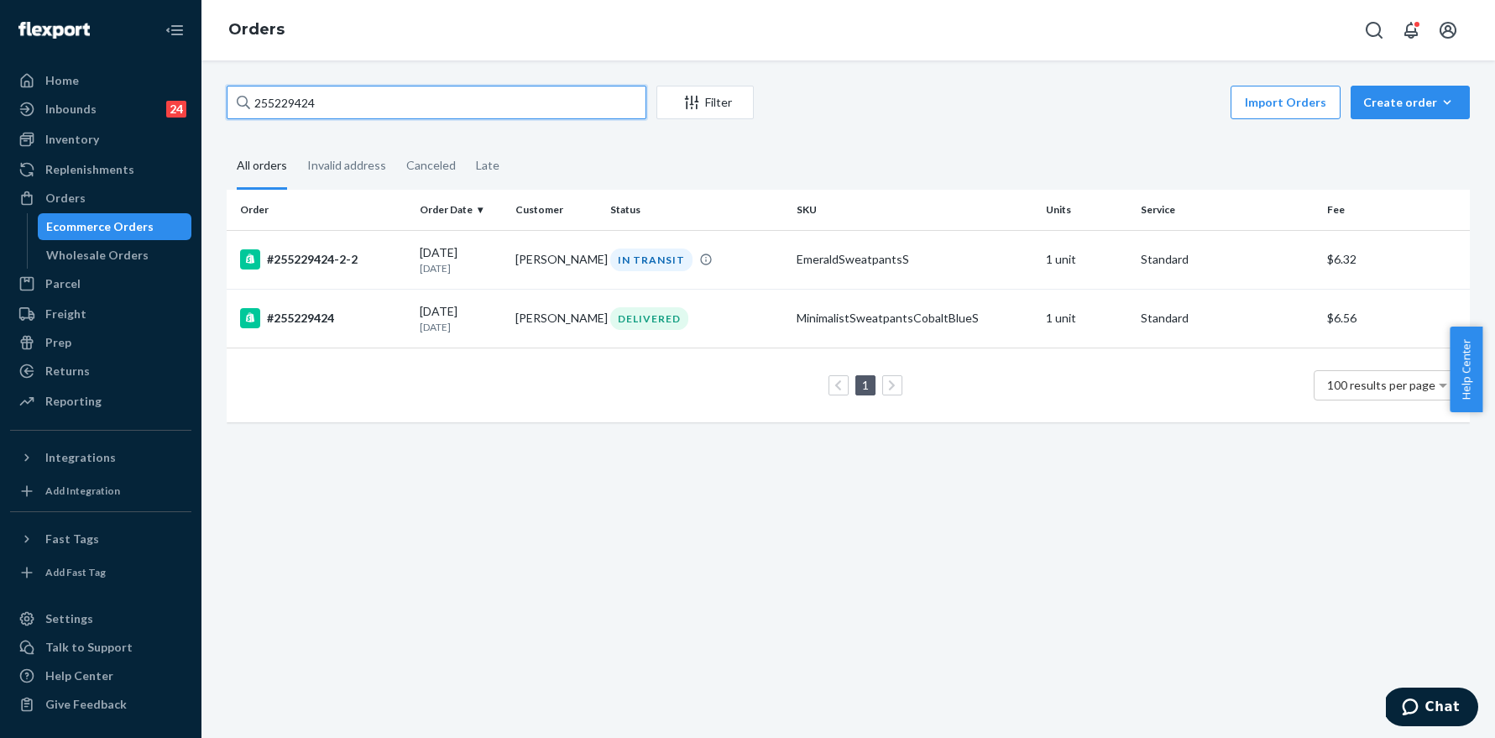
click at [401, 110] on input "255229424" at bounding box center [437, 103] width 420 height 34
click at [401, 109] on input "255229424" at bounding box center [437, 103] width 420 height 34
paste input "3531"
type input "255235314"
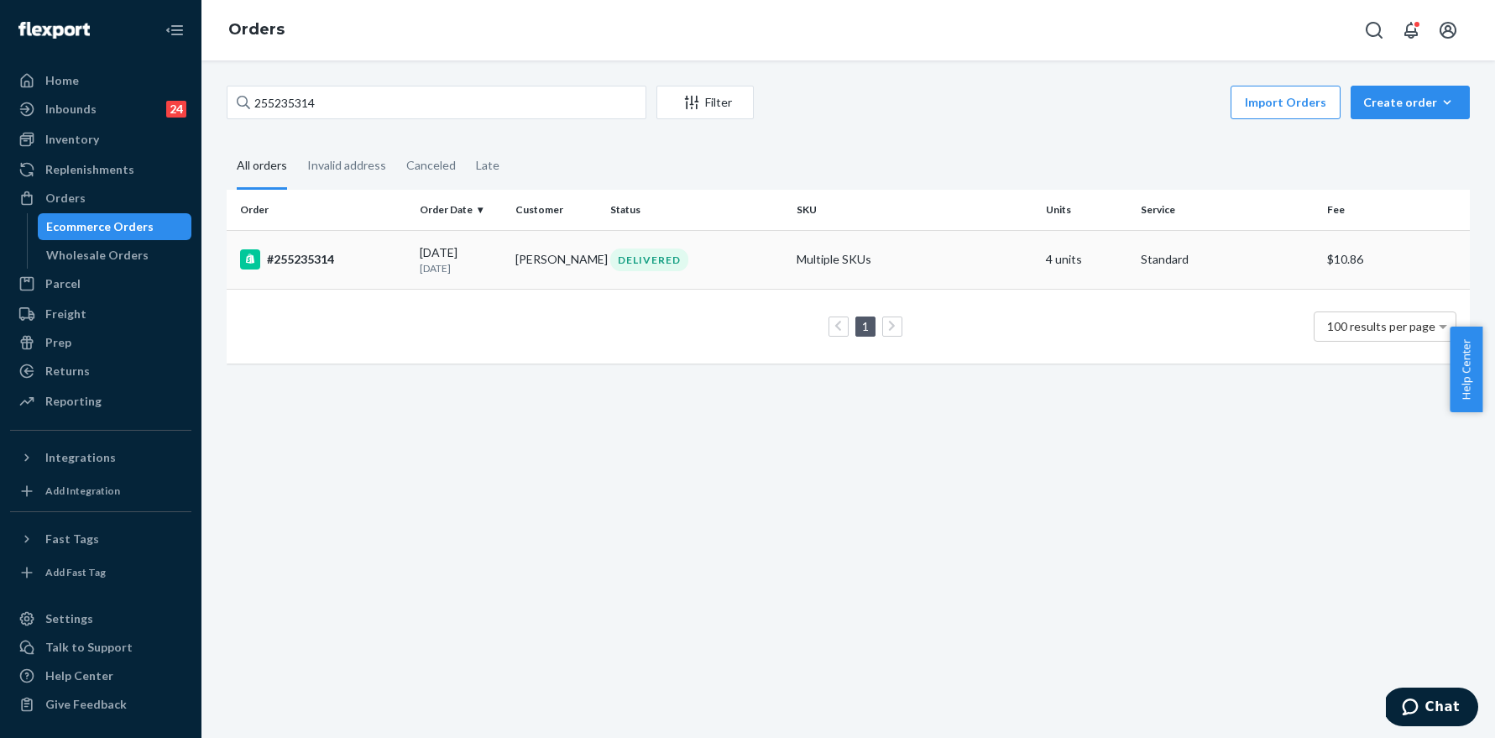
click at [327, 259] on div "#255235314" at bounding box center [323, 259] width 166 height 20
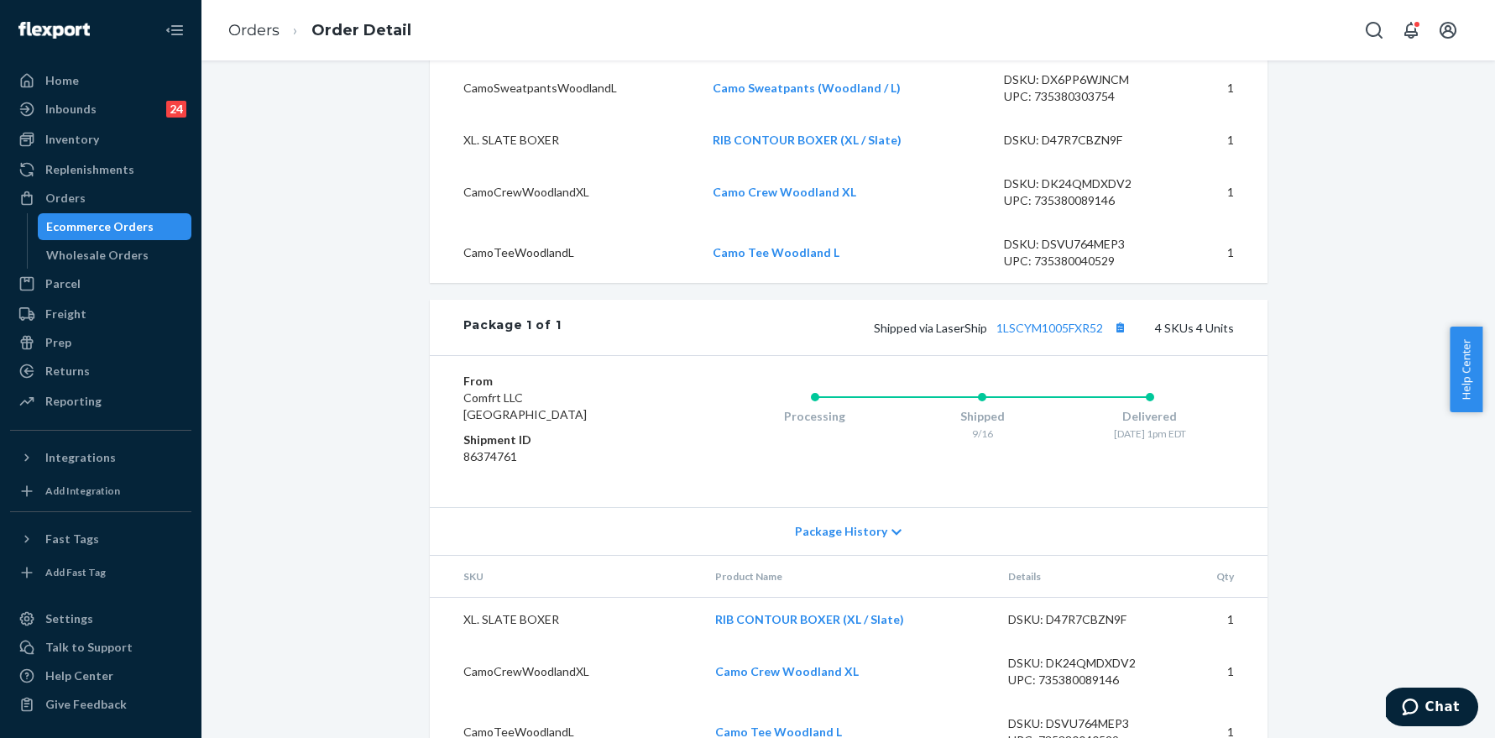
scroll to position [738, 0]
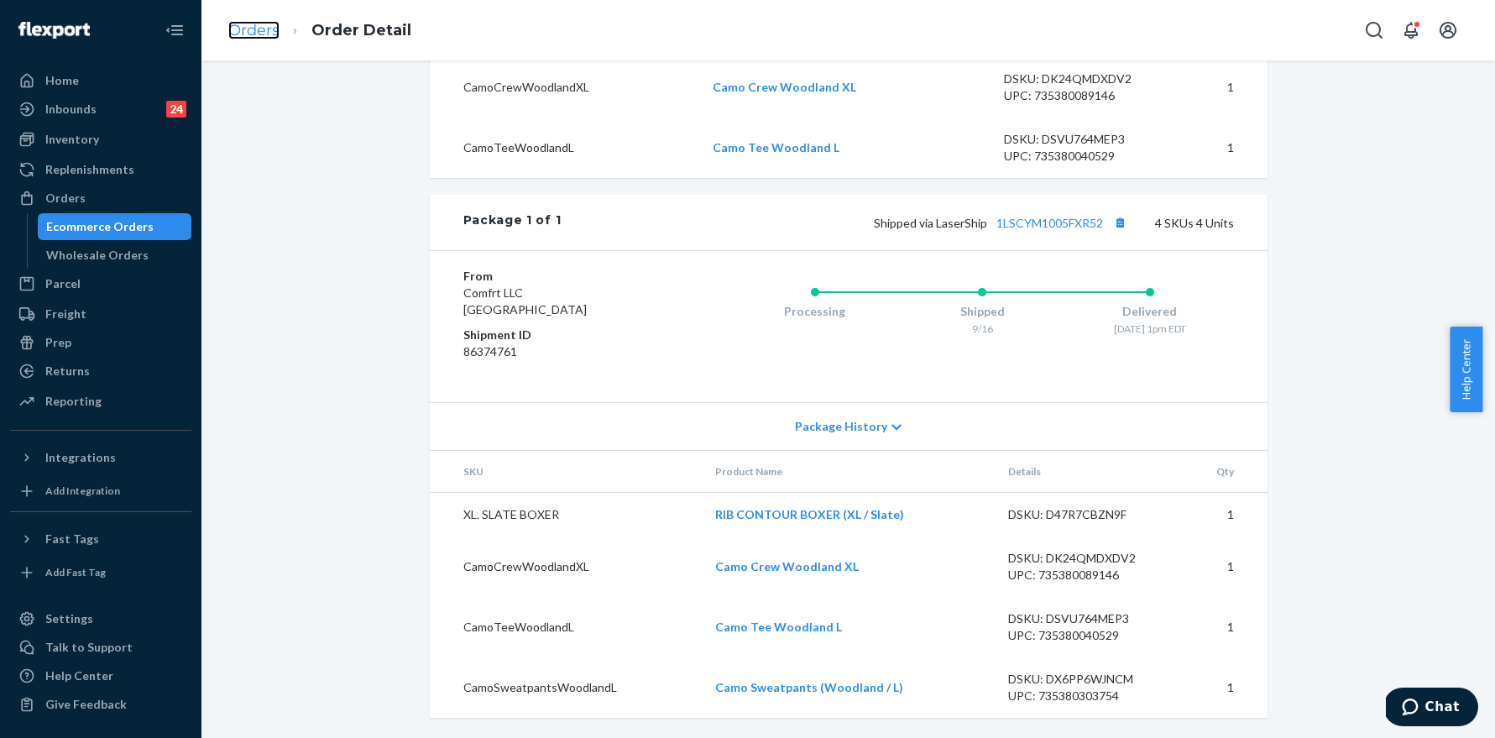
click at [245, 30] on link "Orders" at bounding box center [253, 30] width 51 height 18
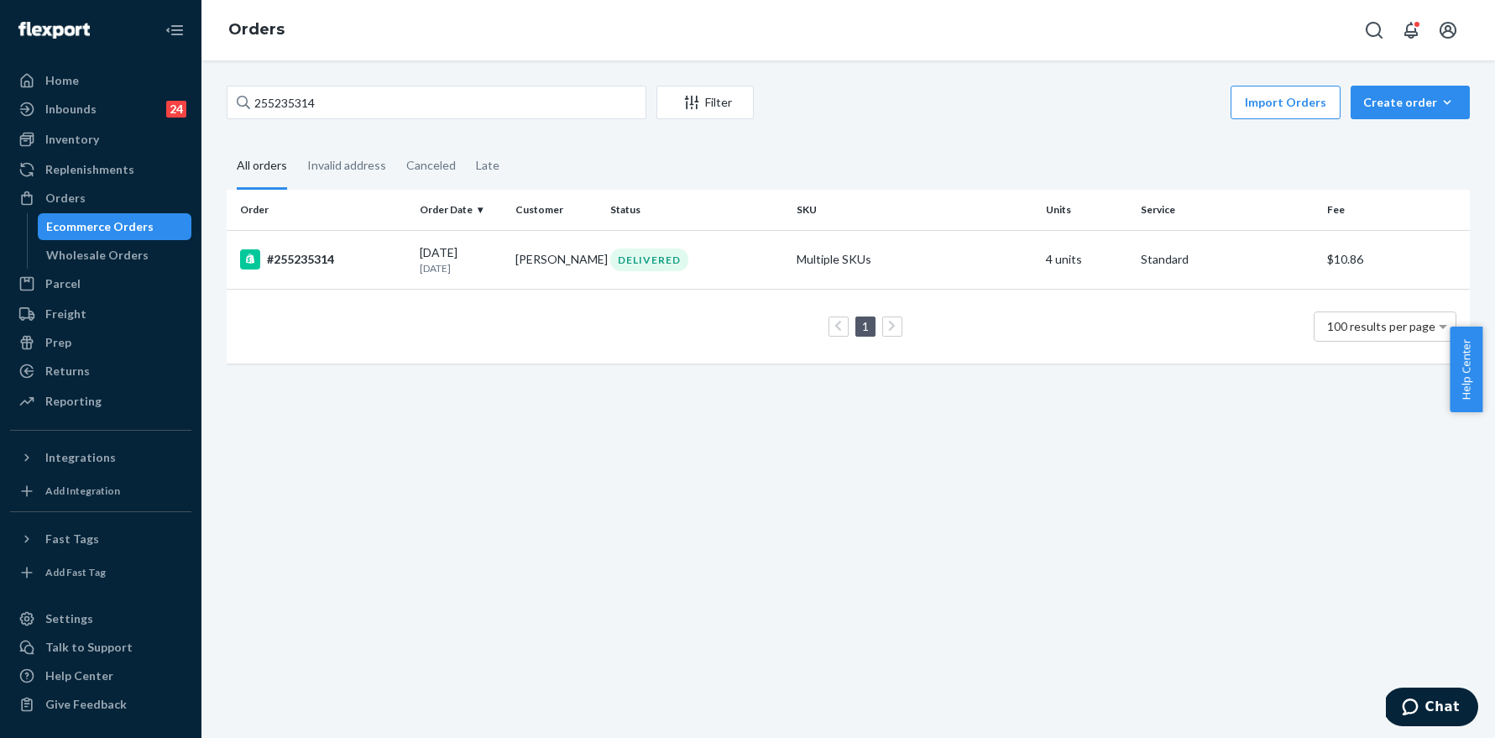
click at [388, 122] on div "255235314 Filter Import Orders Create order Ecommerce order Removal order" at bounding box center [848, 105] width 1243 height 38
click at [387, 121] on div "255235314 Filter Import Orders Create order Ecommerce order Removal order" at bounding box center [848, 105] width 1243 height 38
click at [385, 113] on input "255235314" at bounding box center [437, 103] width 420 height 34
paste input "255236568"
click at [376, 106] on input "255235314 255236568" at bounding box center [437, 103] width 420 height 34
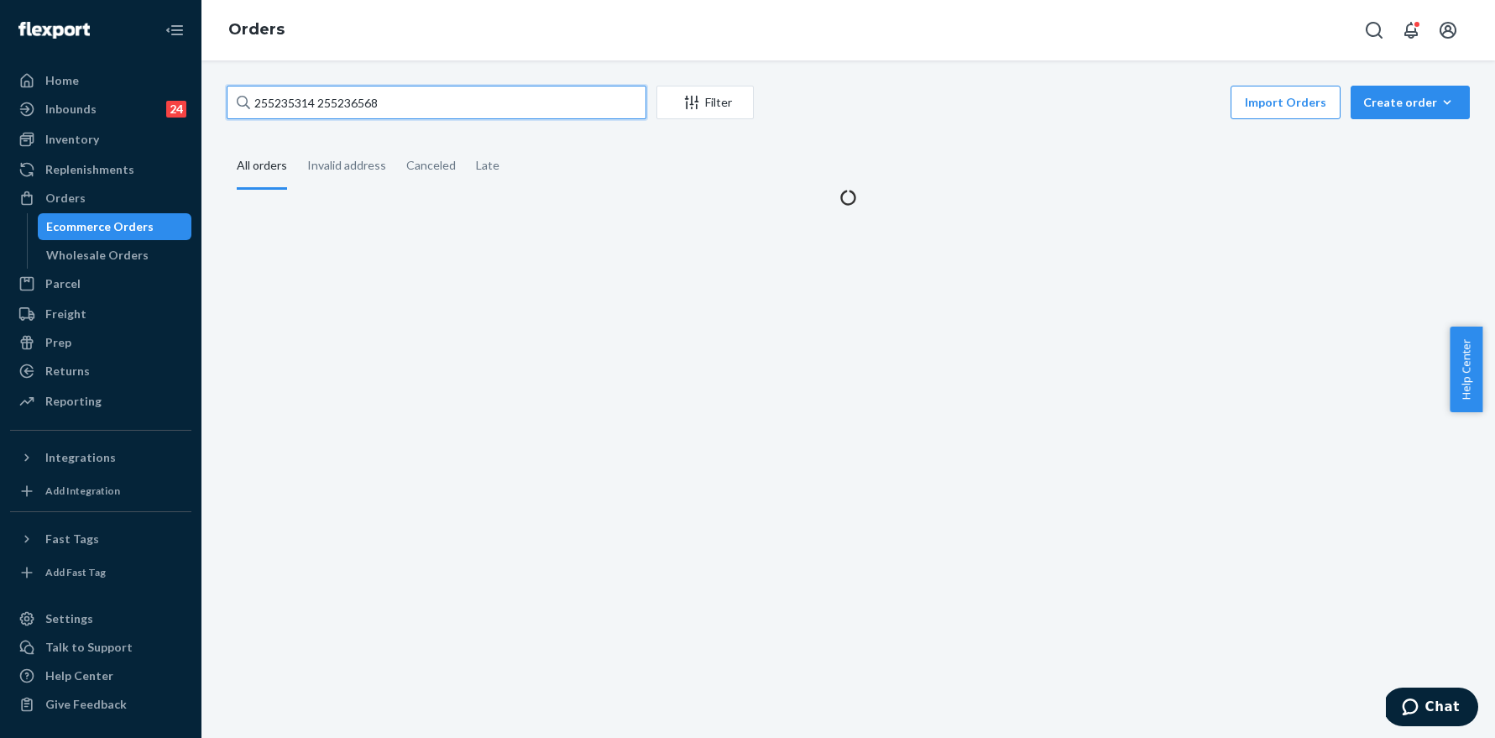
click at [376, 106] on input "255235314 255236568" at bounding box center [437, 103] width 420 height 34
paste input "text"
type input "255236568"
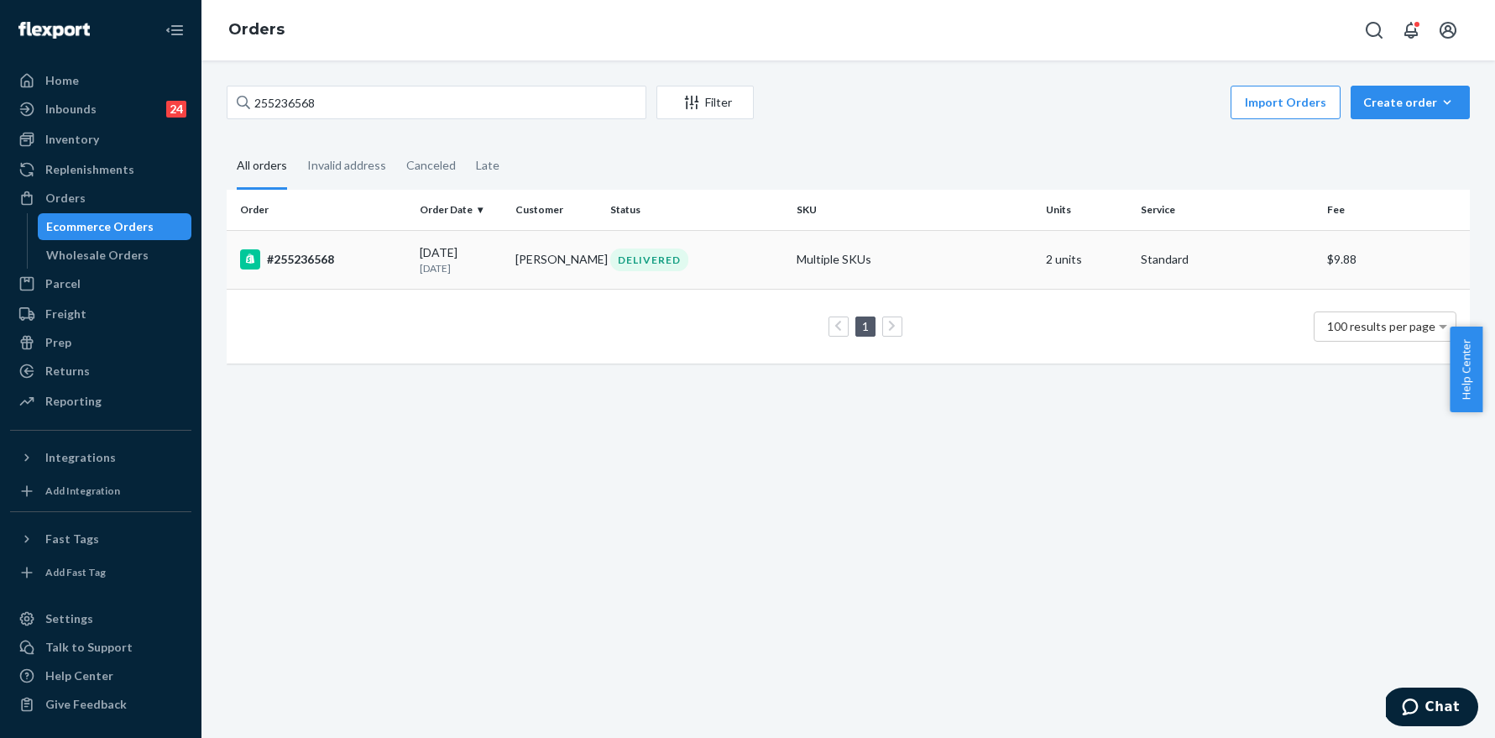
click at [321, 260] on div "#255236568" at bounding box center [323, 259] width 166 height 20
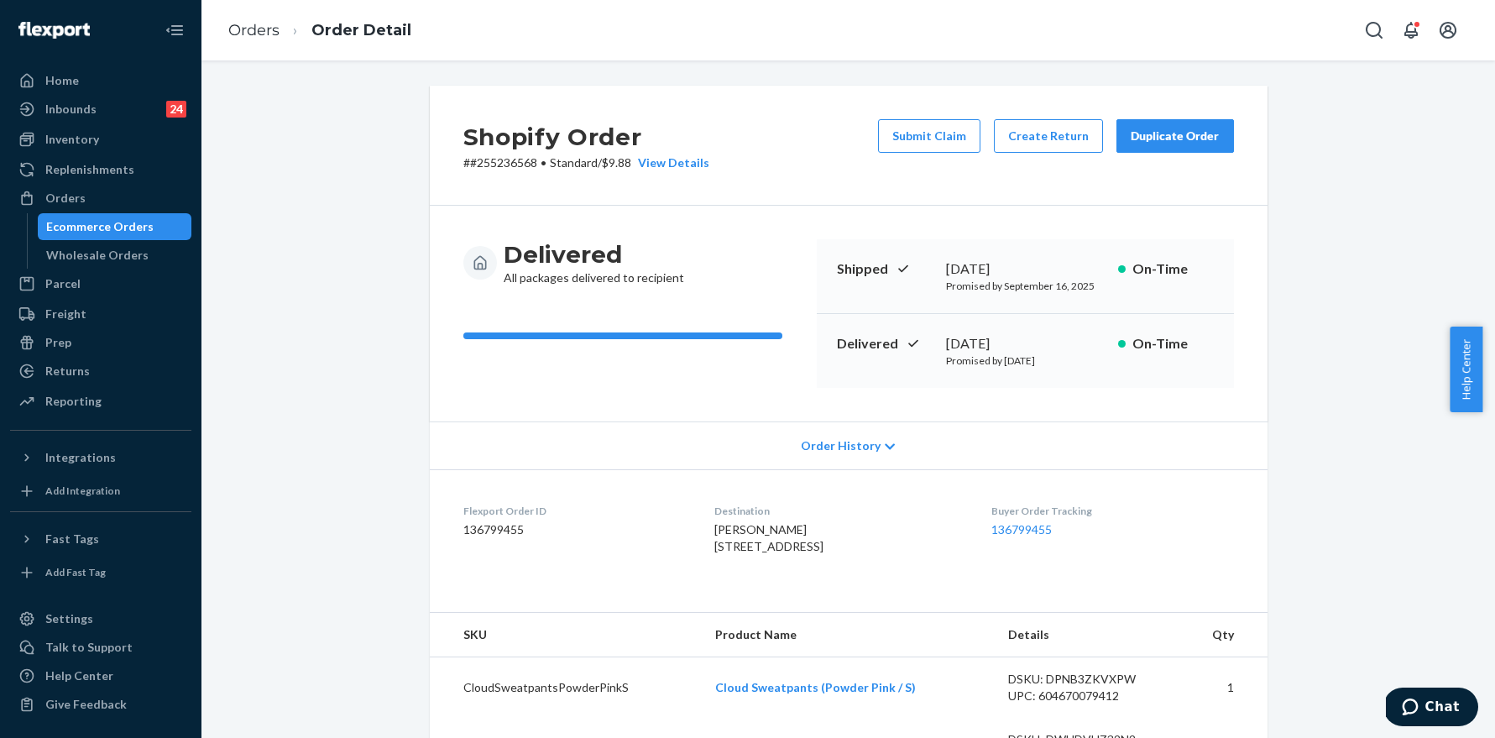
scroll to position [369, 0]
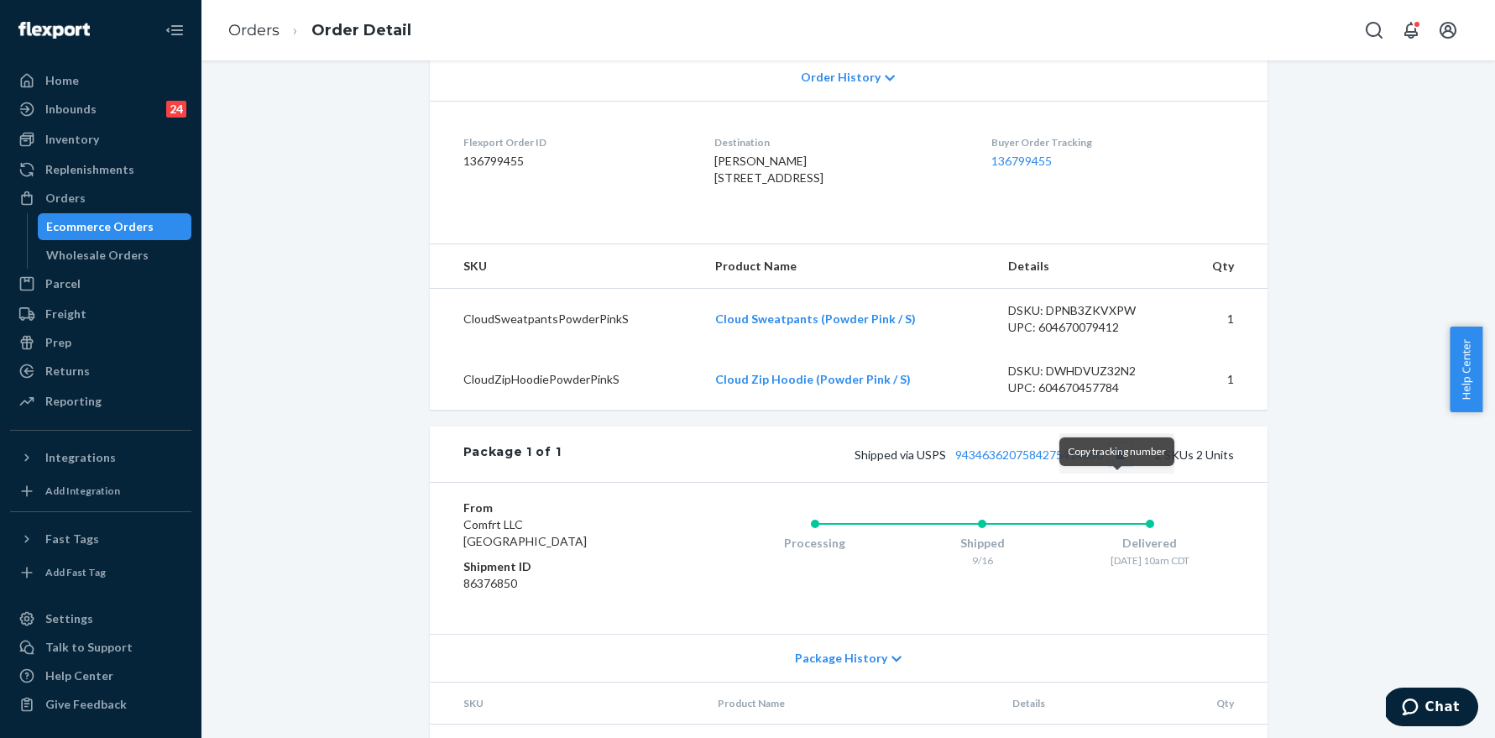
click at [1124, 465] on button "Copy tracking number" at bounding box center [1121, 454] width 22 height 22
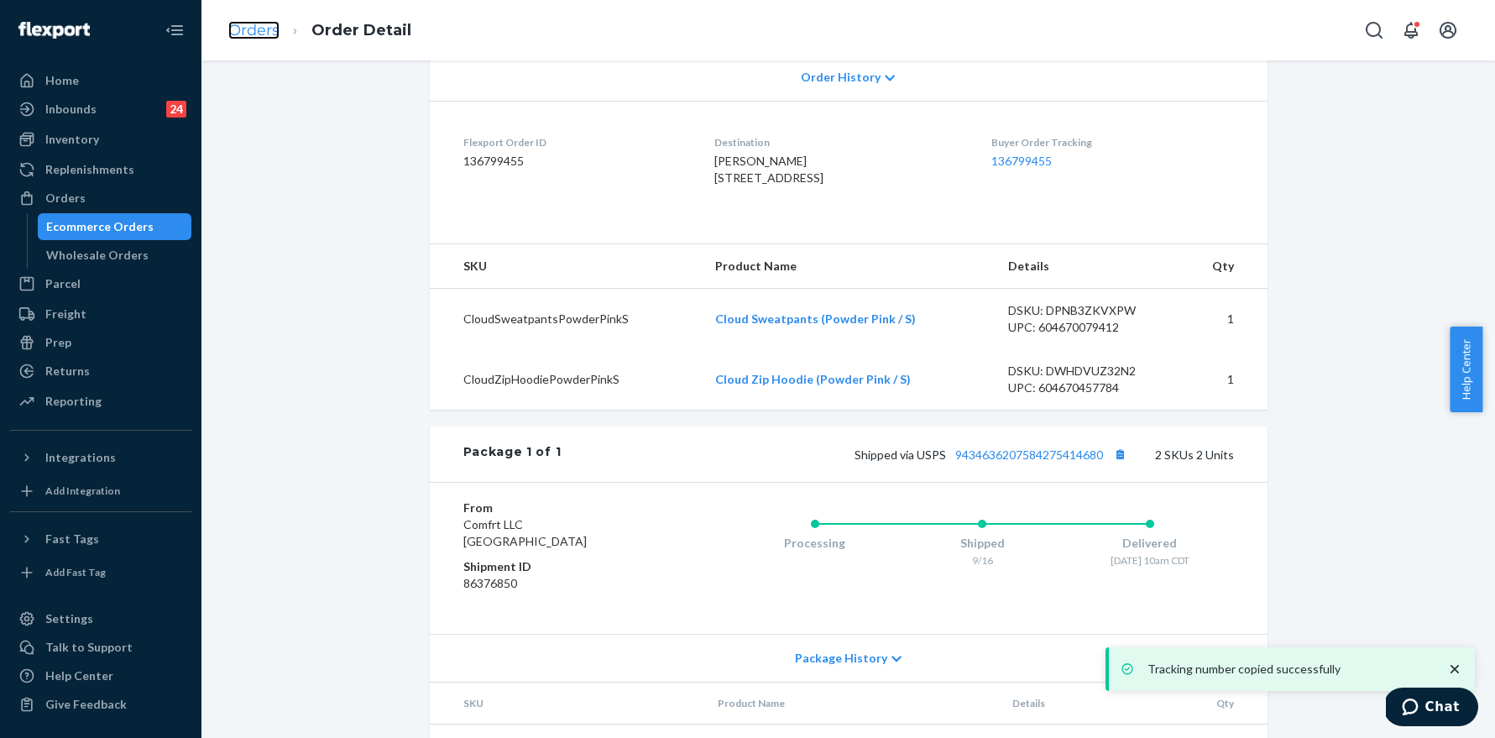
click at [253, 32] on link "Orders" at bounding box center [253, 30] width 51 height 18
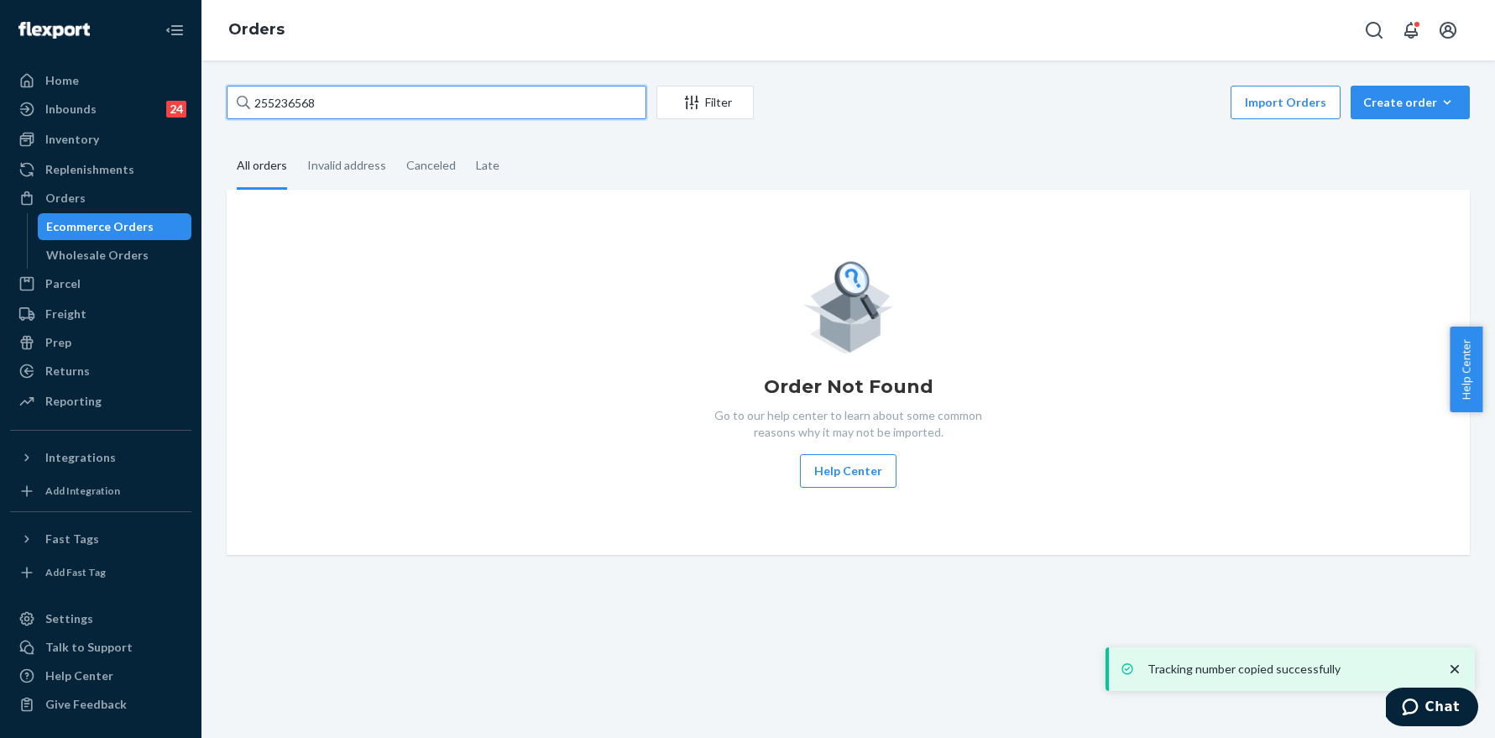
click at [346, 118] on input "255236568" at bounding box center [437, 103] width 420 height 34
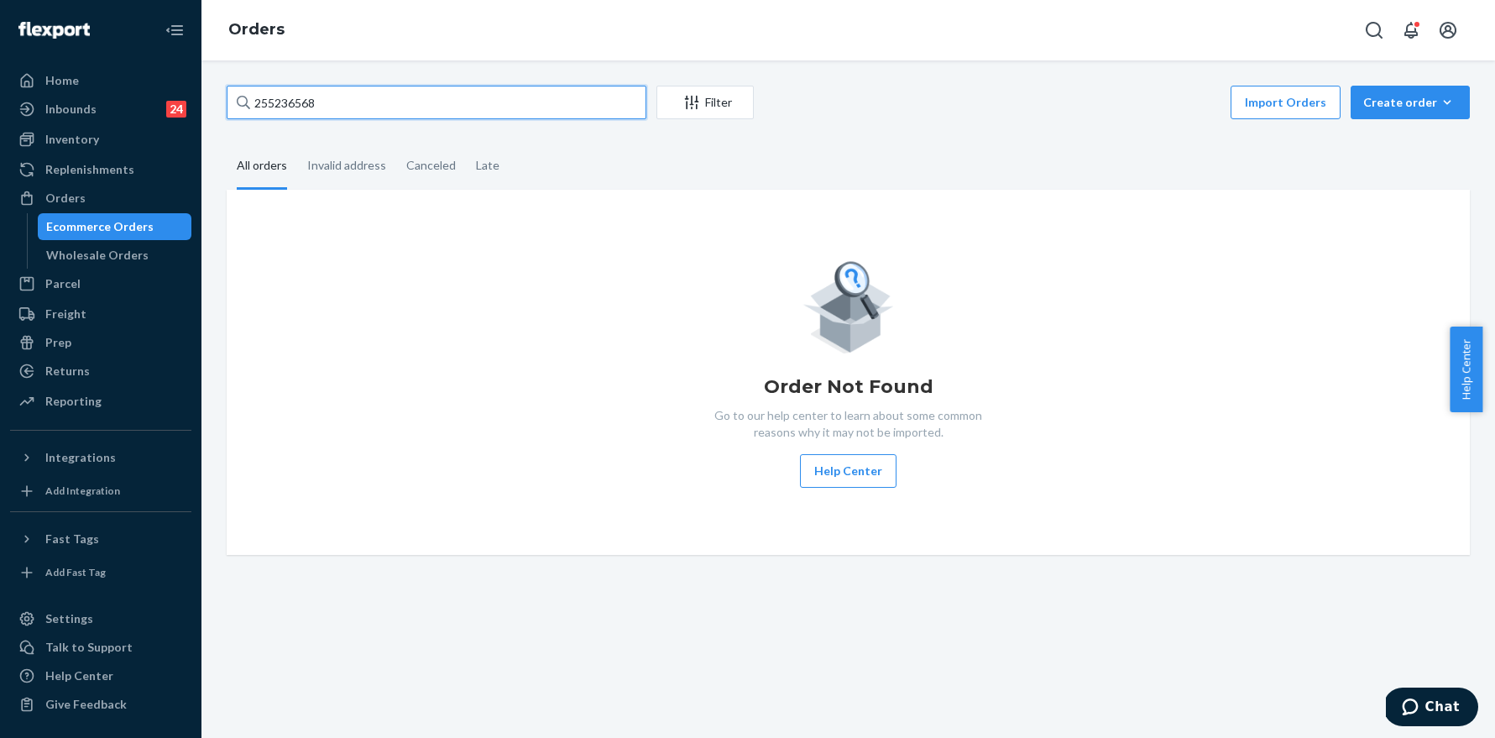
paste input "7266"
type input "255237266"
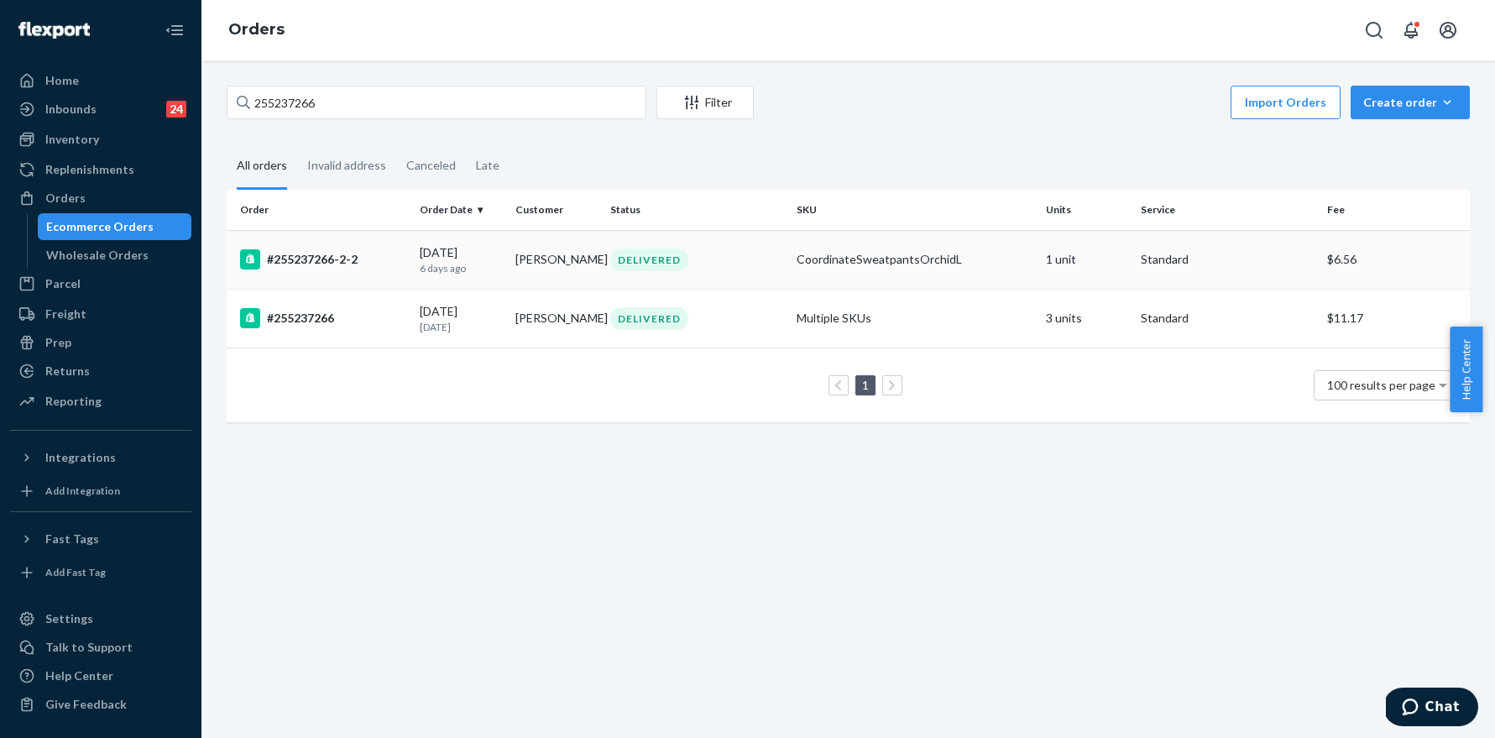
click at [319, 267] on div "#255237266-2-2" at bounding box center [323, 259] width 166 height 20
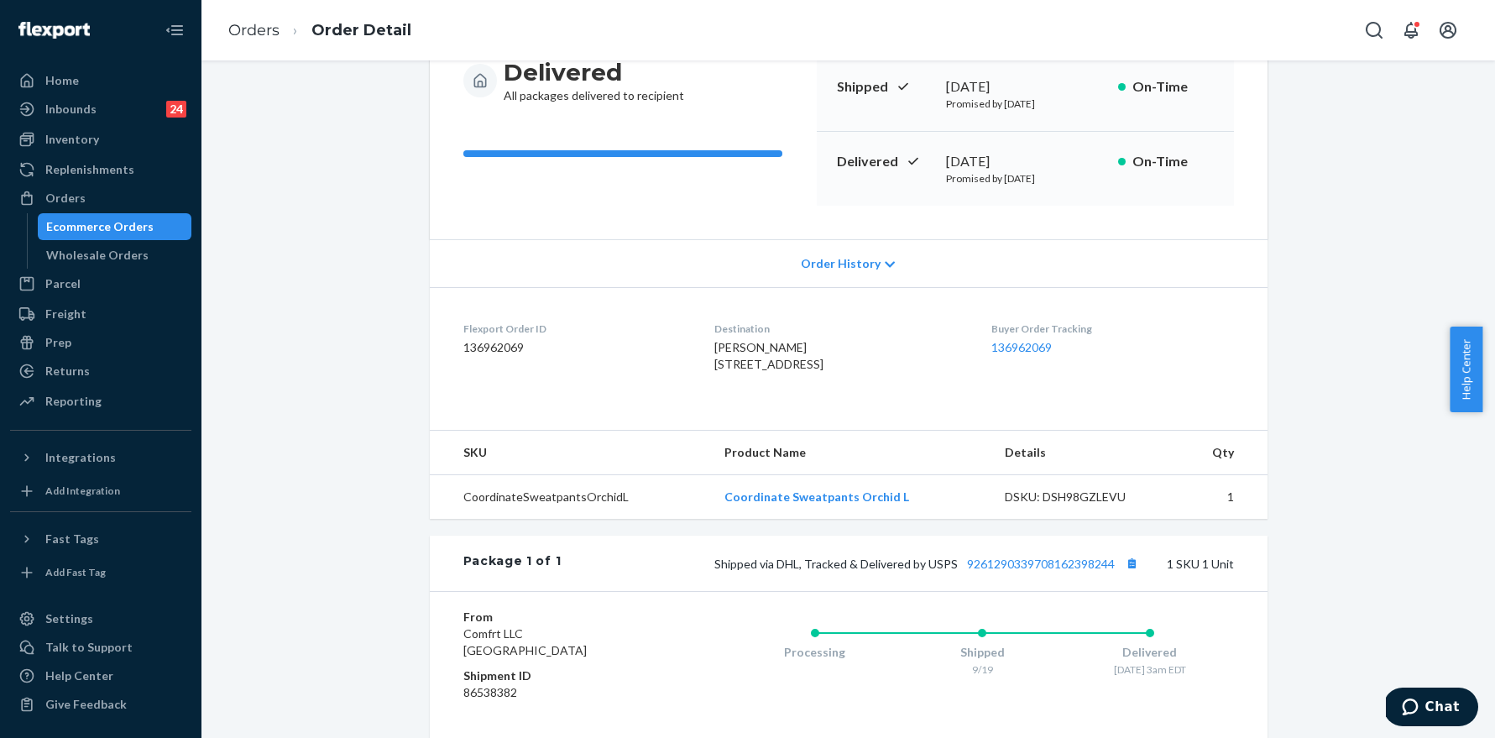
scroll to position [375, 0]
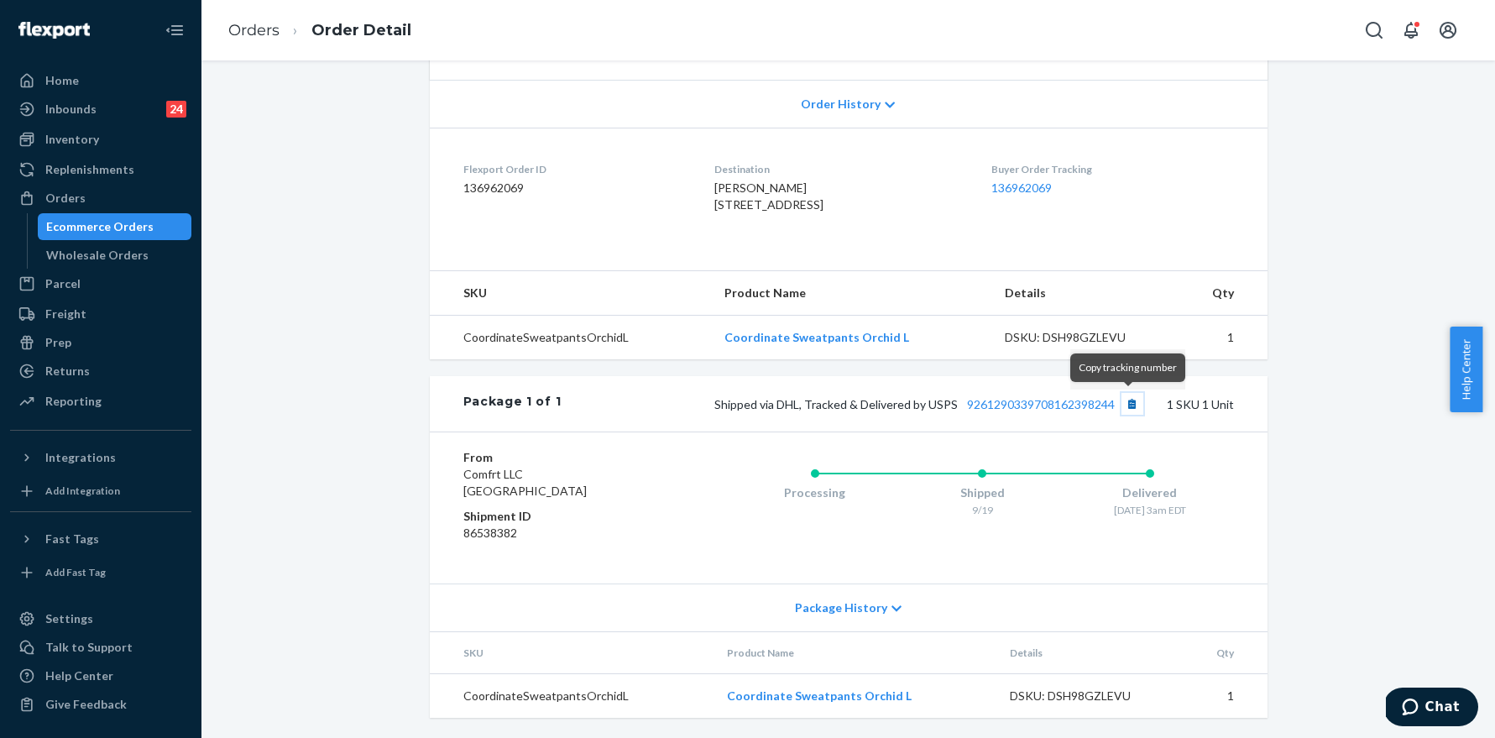
click at [1132, 406] on button "Copy tracking number" at bounding box center [1133, 404] width 22 height 22
click at [272, 25] on link "Orders" at bounding box center [253, 30] width 51 height 18
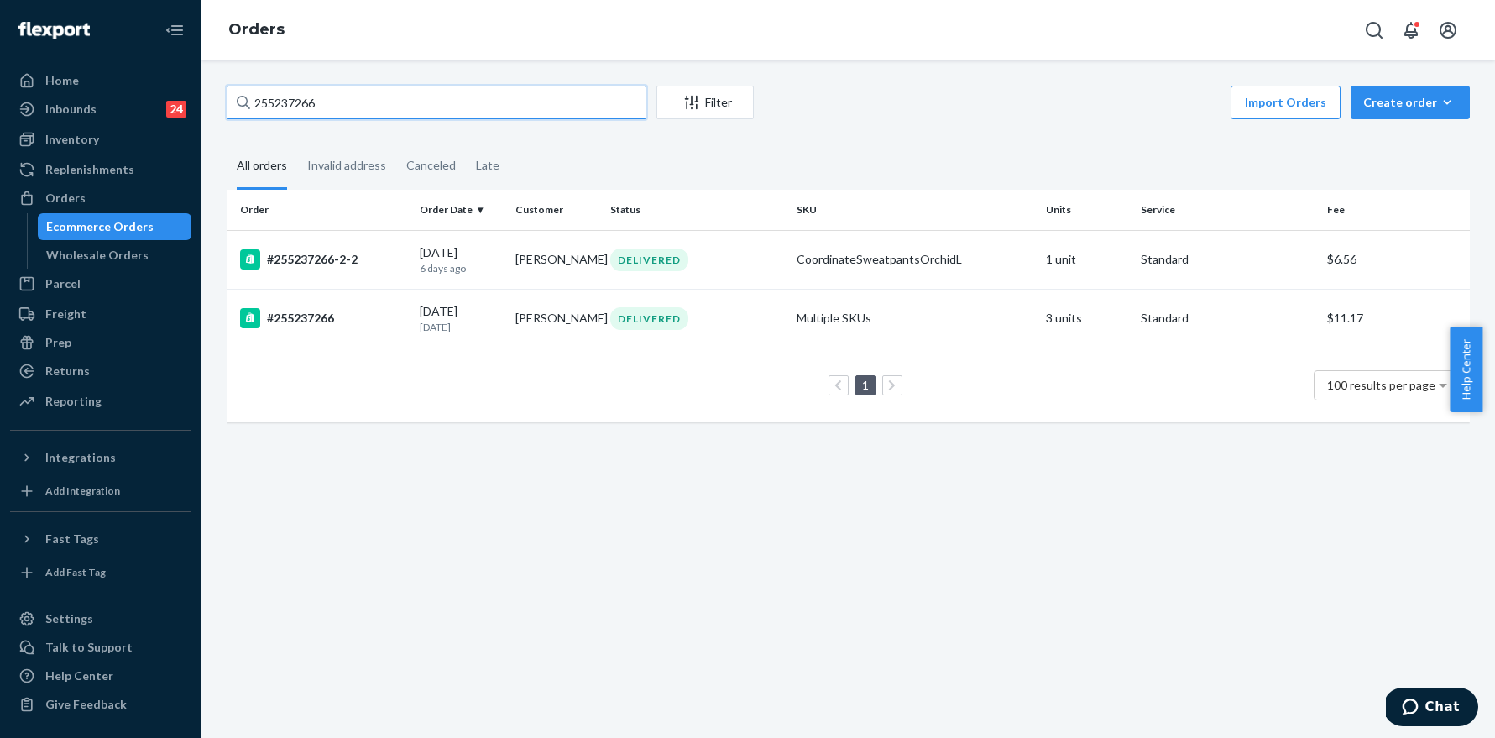
click at [355, 111] on input "255237266" at bounding box center [437, 103] width 420 height 34
paste input "8278"
type input "255238278"
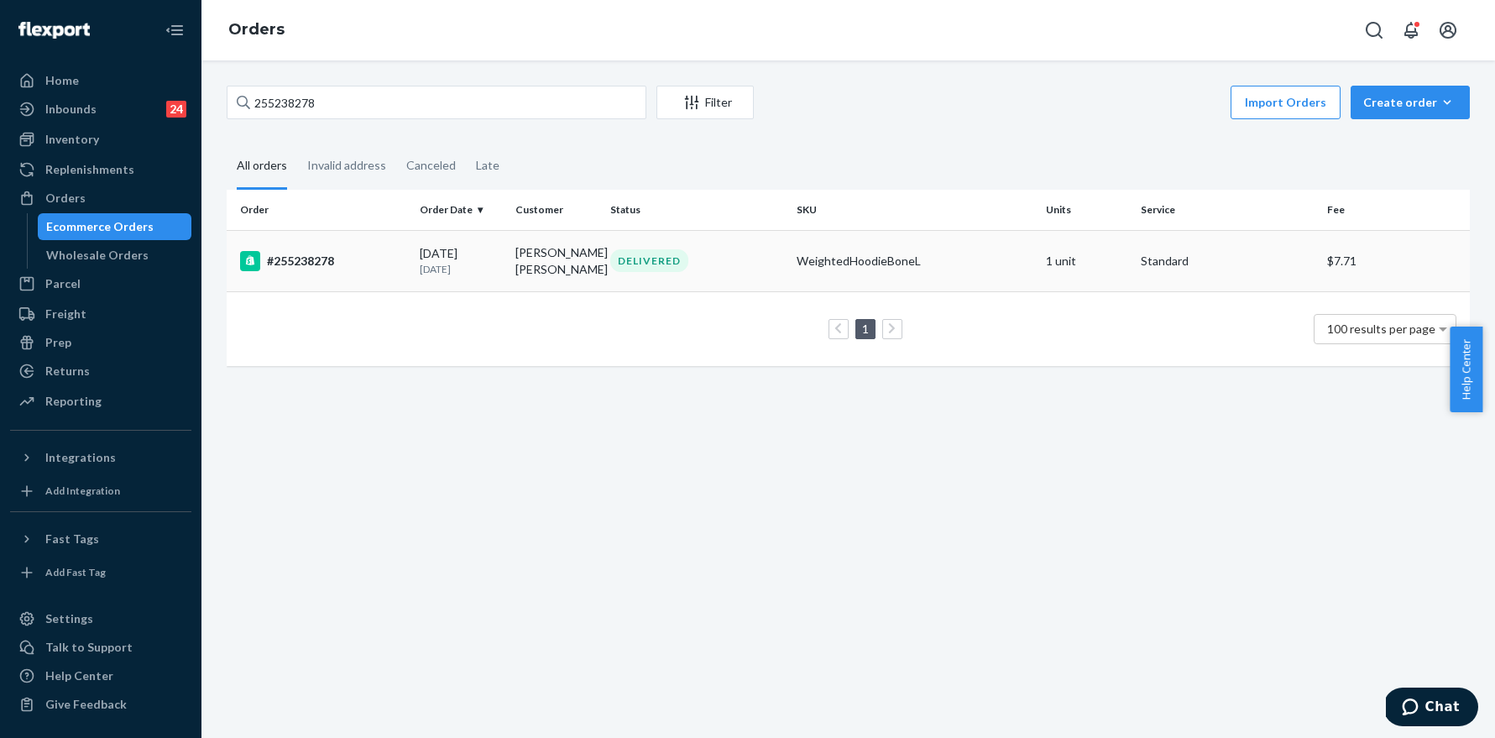
click at [320, 257] on div "#255238278" at bounding box center [323, 261] width 166 height 20
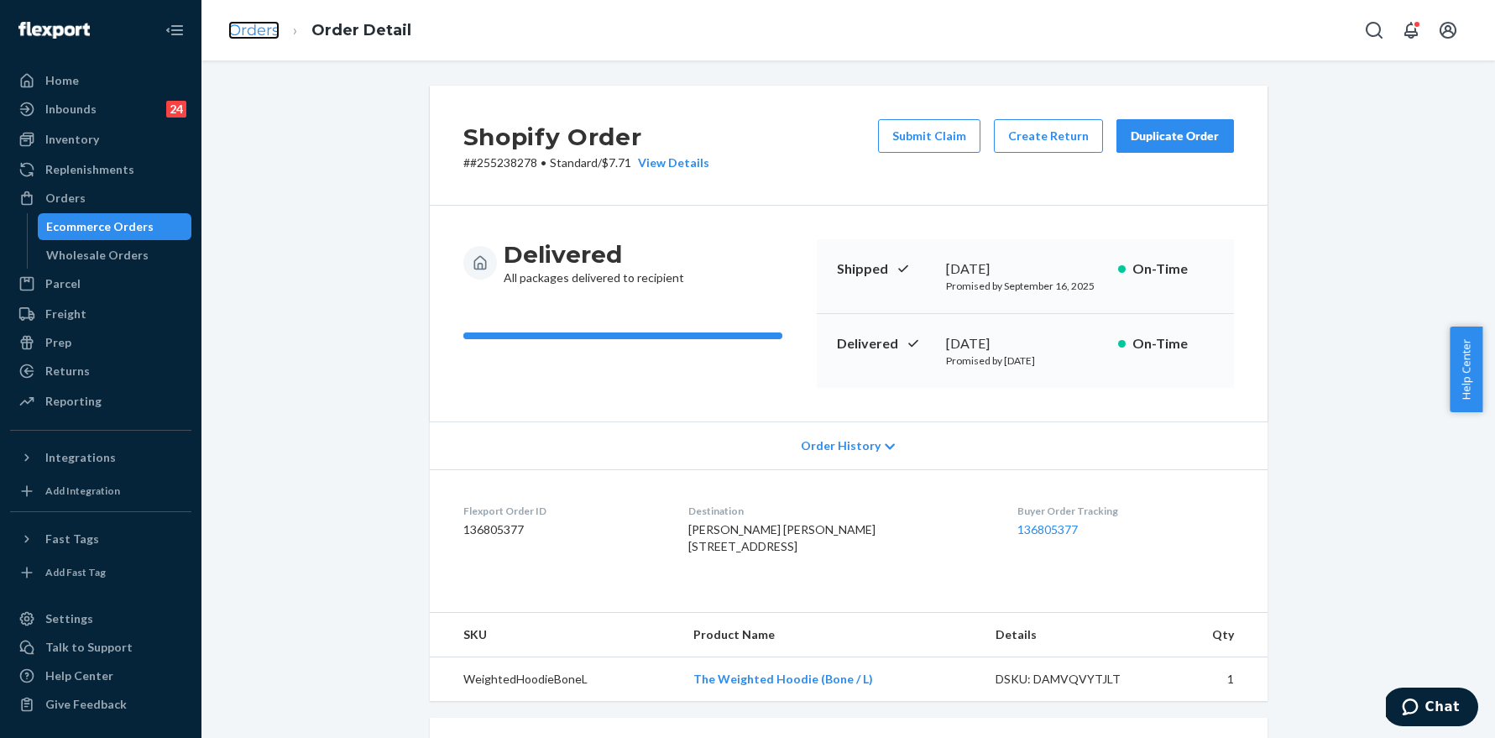
click at [244, 21] on link "Orders" at bounding box center [253, 30] width 51 height 18
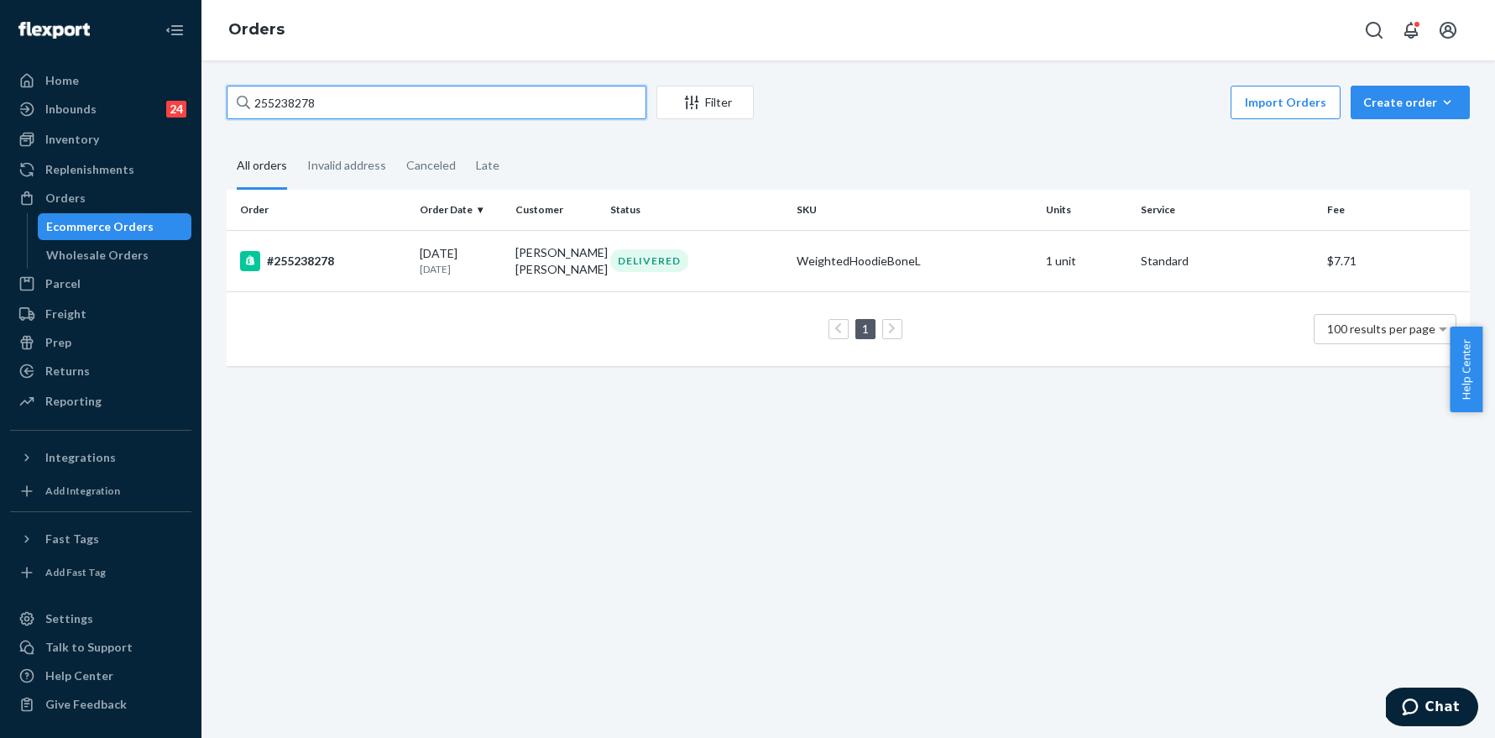
click at [339, 105] on input "255238278" at bounding box center [437, 103] width 420 height 34
paste input "350437"
type input "255350437"
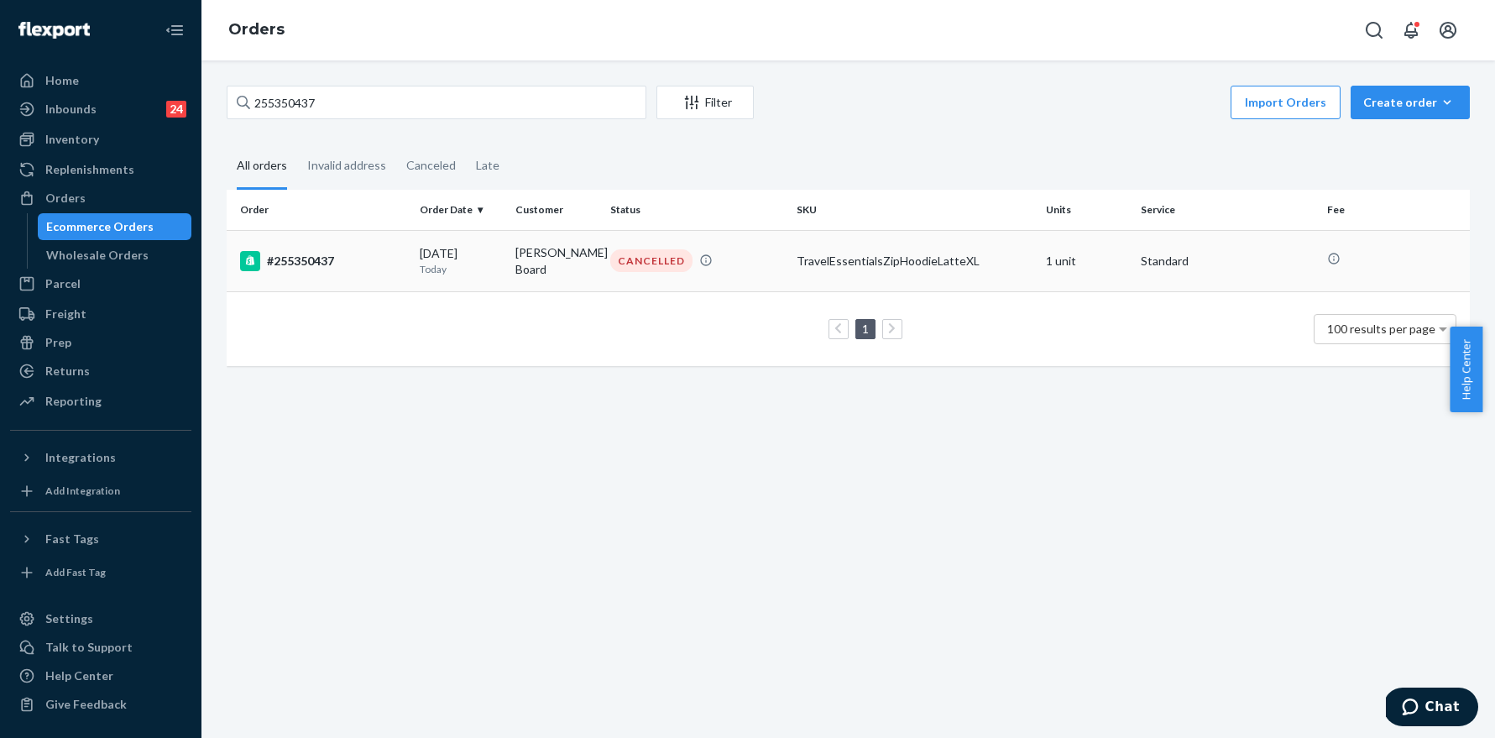
click at [312, 260] on div "#255350437" at bounding box center [323, 261] width 166 height 20
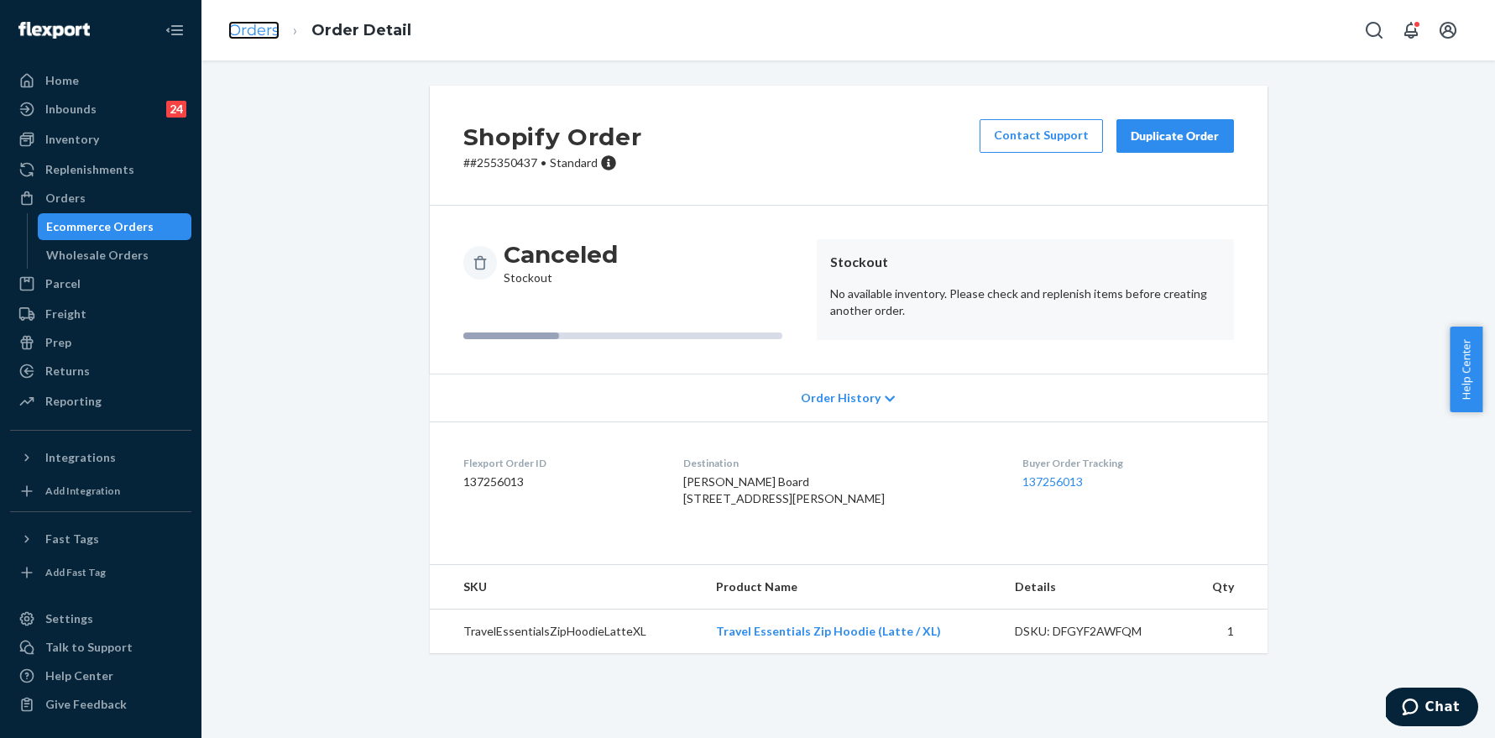
click at [240, 27] on link "Orders" at bounding box center [253, 30] width 51 height 18
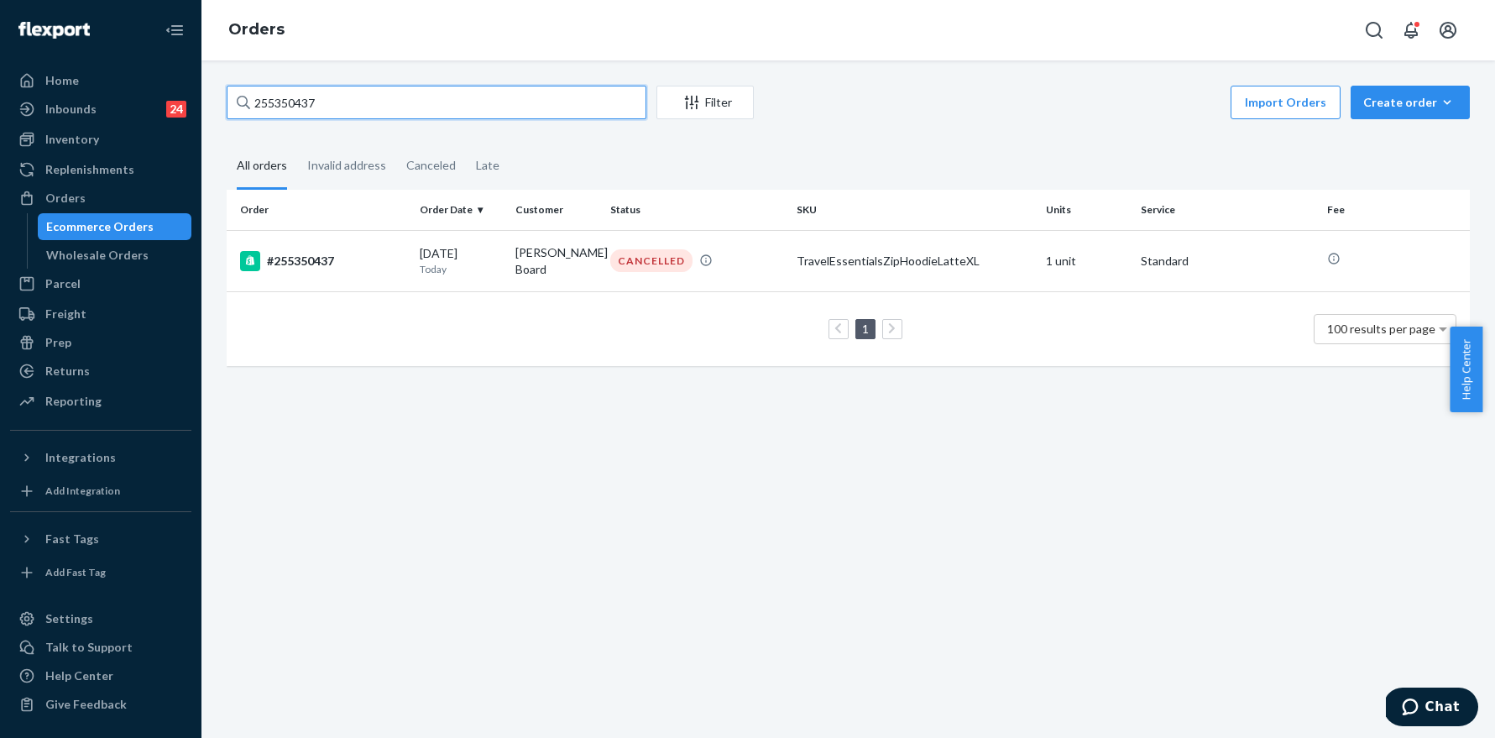
click at [369, 113] on input "255350437" at bounding box center [437, 103] width 420 height 34
paste input "34686"
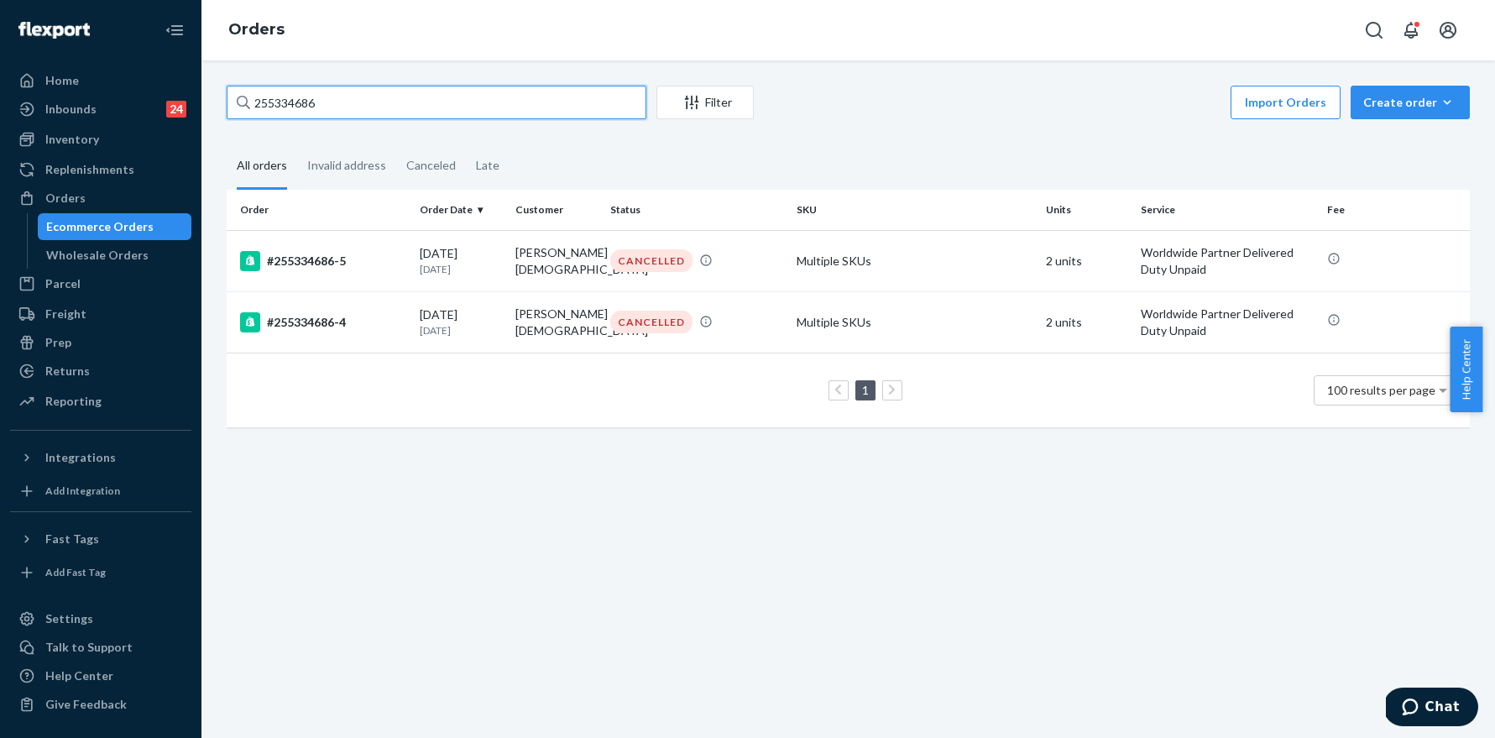
click at [378, 106] on input "255334686" at bounding box center [437, 103] width 420 height 34
paste input "7833"
click at [313, 102] on input "255337833" at bounding box center [437, 103] width 420 height 34
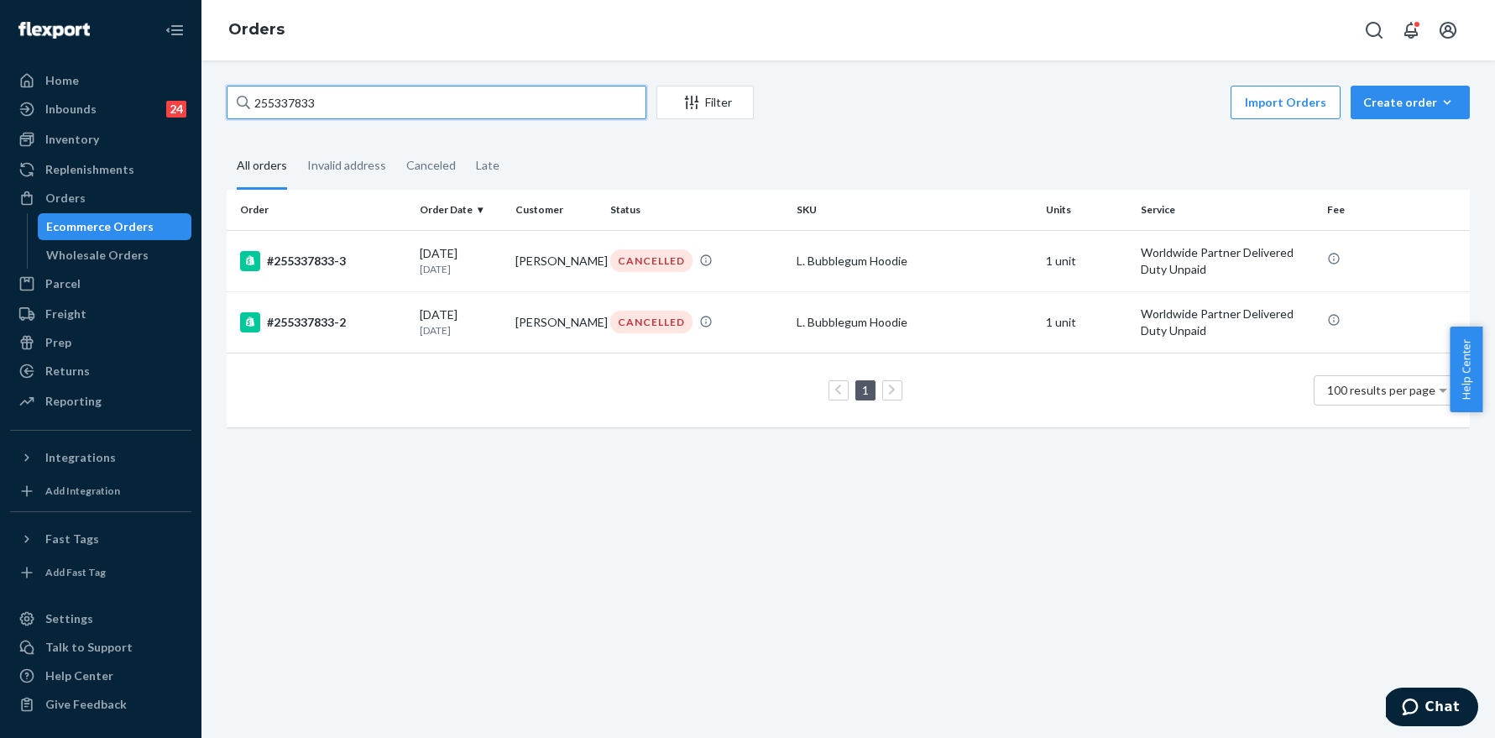
paste input "162995"
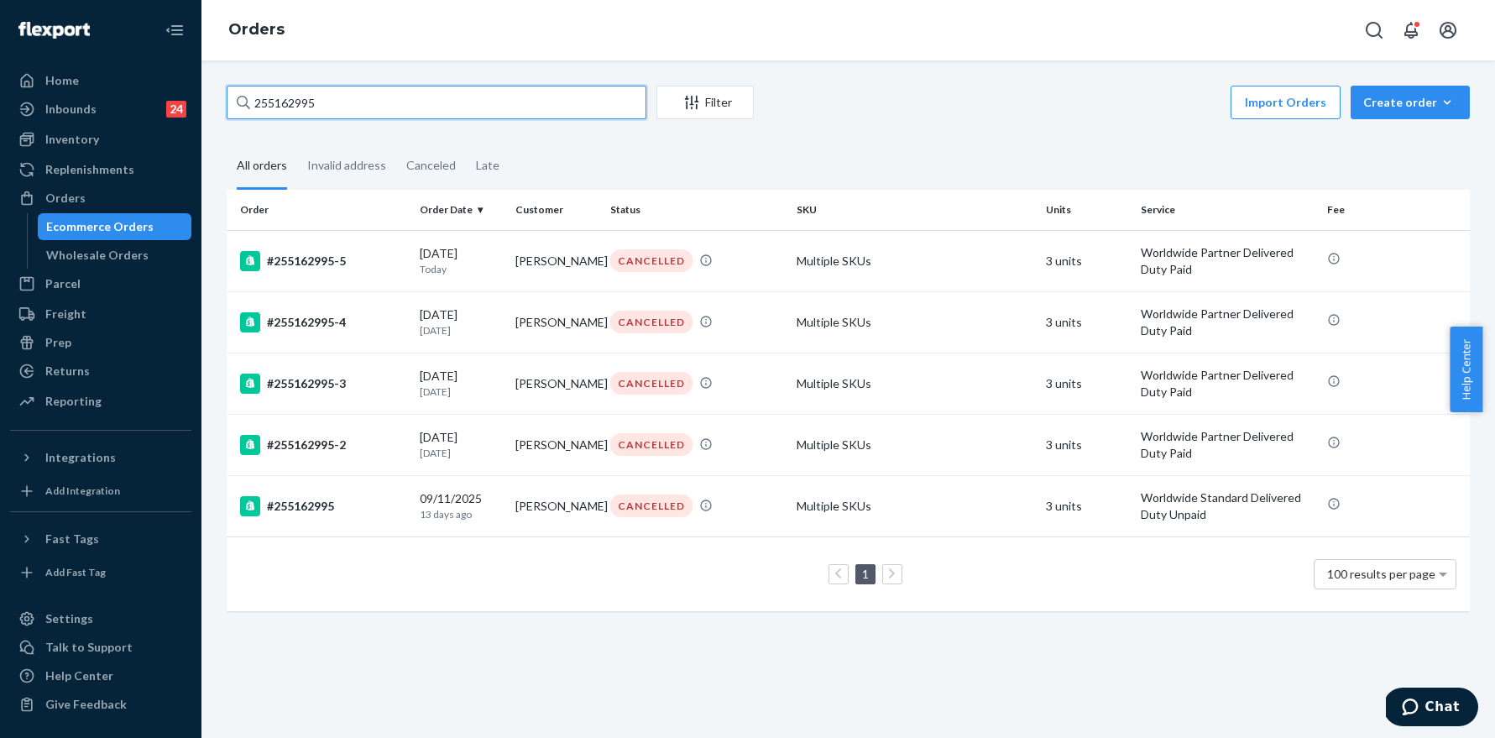
click at [356, 113] on input "255162995" at bounding box center [437, 103] width 420 height 34
paste input "351990"
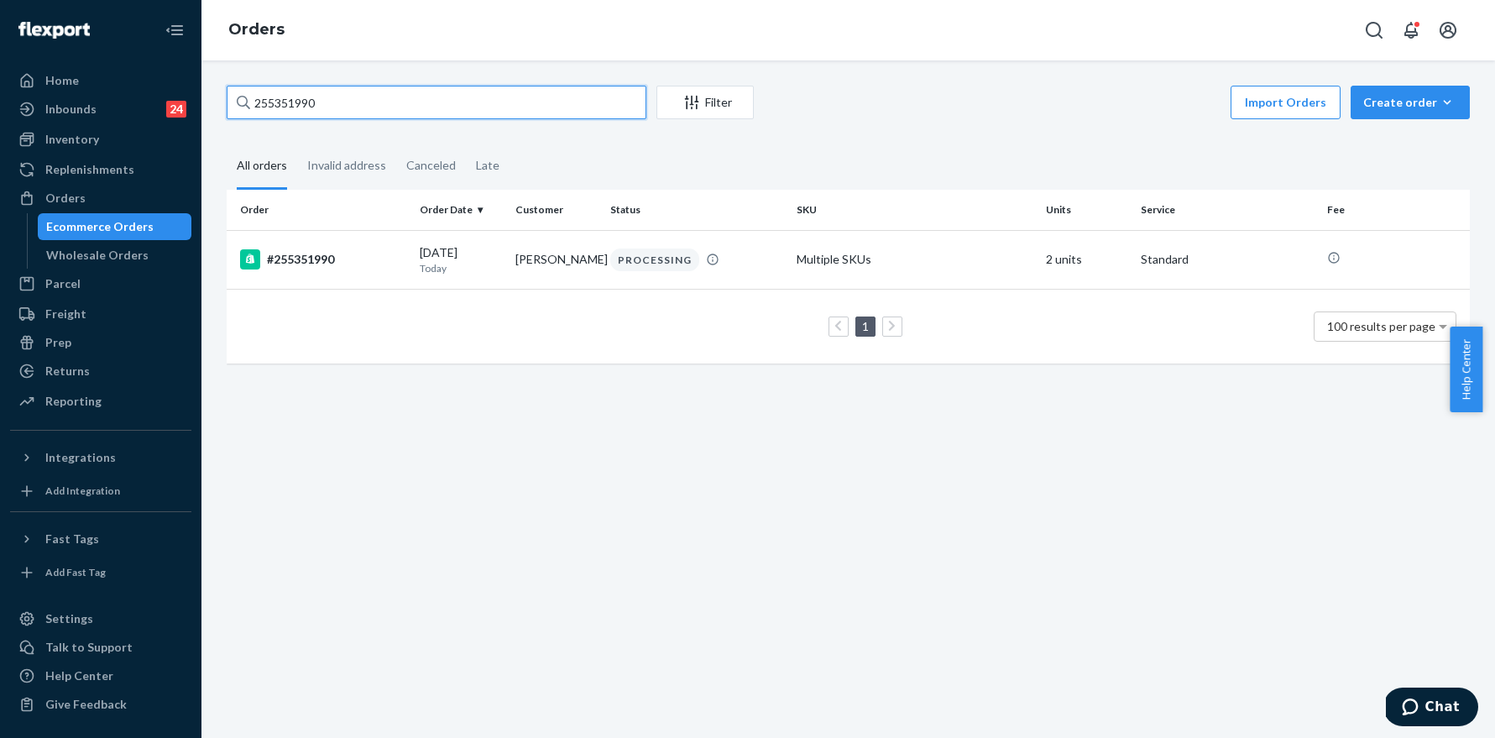
type input "255351990"
